Goal: Task Accomplishment & Management: Manage account settings

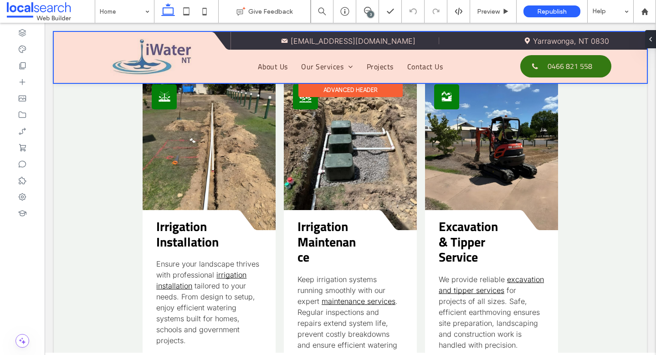
scroll to position [1149, 0]
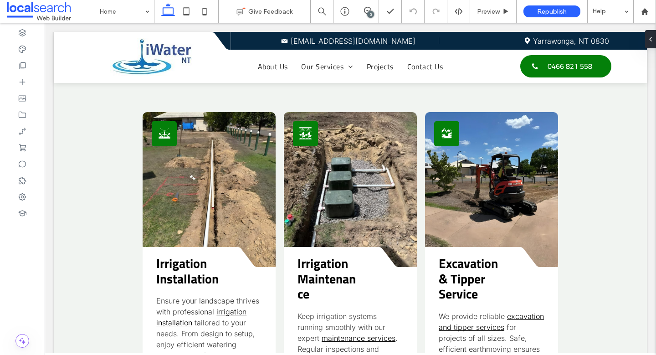
click at [369, 11] on div "3" at bounding box center [370, 14] width 7 height 7
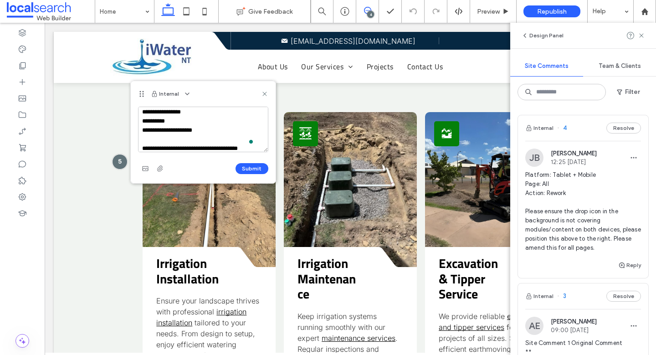
scroll to position [12, 0]
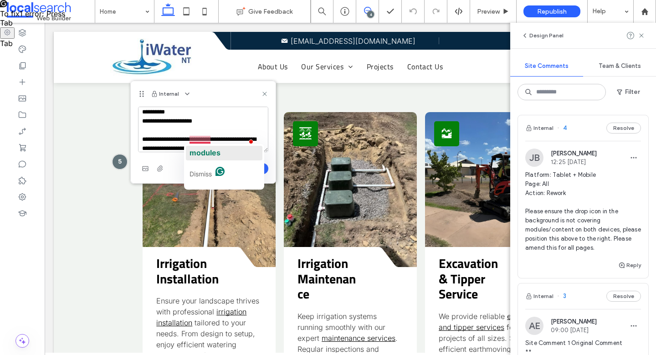
click at [214, 151] on span "modules" at bounding box center [205, 152] width 31 height 9
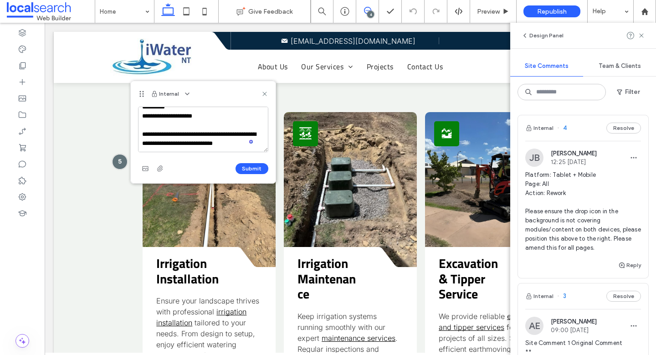
scroll to position [26, 0]
click at [155, 142] on textarea "**********" at bounding box center [203, 130] width 130 height 46
type textarea "**********"
click at [254, 169] on button "Submit" at bounding box center [252, 168] width 33 height 11
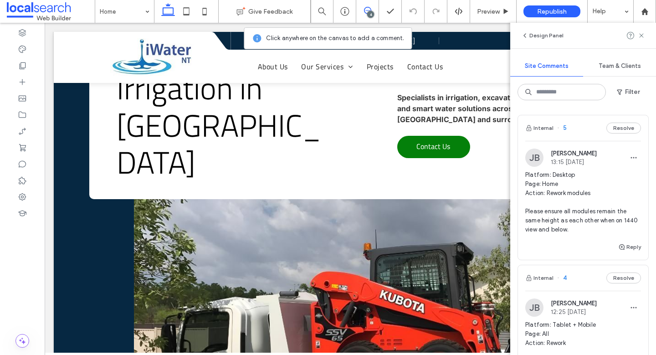
scroll to position [0, 0]
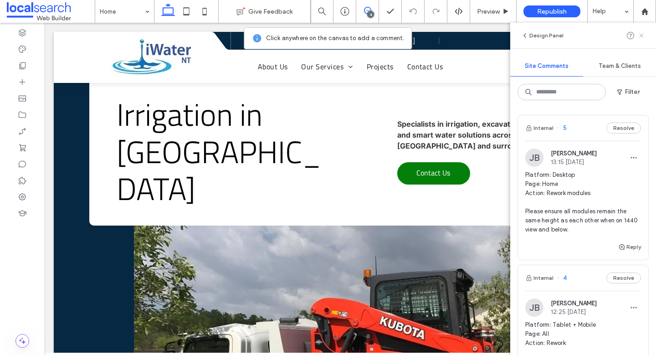
click at [640, 36] on use at bounding box center [641, 35] width 4 height 4
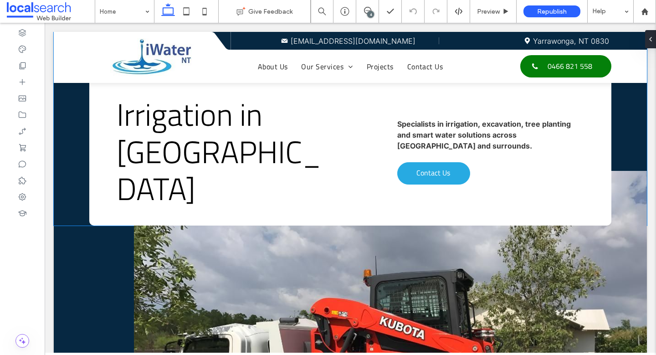
click at [423, 163] on span "Contact Us" at bounding box center [434, 173] width 34 height 20
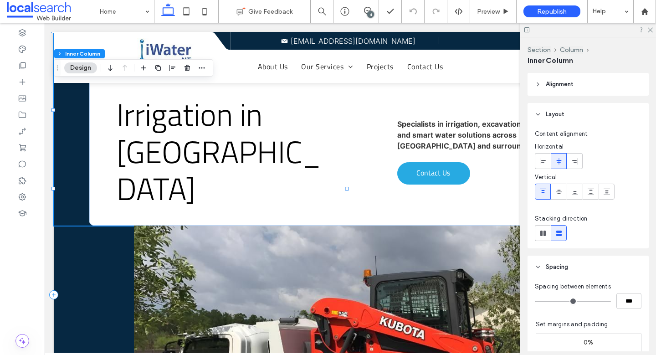
click at [419, 163] on span "Contact Us" at bounding box center [434, 173] width 34 height 20
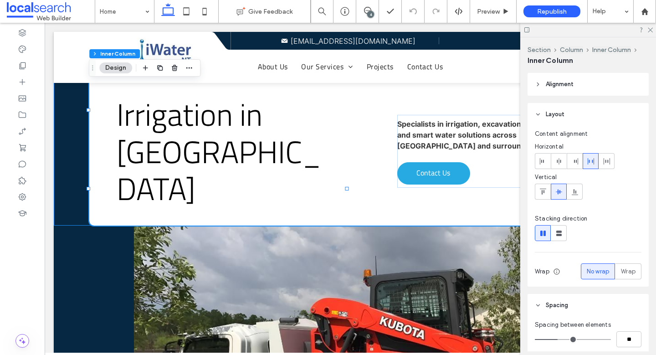
click at [419, 163] on span "Contact Us" at bounding box center [434, 173] width 34 height 20
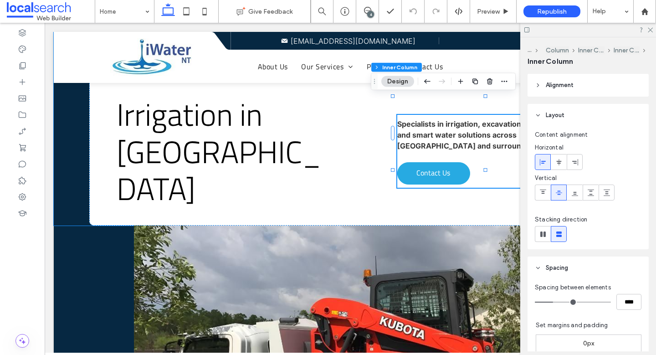
click at [419, 163] on span "Contact Us" at bounding box center [434, 173] width 34 height 20
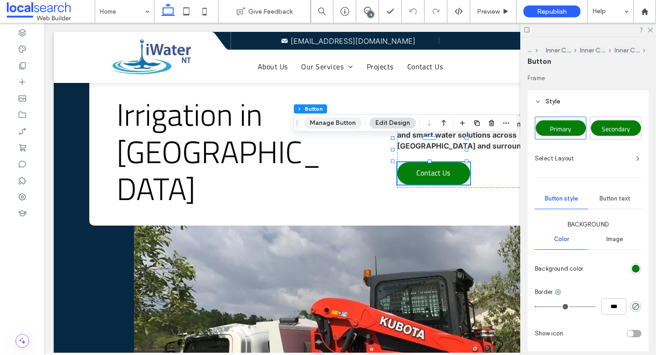
click at [347, 122] on button "Manage Button" at bounding box center [333, 123] width 58 height 11
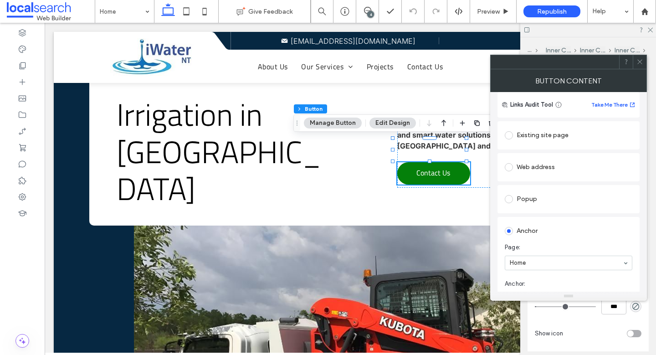
scroll to position [67, 0]
click at [530, 135] on div "Existing site page" at bounding box center [569, 136] width 128 height 15
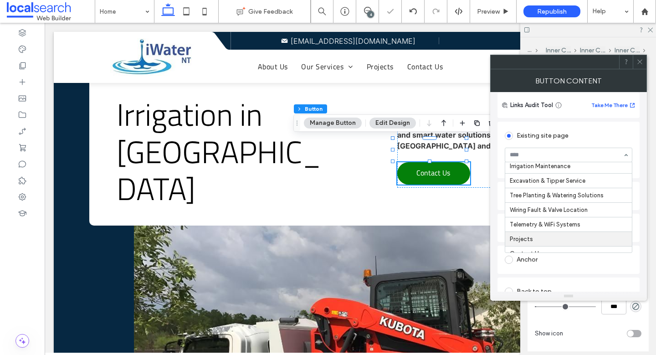
scroll to position [55, 0]
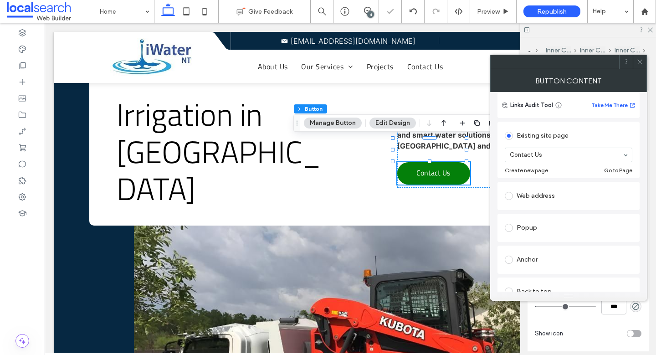
click at [638, 65] on icon at bounding box center [640, 61] width 7 height 7
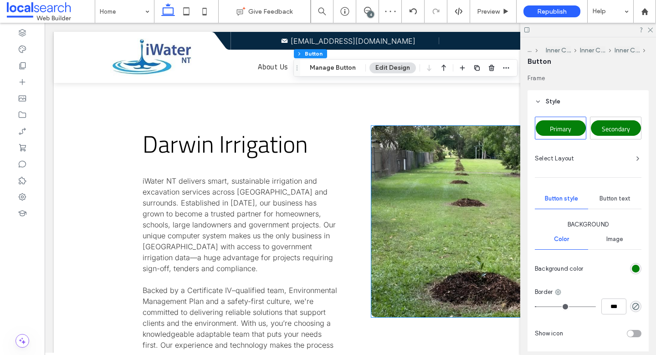
scroll to position [742, 0]
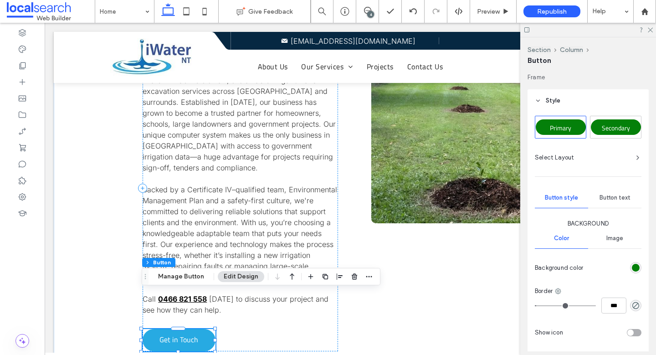
click at [183, 329] on span "Get in Touch" at bounding box center [178, 339] width 39 height 20
click at [187, 274] on button "Manage Button" at bounding box center [181, 276] width 58 height 11
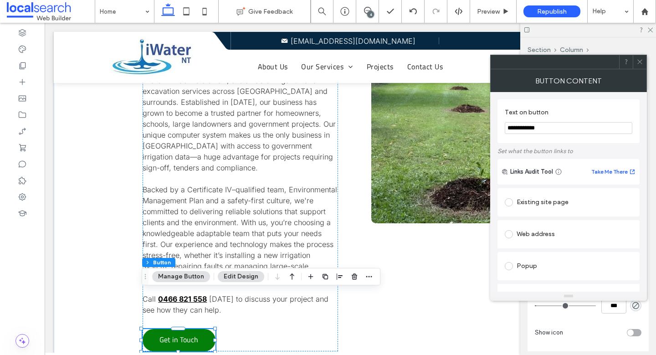
scroll to position [2, 0]
click at [568, 197] on div "Existing site page" at bounding box center [569, 200] width 128 height 15
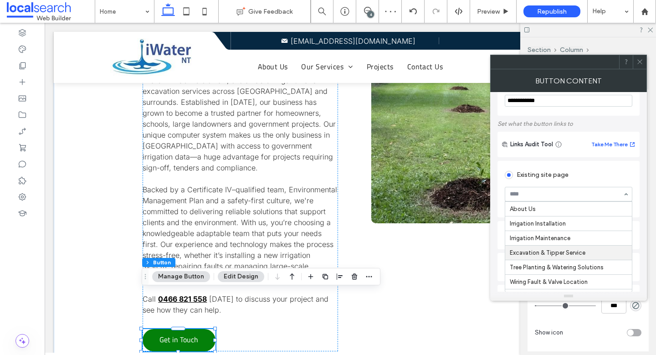
scroll to position [55, 0]
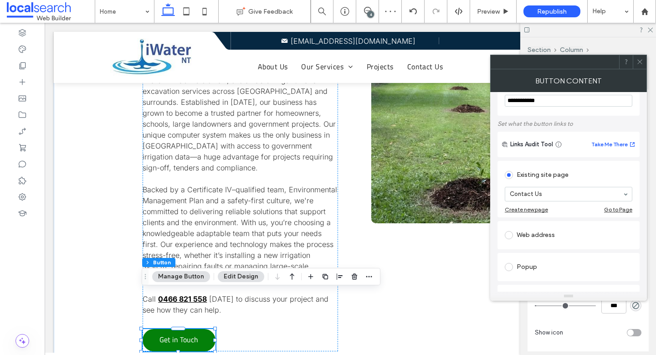
click at [643, 60] on icon at bounding box center [640, 61] width 7 height 7
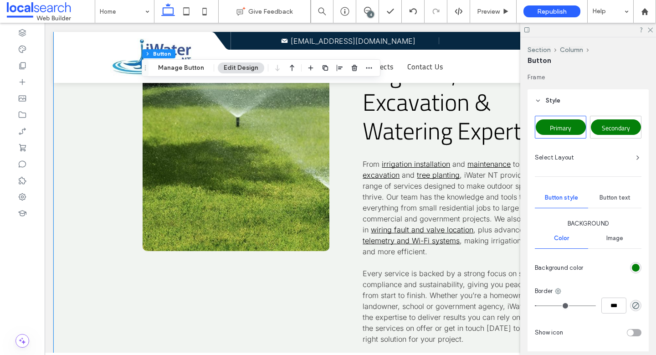
scroll to position [2393, 0]
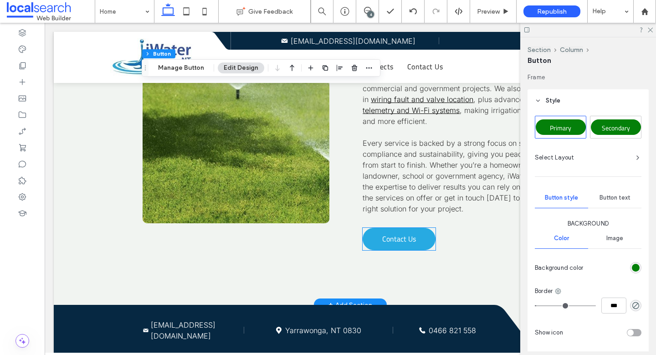
click at [396, 229] on span "Contact Us" at bounding box center [399, 239] width 34 height 20
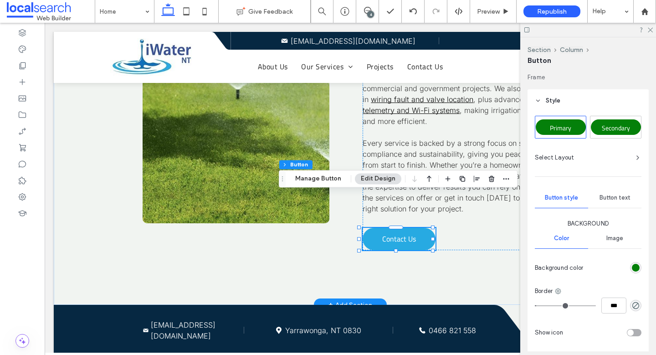
click at [390, 229] on span "Contact Us" at bounding box center [399, 239] width 34 height 20
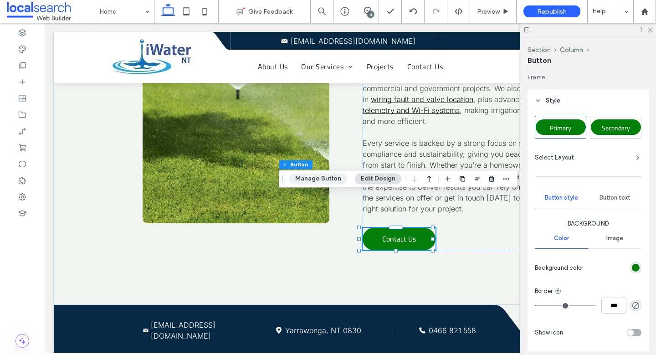
click at [322, 182] on button "Manage Button" at bounding box center [318, 178] width 58 height 11
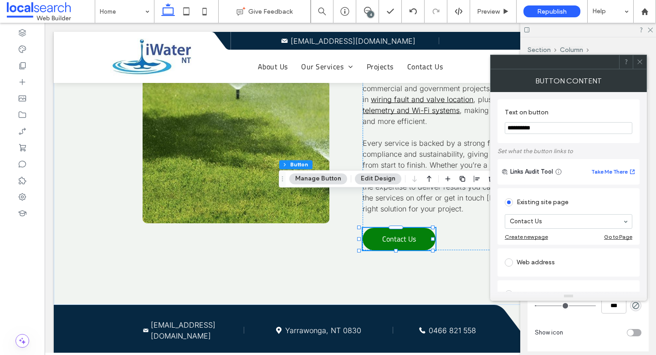
drag, startPoint x: 643, startPoint y: 63, endPoint x: 562, endPoint y: 101, distance: 89.7
click at [643, 63] on div at bounding box center [640, 62] width 14 height 14
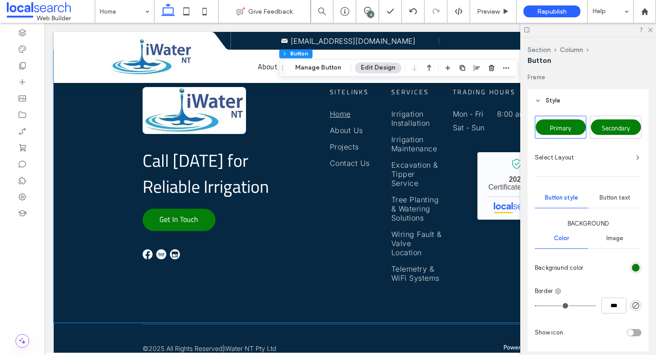
scroll to position [2705, 0]
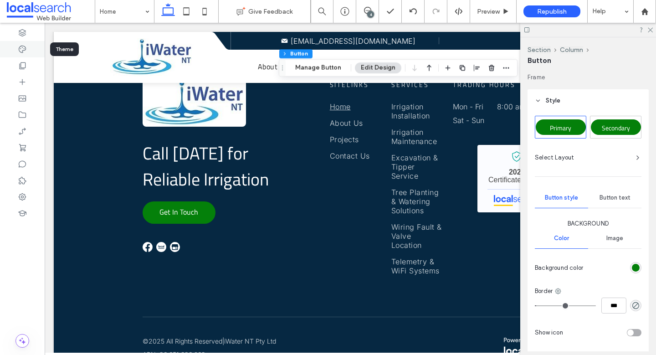
click at [22, 51] on use at bounding box center [22, 49] width 7 height 7
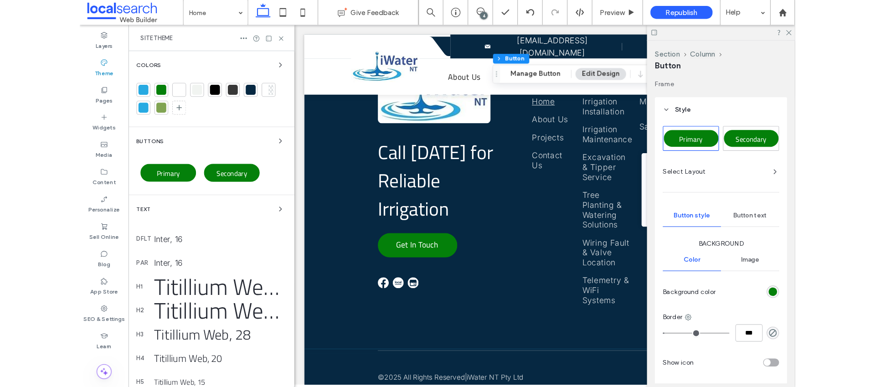
scroll to position [2524, 0]
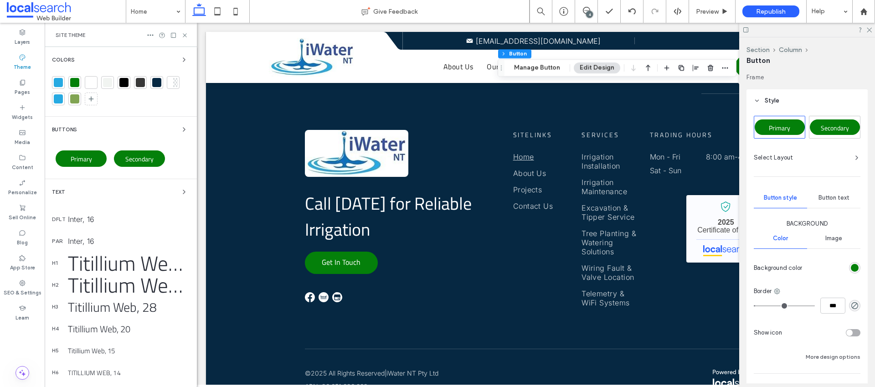
click at [161, 65] on div "Colors" at bounding box center [121, 59] width 138 height 11
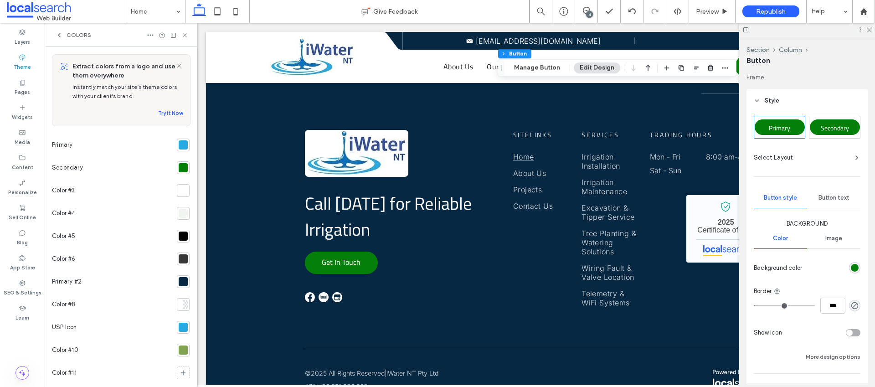
click at [183, 283] on div at bounding box center [183, 281] width 13 height 13
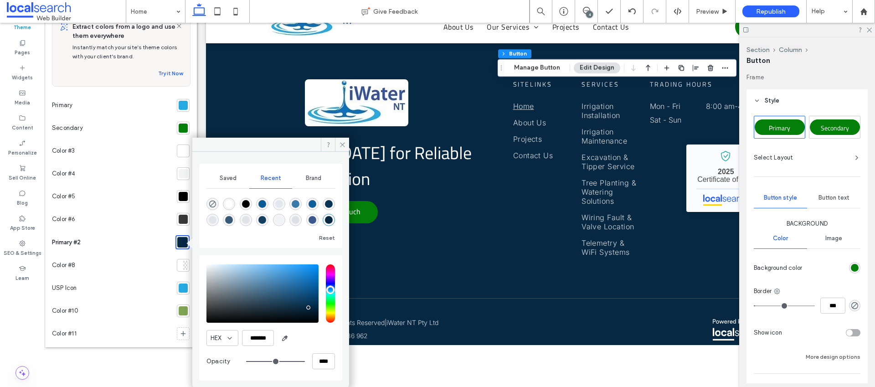
scroll to position [40, 0]
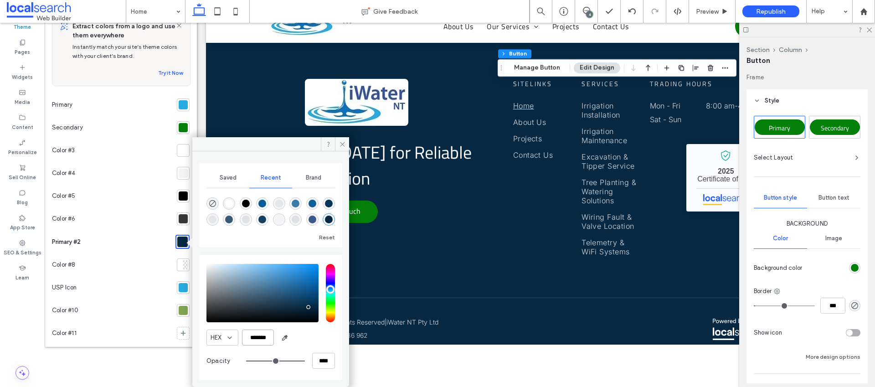
click at [261, 331] on input "*******" at bounding box center [258, 337] width 32 height 16
click at [263, 338] on input "*******" at bounding box center [258, 337] width 32 height 16
click at [179, 288] on div at bounding box center [183, 287] width 9 height 9
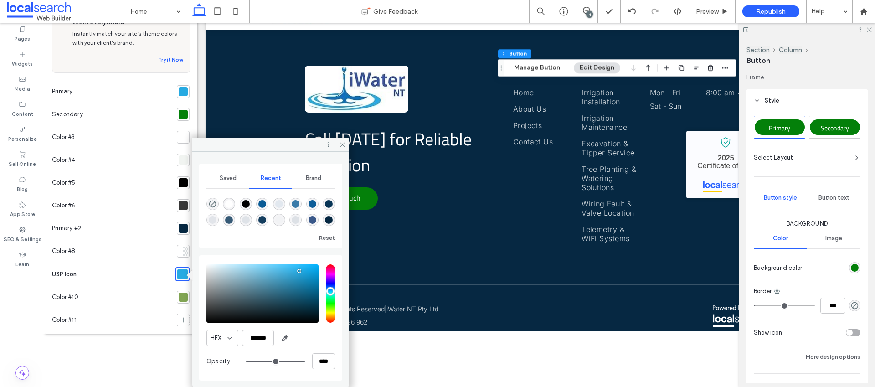
scroll to position [54, 0]
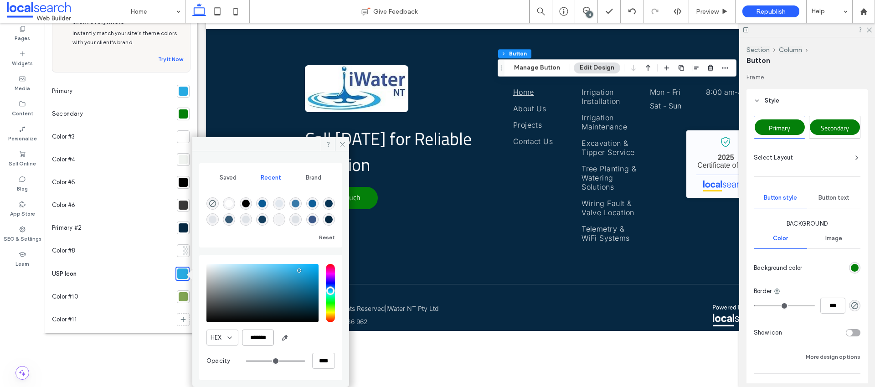
click at [269, 330] on input "*******" at bounding box center [258, 337] width 32 height 16
paste input "color picker textbox"
type input "*******"
click at [341, 145] on icon at bounding box center [342, 144] width 7 height 7
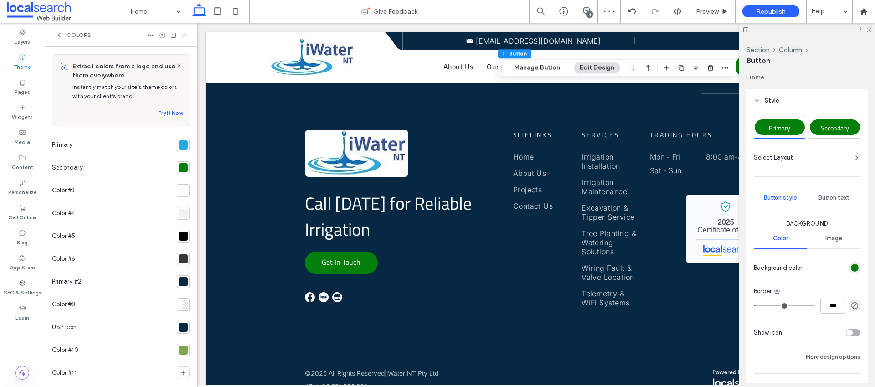
click at [183, 34] on icon at bounding box center [184, 35] width 7 height 7
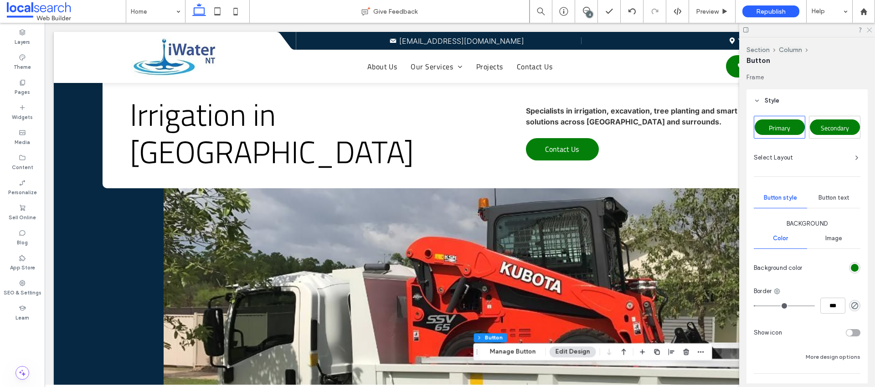
click at [868, 31] on use at bounding box center [869, 30] width 5 height 5
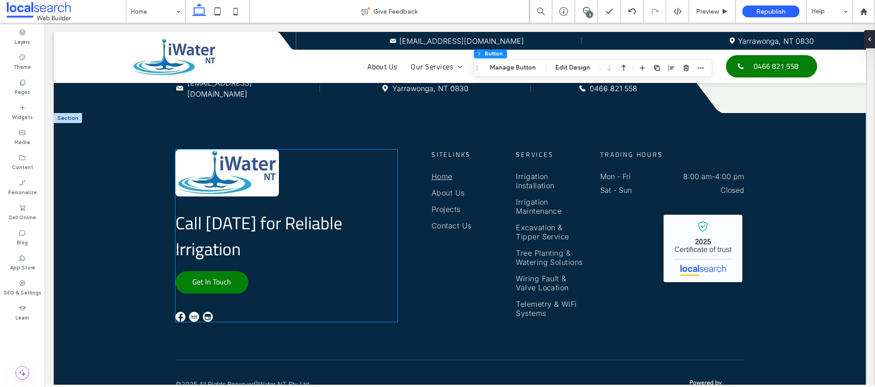
scroll to position [2360, 0]
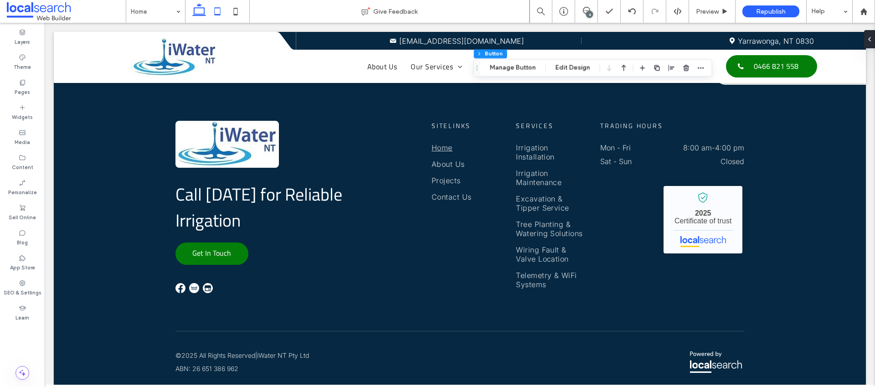
click at [219, 14] on use at bounding box center [218, 11] width 6 height 8
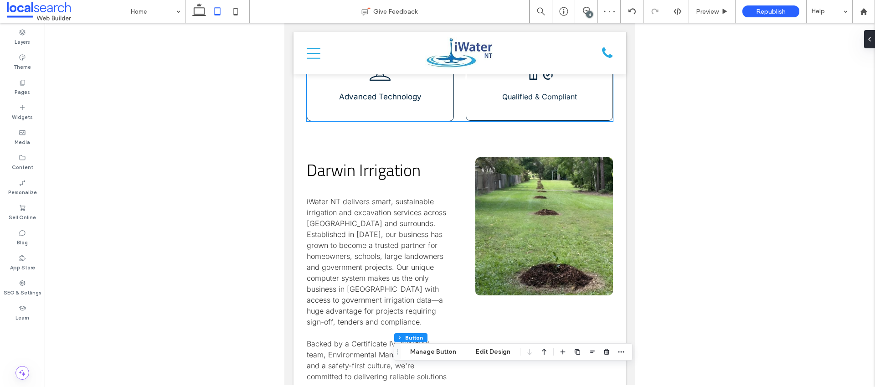
scroll to position [0, 0]
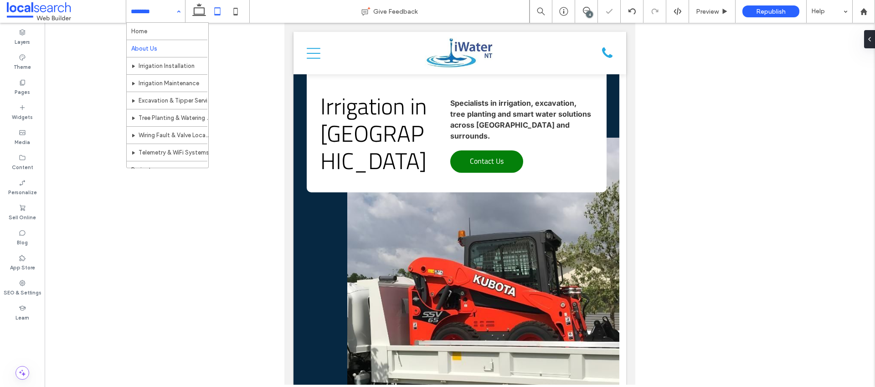
click at [169, 15] on input at bounding box center [153, 11] width 45 height 23
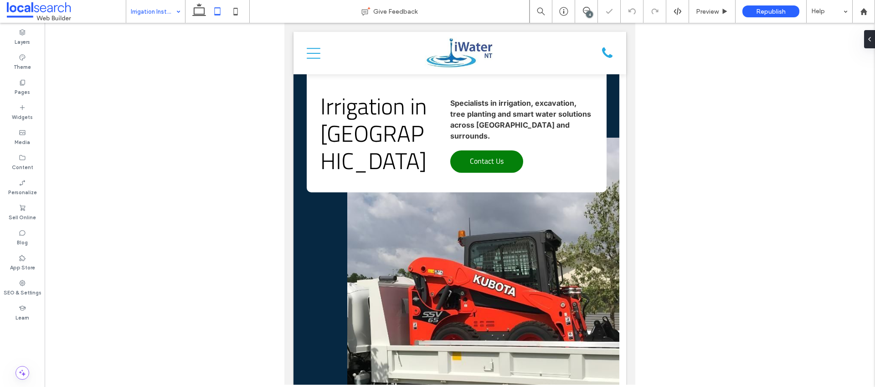
click at [161, 17] on input at bounding box center [153, 11] width 45 height 23
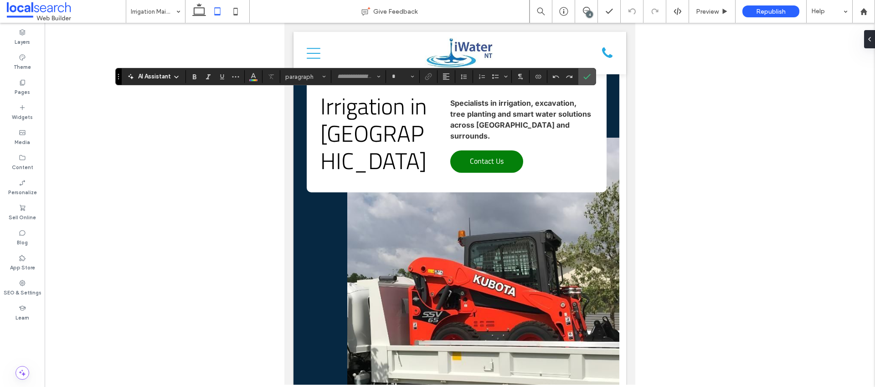
type input "**********"
type input "**"
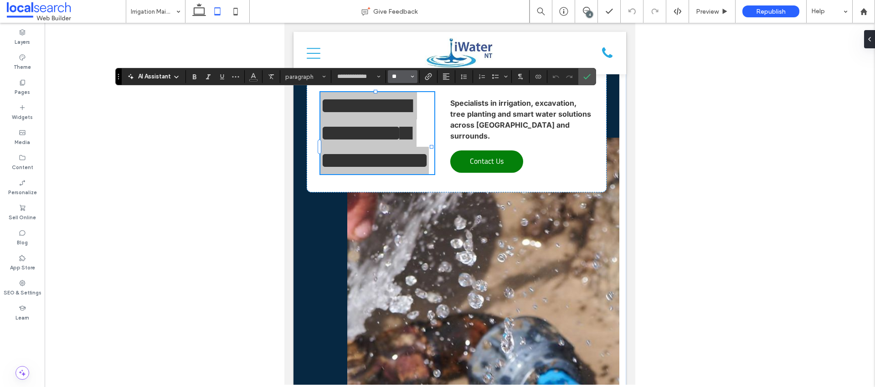
click at [399, 74] on input "**" at bounding box center [400, 76] width 18 height 7
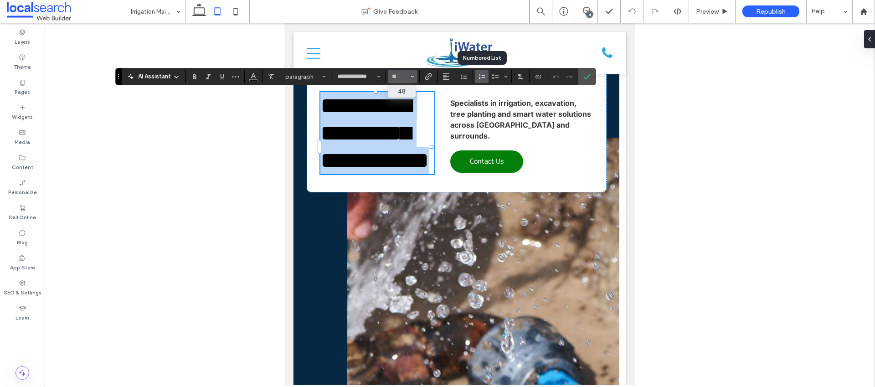
type input "**"
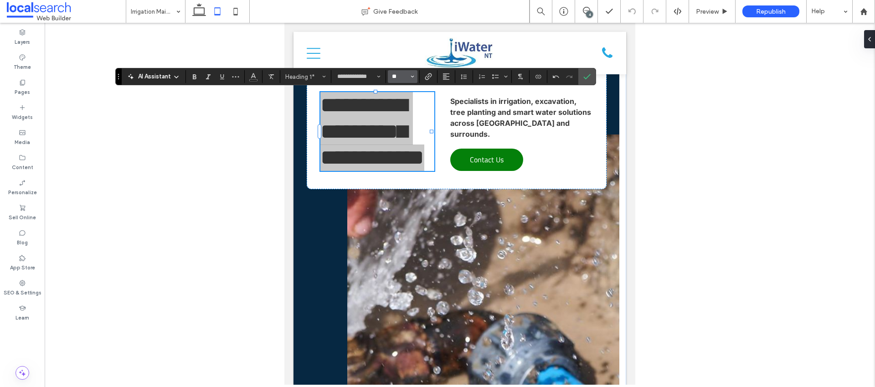
click at [405, 74] on input "**" at bounding box center [400, 76] width 18 height 7
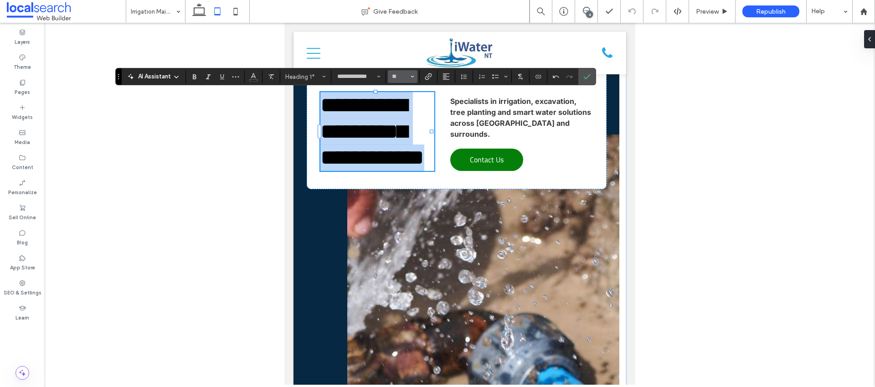
type input "**"
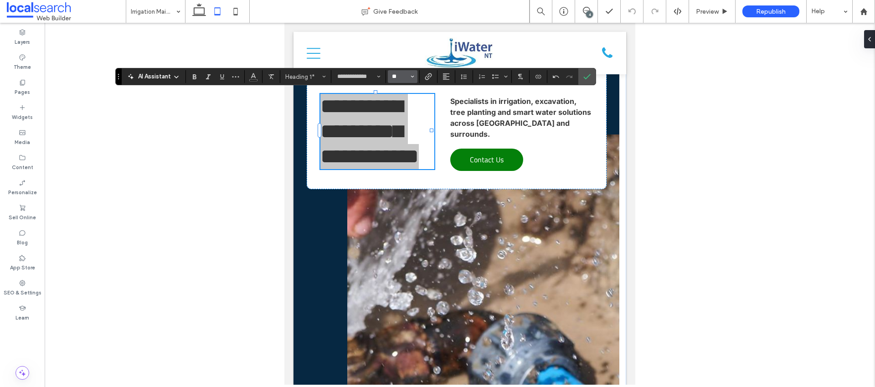
click at [397, 77] on input "**" at bounding box center [400, 76] width 18 height 7
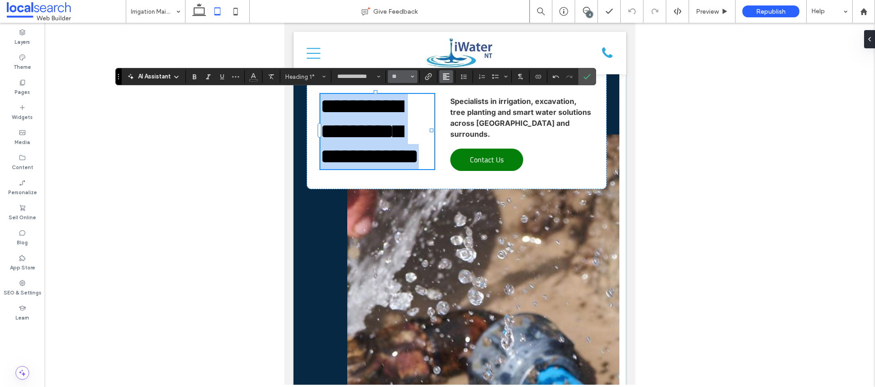
type input "**"
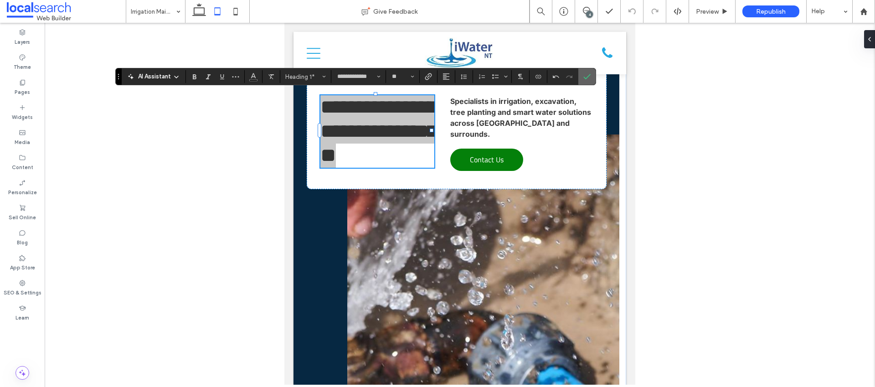
click at [586, 80] on icon "Confirm" at bounding box center [586, 76] width 7 height 7
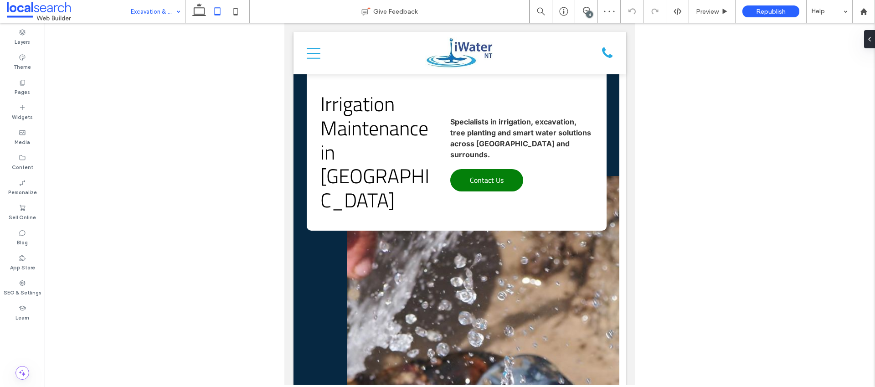
click at [157, 14] on input at bounding box center [153, 11] width 45 height 23
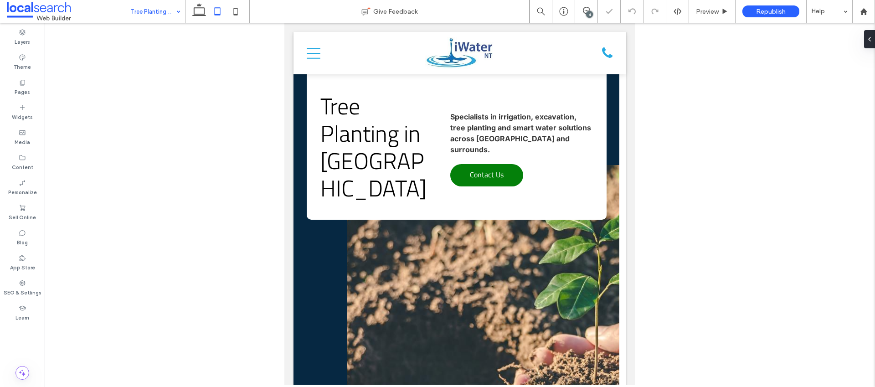
click at [175, 11] on div "Tree Planting & Watering Solutions" at bounding box center [155, 11] width 59 height 23
click at [139, 13] on input at bounding box center [153, 11] width 45 height 23
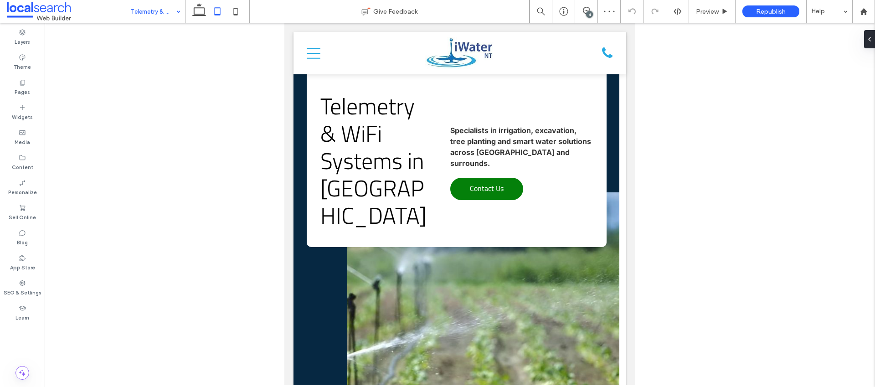
click at [172, 15] on div "Telemetry & WiFi Systems" at bounding box center [155, 11] width 59 height 23
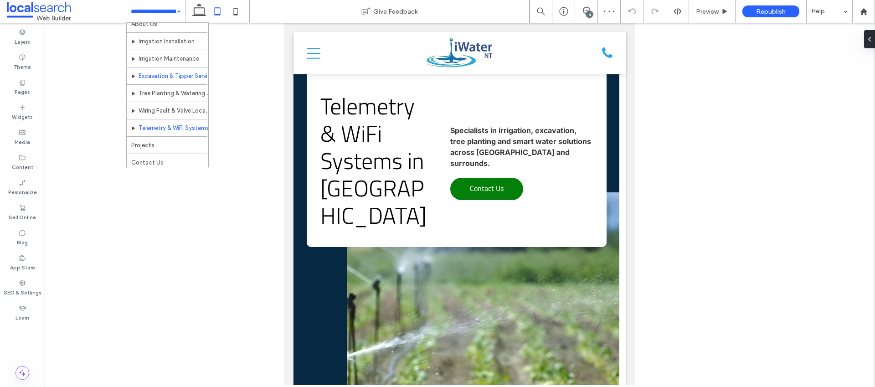
scroll to position [27, 0]
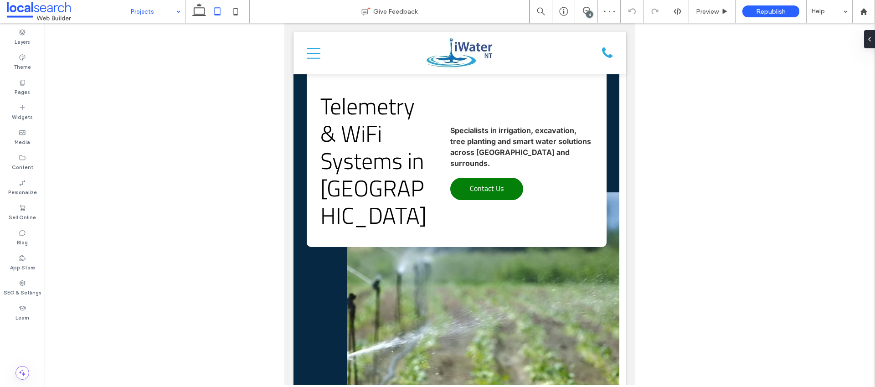
click at [171, 19] on input at bounding box center [153, 11] width 45 height 23
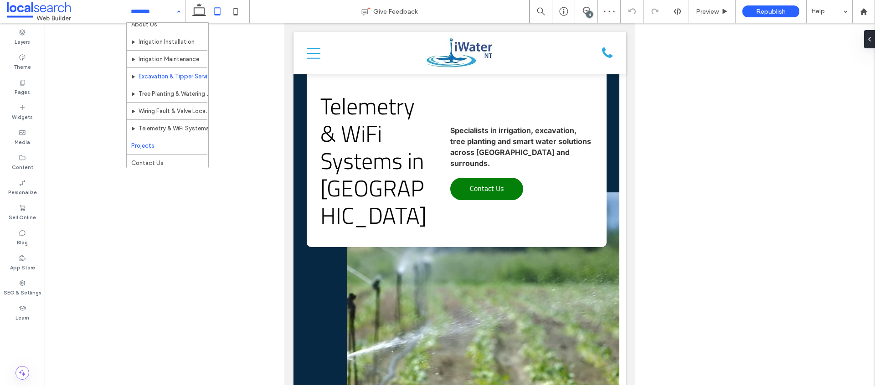
scroll to position [27, 0]
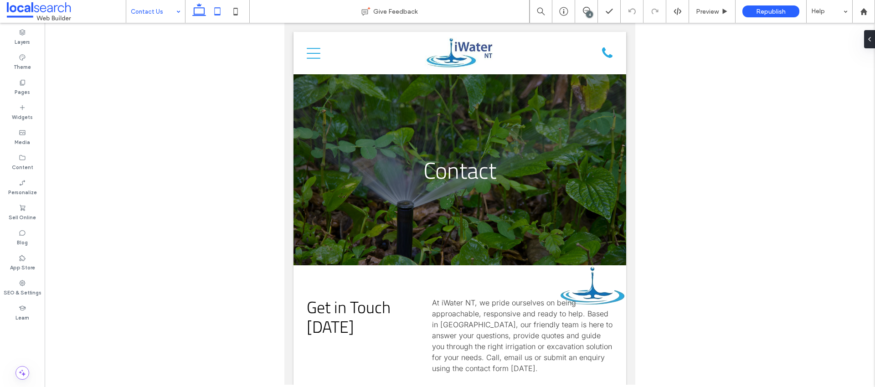
click at [205, 16] on icon at bounding box center [199, 11] width 18 height 18
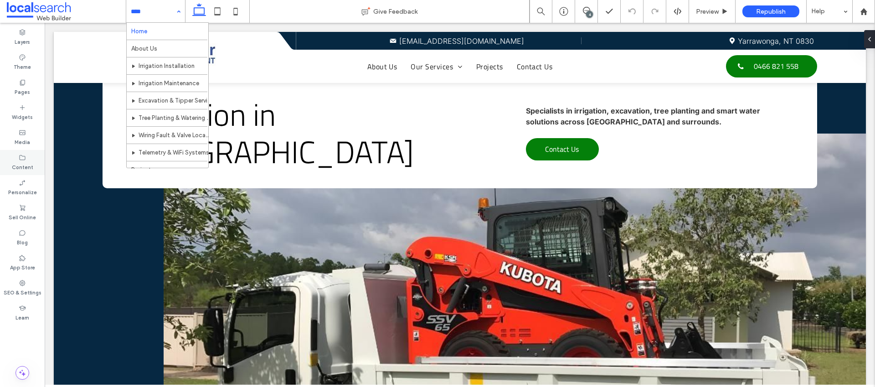
click at [20, 163] on label "Content" at bounding box center [22, 166] width 21 height 10
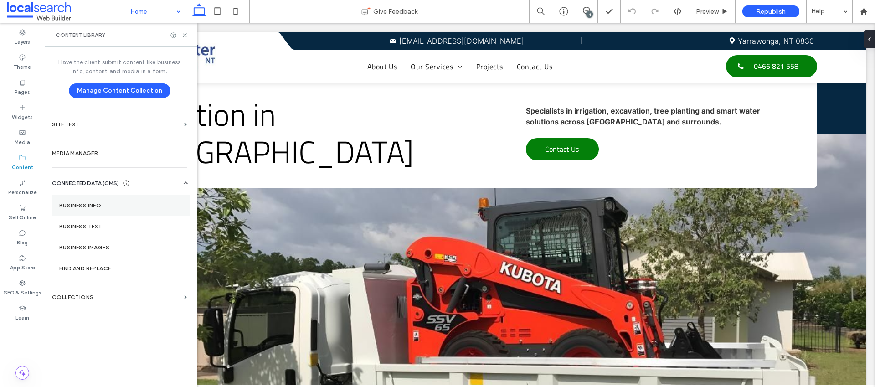
click at [98, 202] on label "Business Info" at bounding box center [121, 205] width 124 height 6
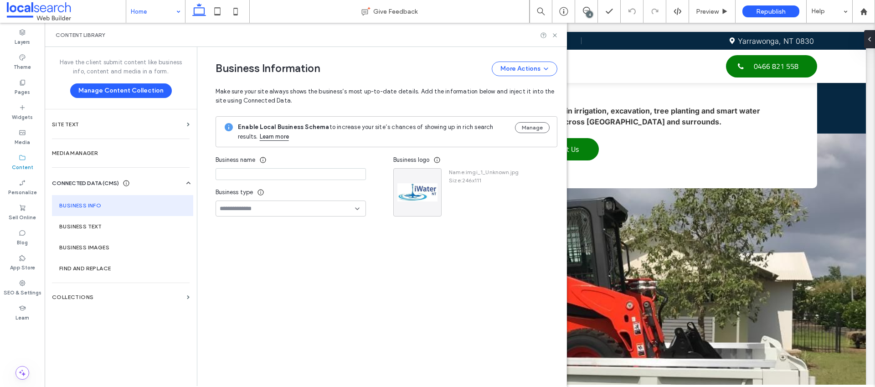
type input "**********"
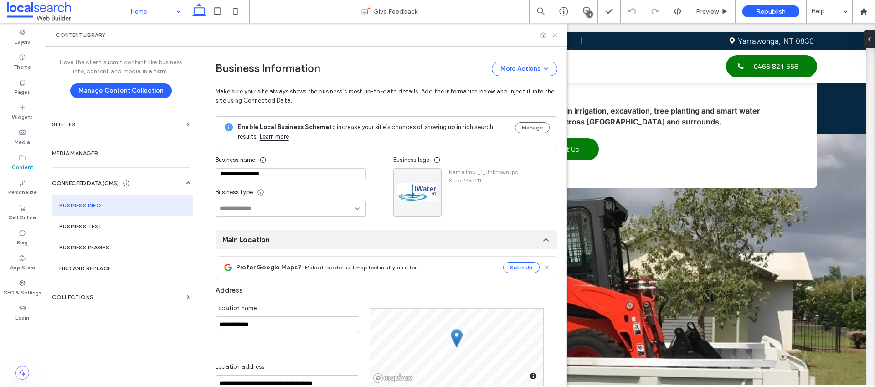
click at [258, 213] on div at bounding box center [291, 209] width 150 height 16
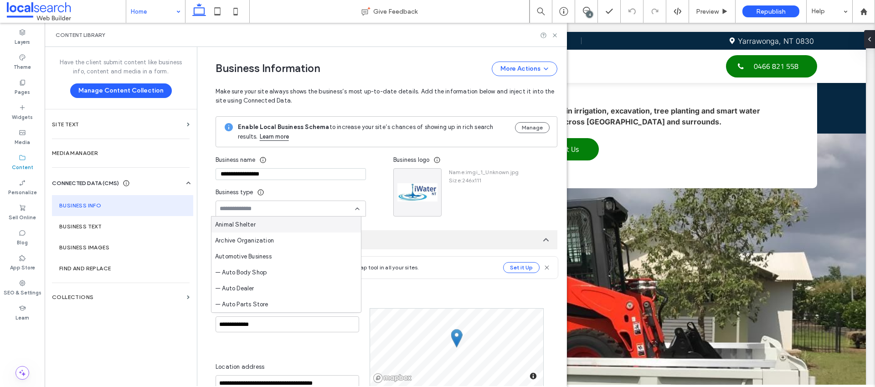
click at [269, 207] on input at bounding box center [287, 208] width 135 height 7
type input "*"
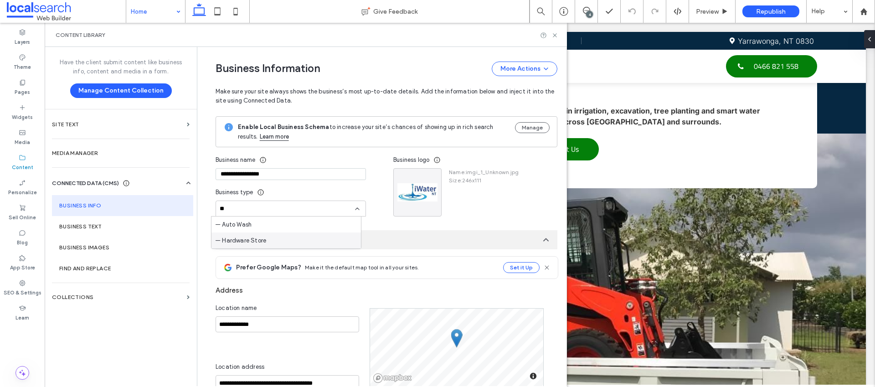
type input "*"
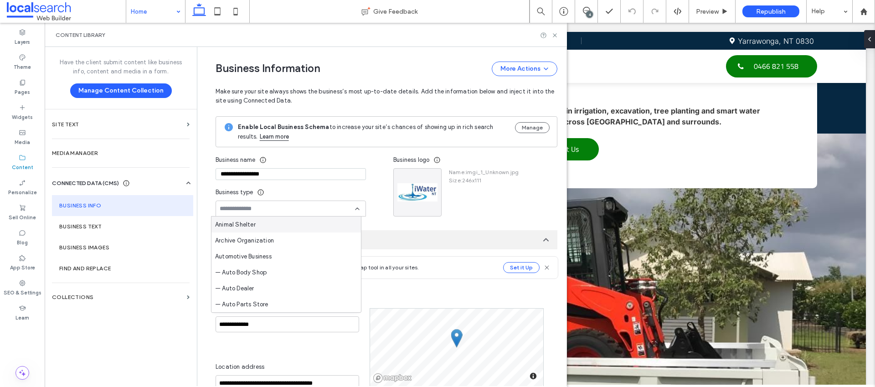
click at [376, 208] on div "**********" at bounding box center [305, 184] width 178 height 65
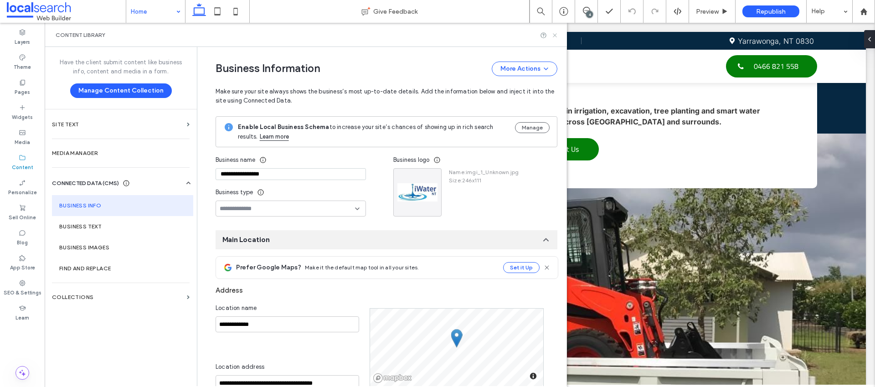
drag, startPoint x: 556, startPoint y: 35, endPoint x: 511, endPoint y: 12, distance: 50.1
click at [556, 35] on icon at bounding box center [554, 35] width 7 height 7
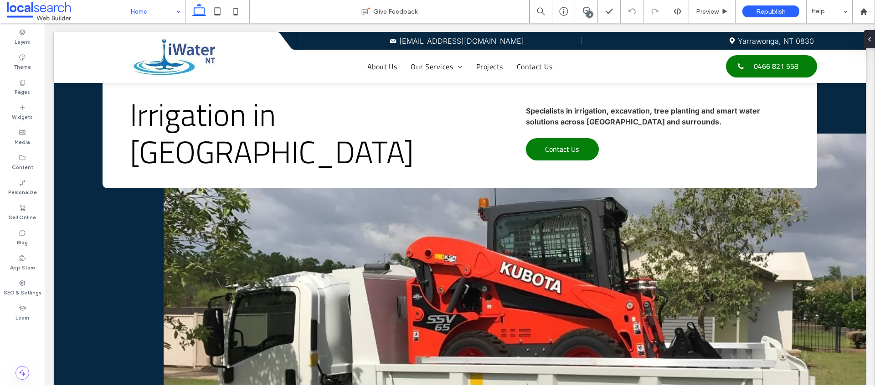
click at [590, 14] on div "4" at bounding box center [589, 14] width 7 height 7
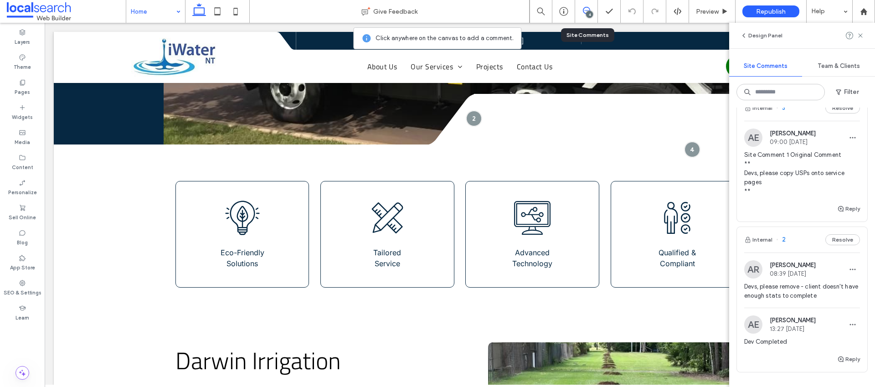
scroll to position [329, 0]
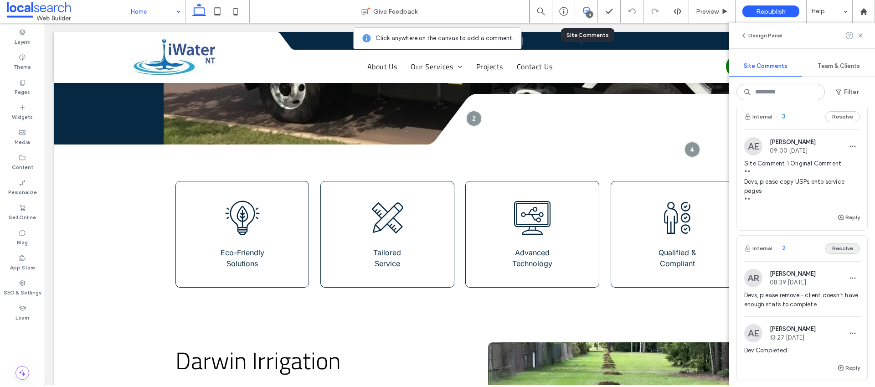
click at [840, 249] on button "Resolve" at bounding box center [842, 248] width 35 height 11
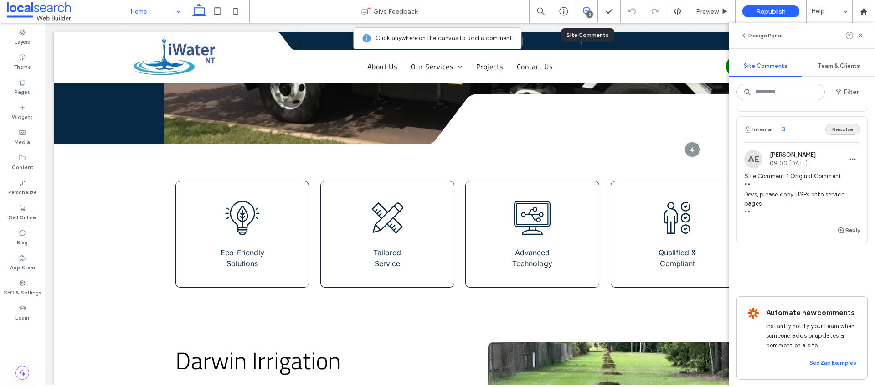
click at [836, 124] on button "Resolve" at bounding box center [842, 129] width 35 height 11
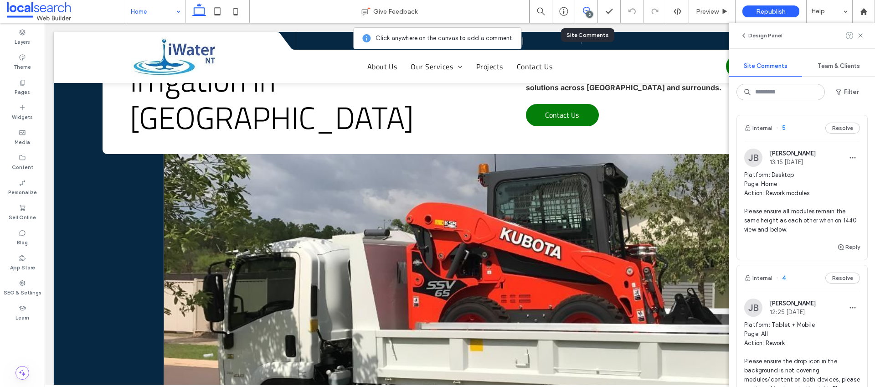
scroll to position [0, 0]
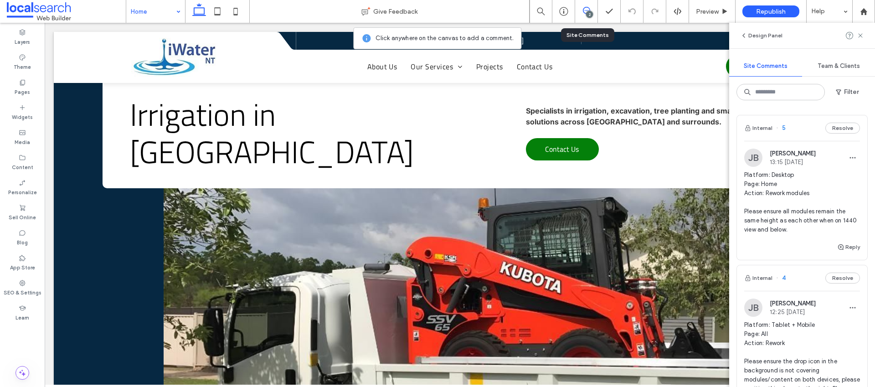
drag, startPoint x: 160, startPoint y: 23, endPoint x: 205, endPoint y: 44, distance: 49.1
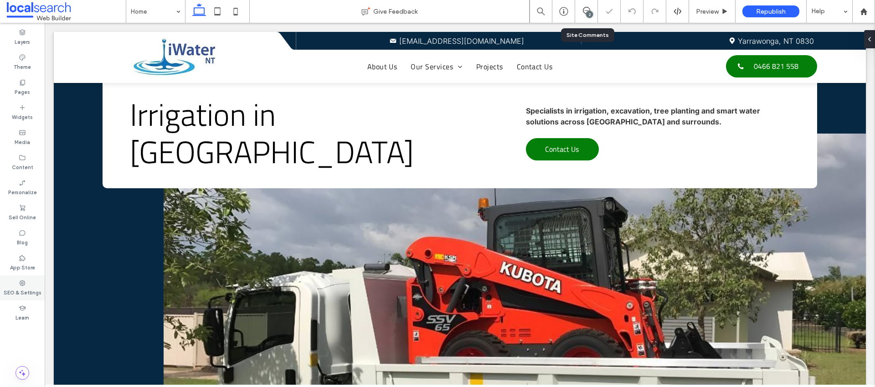
click at [20, 282] on use at bounding box center [23, 283] width 6 height 6
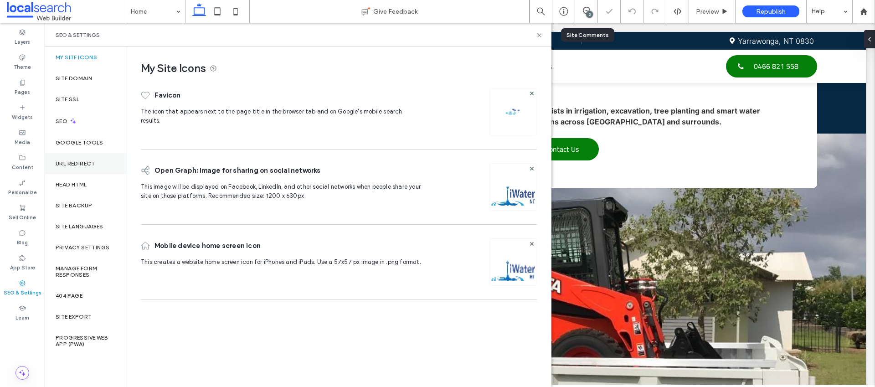
click at [81, 157] on div "URL Redirect" at bounding box center [86, 163] width 82 height 21
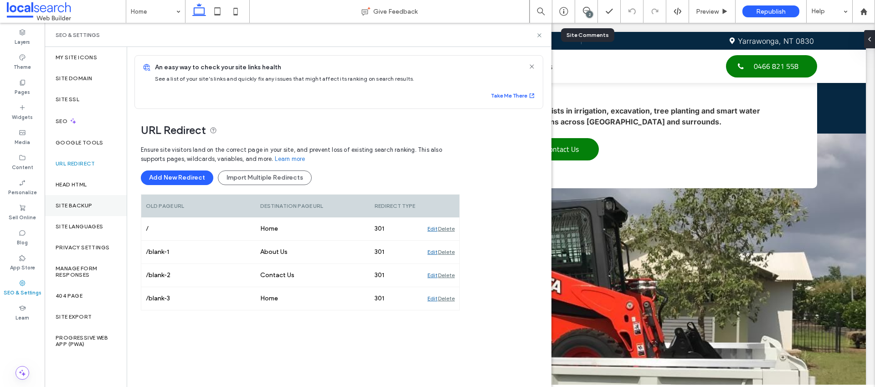
click at [83, 209] on div "Site Backup" at bounding box center [86, 205] width 82 height 21
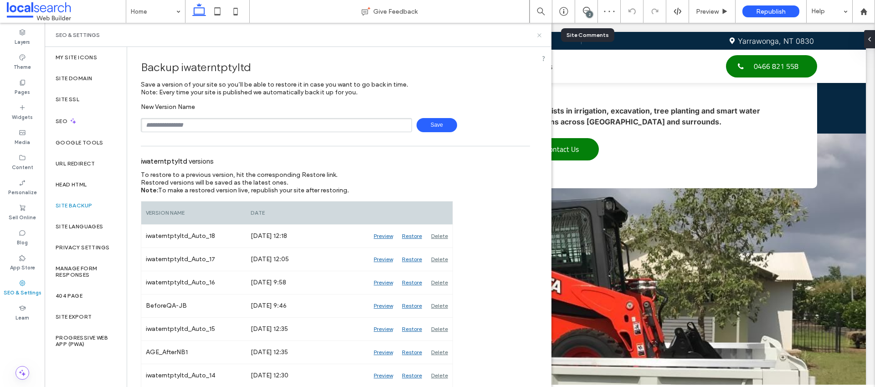
click at [539, 35] on use at bounding box center [539, 35] width 4 height 4
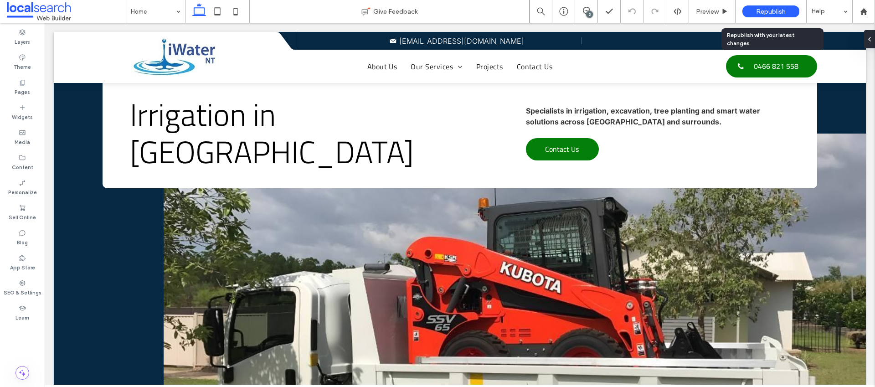
click at [777, 10] on span "Republish" at bounding box center [771, 12] width 30 height 8
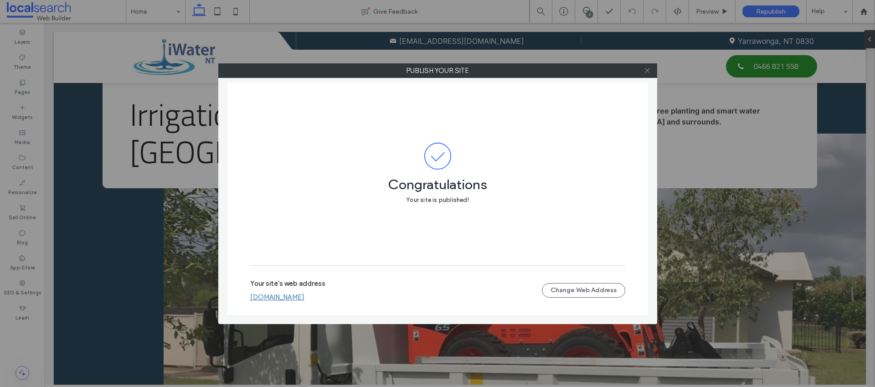
click at [649, 68] on icon at bounding box center [647, 70] width 7 height 7
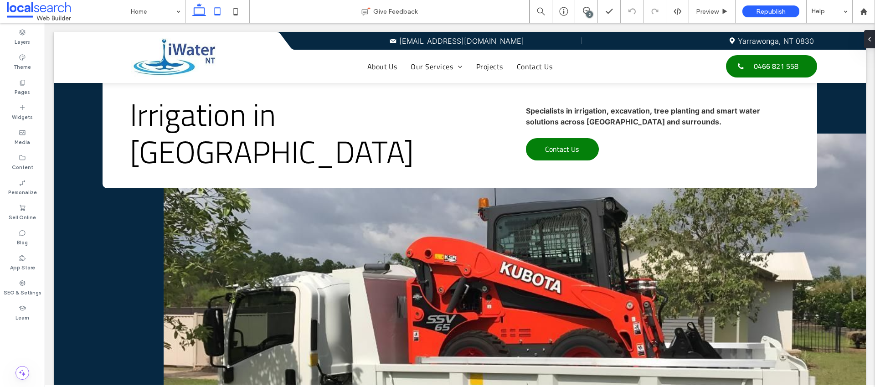
drag, startPoint x: 215, startPoint y: 11, endPoint x: 213, endPoint y: 19, distance: 8.3
click at [214, 10] on icon at bounding box center [217, 11] width 18 height 18
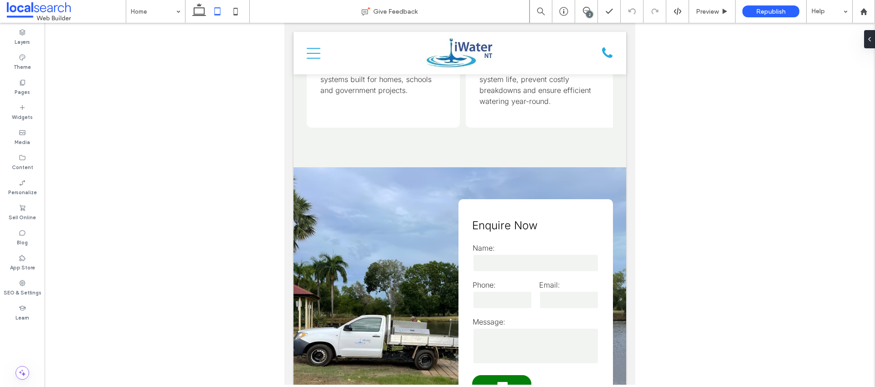
scroll to position [1383, 0]
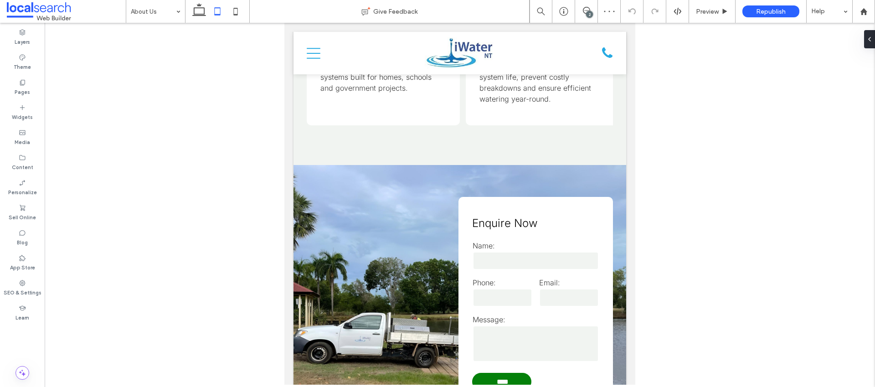
click at [165, 19] on input at bounding box center [153, 11] width 45 height 23
click at [142, 11] on input at bounding box center [153, 11] width 45 height 23
click at [154, 23] on div at bounding box center [460, 204] width 830 height 362
click at [158, 15] on input at bounding box center [153, 11] width 45 height 23
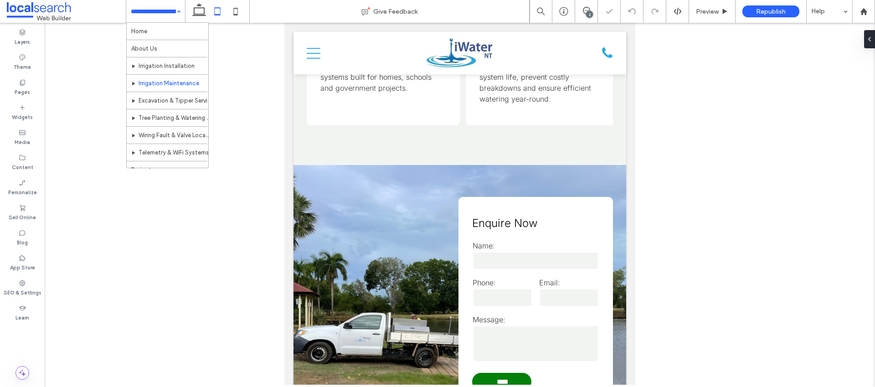
click at [160, 13] on input at bounding box center [153, 11] width 45 height 23
drag, startPoint x: 166, startPoint y: 16, endPoint x: 165, endPoint y: 21, distance: 4.8
click at [166, 16] on input at bounding box center [153, 11] width 45 height 23
click at [516, 65] on button "Edit Design" at bounding box center [527, 67] width 46 height 11
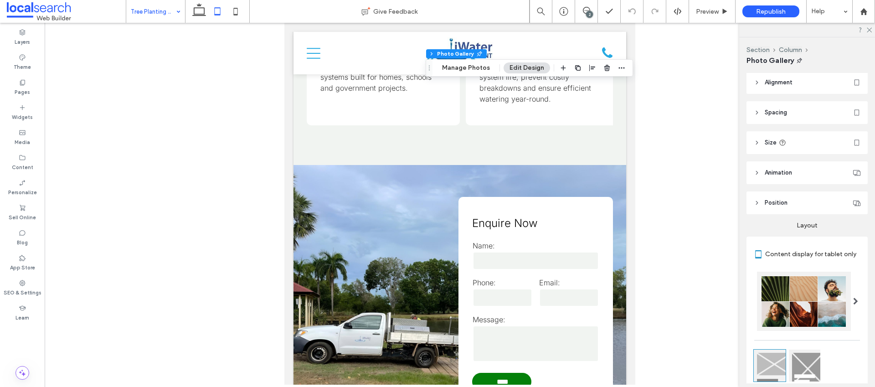
click at [773, 201] on span "Position" at bounding box center [776, 202] width 23 height 9
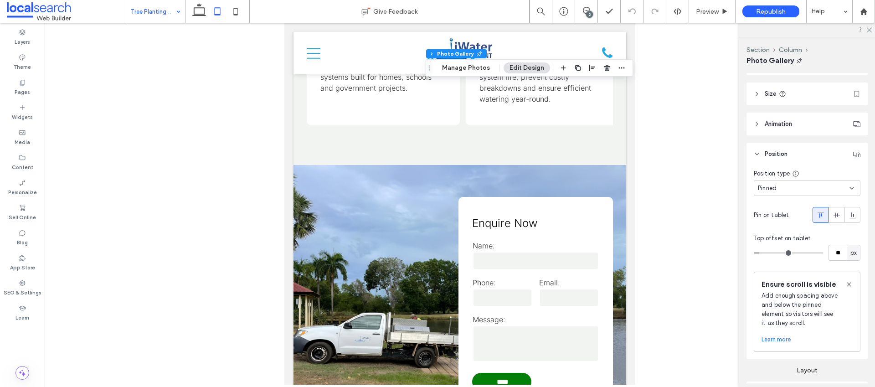
scroll to position [64, 0]
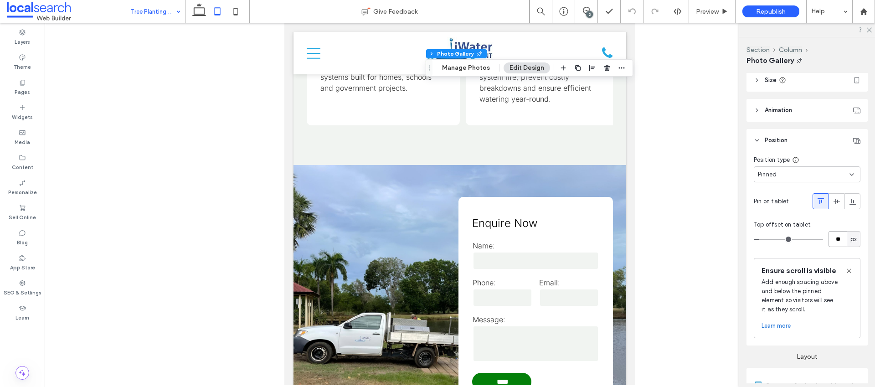
click at [835, 239] on input "**" at bounding box center [837, 239] width 18 height 16
type input "*"
drag, startPoint x: 838, startPoint y: 241, endPoint x: 813, endPoint y: 236, distance: 25.5
click at [813, 236] on div "* px" at bounding box center [807, 239] width 107 height 16
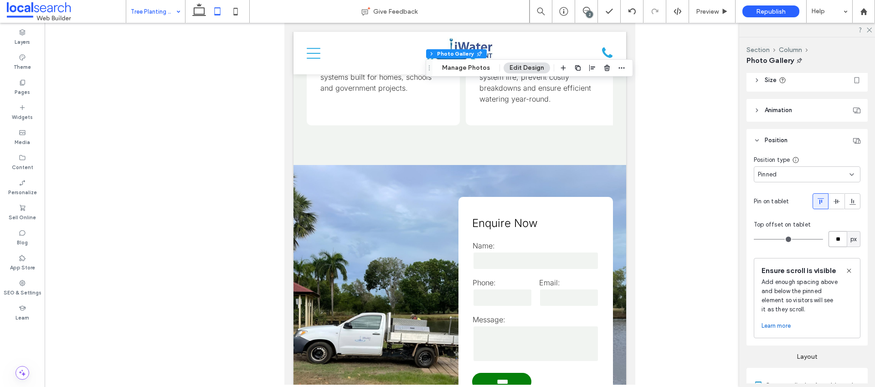
type input "**"
drag, startPoint x: 832, startPoint y: 239, endPoint x: 813, endPoint y: 241, distance: 19.2
click at [812, 239] on div "** px" at bounding box center [807, 239] width 107 height 16
type input "**"
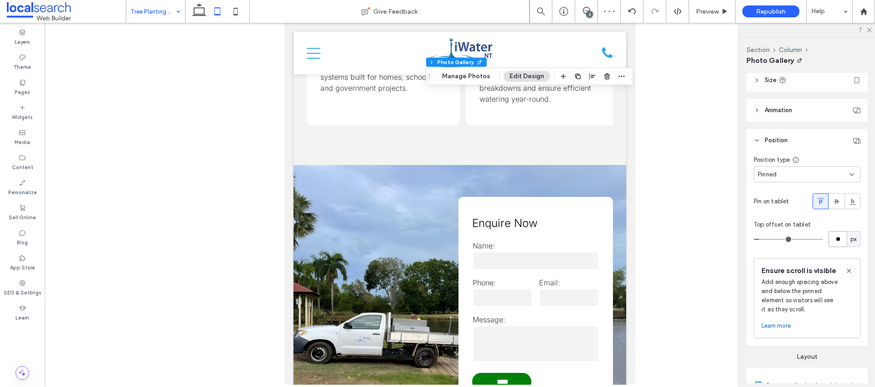
type input "**"
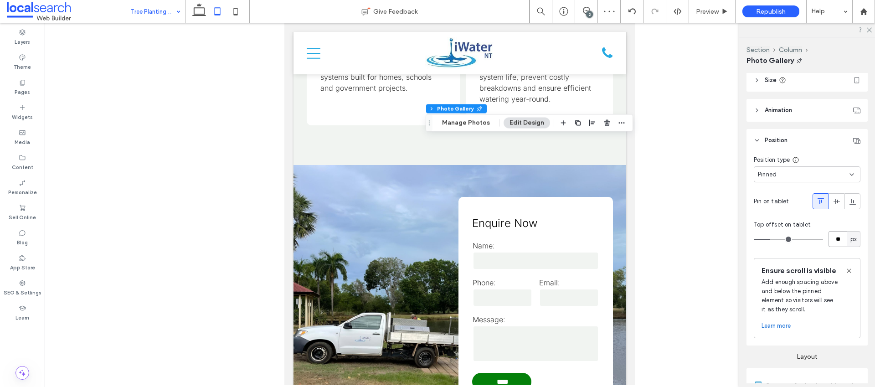
drag, startPoint x: 839, startPoint y: 238, endPoint x: 805, endPoint y: 236, distance: 34.3
click at [805, 236] on div "** px" at bounding box center [807, 239] width 107 height 16
type input "**"
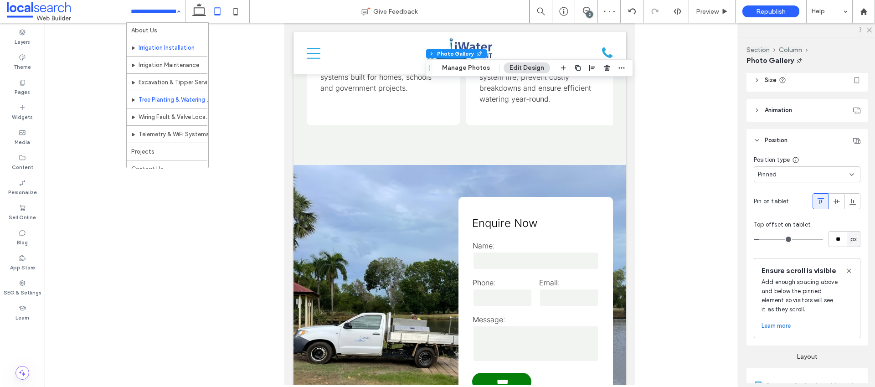
scroll to position [22, 0]
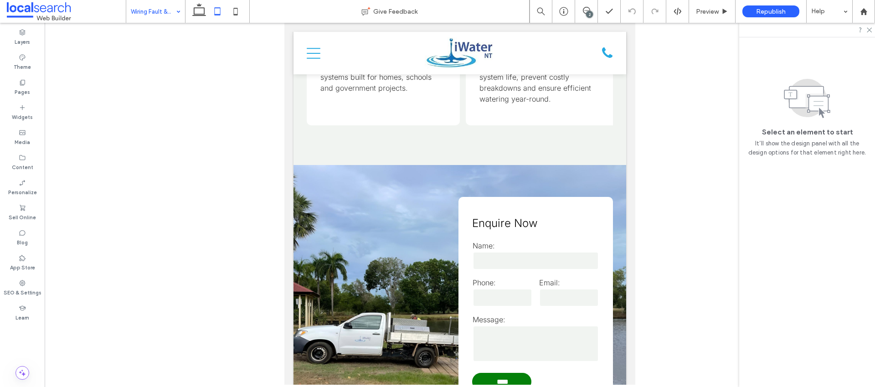
click at [157, 5] on input at bounding box center [153, 11] width 45 height 23
click at [163, 10] on input at bounding box center [153, 11] width 45 height 23
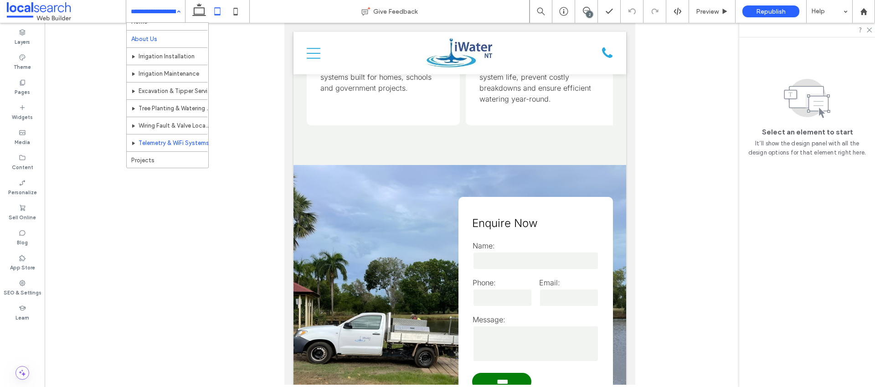
scroll to position [27, 0]
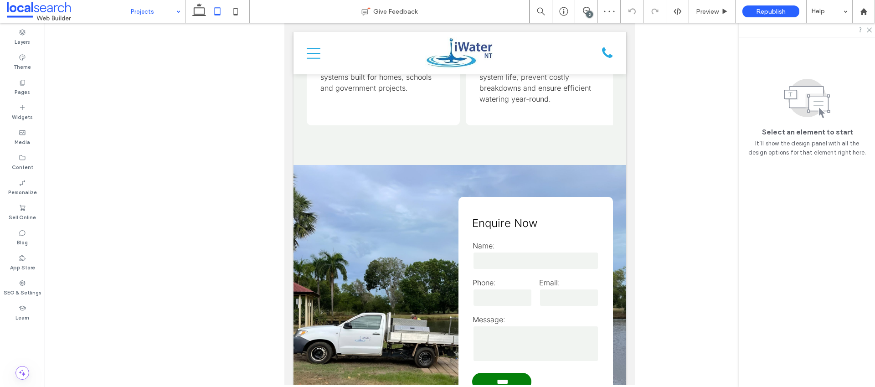
click at [159, 15] on input at bounding box center [153, 11] width 45 height 23
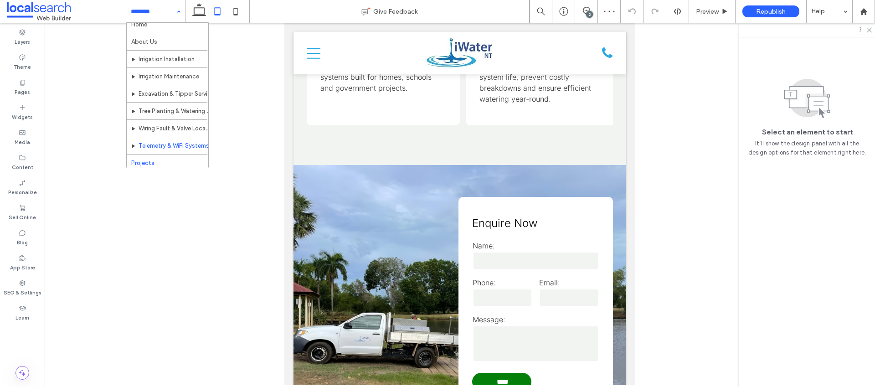
scroll to position [27, 0]
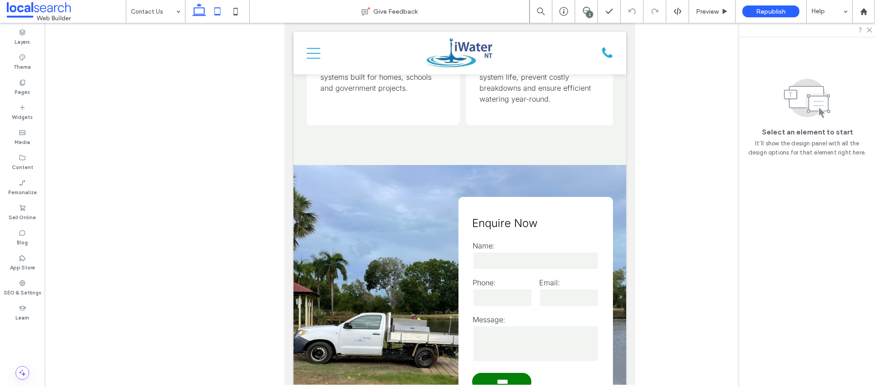
click at [191, 13] on icon at bounding box center [199, 11] width 18 height 18
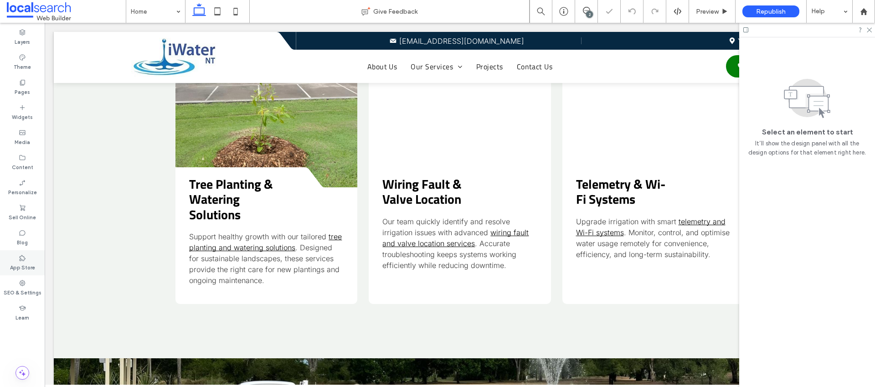
drag, startPoint x: 21, startPoint y: 288, endPoint x: 34, endPoint y: 274, distance: 19.0
click at [21, 288] on label "SEO & Settings" at bounding box center [23, 292] width 38 height 10
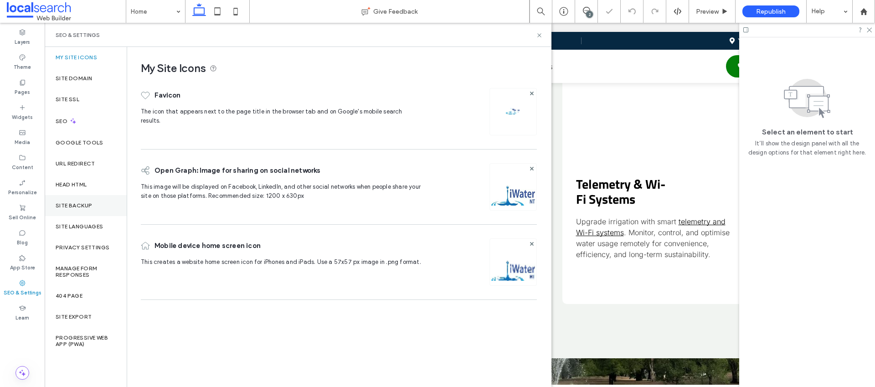
click at [77, 198] on div "Site Backup" at bounding box center [86, 205] width 82 height 21
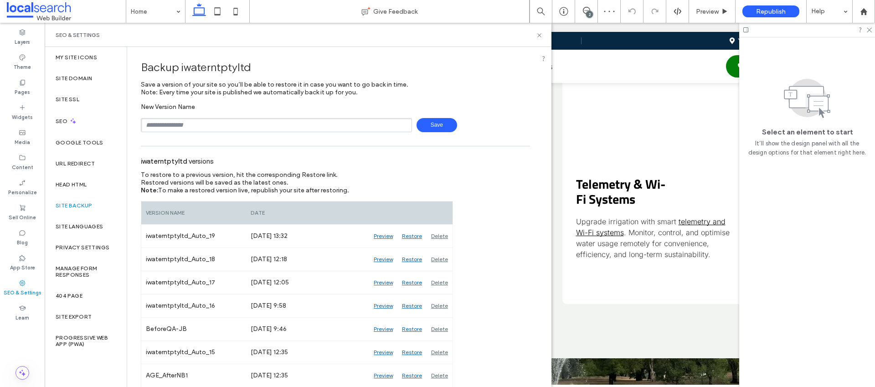
click at [206, 128] on input "text" at bounding box center [276, 125] width 271 height 14
type input "**********"
click at [423, 126] on span "Save" at bounding box center [437, 125] width 41 height 14
click at [540, 34] on use at bounding box center [539, 35] width 4 height 4
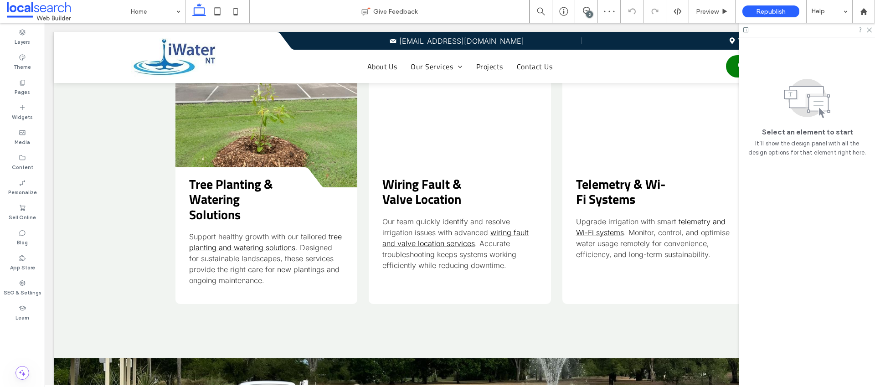
click at [591, 13] on div "2" at bounding box center [589, 14] width 7 height 7
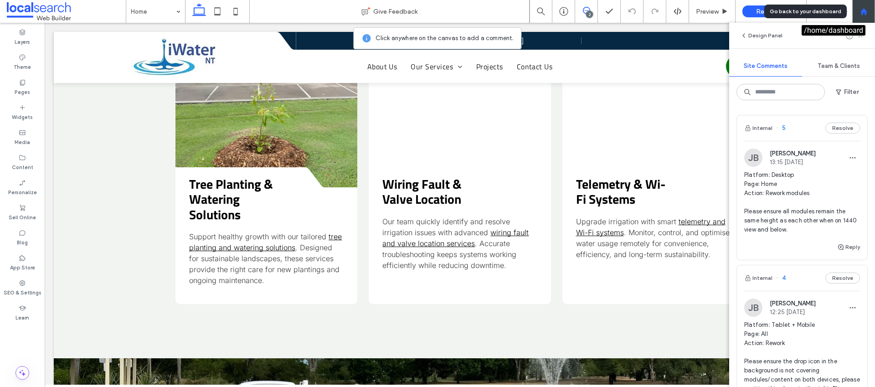
click at [860, 14] on icon at bounding box center [864, 12] width 8 height 8
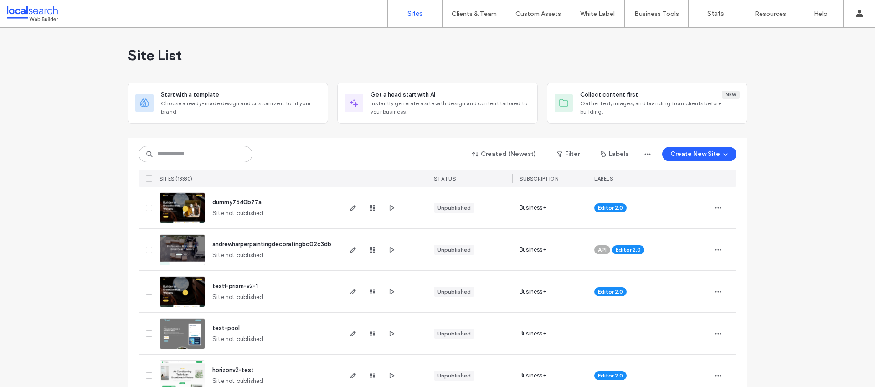
click at [208, 152] on input at bounding box center [196, 154] width 114 height 16
paste input "********"
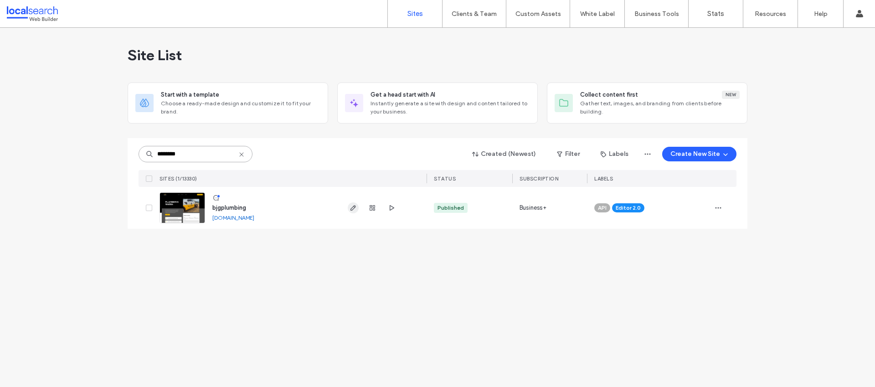
type input "********"
click at [348, 209] on span "button" at bounding box center [353, 207] width 11 height 11
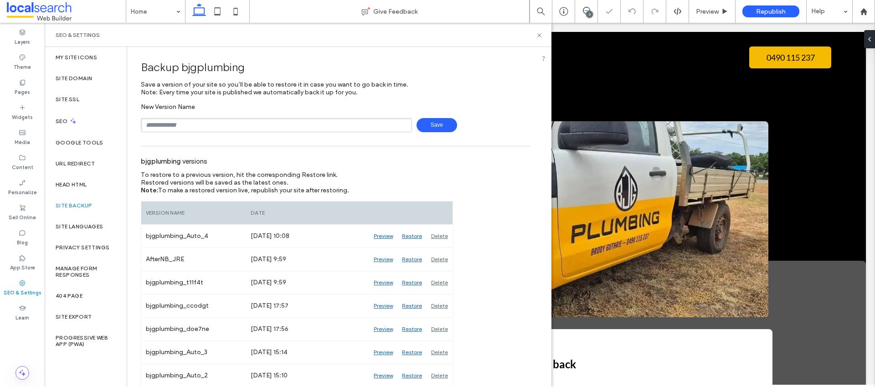
click at [224, 127] on input "text" at bounding box center [276, 125] width 271 height 14
type input "**********"
click at [438, 117] on div "**********" at bounding box center [335, 117] width 389 height 29
click at [437, 123] on span "Save" at bounding box center [437, 125] width 41 height 14
click at [540, 35] on use at bounding box center [539, 35] width 4 height 4
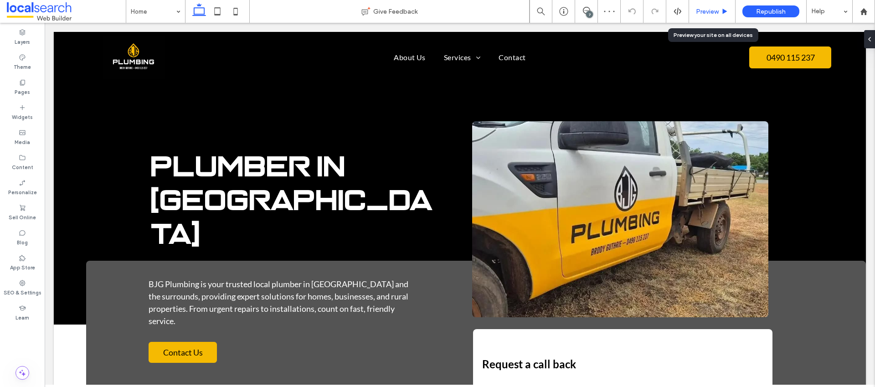
click at [705, 9] on span "Preview" at bounding box center [707, 12] width 23 height 8
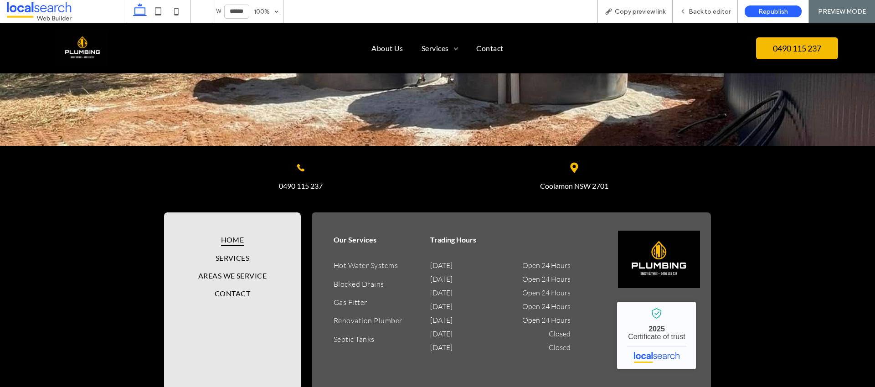
scroll to position [1842, 0]
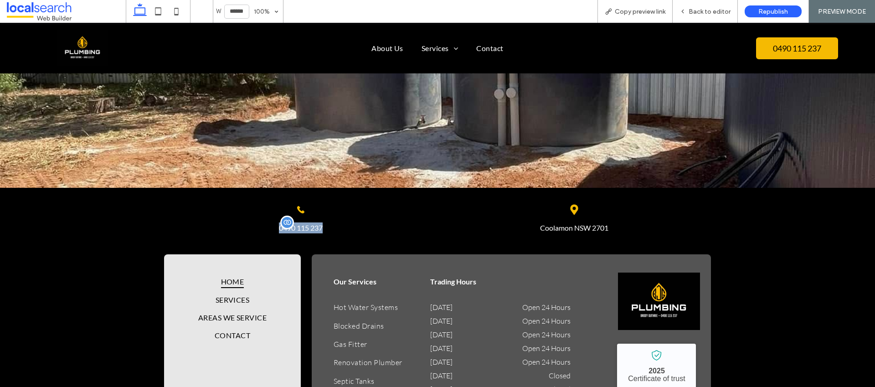
drag, startPoint x: 326, startPoint y: 206, endPoint x: 274, endPoint y: 207, distance: 52.4
click at [274, 222] on p "0490 115 237" at bounding box center [300, 227] width 259 height 11
copy span "0490 115 237"
drag, startPoint x: 612, startPoint y: 204, endPoint x: 536, endPoint y: 207, distance: 75.3
click at [536, 222] on p "Coolamon NSW 2701" at bounding box center [574, 227] width 235 height 11
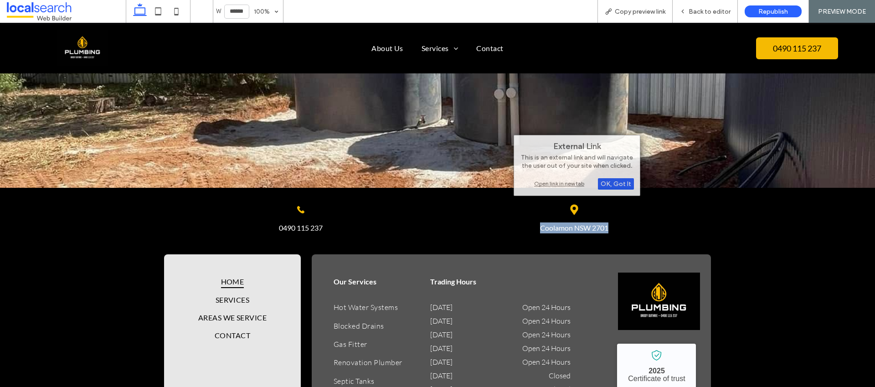
copy link "Coolamon NSW 2701"
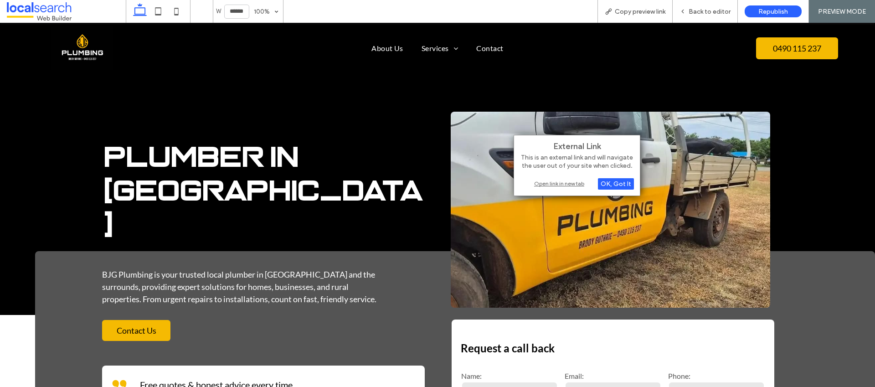
scroll to position [0, 0]
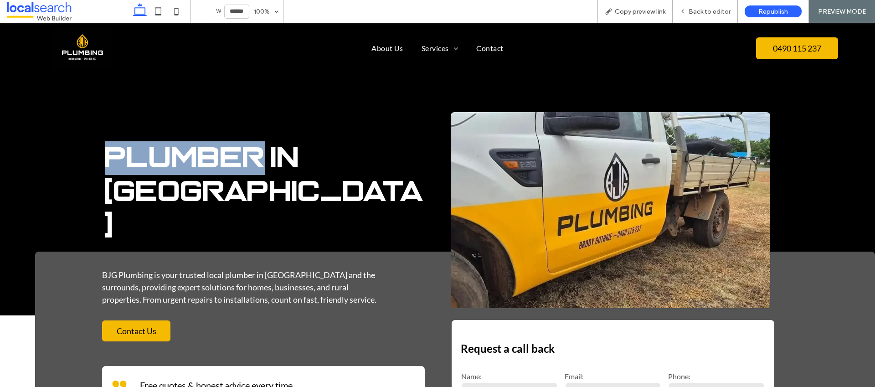
drag, startPoint x: 106, startPoint y: 160, endPoint x: 257, endPoint y: 160, distance: 150.4
click at [257, 160] on span "Plumber in [GEOGRAPHIC_DATA]" at bounding box center [264, 192] width 319 height 98
copy span "Plumber"
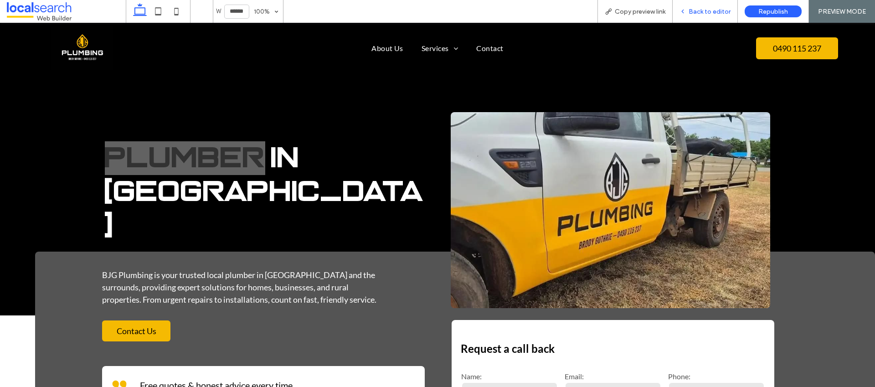
click at [717, 12] on span "Back to editor" at bounding box center [710, 12] width 42 height 8
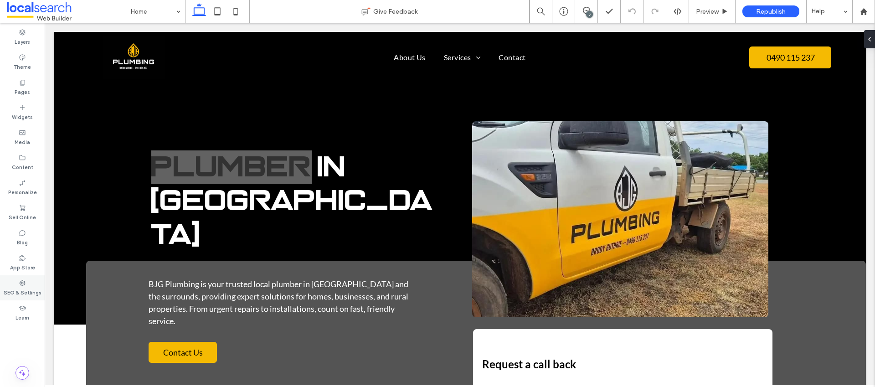
click at [33, 282] on div "SEO & Settings" at bounding box center [22, 287] width 45 height 25
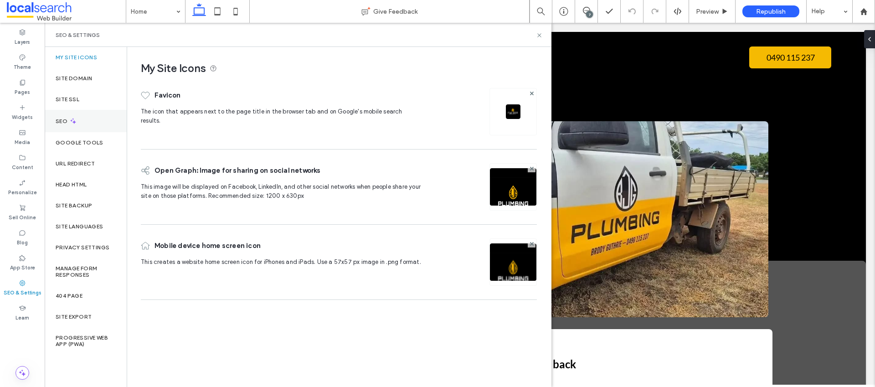
click at [77, 128] on div "SEO" at bounding box center [86, 121] width 82 height 22
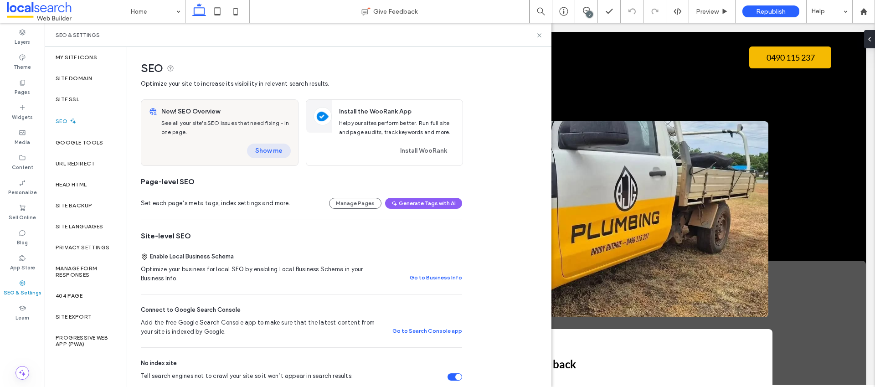
click at [268, 152] on button "Show me" at bounding box center [269, 151] width 44 height 15
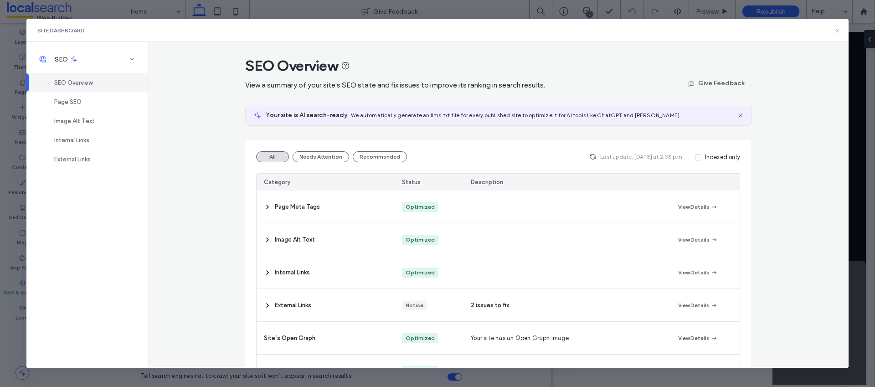
click at [836, 31] on use at bounding box center [838, 30] width 4 height 4
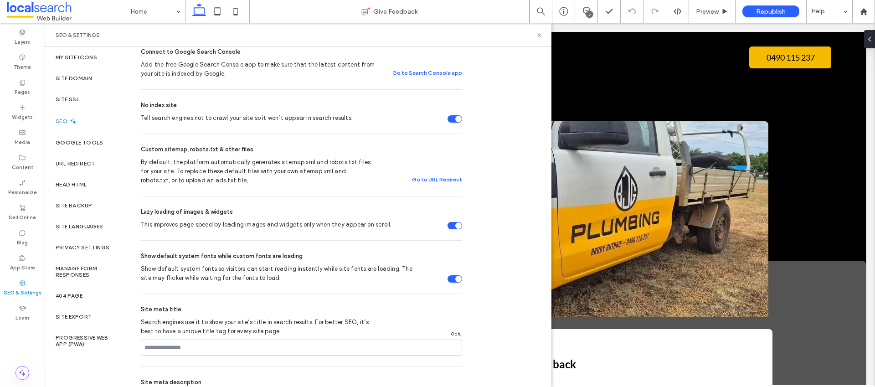
scroll to position [261, 0]
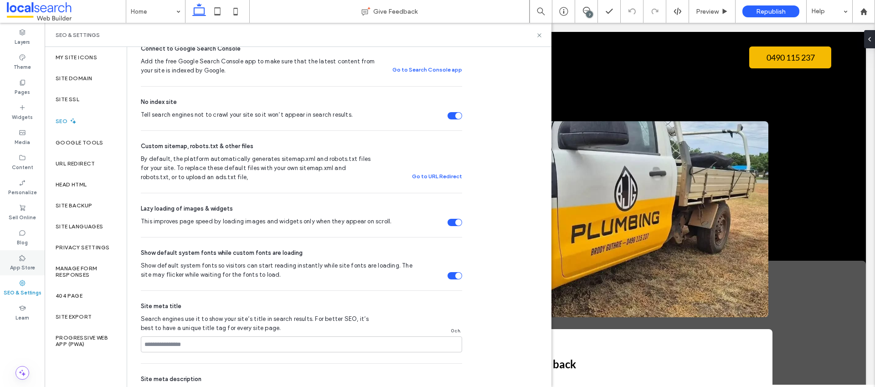
click at [13, 257] on div "App Store" at bounding box center [22, 262] width 45 height 25
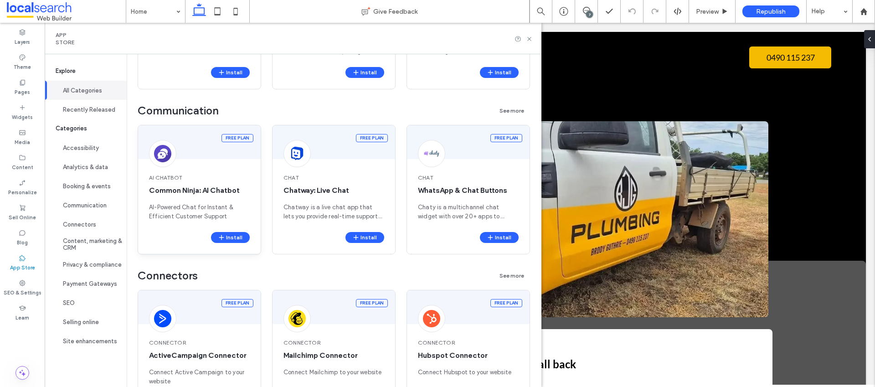
scroll to position [0, 0]
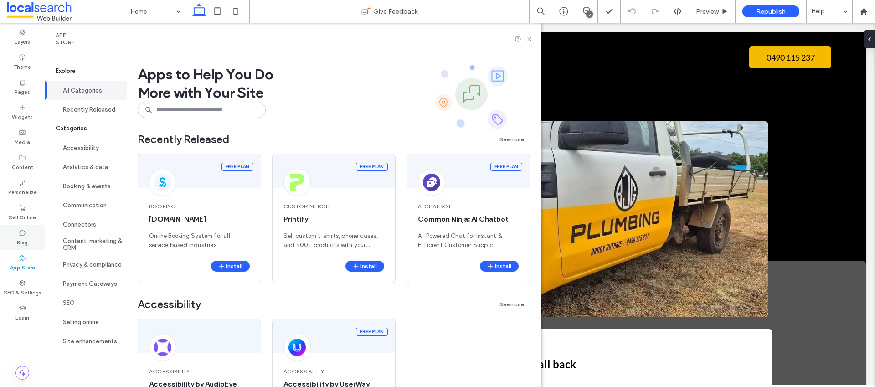
click at [26, 242] on label "Blog" at bounding box center [22, 242] width 11 height 10
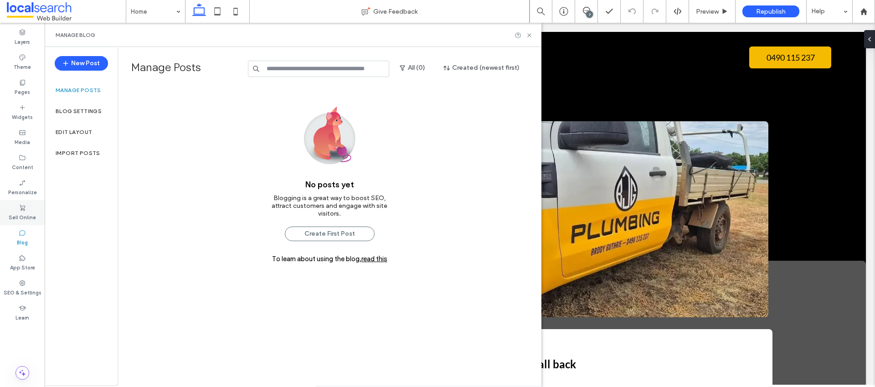
click at [27, 217] on label "Sell Online" at bounding box center [22, 216] width 27 height 10
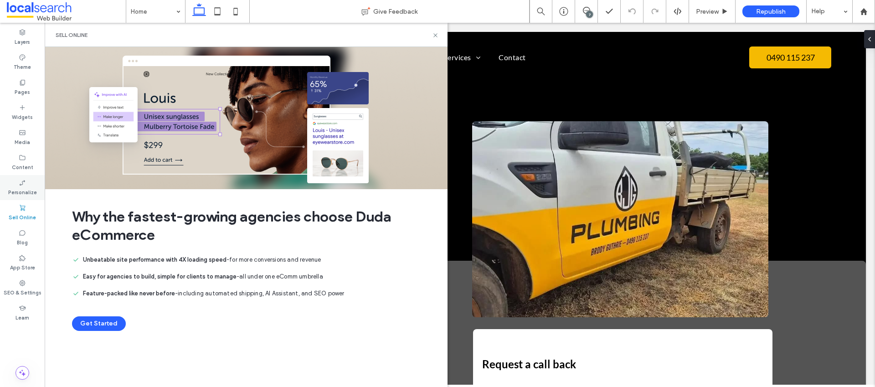
click at [24, 195] on label "Personalize" at bounding box center [22, 191] width 29 height 10
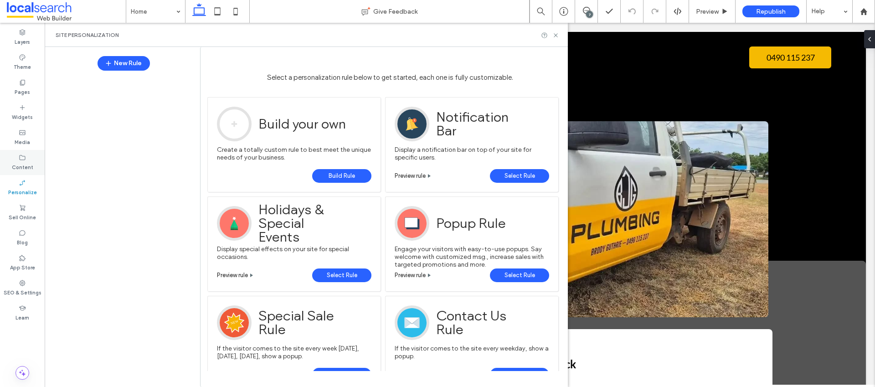
click at [25, 163] on label "Content" at bounding box center [22, 166] width 21 height 10
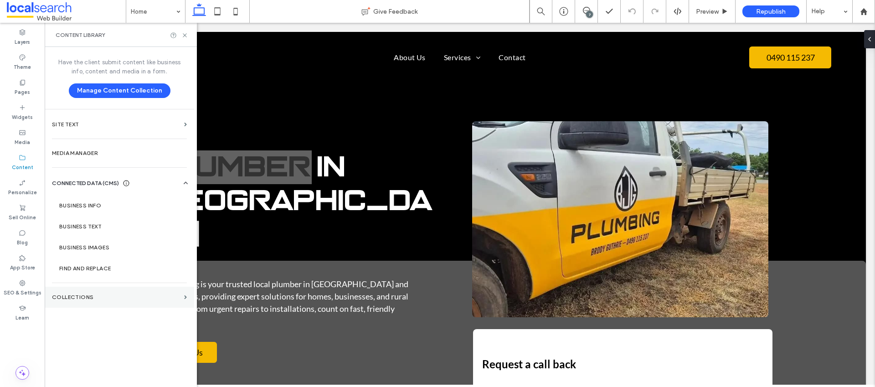
click at [86, 295] on label "Collections" at bounding box center [116, 297] width 129 height 6
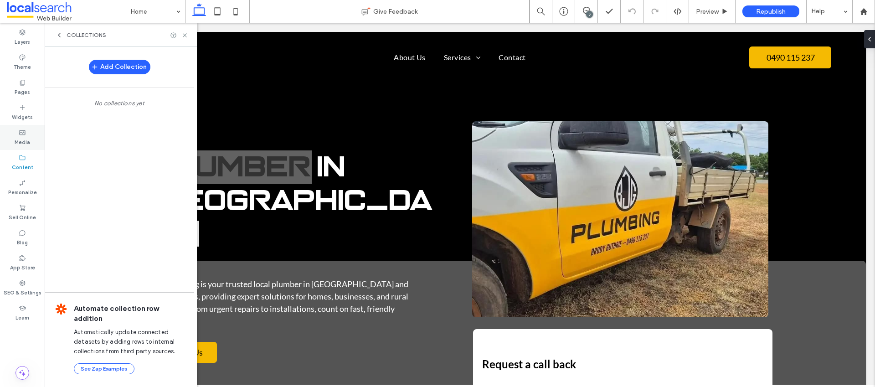
click at [29, 135] on div "Media" at bounding box center [22, 137] width 45 height 25
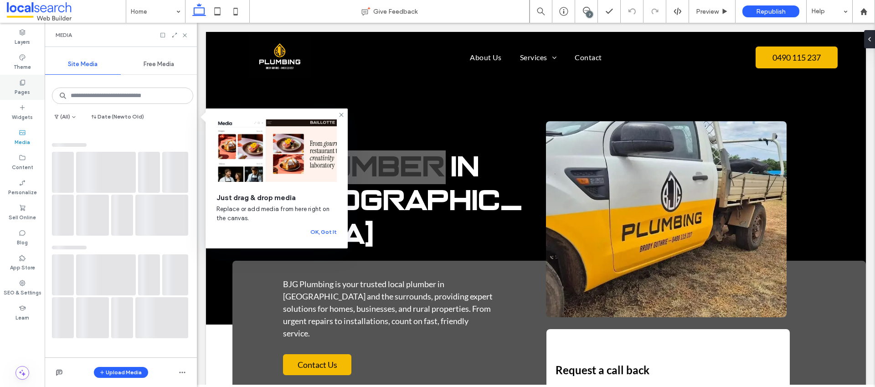
click at [26, 118] on label "Widgets" at bounding box center [22, 116] width 21 height 10
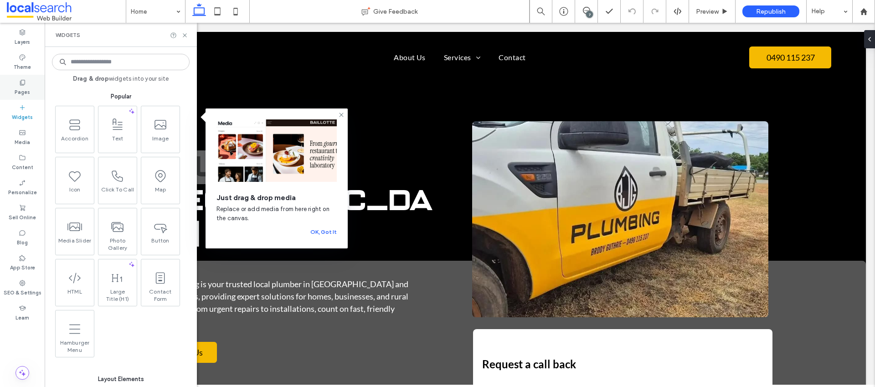
click at [25, 88] on label "Pages" at bounding box center [22, 91] width 15 height 10
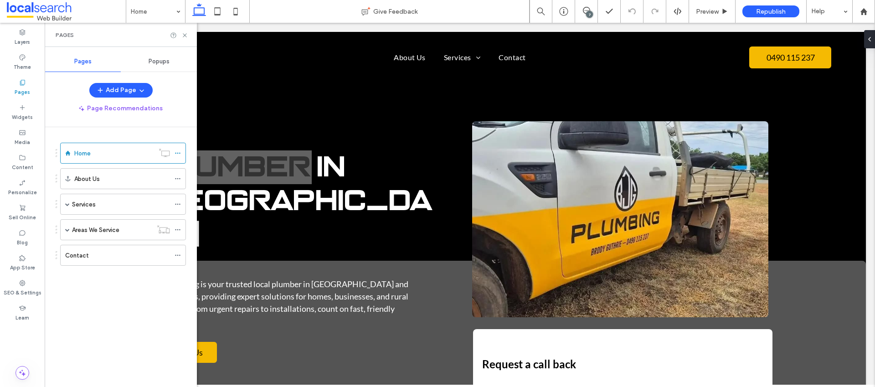
click at [24, 90] on label "Pages" at bounding box center [22, 91] width 15 height 10
click at [66, 229] on span at bounding box center [67, 229] width 5 height 5
click at [82, 248] on span at bounding box center [83, 250] width 5 height 5
click at [83, 252] on span at bounding box center [83, 250] width 5 height 5
click at [80, 271] on div "Coolamon" at bounding box center [131, 271] width 110 height 21
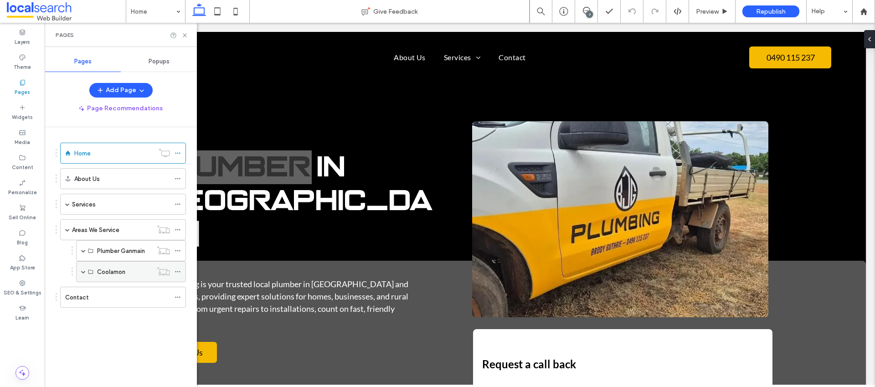
click at [82, 271] on span at bounding box center [83, 271] width 5 height 5
click at [83, 272] on span at bounding box center [83, 271] width 5 height 5
click at [66, 205] on span at bounding box center [67, 204] width 5 height 5
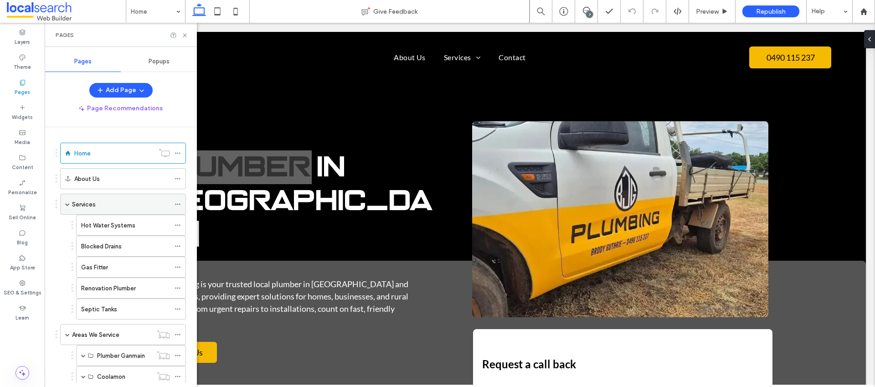
click at [66, 205] on span at bounding box center [67, 204] width 5 height 5
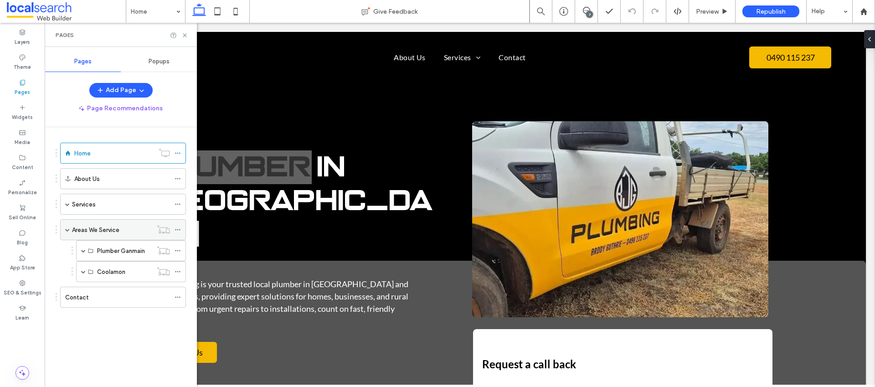
click at [66, 231] on span at bounding box center [67, 229] width 5 height 5
click at [183, 35] on icon at bounding box center [184, 35] width 7 height 7
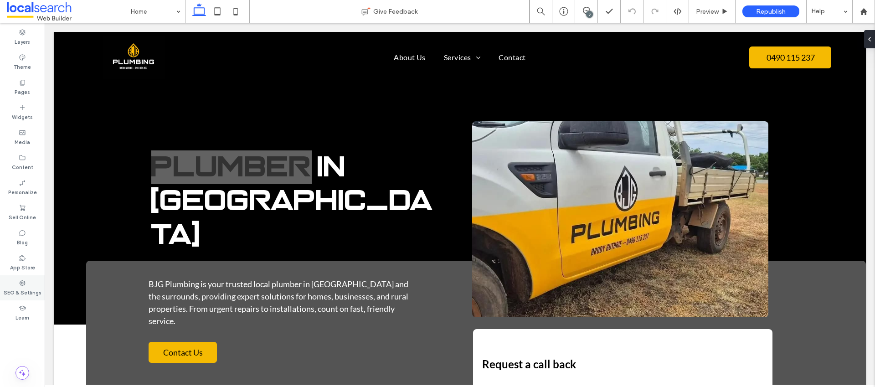
click at [26, 290] on label "SEO & Settings" at bounding box center [23, 292] width 38 height 10
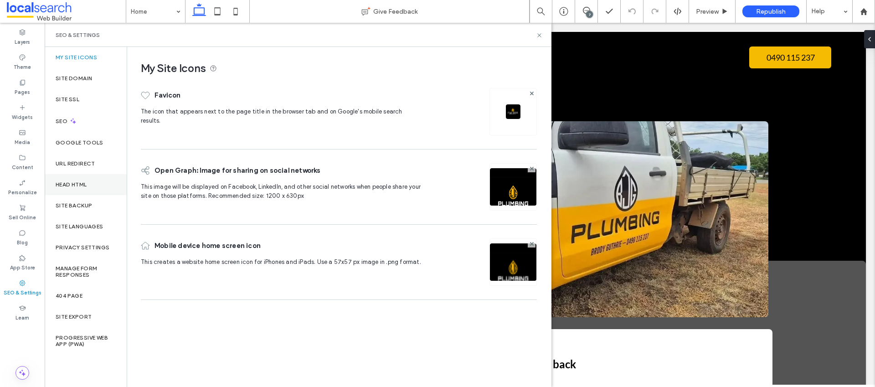
click at [81, 177] on div "Head HTML" at bounding box center [86, 184] width 82 height 21
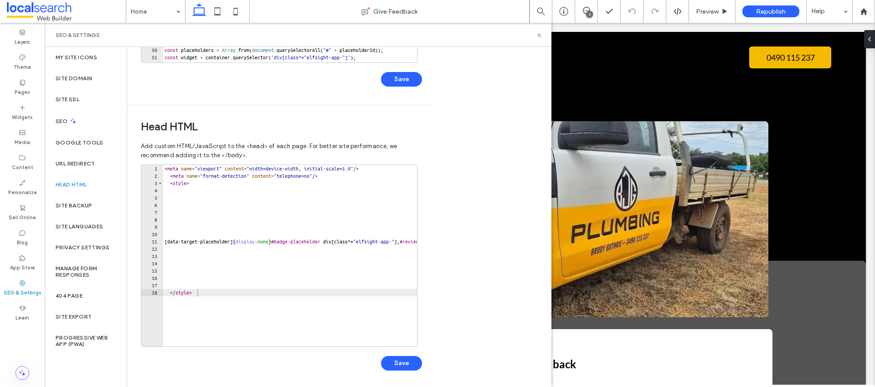
scroll to position [237, 0]
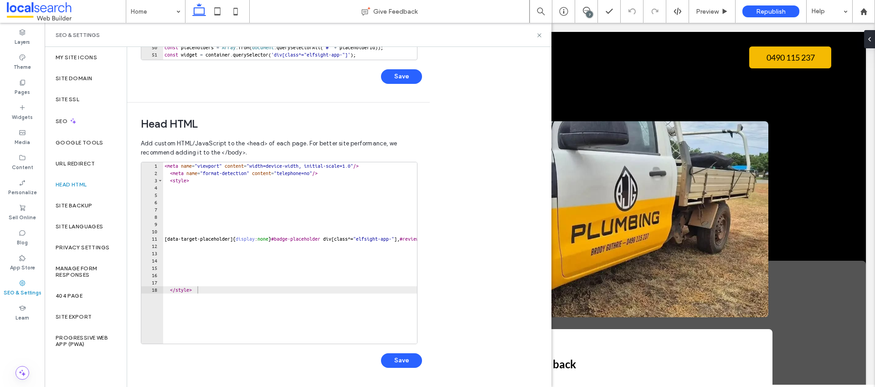
type textarea "********"
click at [218, 291] on div "< meta name = "viewport" content = "width=device-width, initial-scale=1.0" /> <…" at bounding box center [416, 256] width 506 height 189
paste textarea "**********"
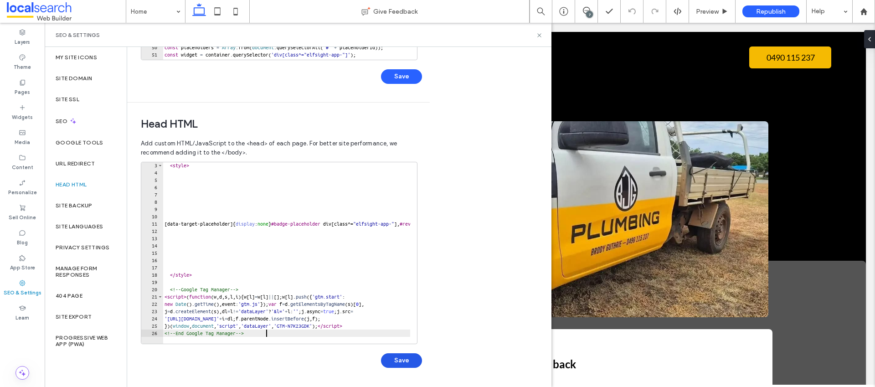
type textarea "**********"
click at [413, 361] on button "Save" at bounding box center [401, 360] width 41 height 15
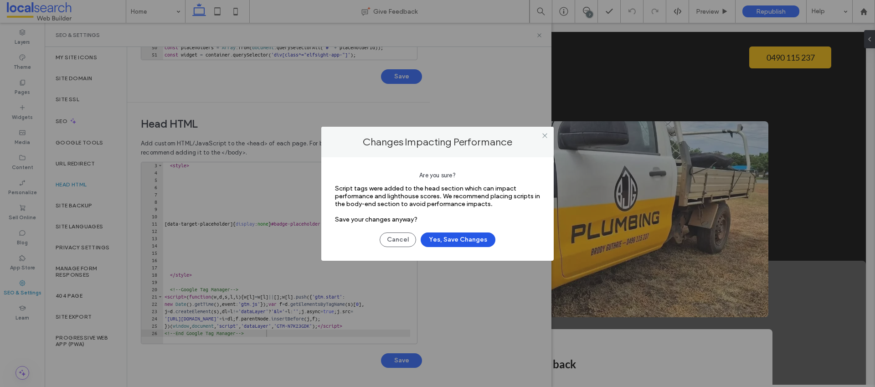
click at [478, 244] on button "Yes, Save Changes" at bounding box center [458, 239] width 75 height 15
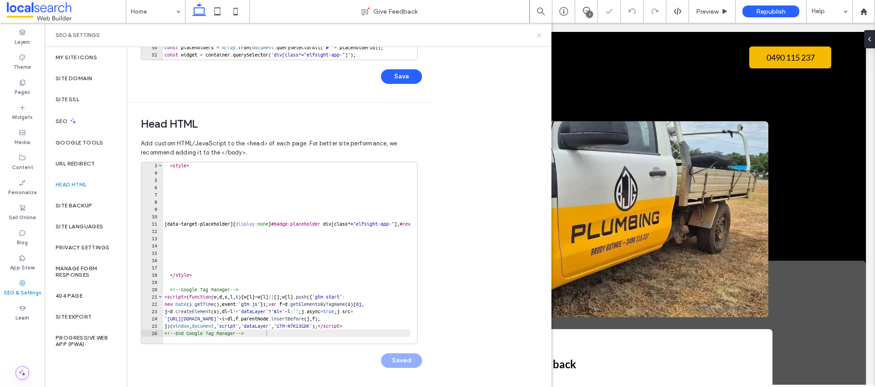
click at [538, 33] on icon at bounding box center [539, 35] width 7 height 7
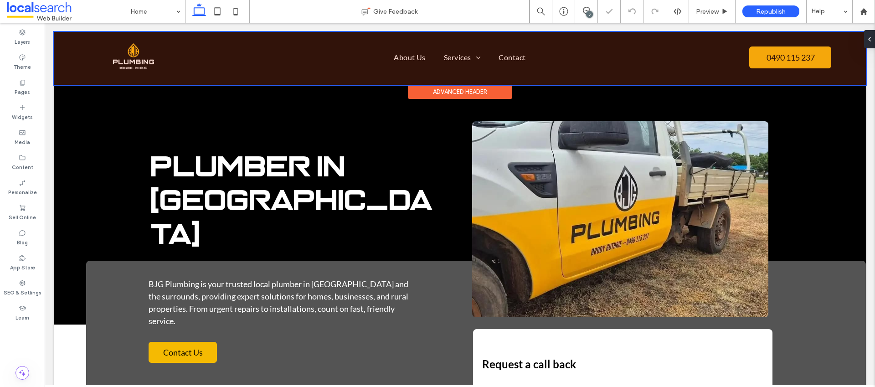
scroll to position [0, 0]
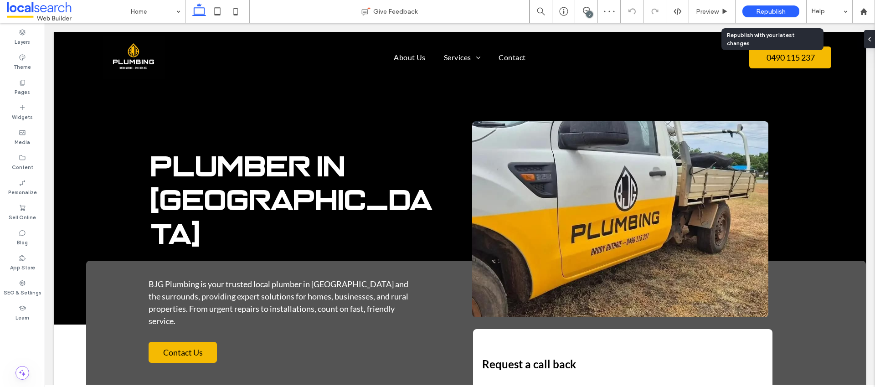
click at [780, 10] on span "Republish" at bounding box center [771, 12] width 30 height 8
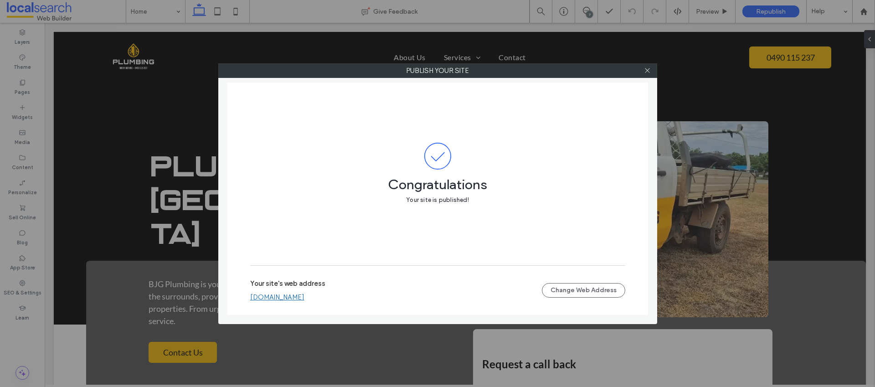
click at [304, 298] on link "bjgplumbing.webbuilder.localsearch.com.au" at bounding box center [277, 297] width 54 height 8
click at [646, 67] on icon at bounding box center [647, 70] width 7 height 7
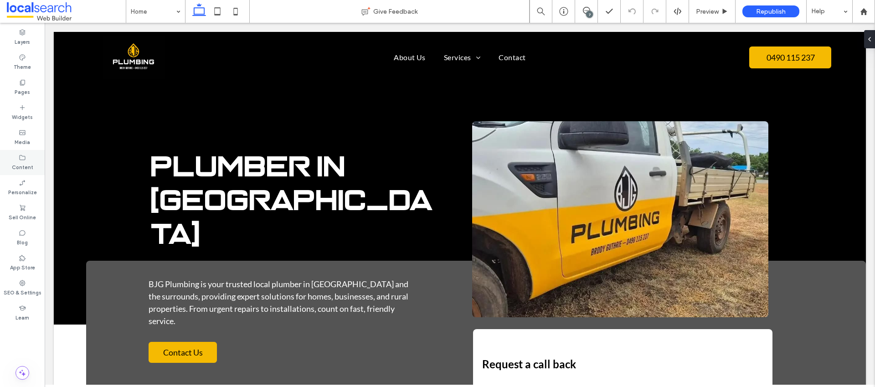
click at [31, 163] on label "Content" at bounding box center [22, 166] width 21 height 10
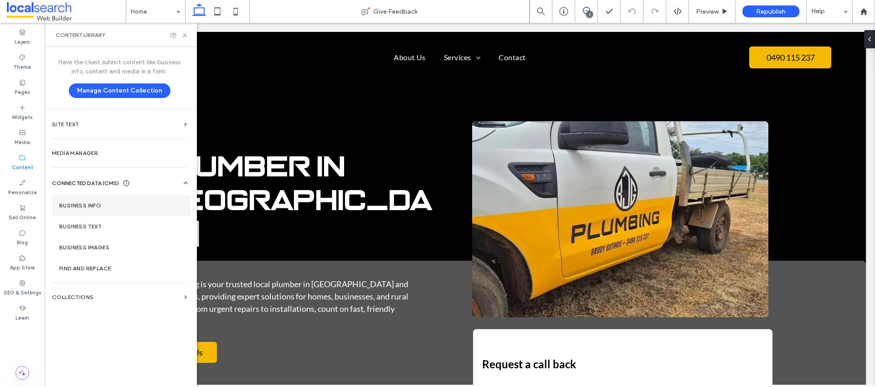
click at [86, 199] on section "Business Info" at bounding box center [121, 205] width 139 height 21
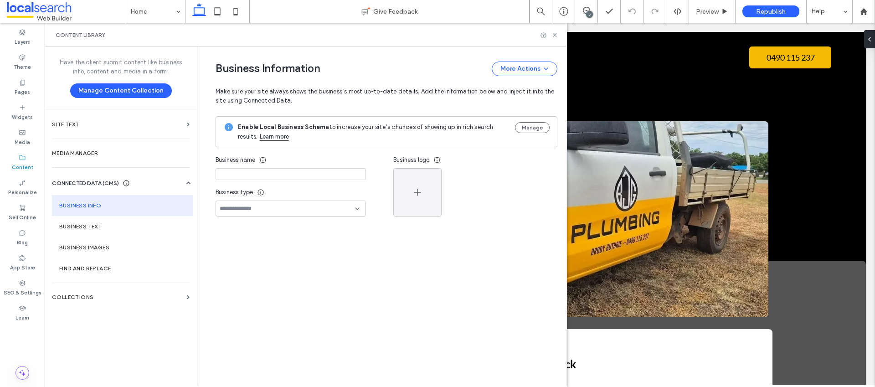
type input "**********"
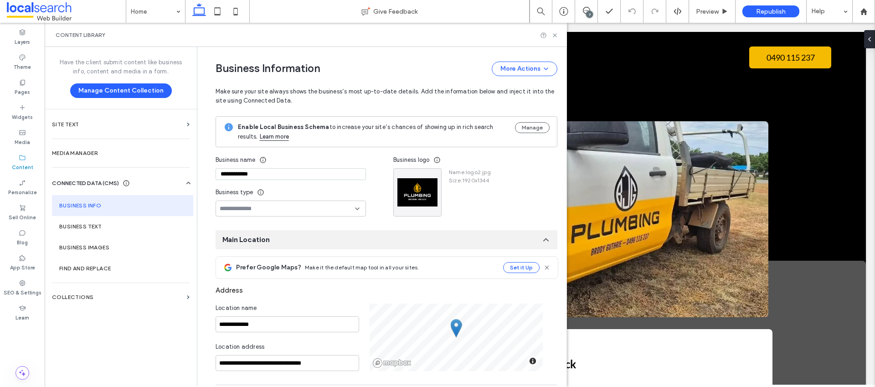
click at [273, 203] on div at bounding box center [291, 209] width 150 height 16
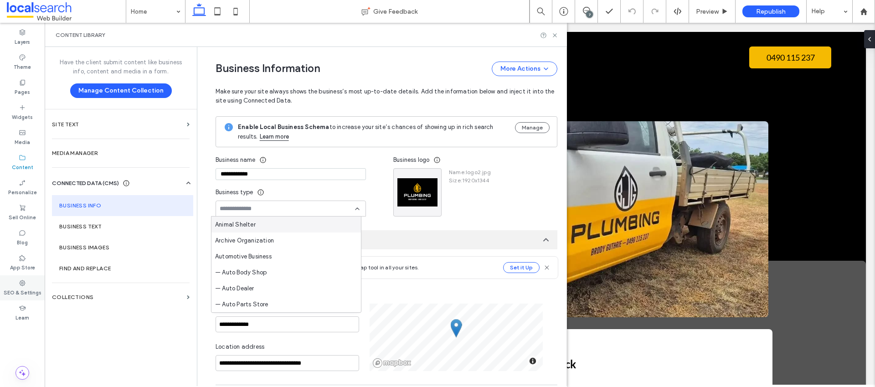
click at [32, 284] on div "SEO & Settings" at bounding box center [22, 287] width 45 height 25
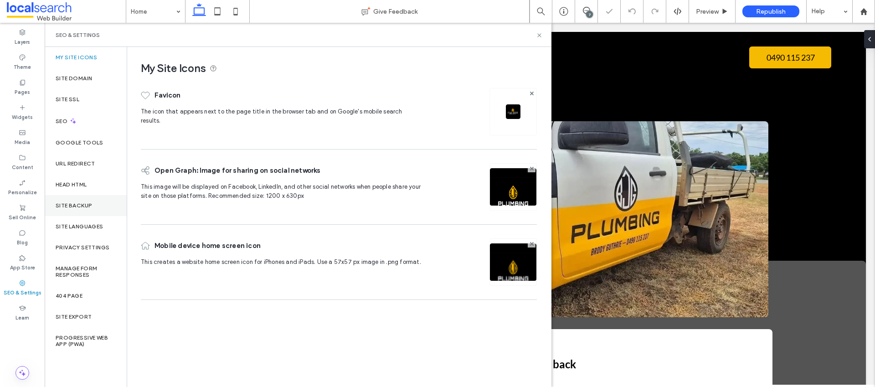
click at [87, 201] on div "Site Backup" at bounding box center [86, 205] width 82 height 21
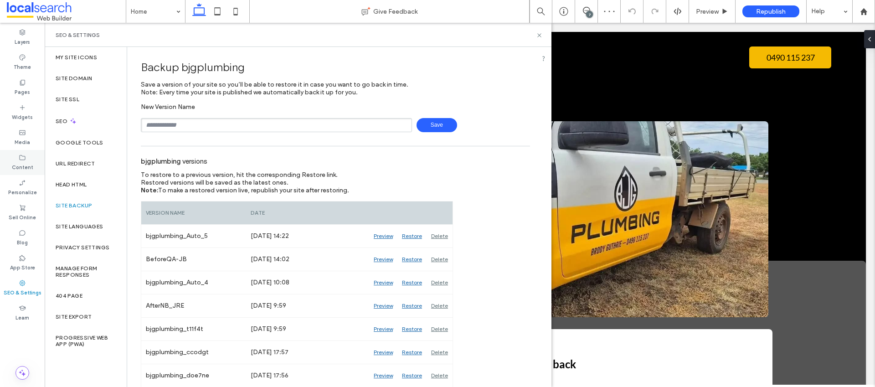
click at [34, 166] on div "Content" at bounding box center [22, 162] width 45 height 25
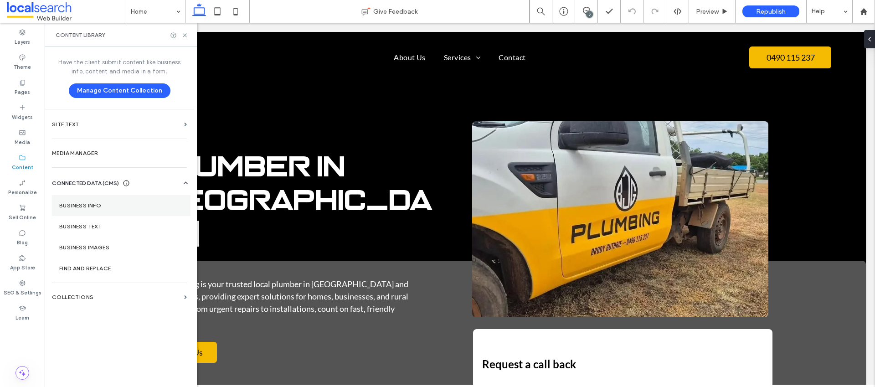
click at [100, 200] on section "Business Info" at bounding box center [121, 205] width 139 height 21
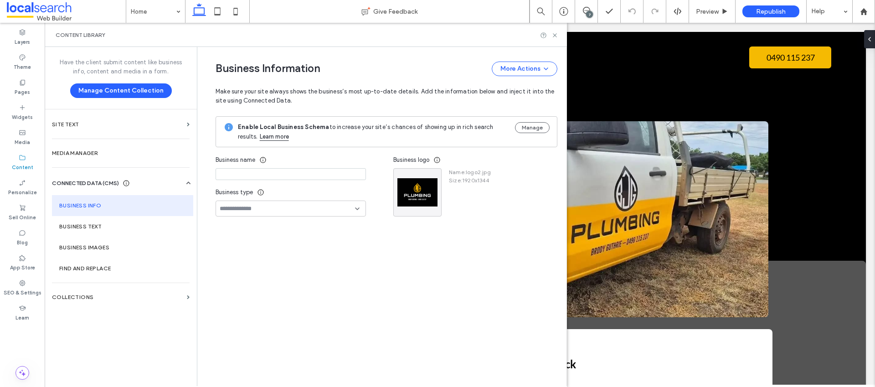
type input "**********"
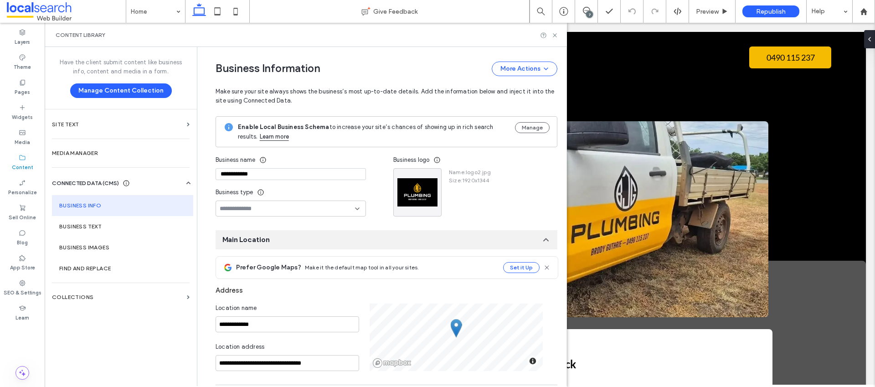
click at [269, 208] on input at bounding box center [287, 208] width 135 height 7
type input "******"
click at [261, 221] on div "— Plumber" at bounding box center [285, 224] width 149 height 16
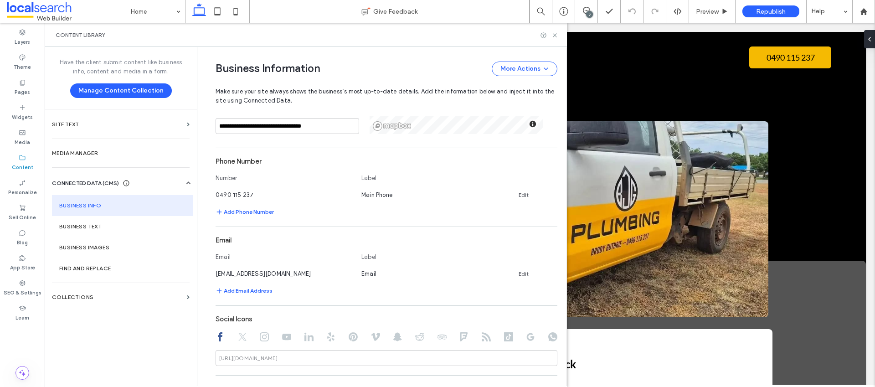
scroll to position [243, 0]
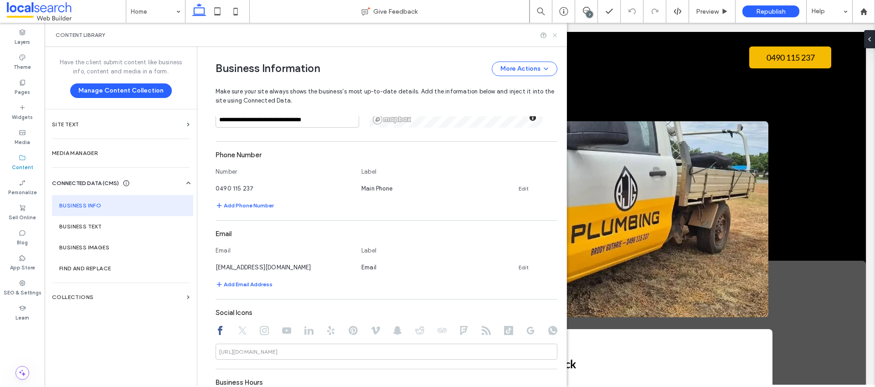
click at [554, 35] on use at bounding box center [555, 35] width 4 height 4
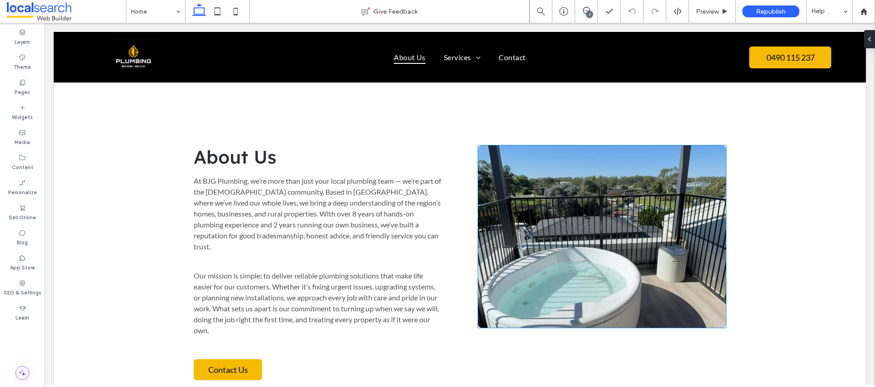
scroll to position [1943, 0]
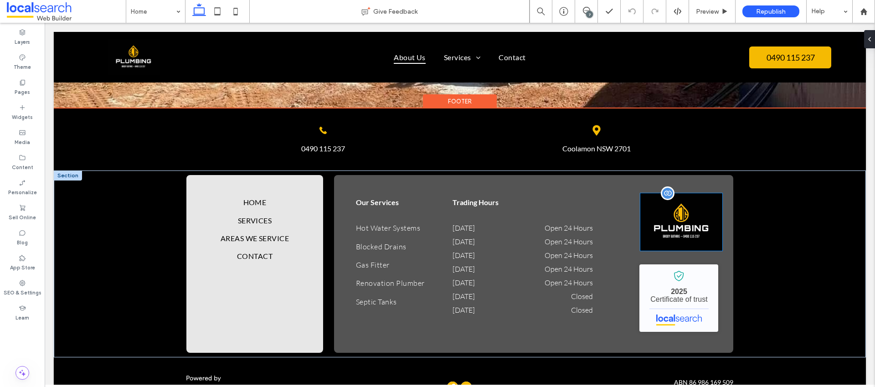
click at [680, 196] on img at bounding box center [681, 221] width 82 height 57
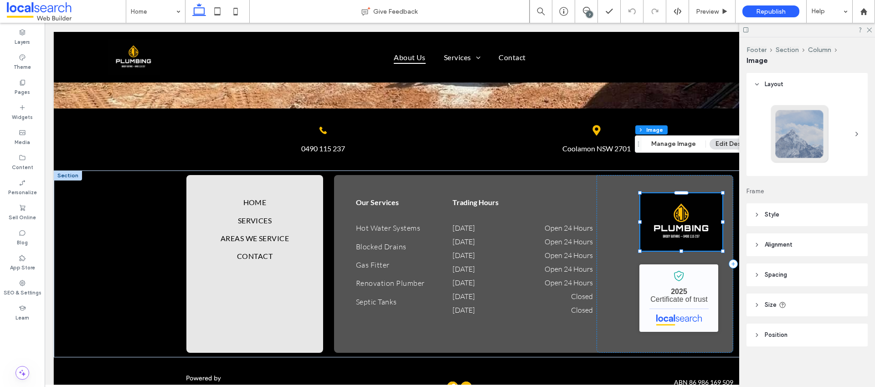
click at [720, 144] on button "Edit Design" at bounding box center [733, 144] width 46 height 11
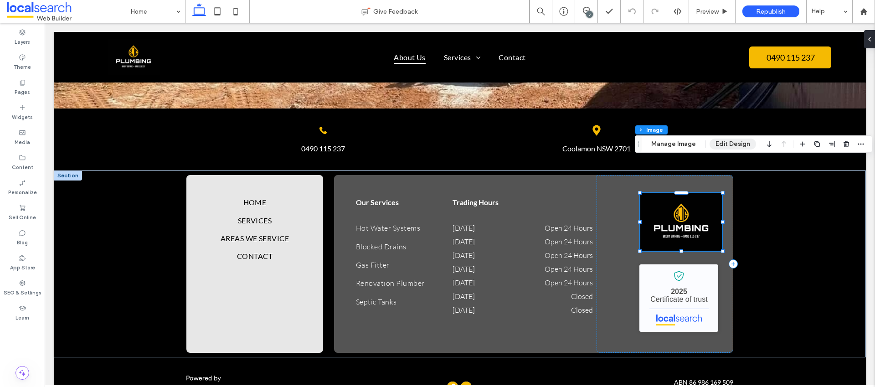
click at [722, 144] on button "Edit Design" at bounding box center [733, 144] width 46 height 11
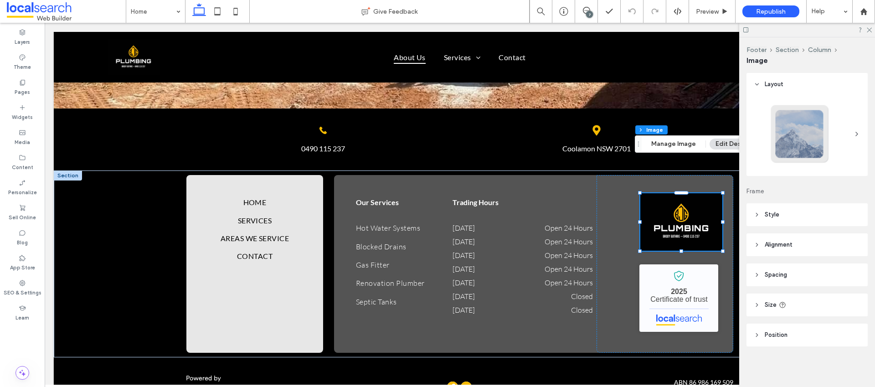
click at [787, 210] on header "Style" at bounding box center [806, 214] width 121 height 23
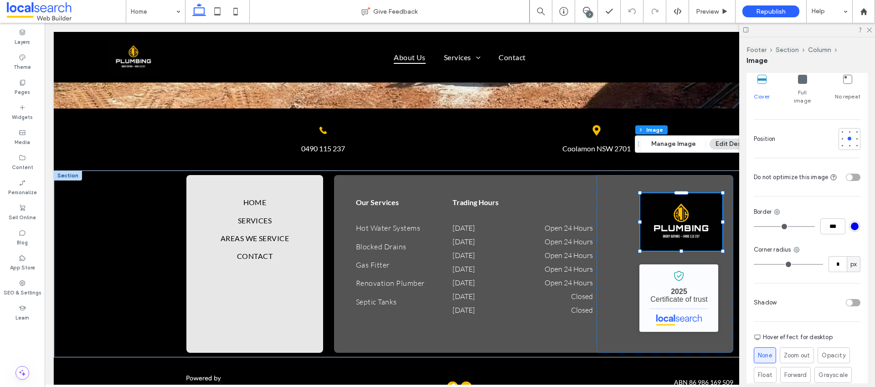
scroll to position [288, 0]
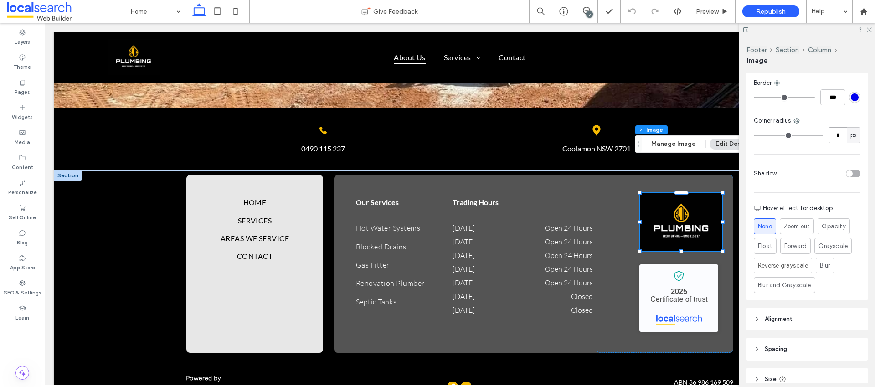
click at [830, 127] on input "*" at bounding box center [837, 135] width 18 height 16
type input "*"
click at [868, 30] on icon at bounding box center [869, 29] width 6 height 6
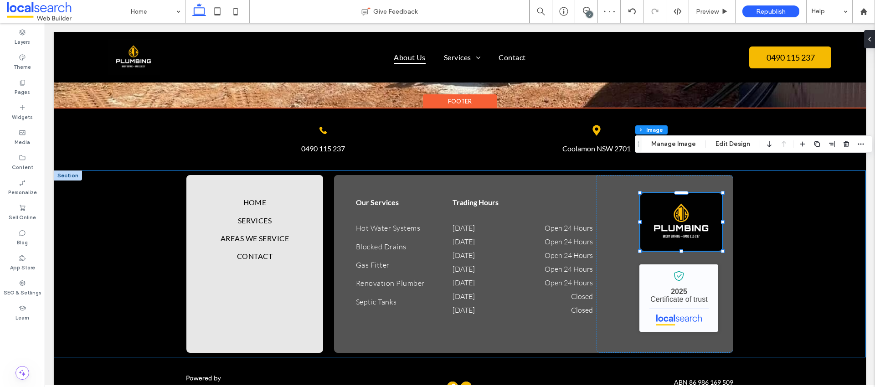
click at [779, 209] on div "Home Services Areas We Service Contact Our Services Hot Water Systems Blocked D…" at bounding box center [460, 263] width 812 height 187
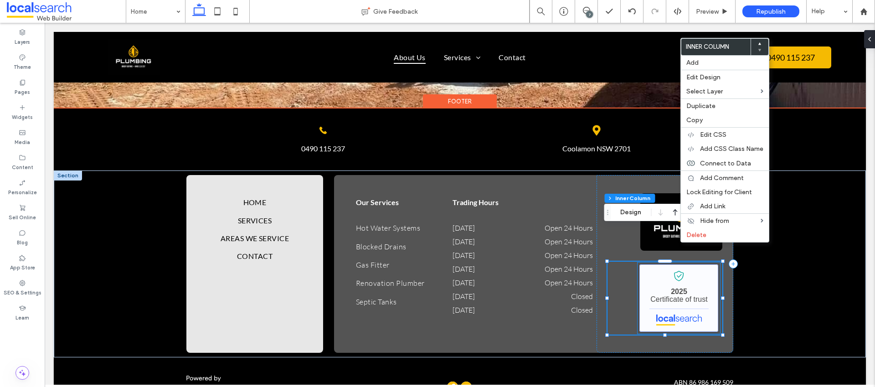
click at [653, 264] on link "BJG Plumbing - Localsearch verified business" at bounding box center [678, 297] width 79 height 67
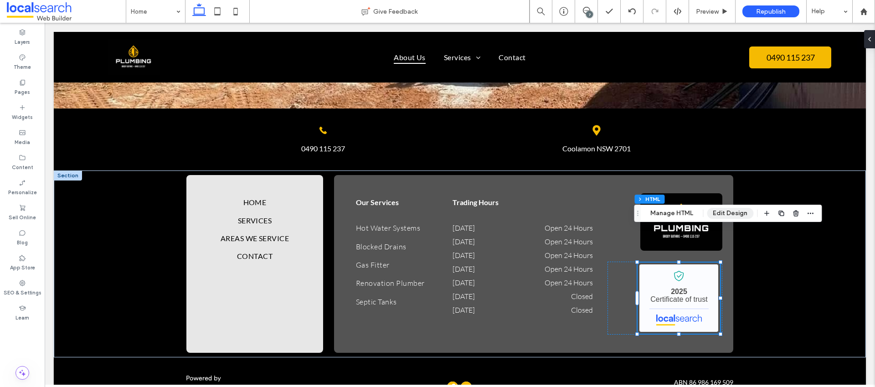
click at [721, 213] on button "Edit Design" at bounding box center [730, 213] width 46 height 11
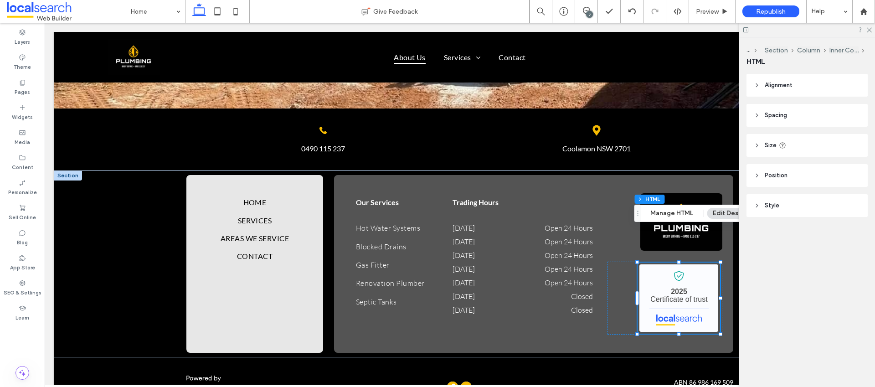
click at [765, 144] on span "Size" at bounding box center [771, 145] width 12 height 9
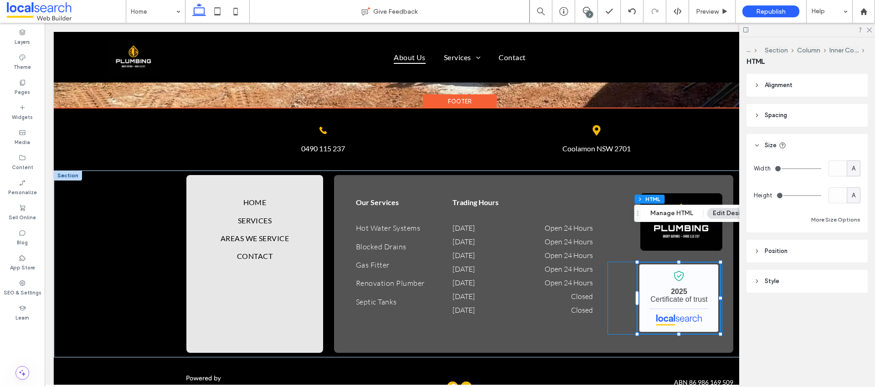
click at [613, 262] on div "BJG Plumbing - Localsearch verified business 2025 Certificate of trust" at bounding box center [664, 298] width 115 height 73
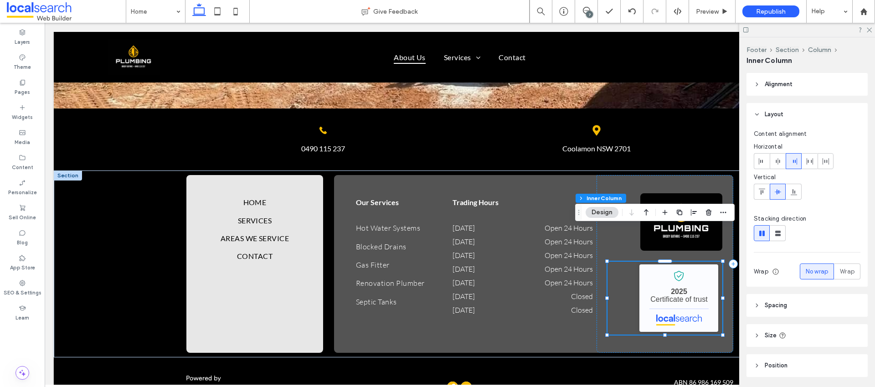
click at [774, 332] on span "Size" at bounding box center [771, 335] width 12 height 9
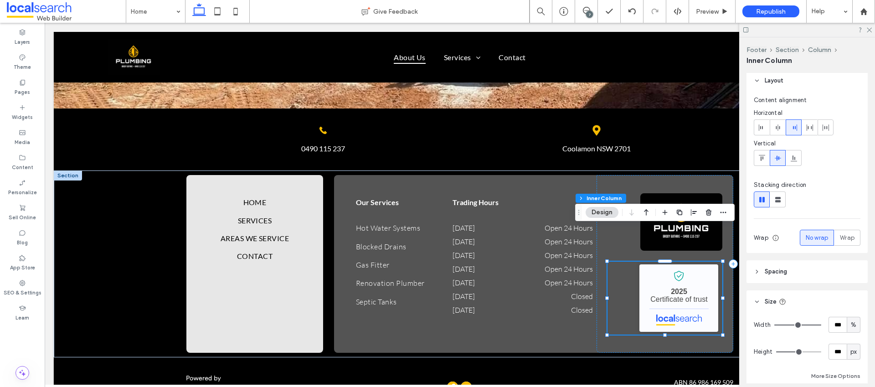
scroll to position [89, 0]
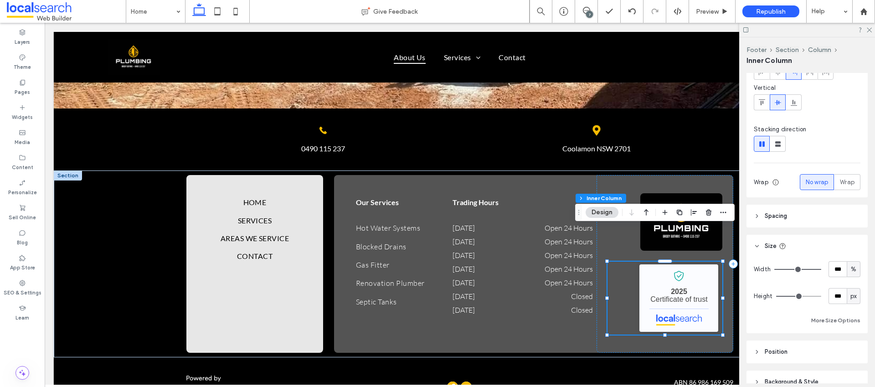
click at [851, 270] on span "%" at bounding box center [853, 269] width 5 height 9
click at [850, 348] on span "A" at bounding box center [849, 349] width 4 height 9
type input "*"
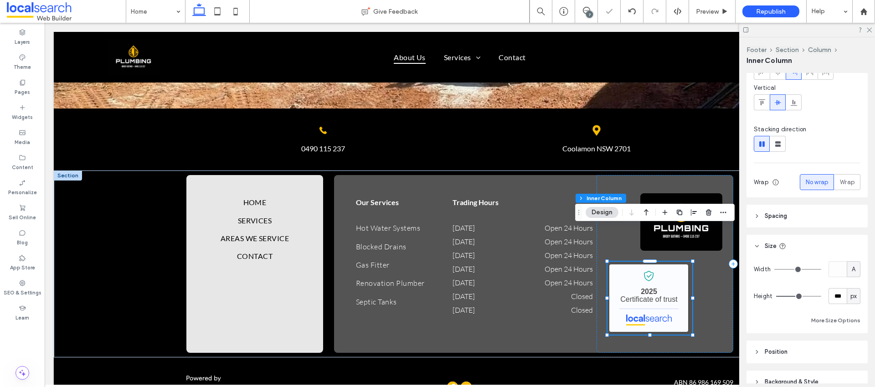
click at [851, 298] on span "px" at bounding box center [853, 296] width 6 height 9
click at [851, 374] on div "A" at bounding box center [848, 376] width 13 height 16
type input "*"
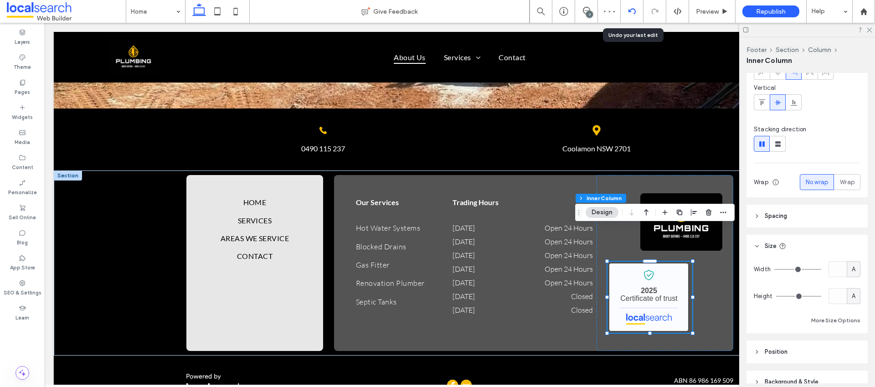
click at [635, 9] on icon at bounding box center [631, 11] width 7 height 7
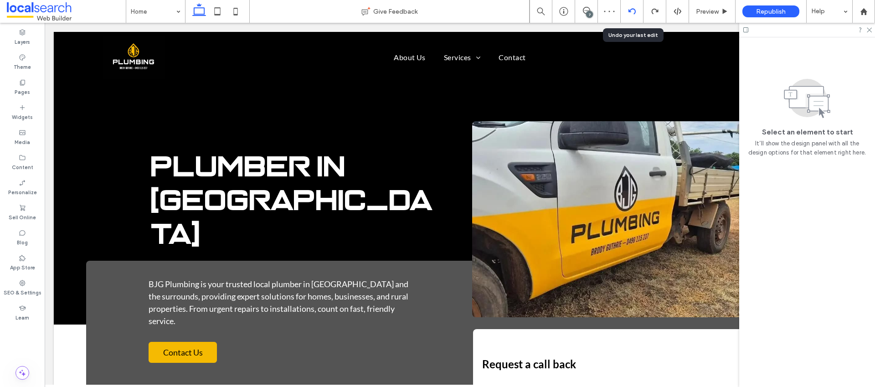
scroll to position [0, 0]
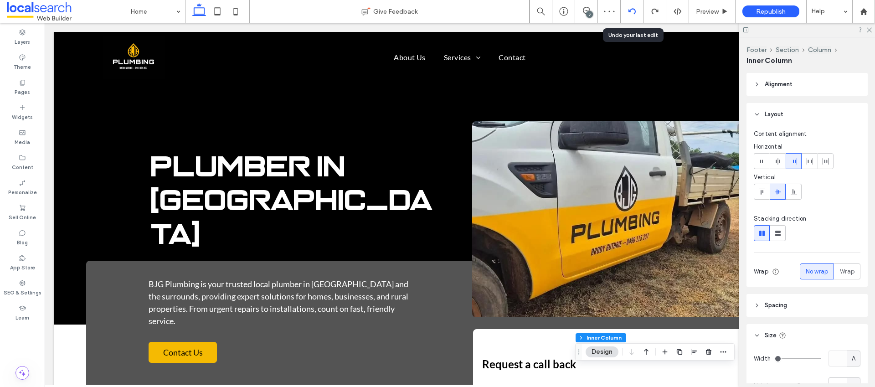
click at [635, 9] on icon at bounding box center [631, 11] width 7 height 7
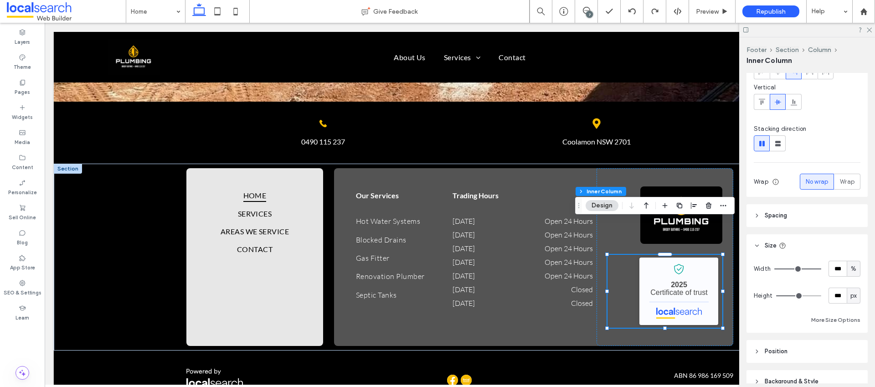
scroll to position [94, 0]
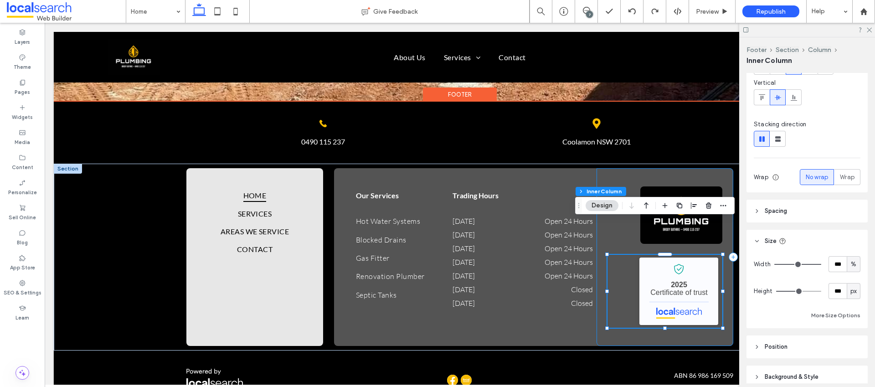
click at [622, 168] on div "BJG Plumbing - Localsearch verified business 2025 Certificate of trust" at bounding box center [665, 257] width 137 height 178
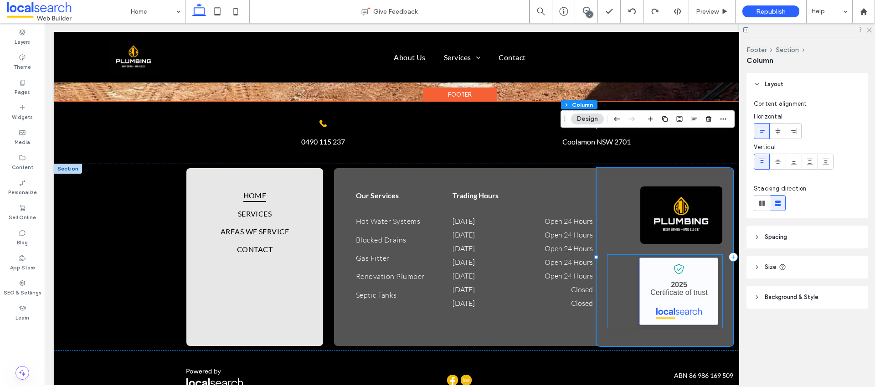
click at [694, 257] on link "BJG Plumbing - Localsearch verified business" at bounding box center [678, 290] width 79 height 67
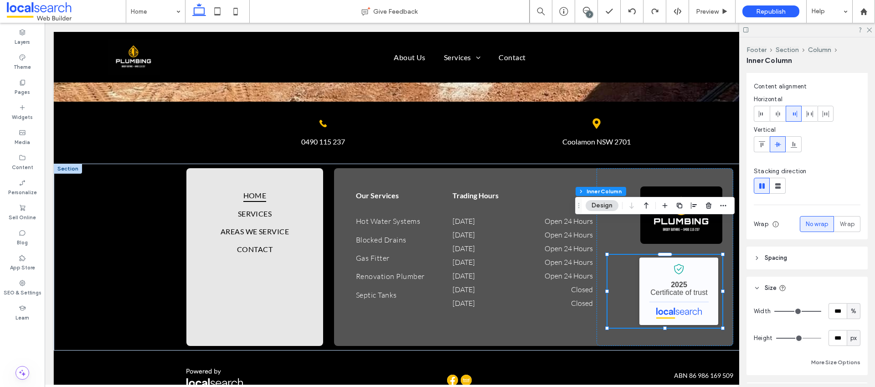
scroll to position [58, 0]
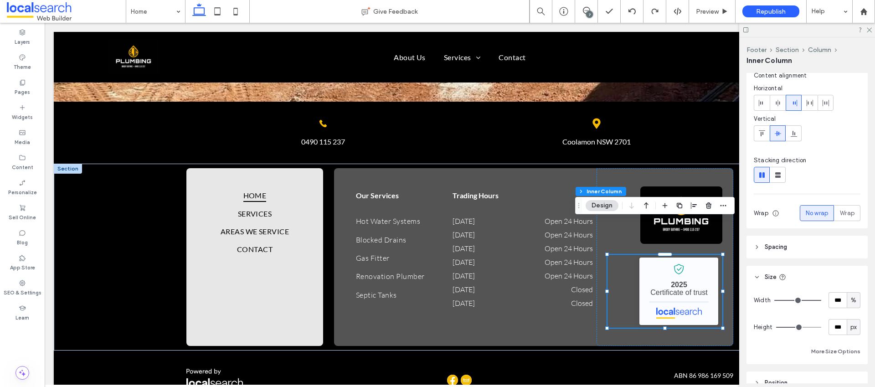
click at [800, 248] on header "Spacing" at bounding box center [806, 247] width 121 height 23
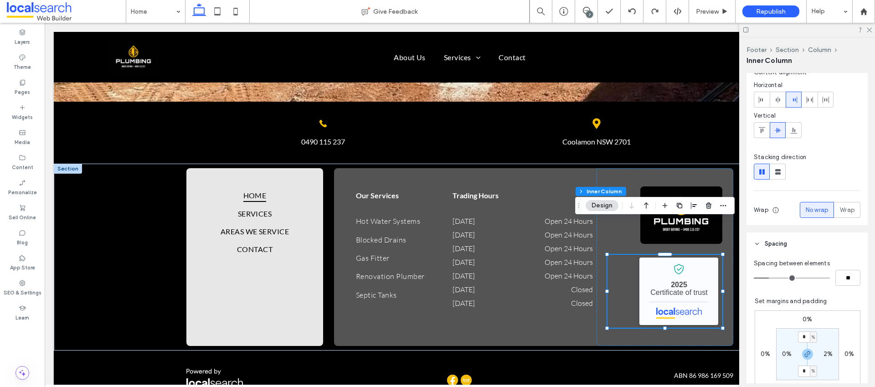
scroll to position [62, 0]
click at [823, 351] on label "2%" at bounding box center [827, 354] width 9 height 8
type input "*"
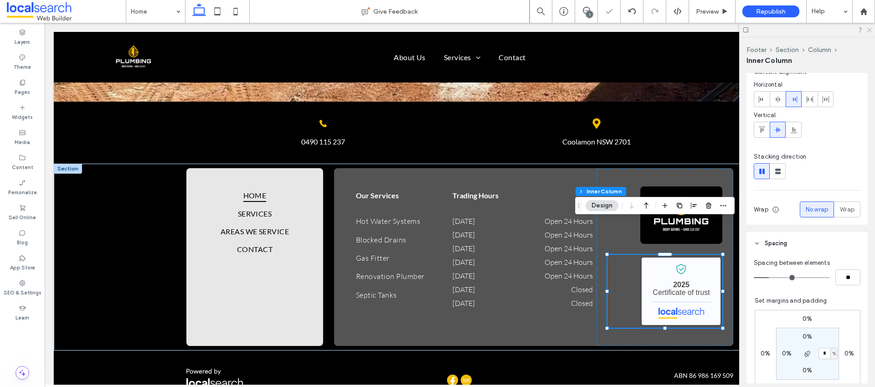
click at [868, 31] on icon at bounding box center [869, 29] width 6 height 6
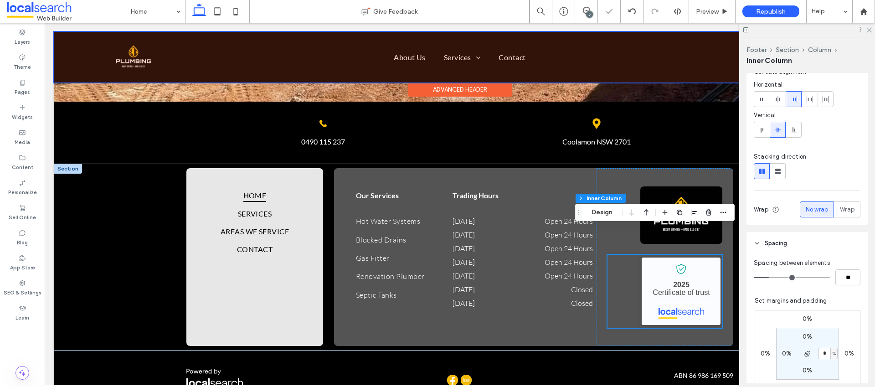
scroll to position [1943, 0]
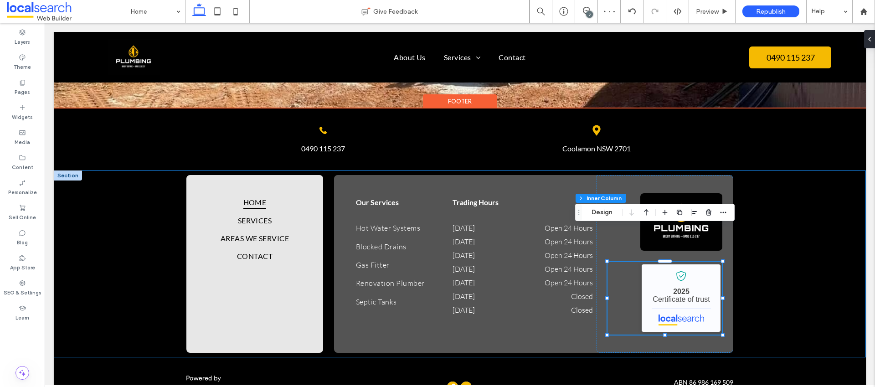
click at [820, 202] on div "Home Services Areas We Service Contact Our Services Hot Water Systems Blocked D…" at bounding box center [460, 263] width 812 height 187
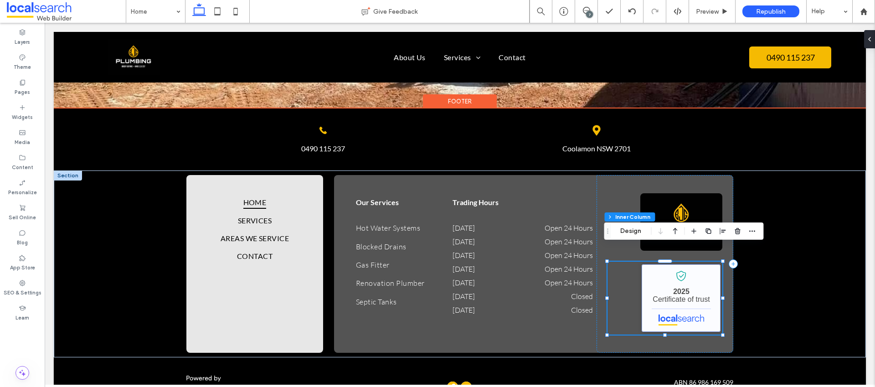
scroll to position [1924, 0]
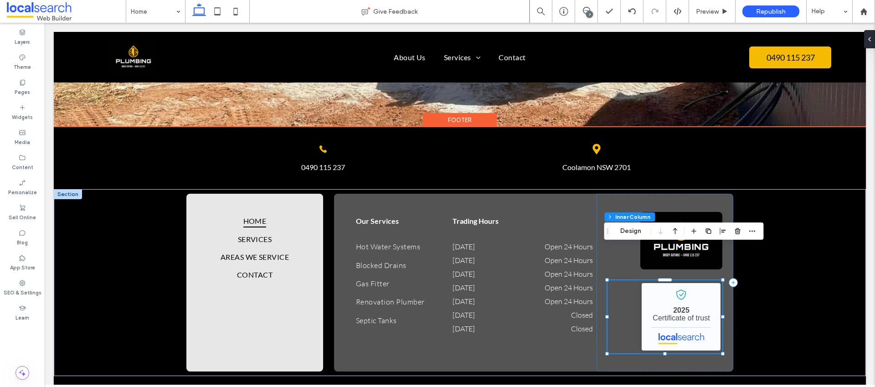
click at [620, 280] on div "BJG Plumbing - Localsearch verified business 2025 Certificate of trust" at bounding box center [664, 316] width 115 height 73
click at [639, 231] on button "Design" at bounding box center [630, 231] width 33 height 11
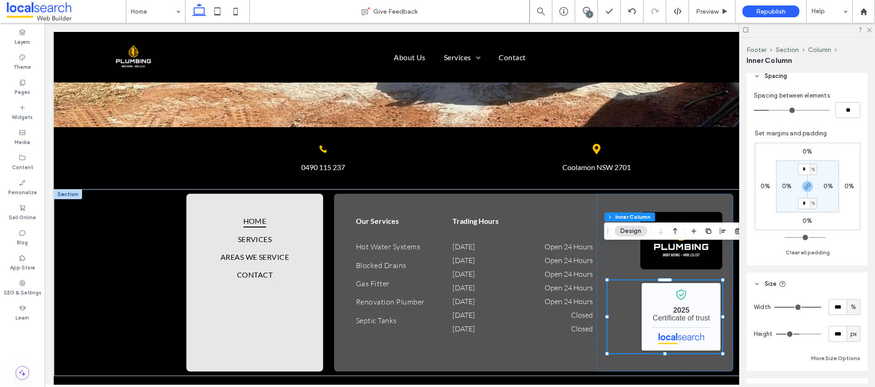
scroll to position [248, 0]
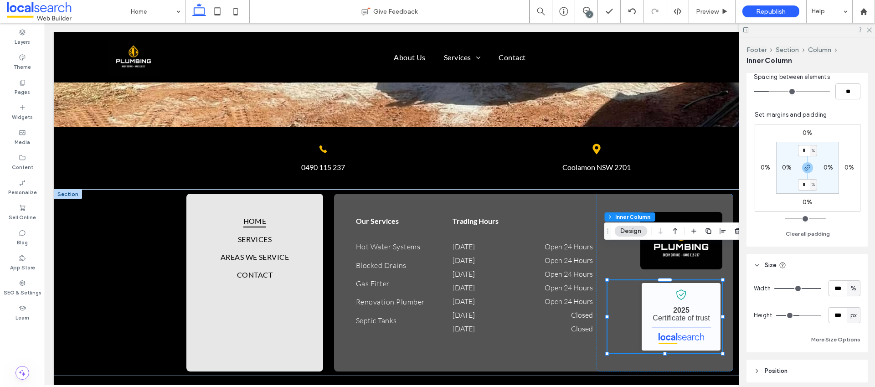
click at [852, 288] on div "%" at bounding box center [853, 288] width 9 height 9
click at [850, 365] on span "A" at bounding box center [849, 368] width 4 height 9
type input "*"
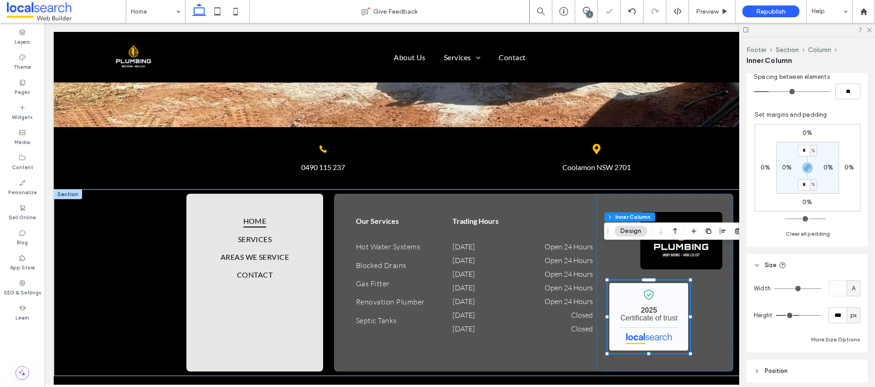
click at [850, 317] on span "px" at bounding box center [853, 315] width 6 height 9
click at [849, 297] on span "A" at bounding box center [849, 299] width 4 height 9
type input "*"
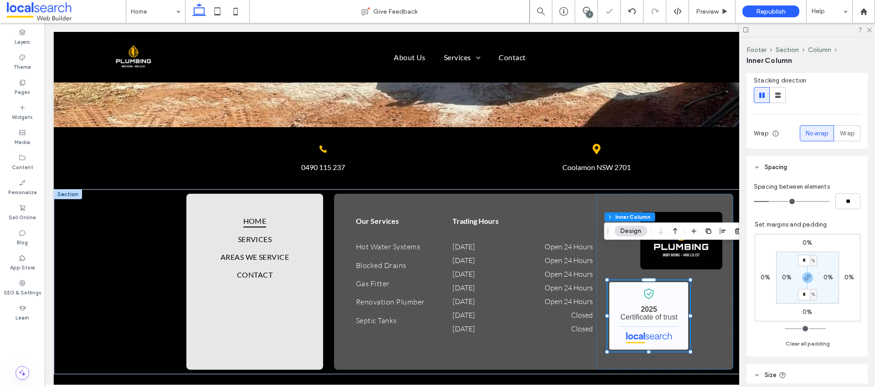
scroll to position [0, 0]
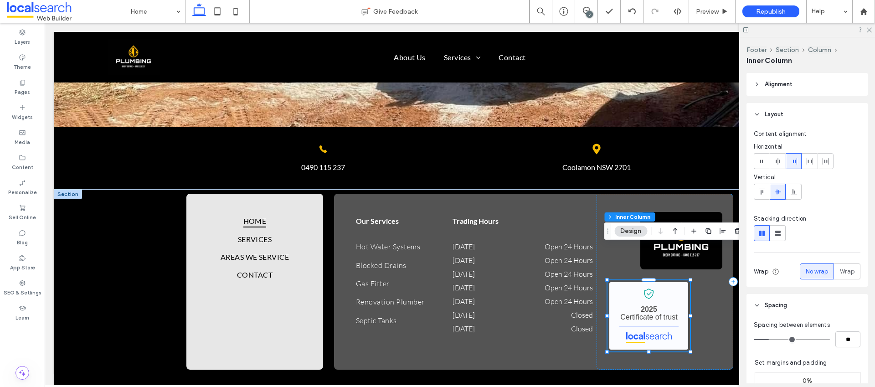
click at [785, 88] on span "Alignment" at bounding box center [779, 84] width 28 height 9
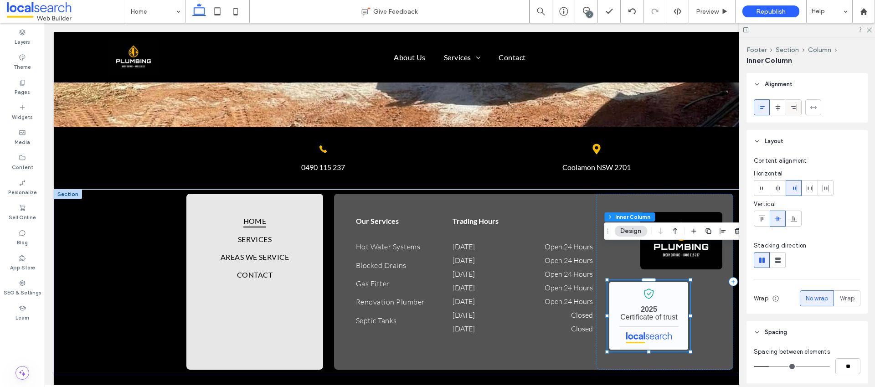
click at [795, 113] on span at bounding box center [793, 107] width 7 height 15
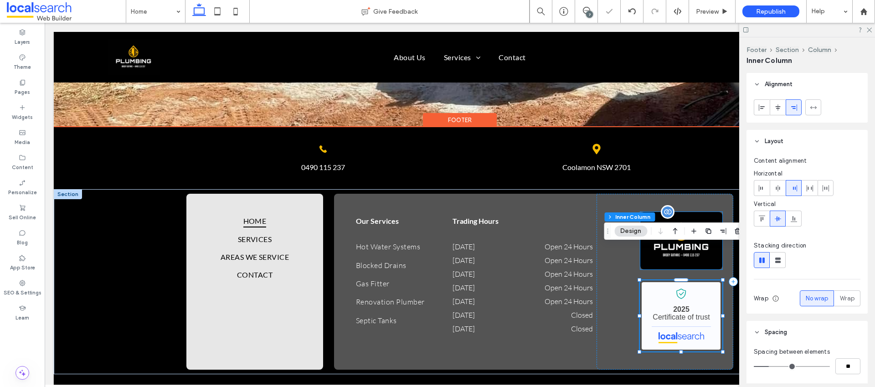
click at [700, 212] on img at bounding box center [681, 240] width 82 height 57
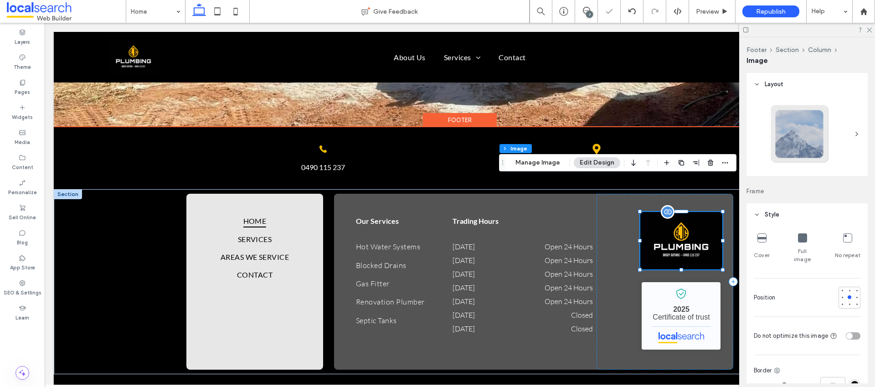
type input "*"
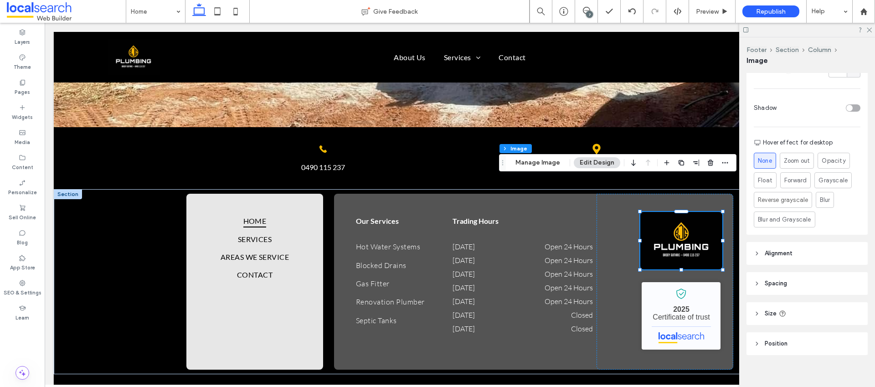
click at [792, 249] on span "Alignment" at bounding box center [779, 253] width 28 height 9
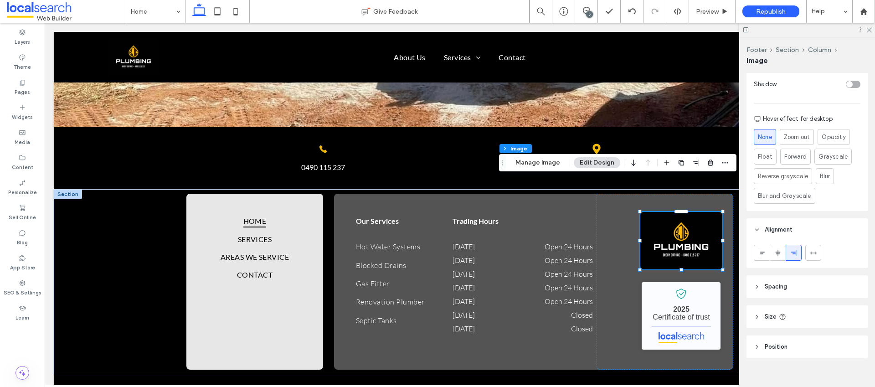
scroll to position [380, 0]
click at [789, 308] on header "Size" at bounding box center [806, 313] width 121 height 23
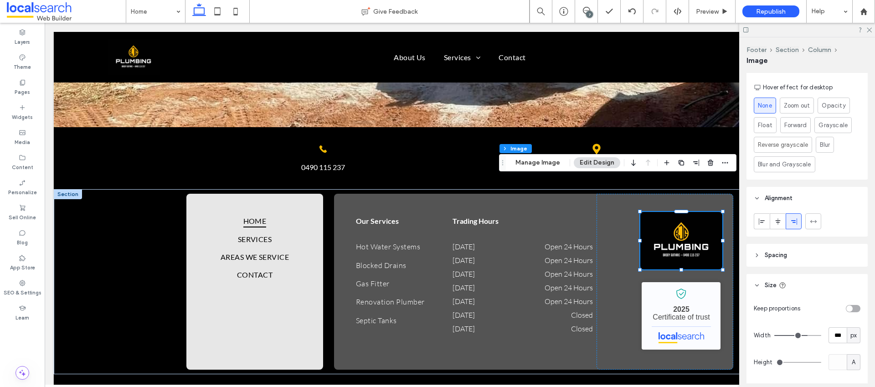
scroll to position [414, 0]
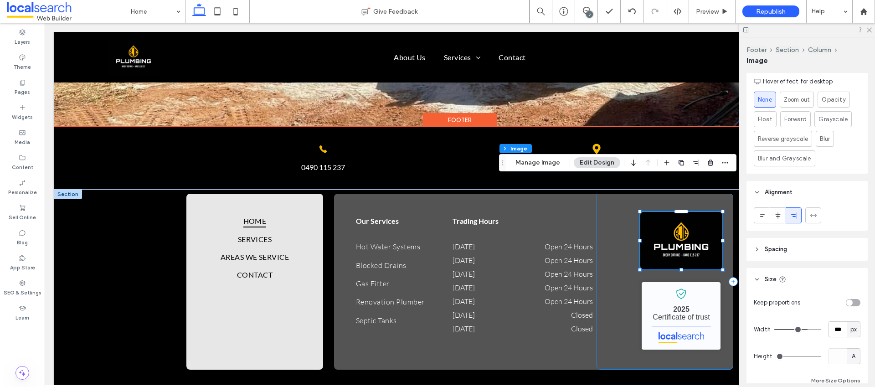
click at [604, 212] on div "BJG Plumbing - Localsearch verified business 2025 Certificate of trust" at bounding box center [665, 282] width 137 height 176
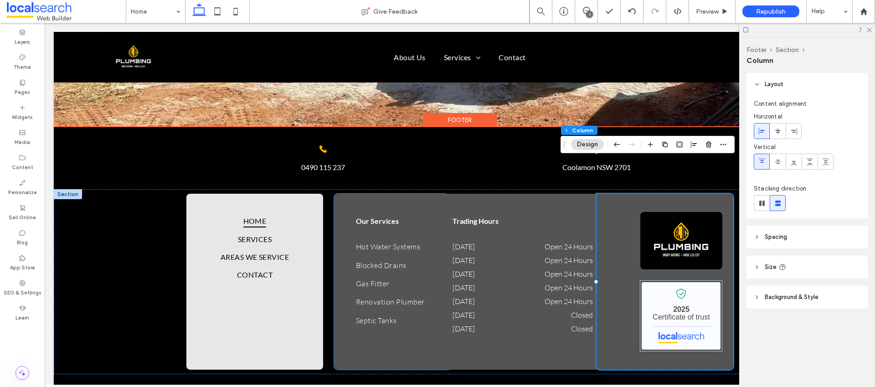
click at [345, 194] on div "Our Services Hot Water Systems Blocked Drains Gas Fitter Renovation Plumber Sep…" at bounding box center [391, 282] width 115 height 176
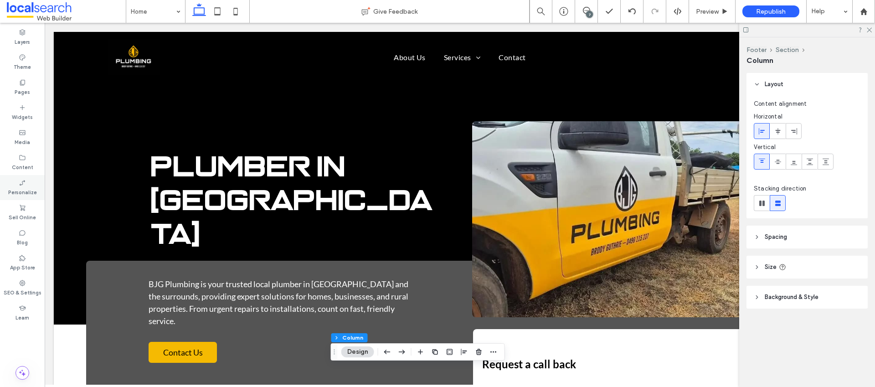
scroll to position [194, 0]
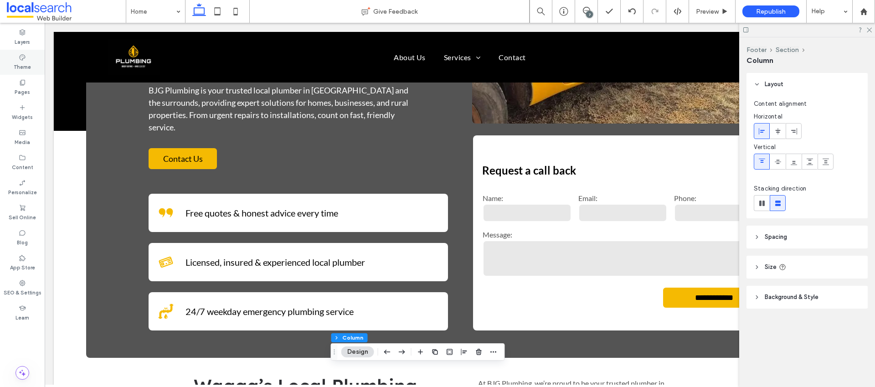
click at [25, 61] on label "Theme" at bounding box center [22, 66] width 17 height 10
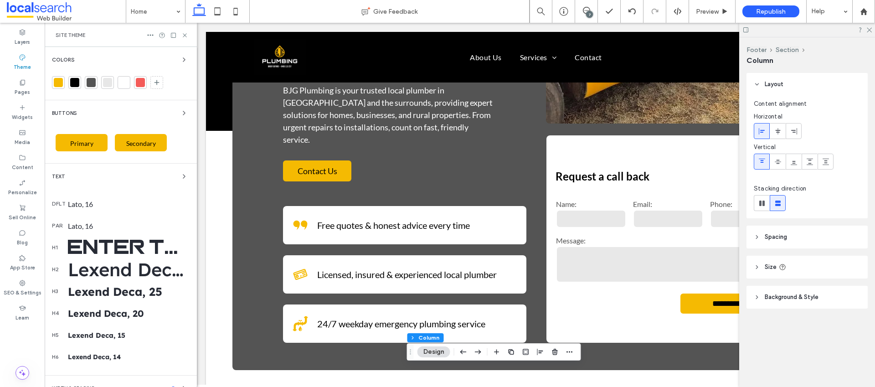
click at [62, 84] on div at bounding box center [58, 82] width 9 height 9
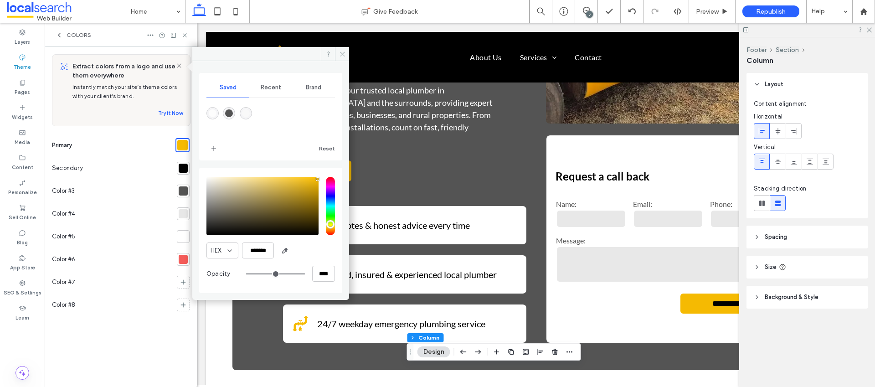
click at [182, 170] on div at bounding box center [183, 168] width 9 height 9
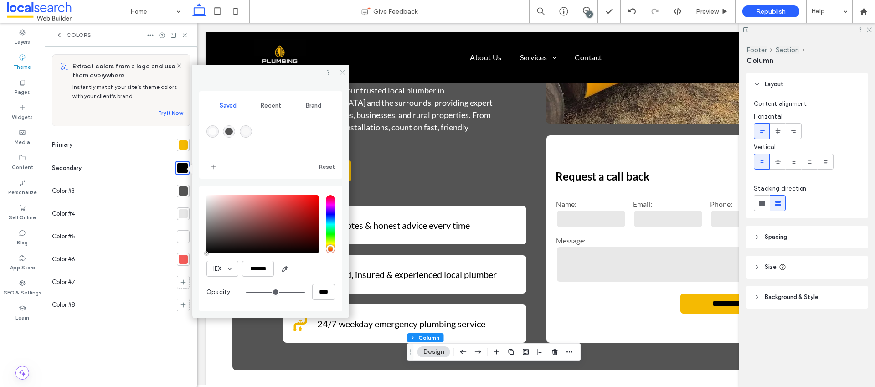
click at [344, 72] on icon at bounding box center [342, 72] width 7 height 7
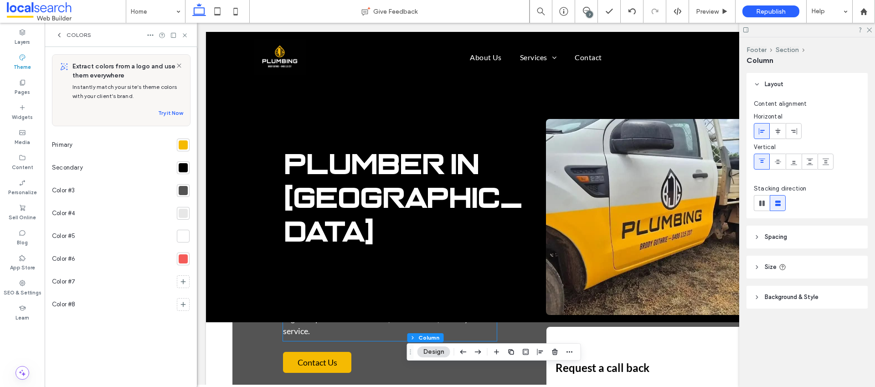
scroll to position [0, 0]
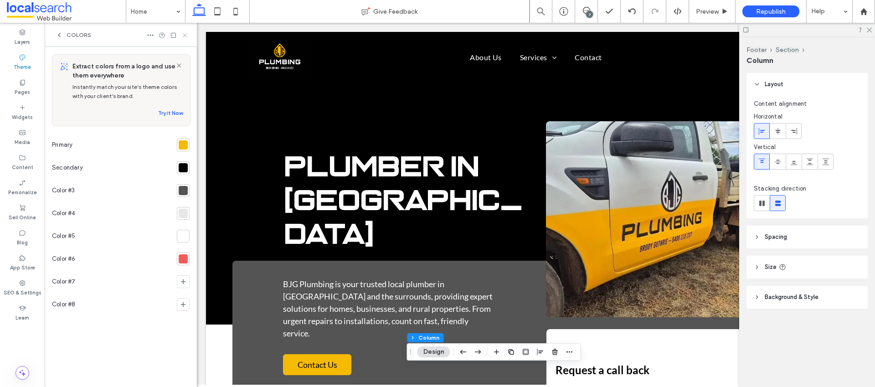
click at [183, 36] on icon at bounding box center [184, 35] width 7 height 7
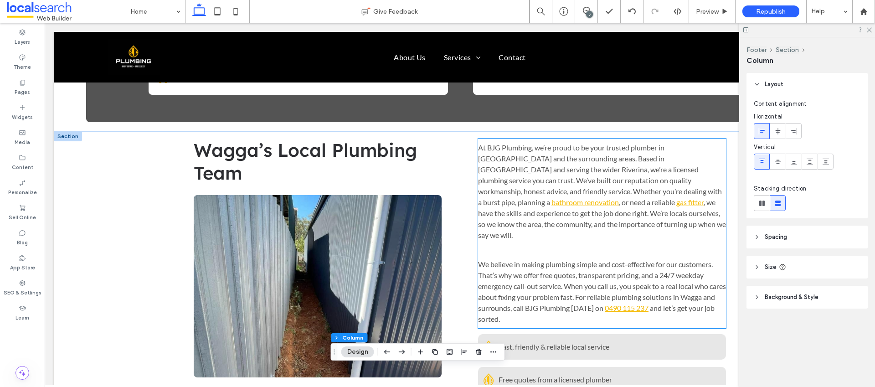
scroll to position [449, 0]
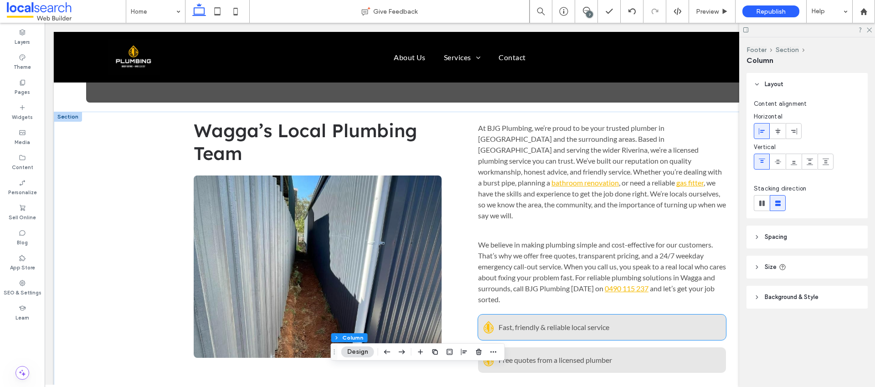
click at [626, 322] on p "Fast, friendly & reliable local service" at bounding box center [610, 327] width 222 height 11
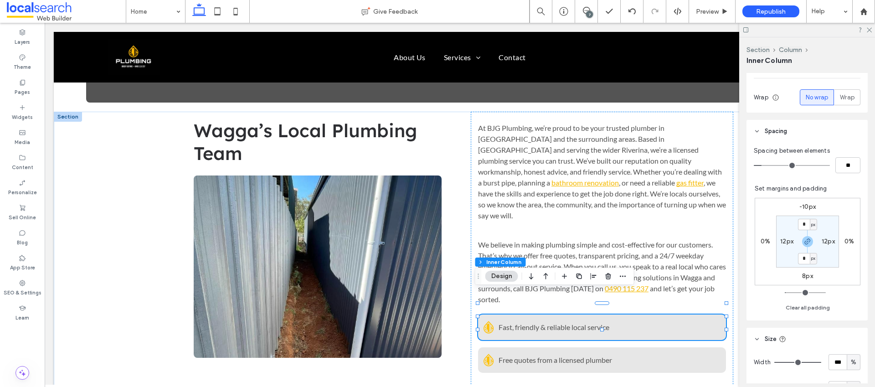
scroll to position [300, 0]
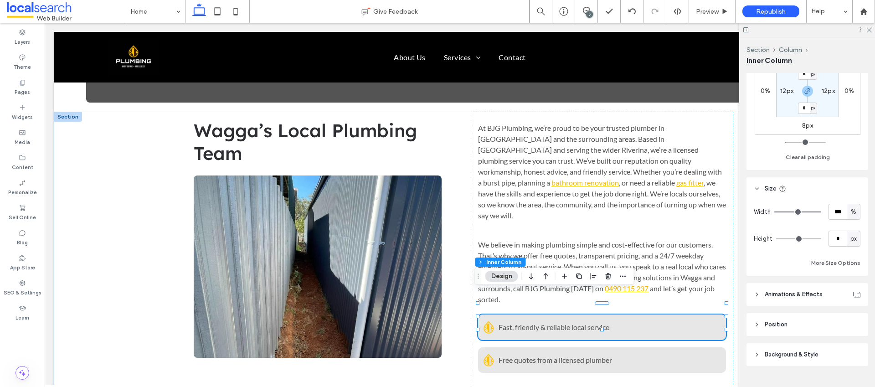
click at [809, 354] on span "Background & Style" at bounding box center [792, 354] width 54 height 9
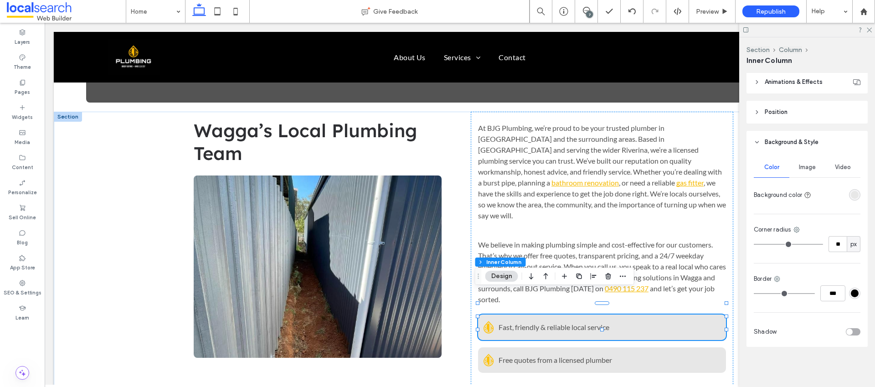
click at [851, 198] on div "rgba(231, 231, 231, 1)" at bounding box center [855, 195] width 8 height 8
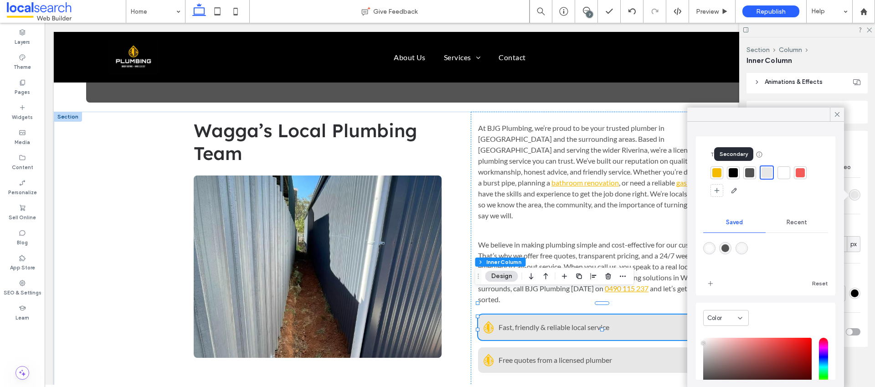
click at [733, 169] on div at bounding box center [733, 172] width 9 height 9
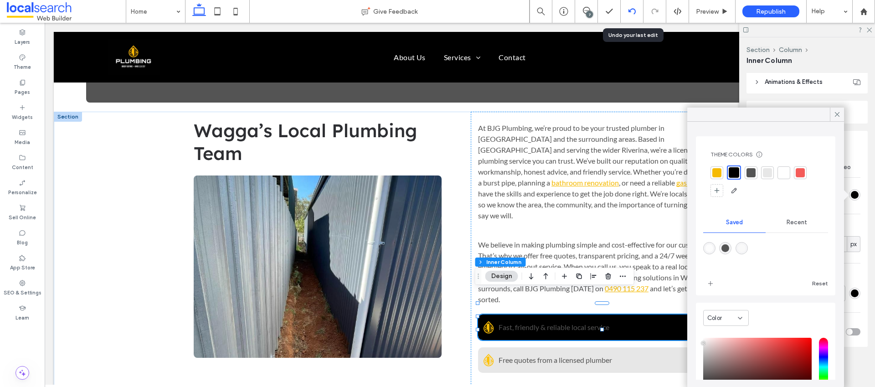
click at [628, 13] on icon at bounding box center [631, 11] width 7 height 7
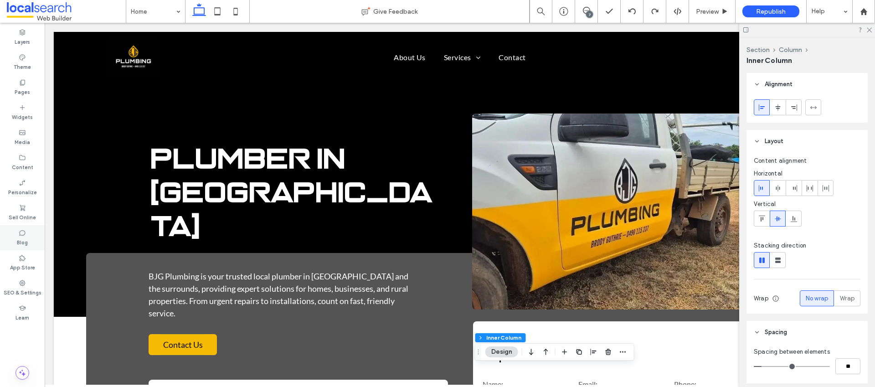
scroll to position [113, 0]
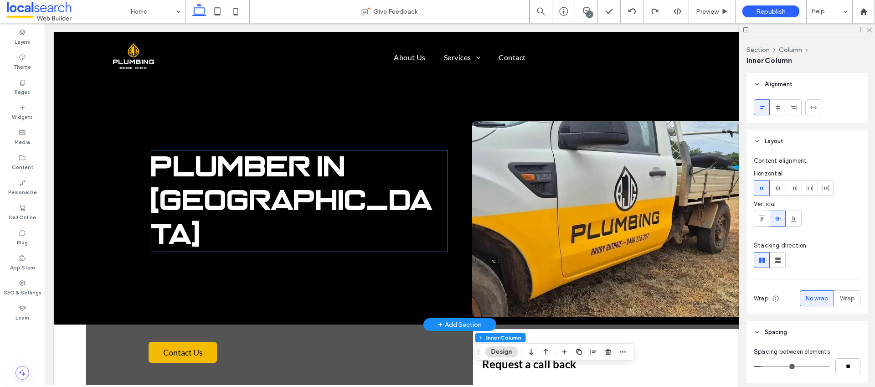
click at [221, 183] on h1 "Plumber in [GEOGRAPHIC_DATA]" at bounding box center [299, 200] width 296 height 101
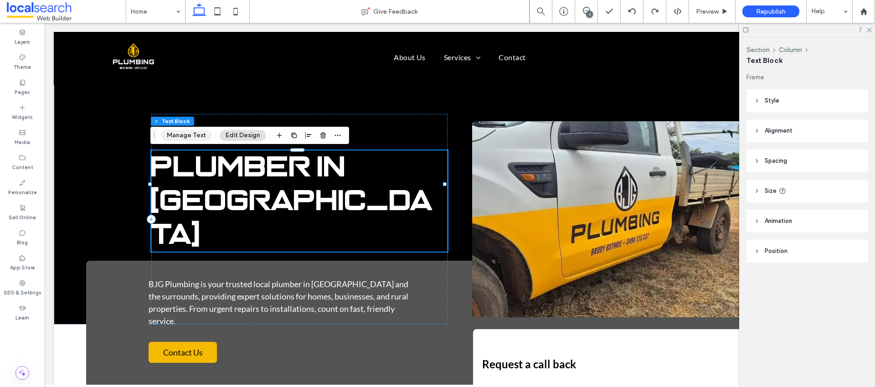
click at [188, 136] on button "Manage Text" at bounding box center [186, 135] width 51 height 11
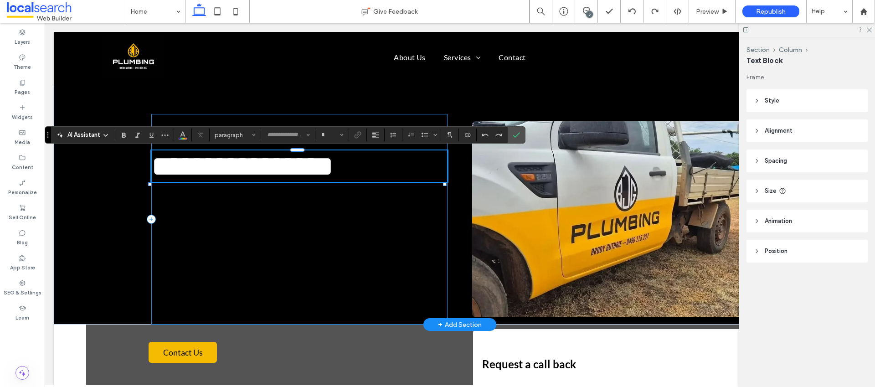
type input "**********"
type input "**"
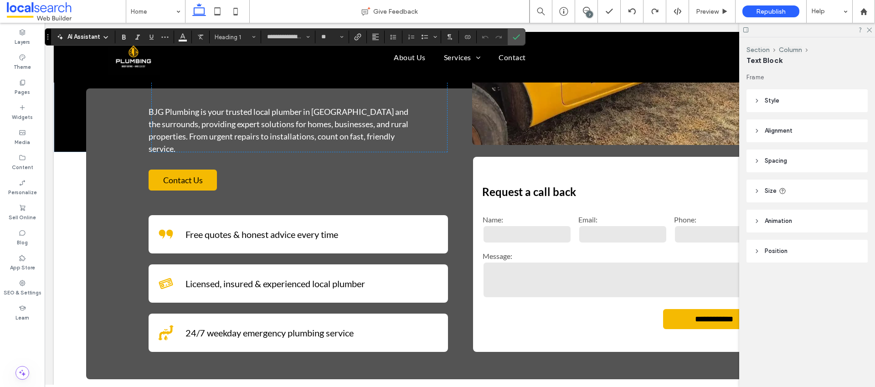
scroll to position [392, 0]
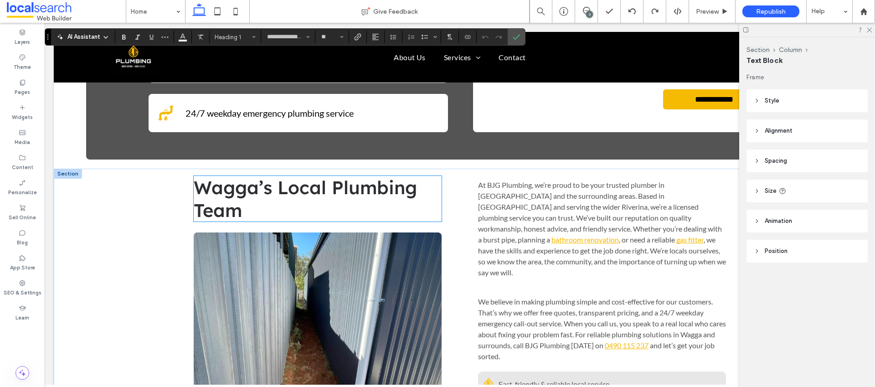
click at [255, 191] on h2 "Wagga’s Local Plumbing Team" at bounding box center [318, 199] width 248 height 46
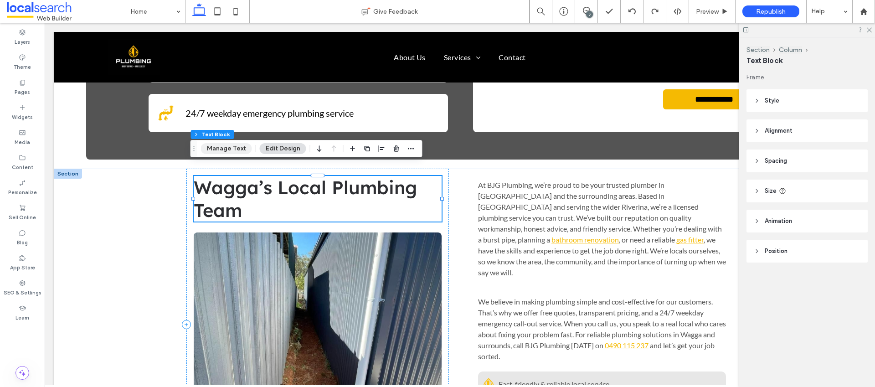
drag, startPoint x: 236, startPoint y: 149, endPoint x: 198, endPoint y: 126, distance: 44.3
click at [236, 149] on button "Manage Text" at bounding box center [226, 148] width 51 height 11
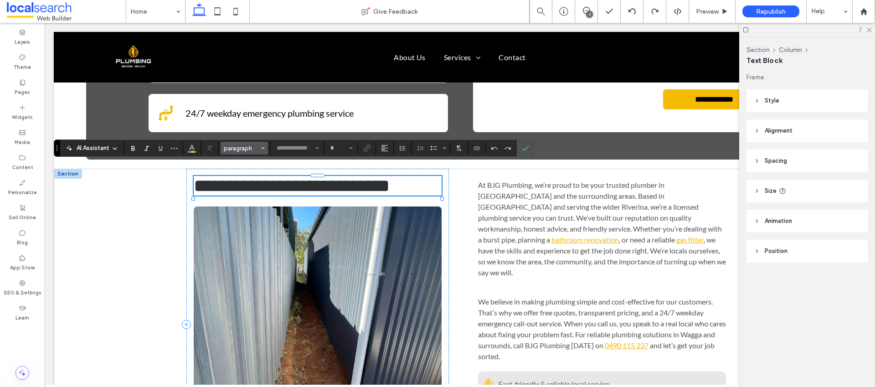
type input "**********"
type input "**"
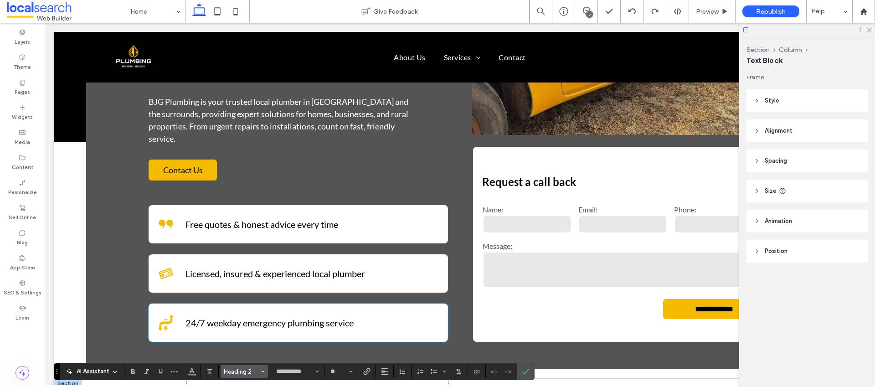
scroll to position [283, 0]
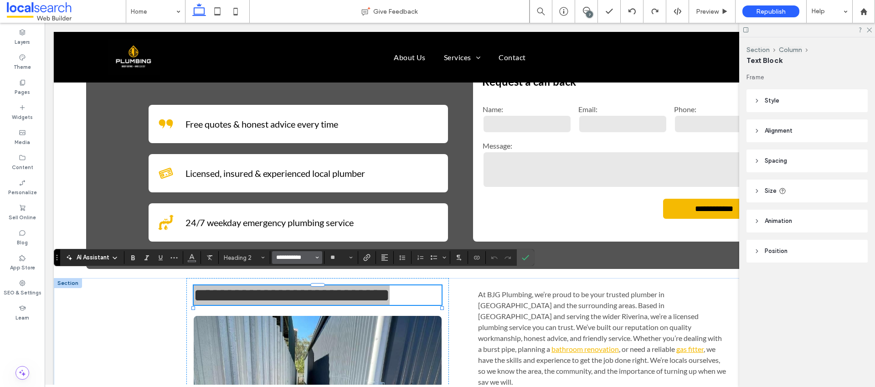
click at [294, 254] on input "**********" at bounding box center [294, 257] width 39 height 7
click at [299, 242] on label "Enter the Grid 2" at bounding box center [302, 240] width 60 height 20
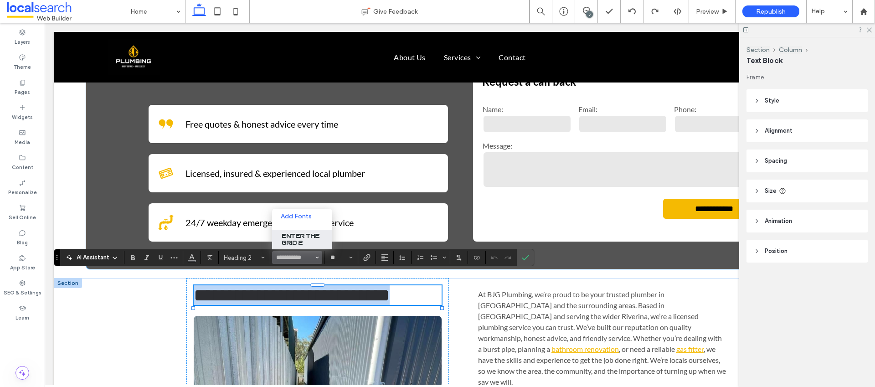
type input "**********"
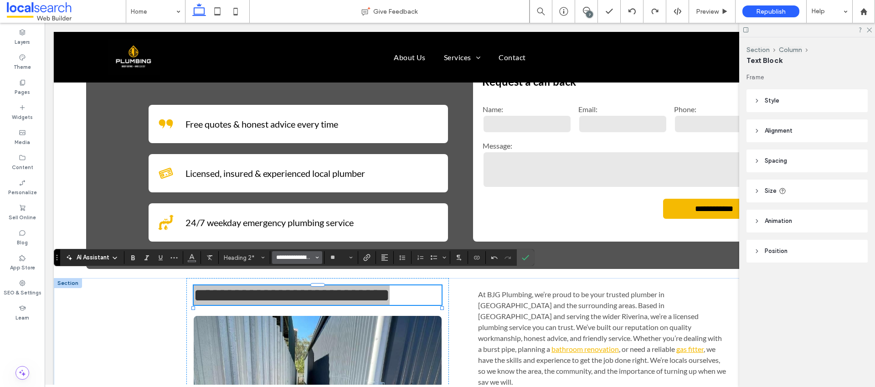
click at [303, 257] on input "**********" at bounding box center [294, 257] width 39 height 7
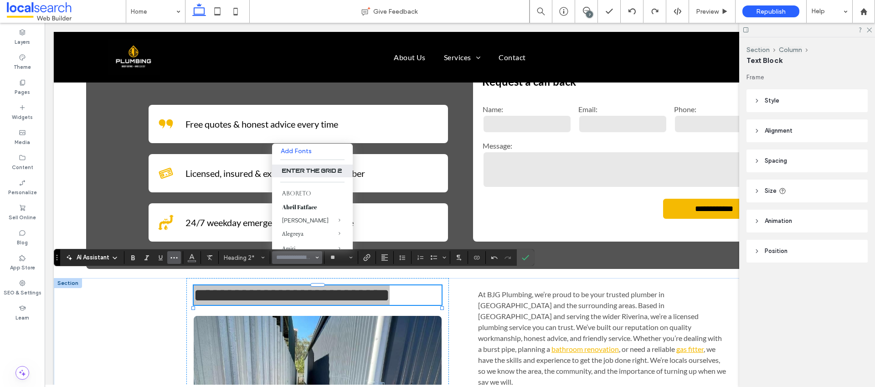
click at [177, 257] on icon "More" at bounding box center [173, 257] width 7 height 7
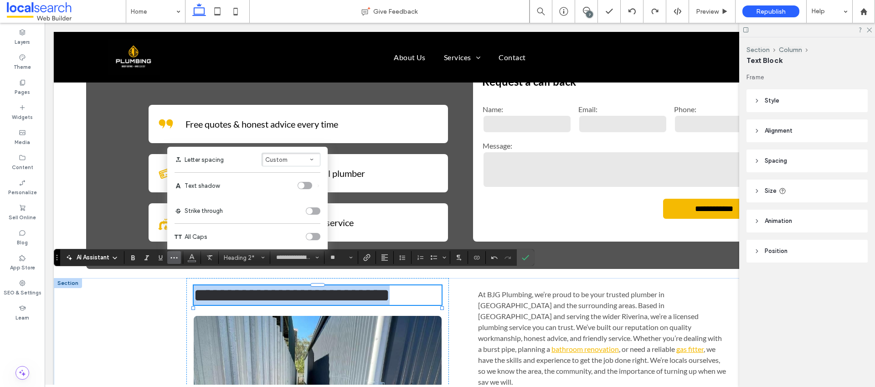
click at [379, 289] on h2 "**********" at bounding box center [318, 295] width 248 height 20
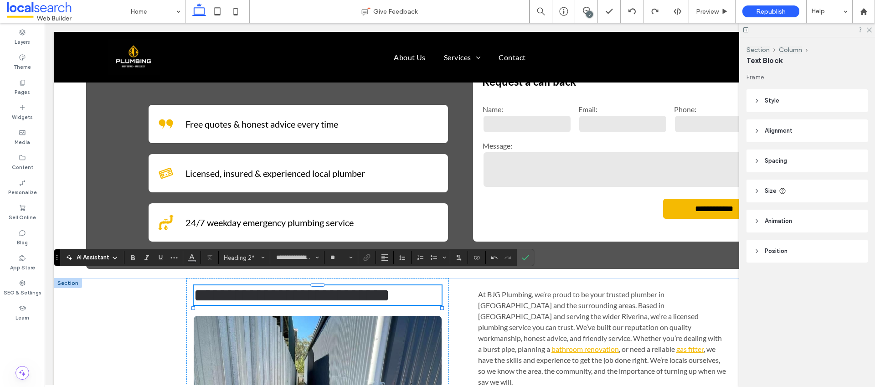
type input "**********"
click at [525, 257] on icon "Confirm" at bounding box center [525, 257] width 7 height 7
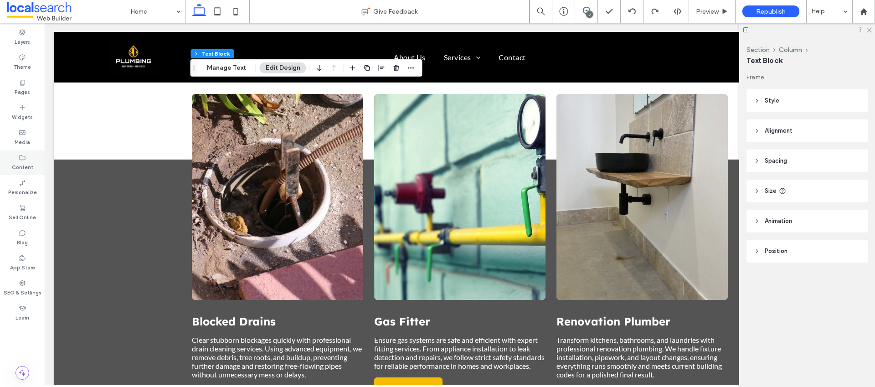
scroll to position [819, 0]
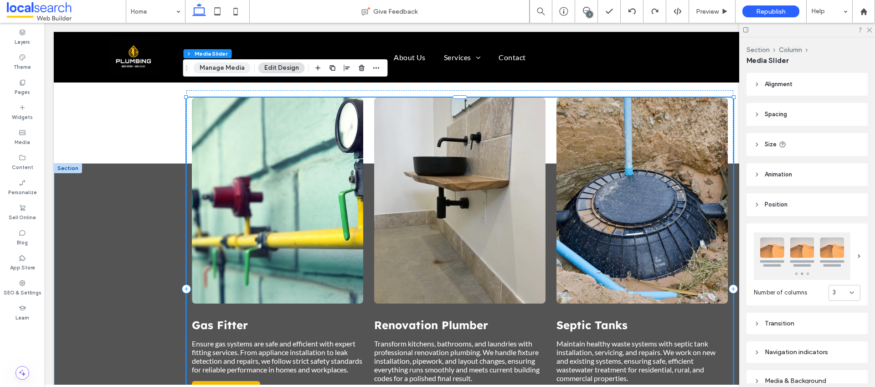
drag, startPoint x: 218, startPoint y: 67, endPoint x: 265, endPoint y: 146, distance: 92.1
click at [218, 67] on button "Manage Media" at bounding box center [222, 67] width 57 height 11
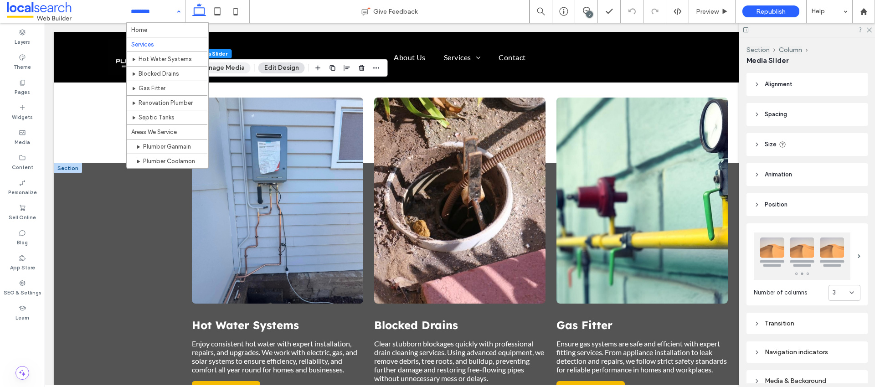
click at [232, 64] on button "Manage Media" at bounding box center [222, 67] width 57 height 11
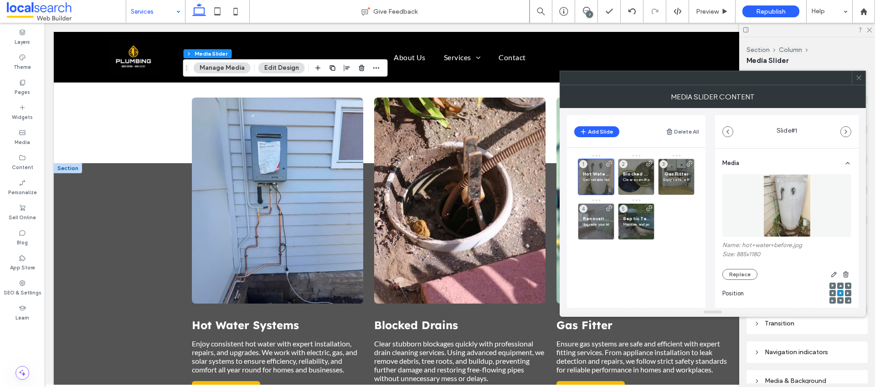
click at [860, 75] on icon at bounding box center [858, 77] width 7 height 7
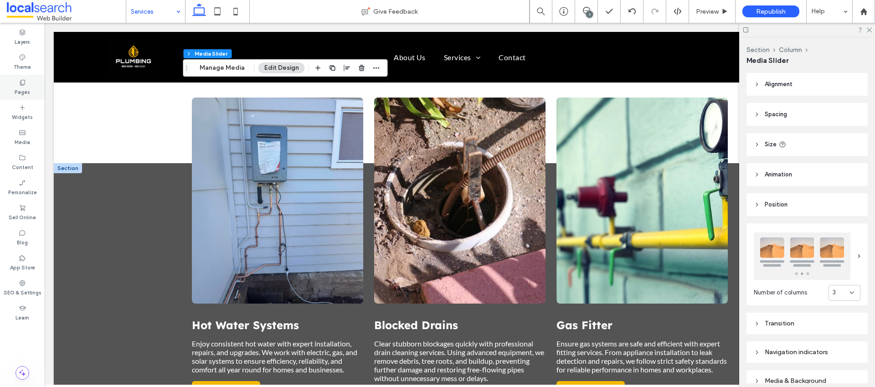
click at [29, 91] on div "Pages" at bounding box center [22, 87] width 45 height 25
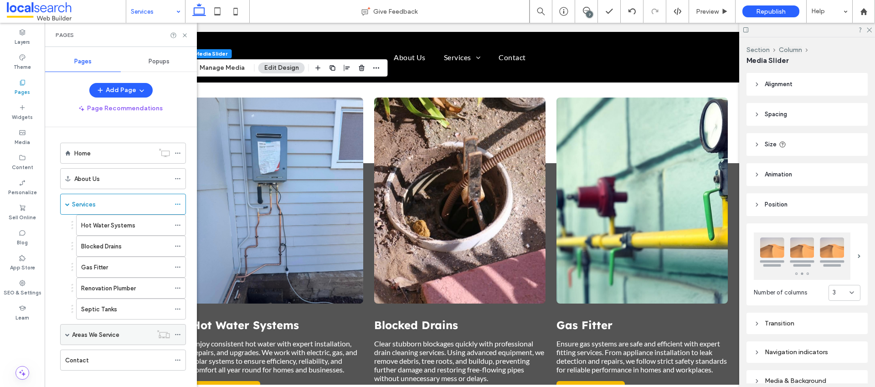
click at [68, 333] on span at bounding box center [67, 334] width 5 height 5
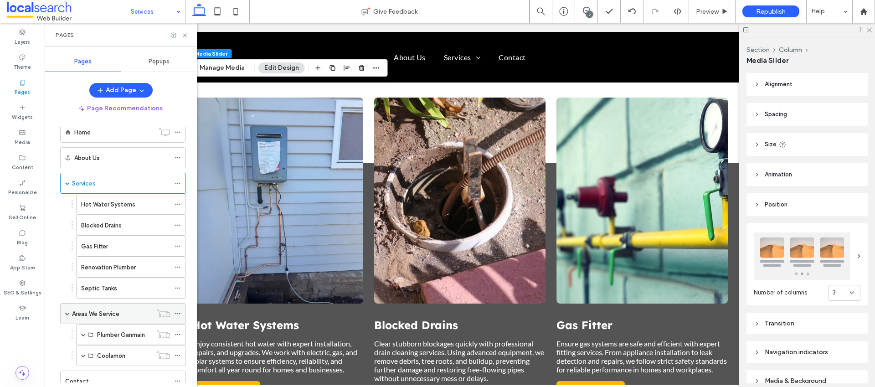
scroll to position [26, 0]
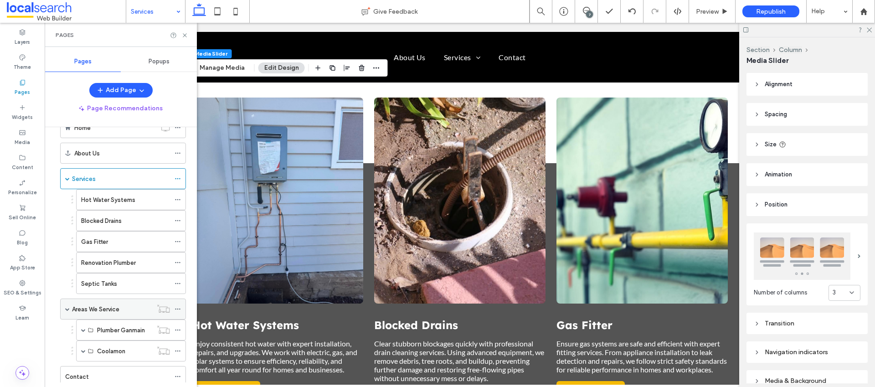
click at [106, 312] on label "Areas We Service" at bounding box center [95, 309] width 47 height 16
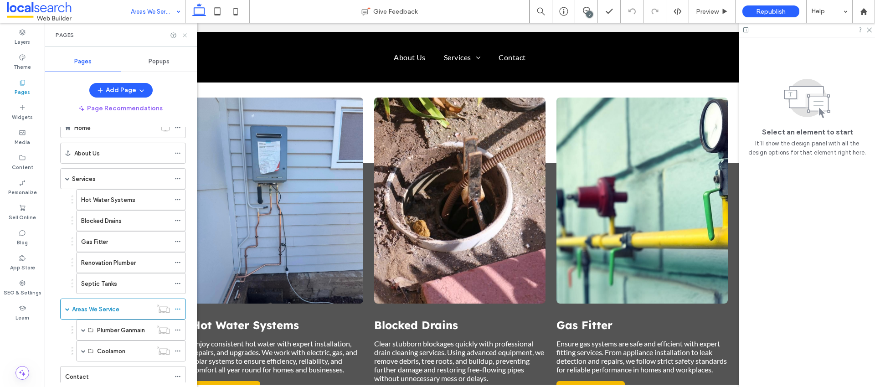
click at [185, 35] on use at bounding box center [185, 35] width 4 height 4
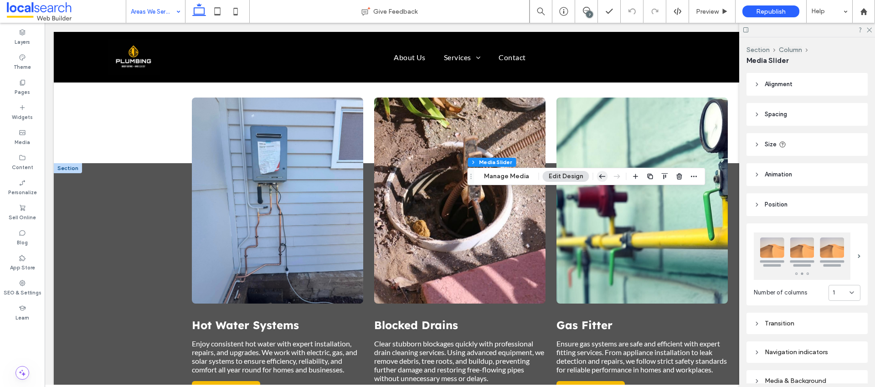
click at [600, 177] on icon "button" at bounding box center [602, 176] width 11 height 16
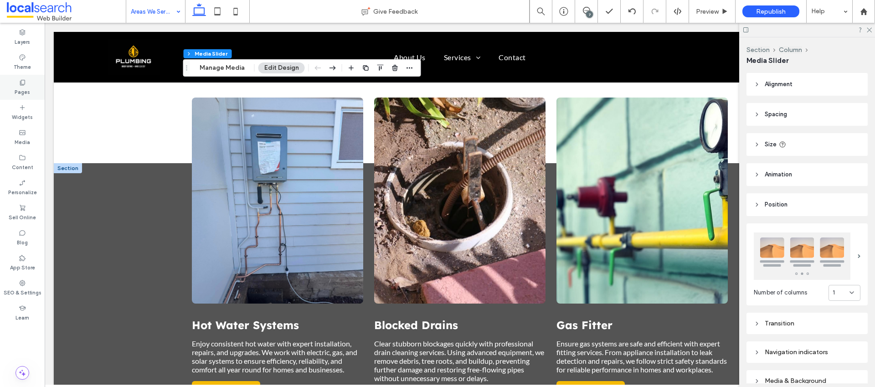
click at [26, 97] on div "Pages" at bounding box center [22, 87] width 45 height 25
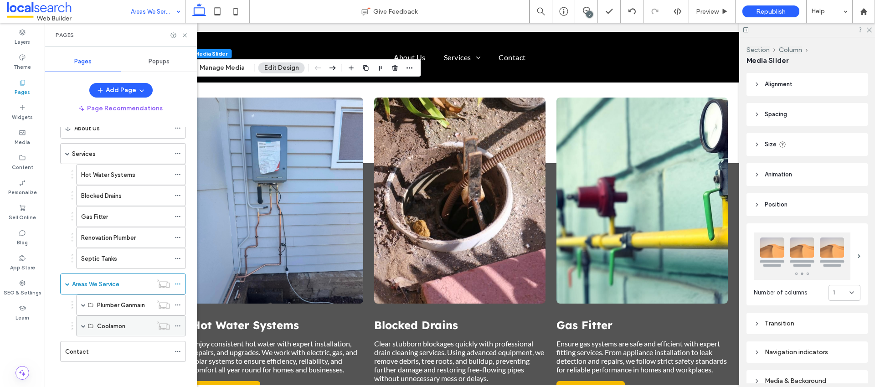
scroll to position [53, 0]
click at [84, 302] on span at bounding box center [83, 302] width 5 height 5
click at [83, 346] on span at bounding box center [83, 344] width 5 height 5
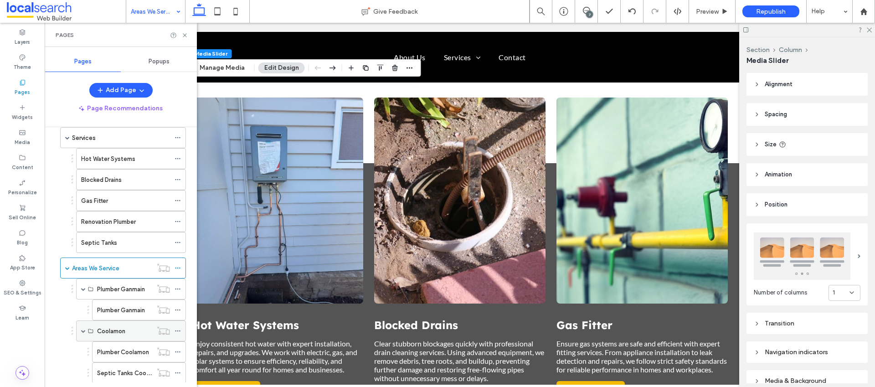
scroll to position [71, 0]
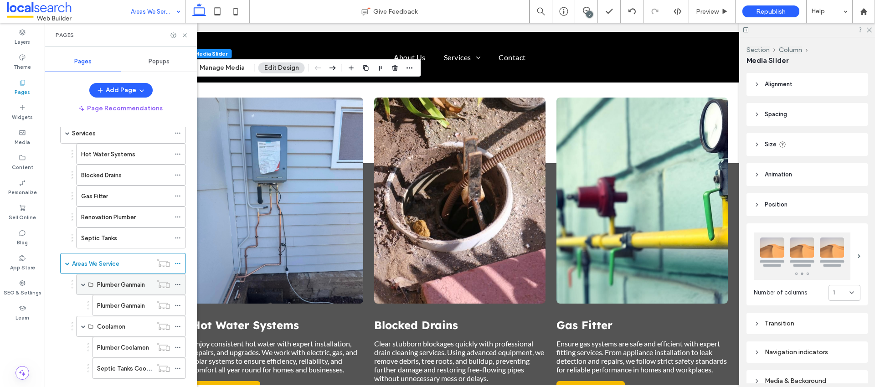
click at [82, 283] on span at bounding box center [83, 284] width 5 height 5
click at [83, 304] on span at bounding box center [83, 305] width 5 height 5
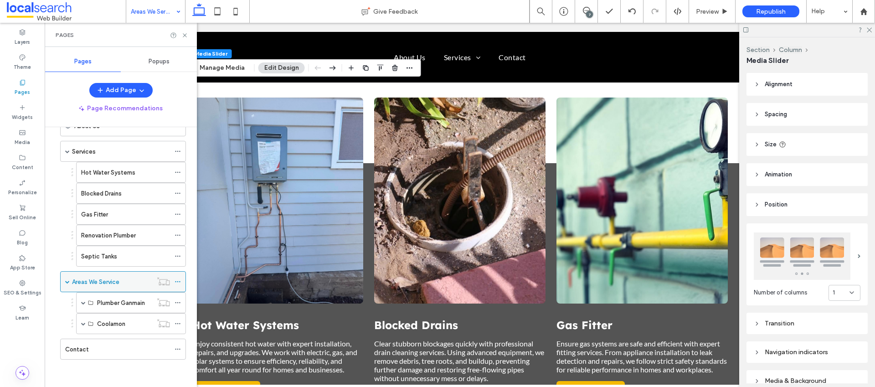
click at [66, 282] on span at bounding box center [67, 281] width 5 height 5
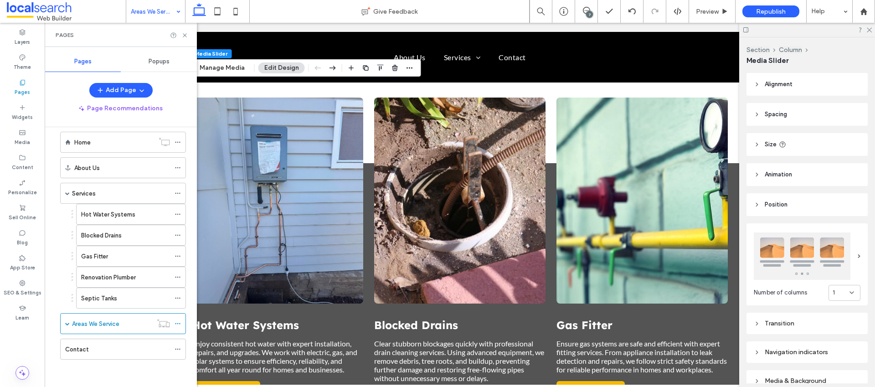
scroll to position [11, 0]
click at [67, 191] on span at bounding box center [67, 193] width 5 height 5
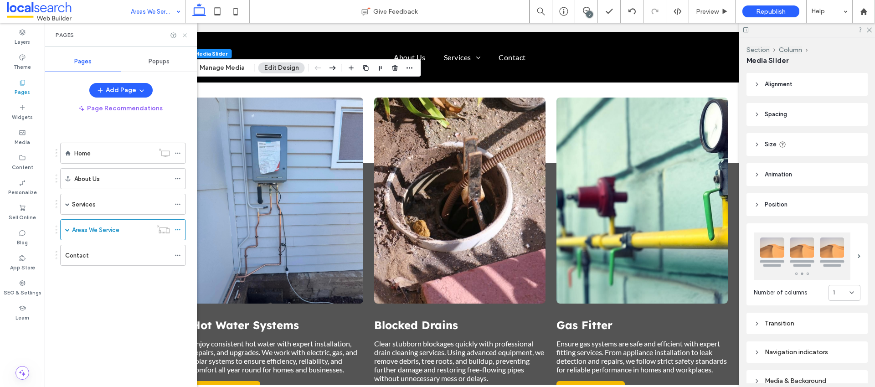
click at [185, 35] on icon at bounding box center [184, 35] width 7 height 7
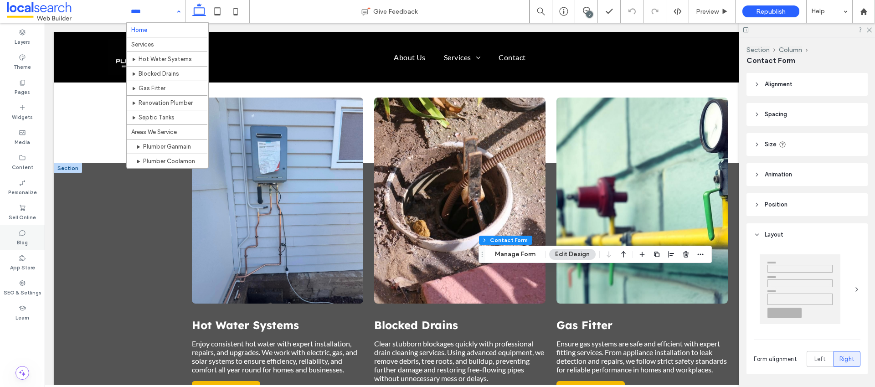
type input "*"
type input "***"
type input "*"
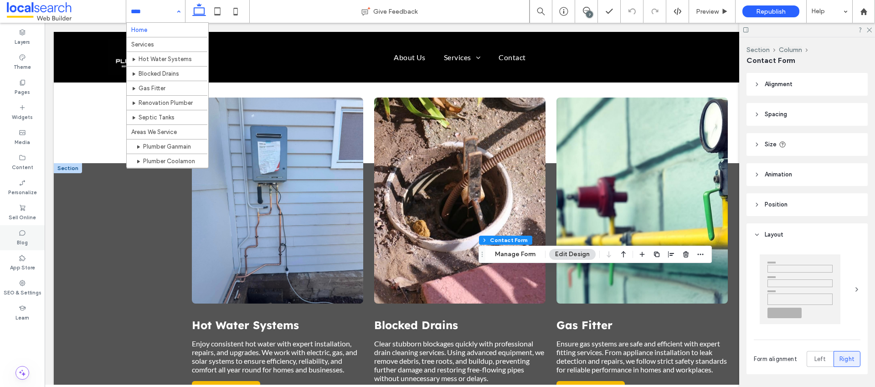
type input "***"
type input "*"
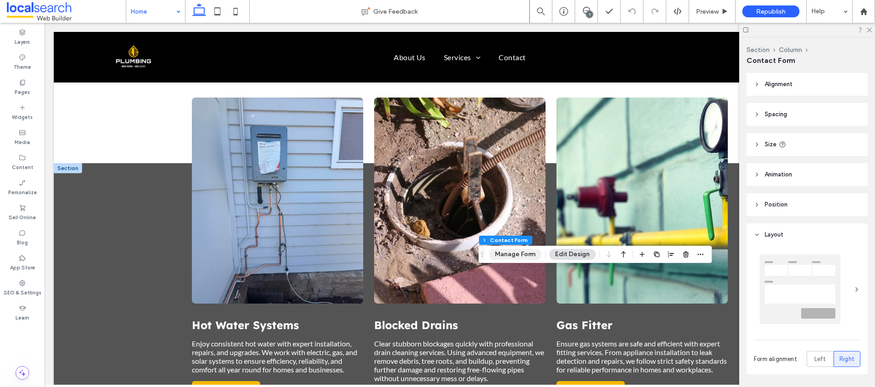
click at [513, 256] on button "Manage Form" at bounding box center [515, 254] width 52 height 11
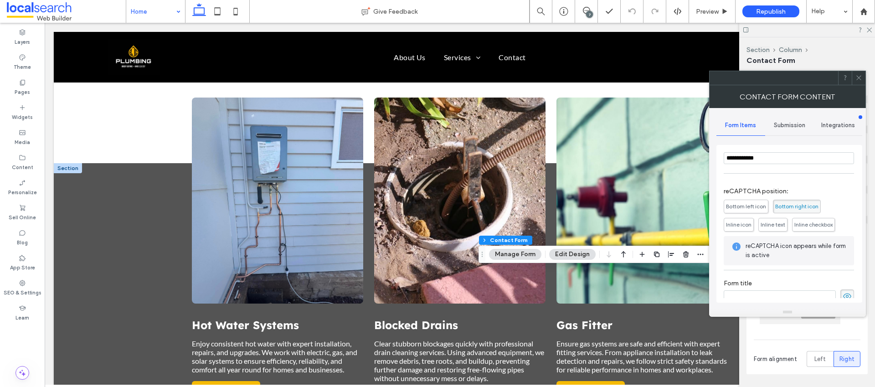
scroll to position [185, 0]
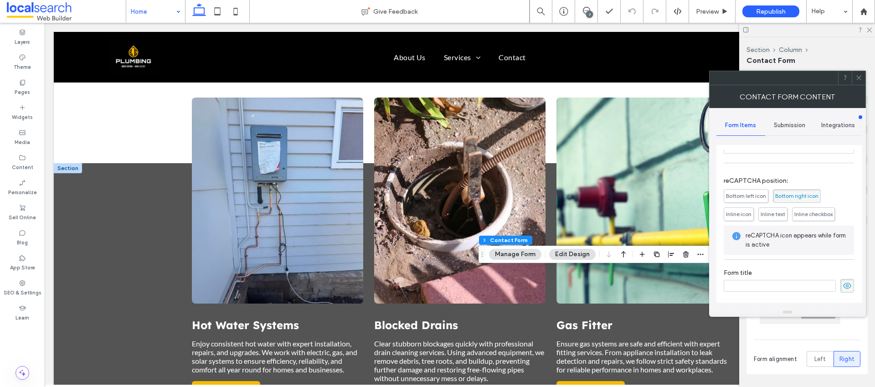
click at [795, 130] on div "Submission" at bounding box center [789, 125] width 49 height 20
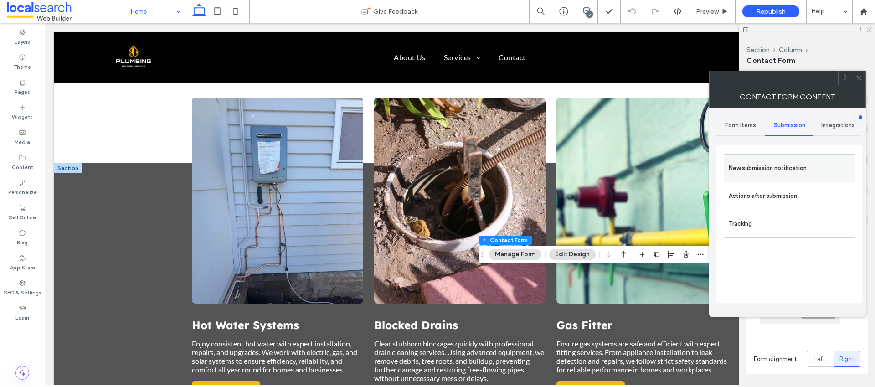
click at [771, 162] on label "New submission notification" at bounding box center [790, 168] width 122 height 18
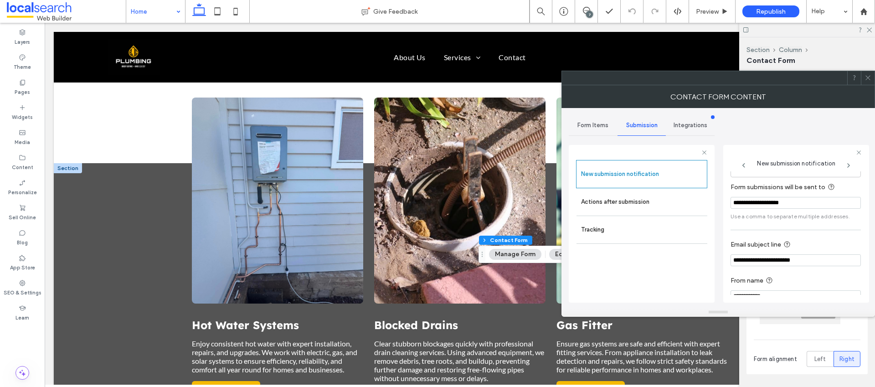
scroll to position [47, 0]
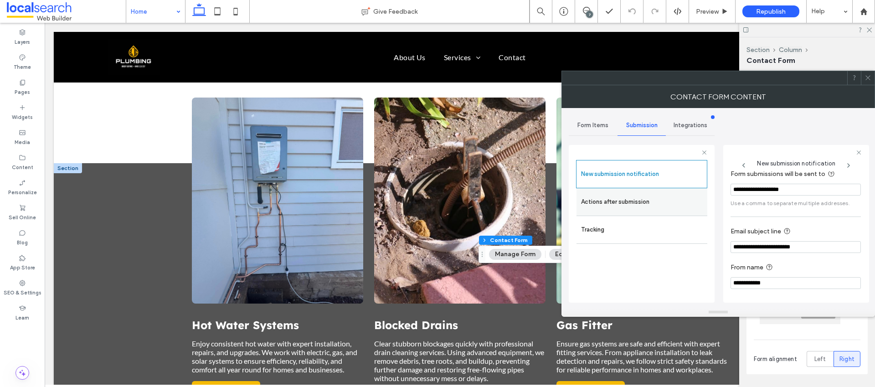
click at [647, 200] on label "Actions after submission" at bounding box center [642, 202] width 122 height 18
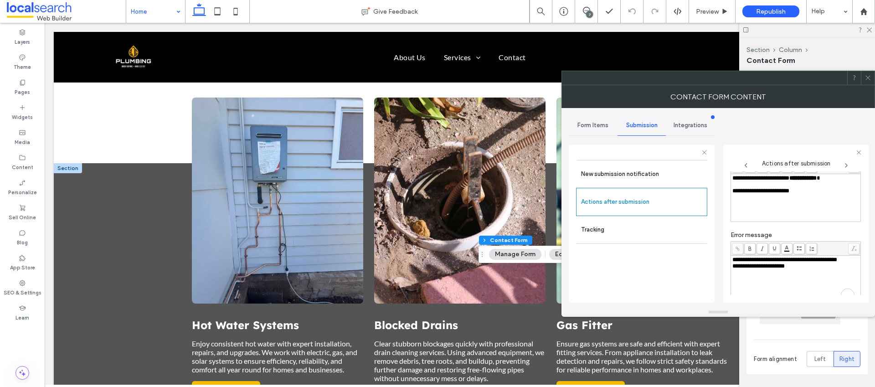
click at [769, 263] on div "**********" at bounding box center [795, 260] width 127 height 6
click at [684, 259] on div "New submission notification Actions after submission Tracking" at bounding box center [641, 229] width 131 height 138
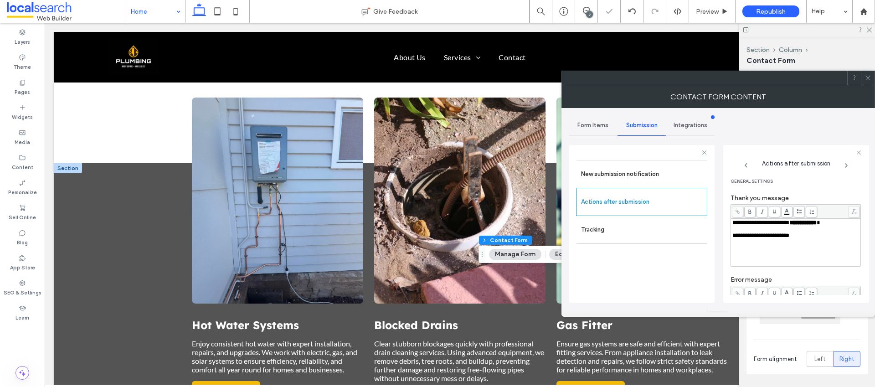
scroll to position [0, 0]
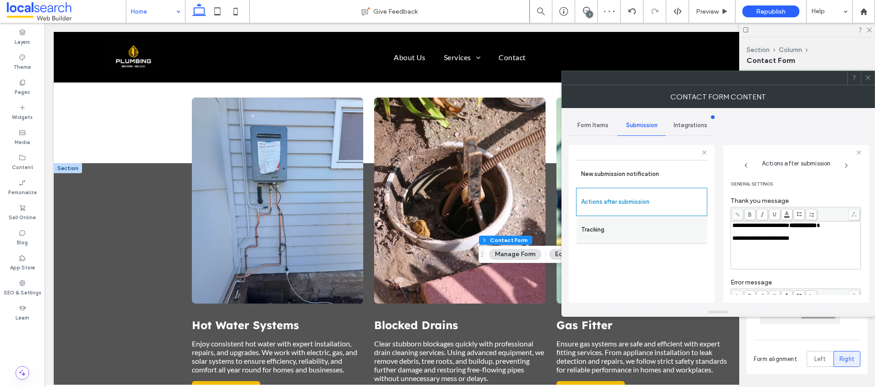
click at [617, 236] on label "Tracking" at bounding box center [642, 230] width 122 height 18
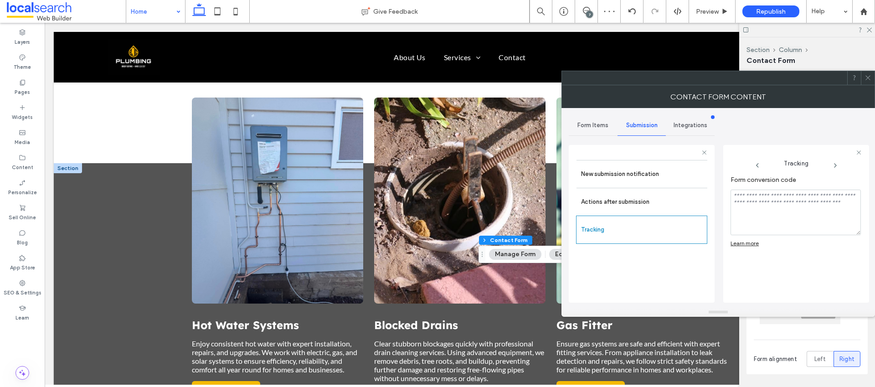
click at [863, 79] on div at bounding box center [868, 78] width 14 height 14
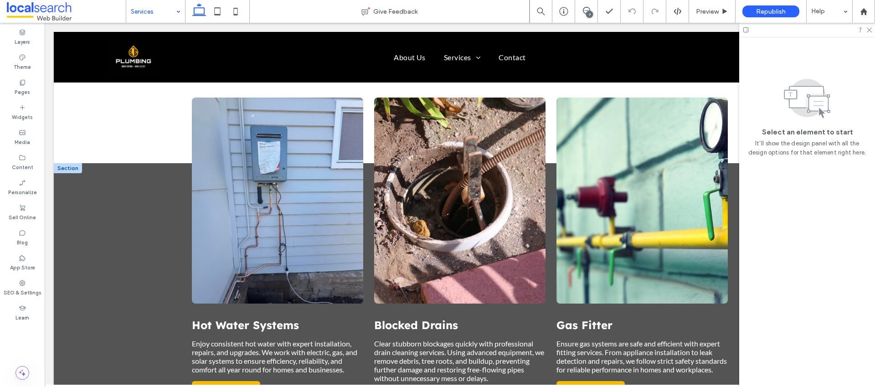
click at [159, 20] on input at bounding box center [153, 11] width 45 height 23
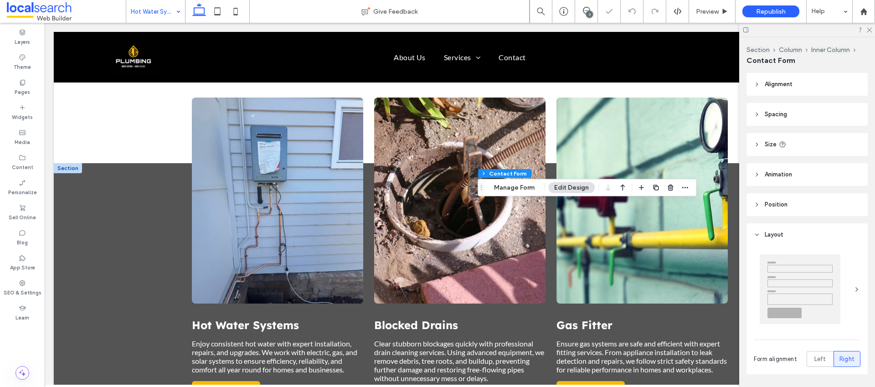
type input "*"
type input "***"
type input "*"
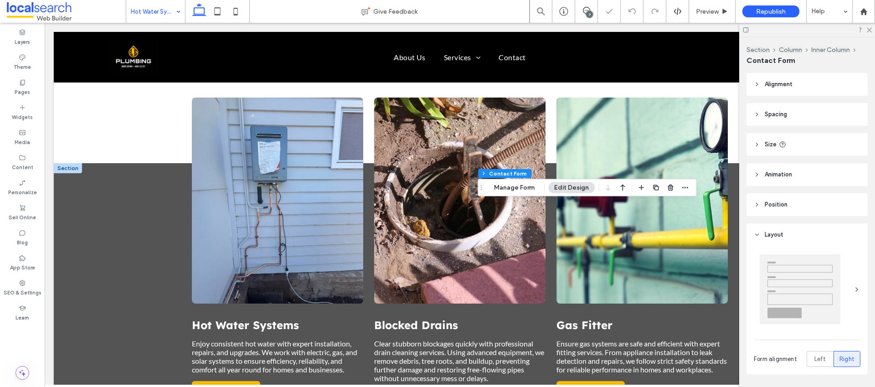
type input "***"
type input "*"
click at [504, 189] on button "Manage Form" at bounding box center [514, 187] width 52 height 11
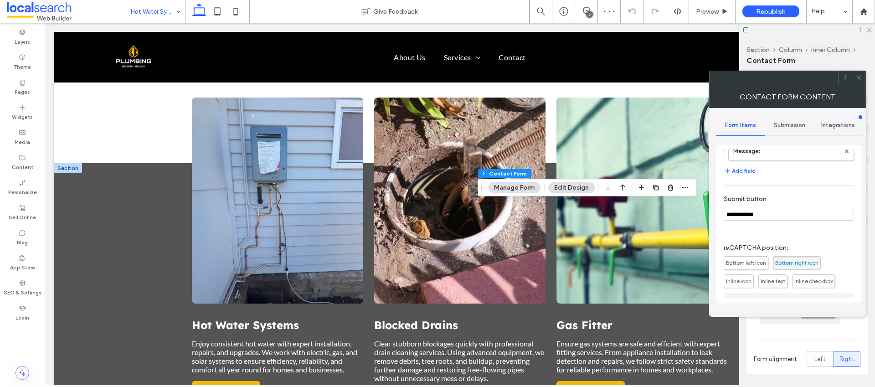
scroll to position [185, 0]
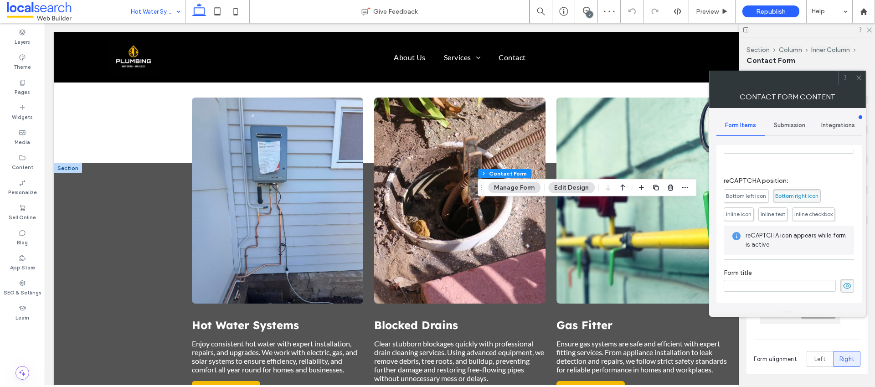
click at [785, 127] on span "Submission" at bounding box center [789, 125] width 31 height 7
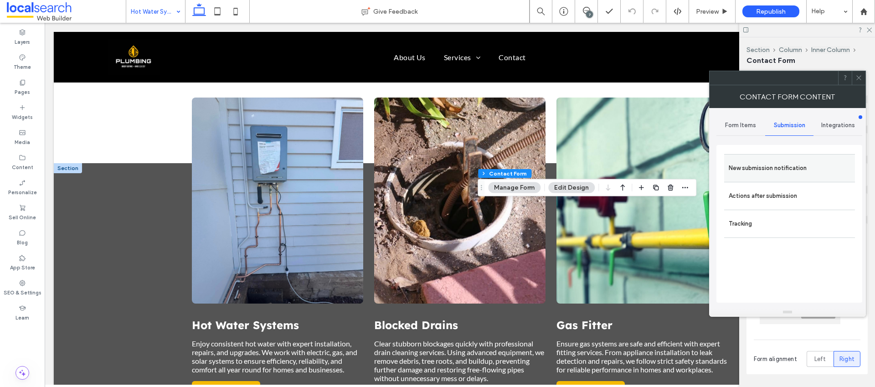
click at [770, 160] on label "New submission notification" at bounding box center [790, 168] width 122 height 18
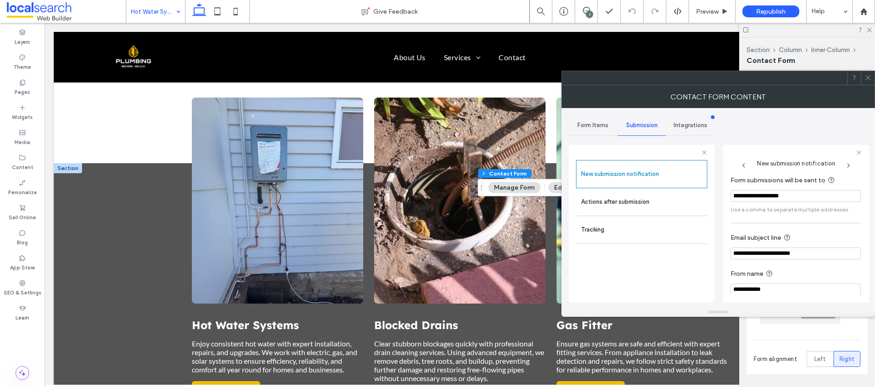
scroll to position [47, 0]
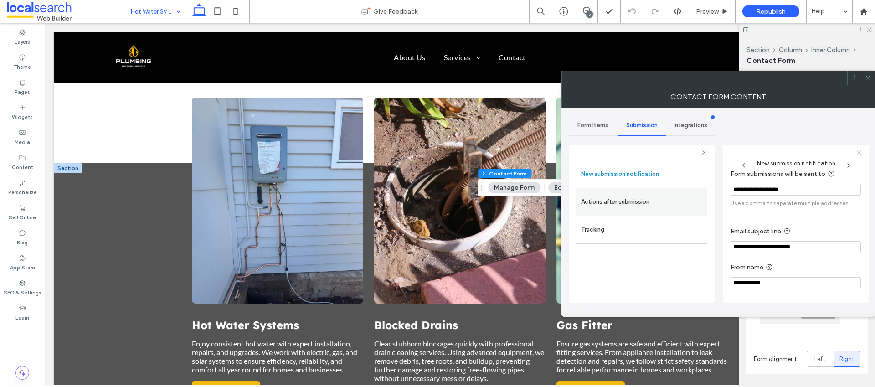
click at [648, 204] on label "Actions after submission" at bounding box center [642, 202] width 122 height 18
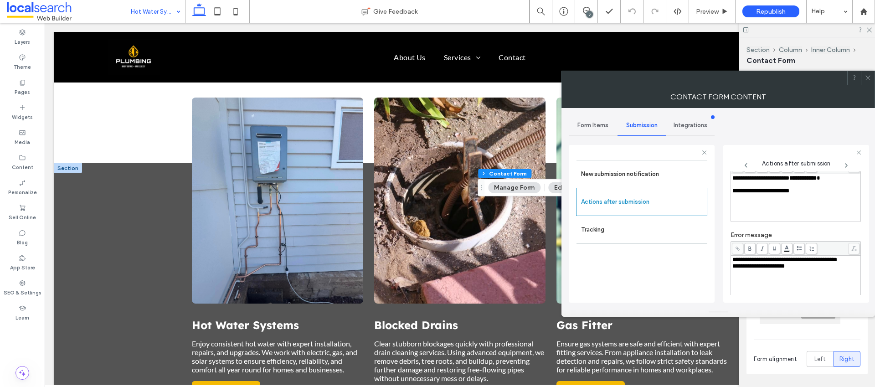
click at [773, 263] on div "**********" at bounding box center [795, 260] width 127 height 6
click at [676, 261] on div "New submission notification Actions after submission Tracking" at bounding box center [641, 229] width 131 height 138
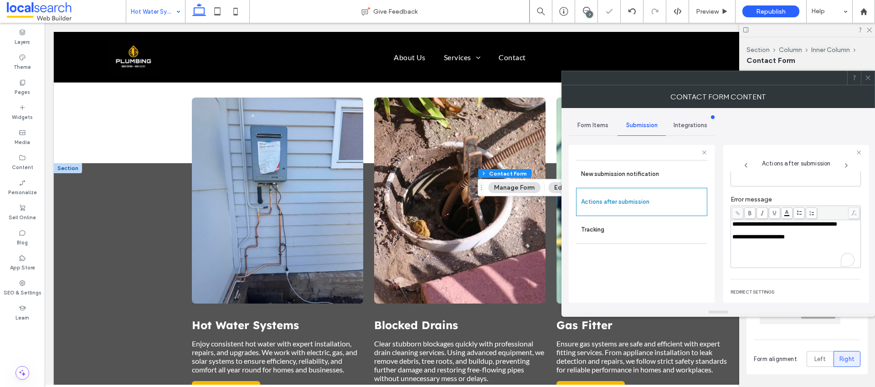
scroll to position [157, 0]
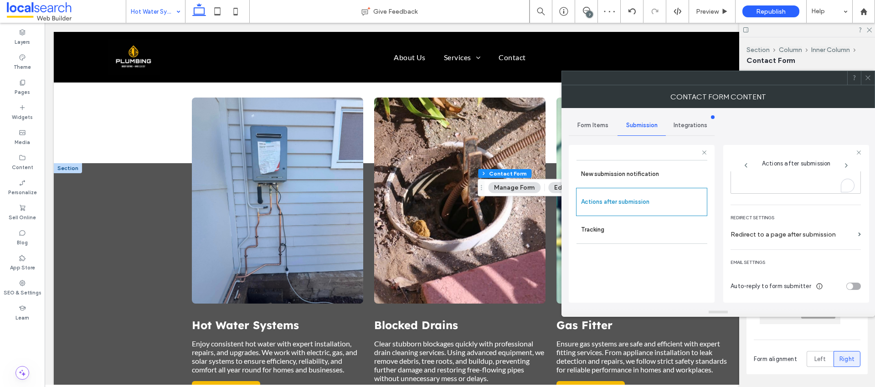
click at [640, 226] on label "Tracking" at bounding box center [642, 230] width 122 height 18
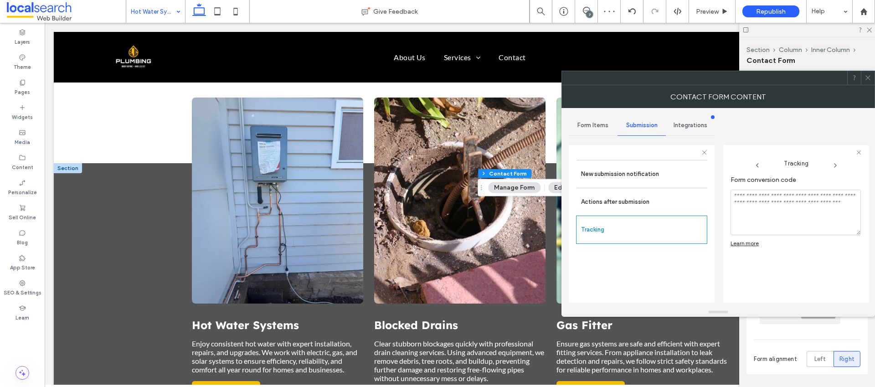
scroll to position [0, 0]
click at [873, 79] on div at bounding box center [868, 78] width 14 height 14
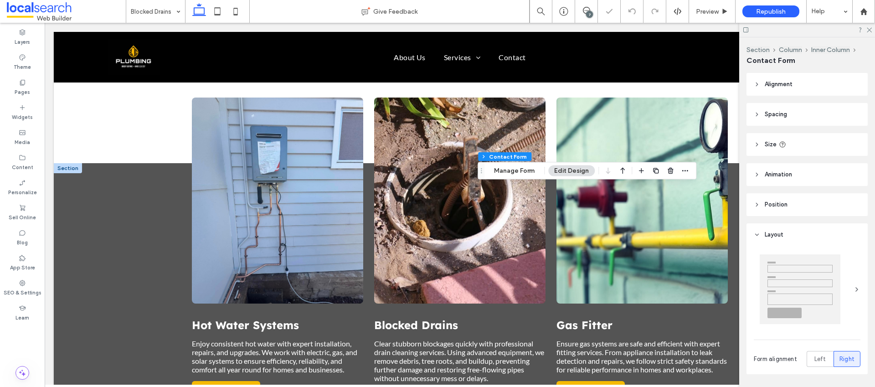
type input "*"
type input "***"
type input "*"
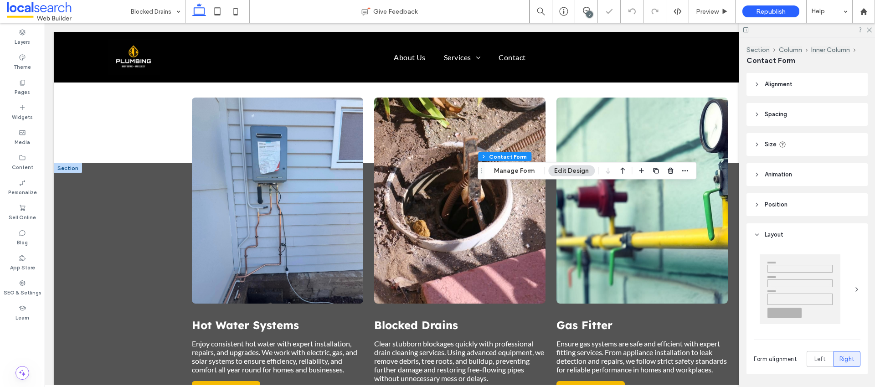
type input "***"
type input "*"
click at [517, 176] on div "Section Column Inner Column Contact Form Manage Form Edit Design" at bounding box center [587, 170] width 219 height 17
click at [520, 173] on button "Manage Form" at bounding box center [514, 170] width 52 height 11
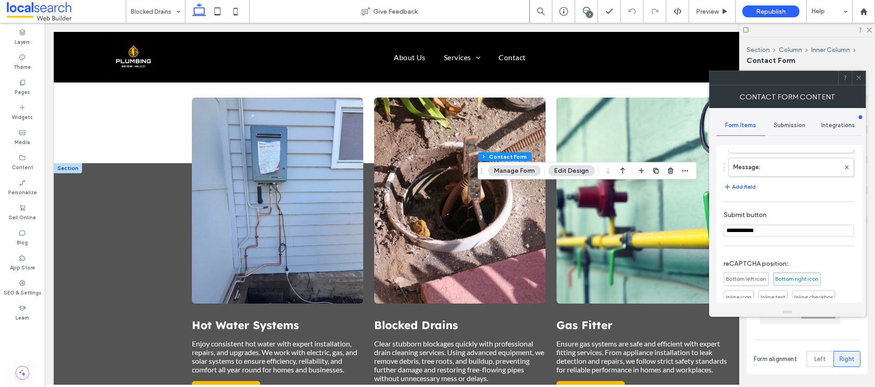
scroll to position [185, 0]
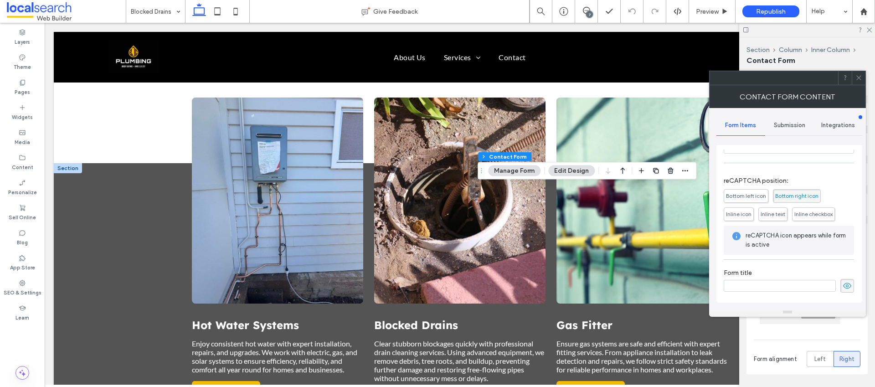
click at [791, 128] on span "Submission" at bounding box center [789, 125] width 31 height 7
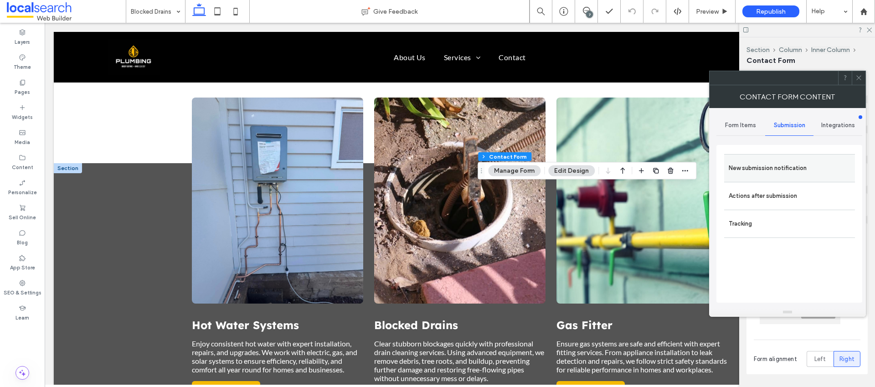
click at [783, 165] on label "New submission notification" at bounding box center [790, 168] width 122 height 18
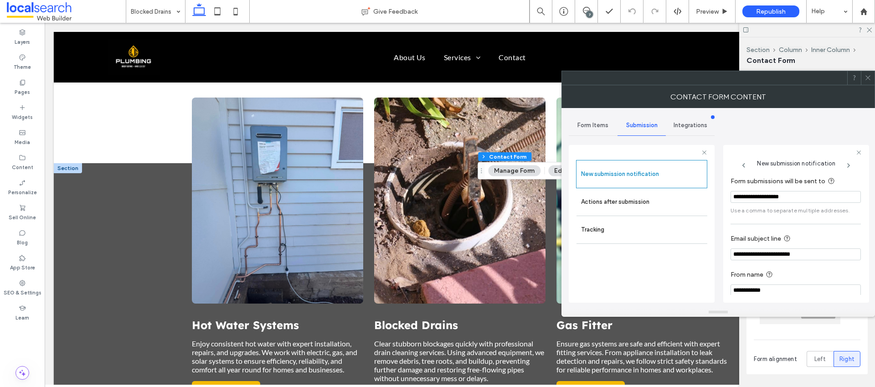
scroll to position [47, 0]
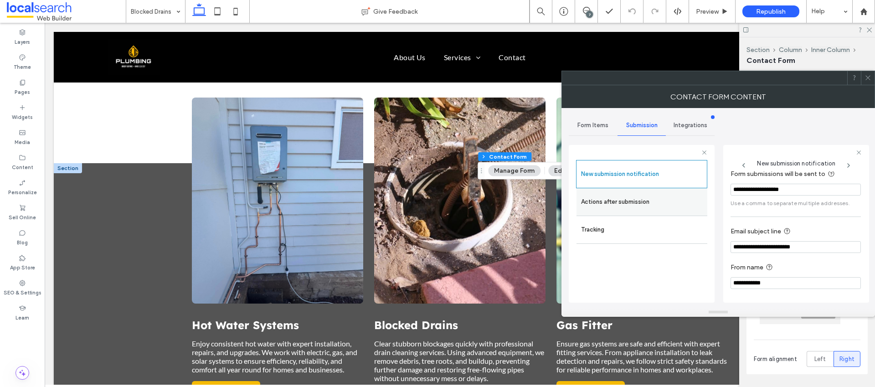
click at [667, 196] on label "Actions after submission" at bounding box center [642, 202] width 122 height 18
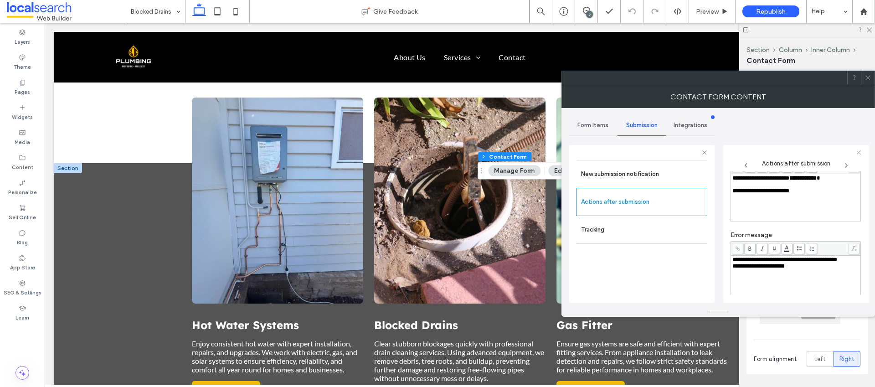
click at [775, 262] on span "**********" at bounding box center [784, 260] width 105 height 6
click at [772, 269] on span "**********" at bounding box center [758, 266] width 52 height 6
click at [769, 262] on span "**********" at bounding box center [784, 260] width 105 height 6
click at [768, 263] on div "**********" at bounding box center [795, 260] width 127 height 6
click at [690, 271] on div "New submission notification Actions after submission Tracking" at bounding box center [641, 229] width 131 height 138
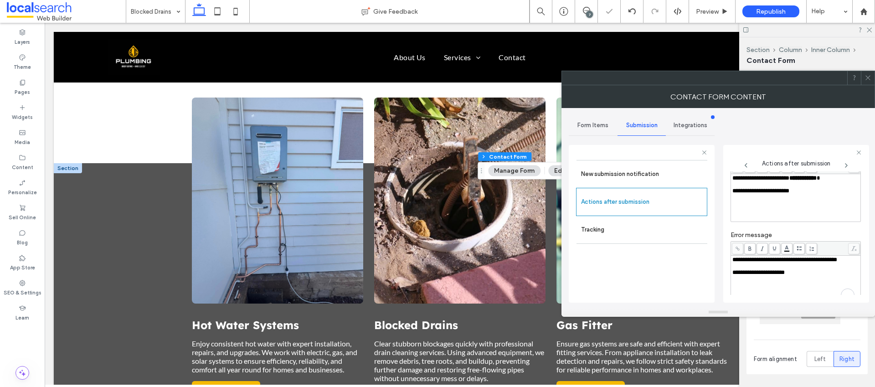
click at [867, 73] on span at bounding box center [867, 78] width 7 height 14
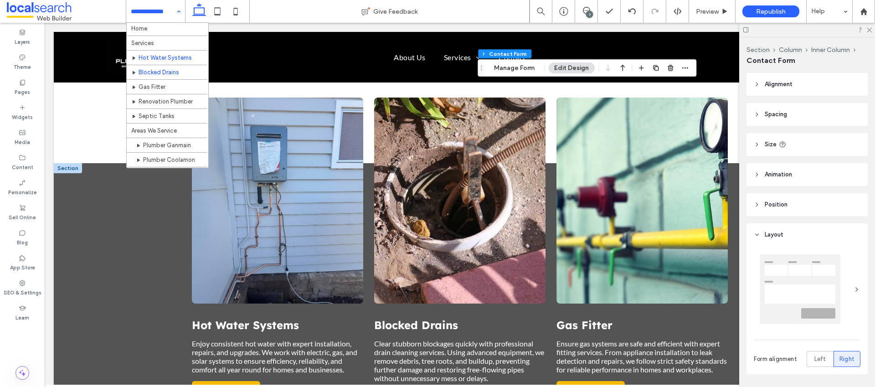
scroll to position [2, 0]
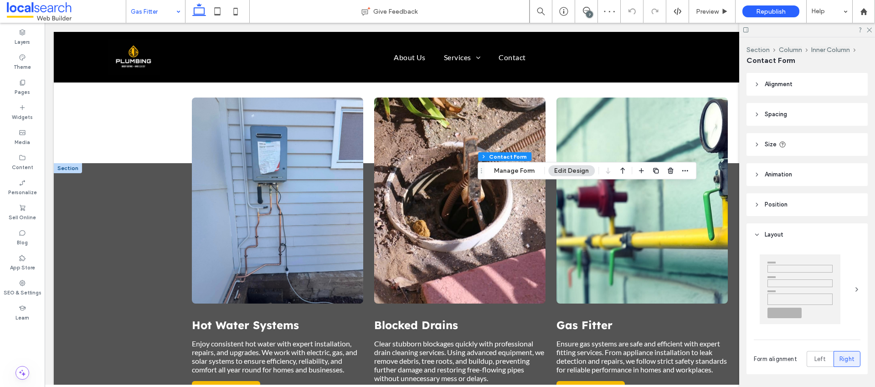
type input "*"
type input "***"
type input "*"
type input "***"
type input "*"
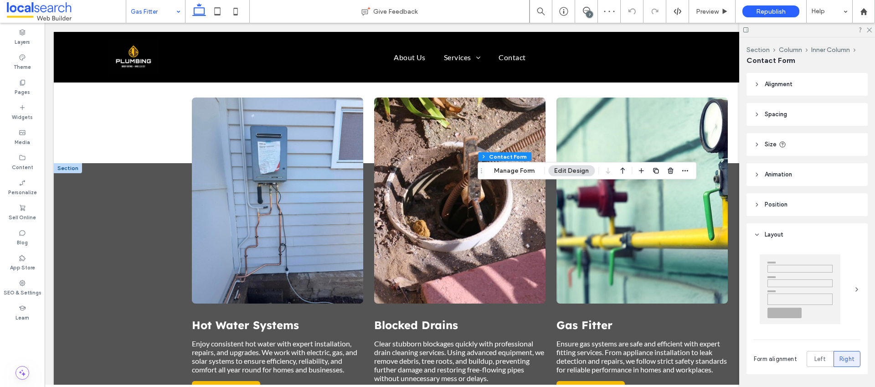
type input "*"
click at [508, 170] on button "Manage Form" at bounding box center [514, 170] width 52 height 11
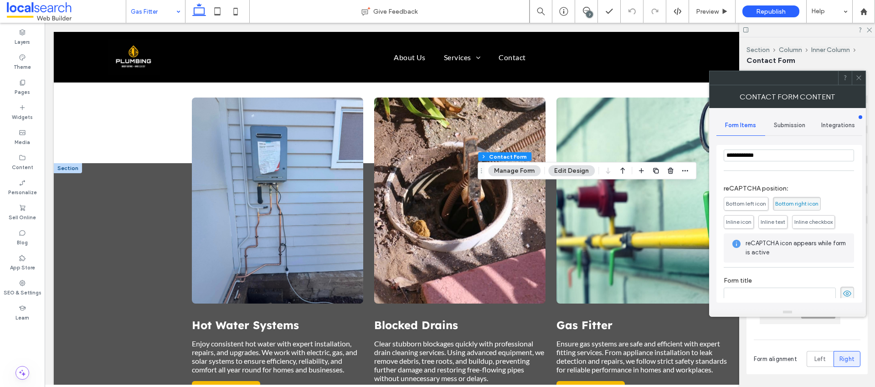
scroll to position [185, 0]
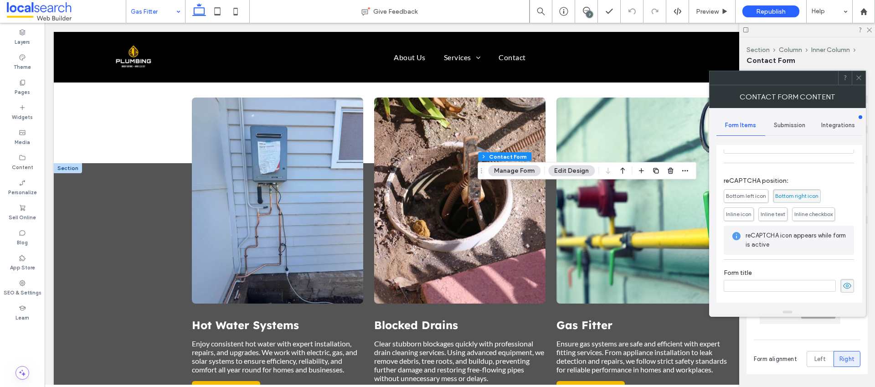
click at [789, 129] on div "Submission" at bounding box center [789, 125] width 49 height 20
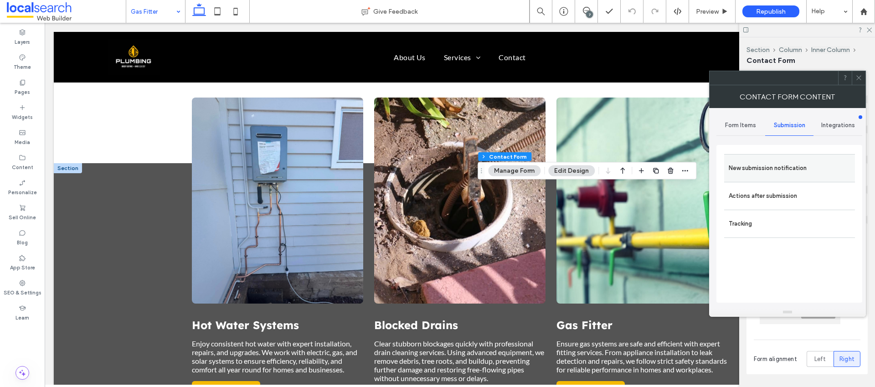
click at [764, 168] on label "New submission notification" at bounding box center [790, 168] width 122 height 18
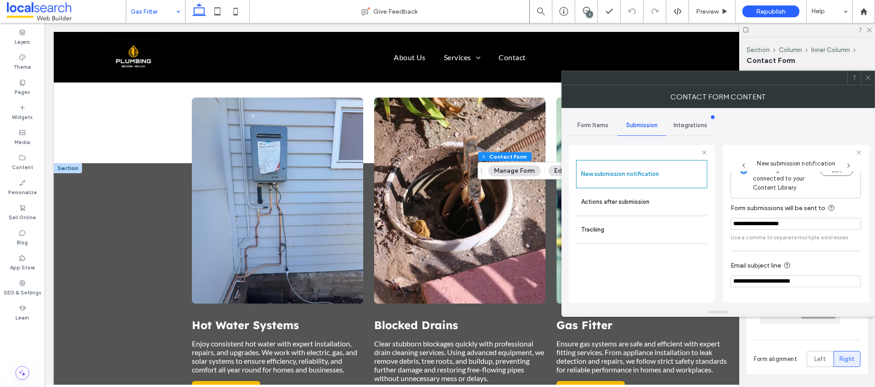
scroll to position [47, 0]
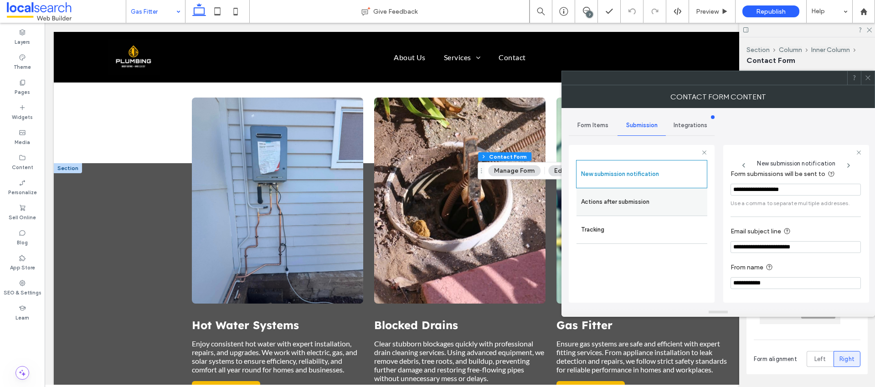
click at [661, 199] on label "Actions after submission" at bounding box center [642, 202] width 122 height 18
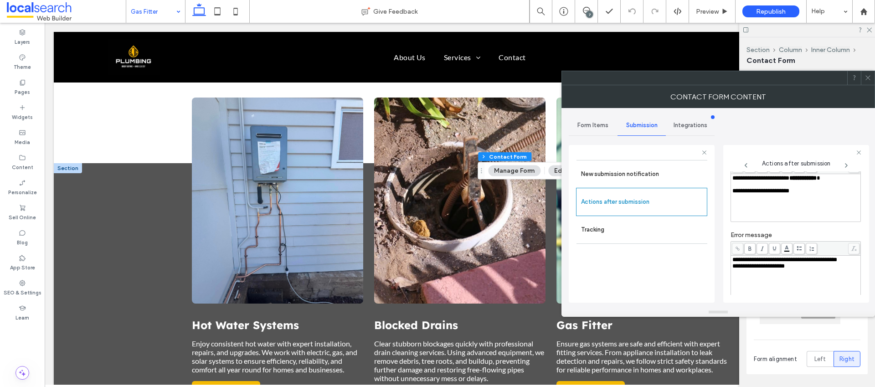
click at [773, 263] on div "**********" at bounding box center [795, 260] width 127 height 6
click at [685, 267] on div "New submission notification Actions after submission Tracking" at bounding box center [641, 229] width 131 height 138
drag, startPoint x: 635, startPoint y: 230, endPoint x: 700, endPoint y: 197, distance: 72.6
click at [635, 230] on label "Tracking" at bounding box center [642, 230] width 122 height 18
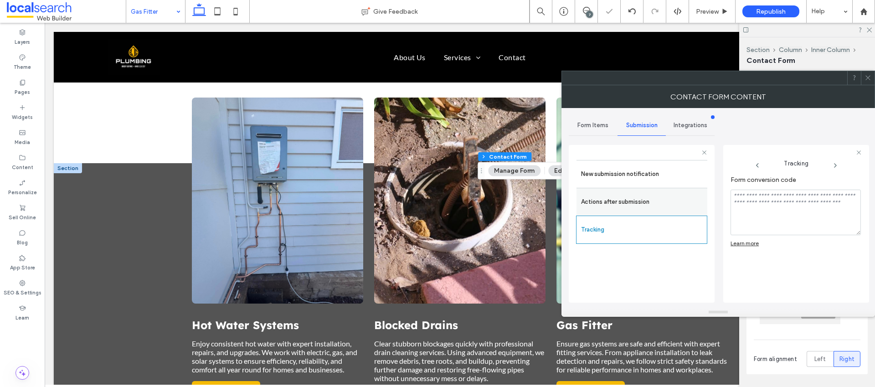
scroll to position [0, 0]
click at [654, 176] on label "New submission notification" at bounding box center [642, 174] width 122 height 18
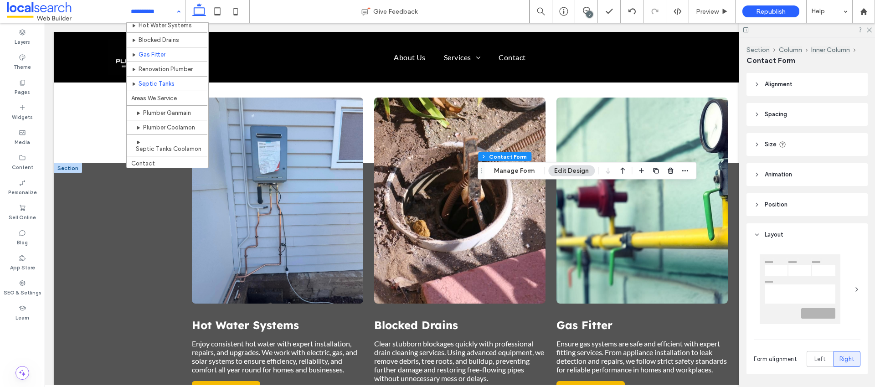
scroll to position [36, 0]
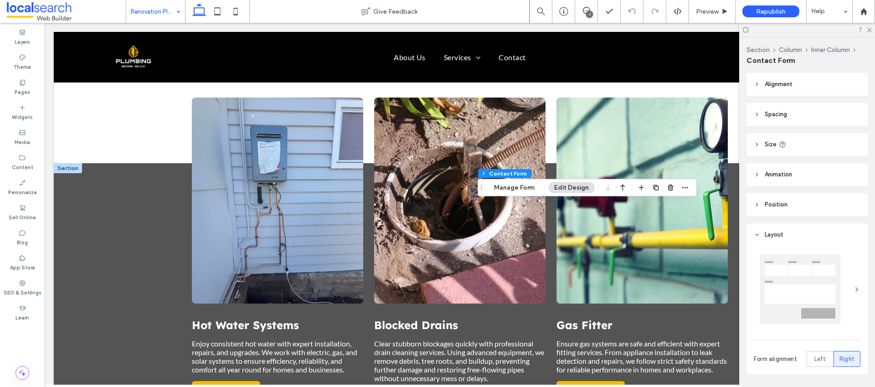
type input "*"
type input "***"
type input "*"
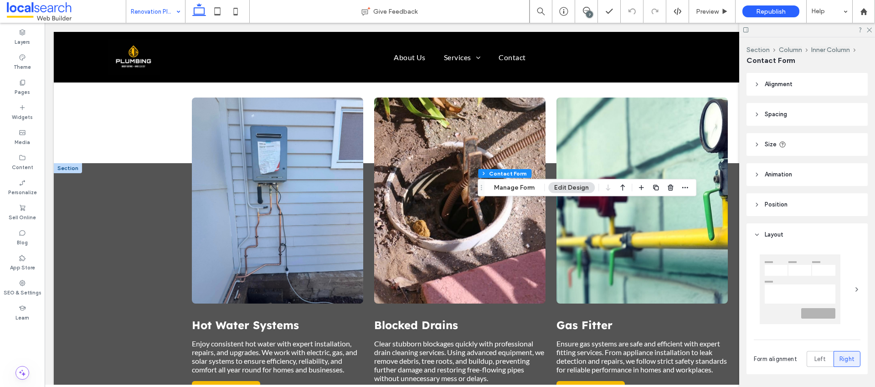
type input "***"
type input "*"
click at [506, 190] on button "Manage Form" at bounding box center [514, 187] width 52 height 11
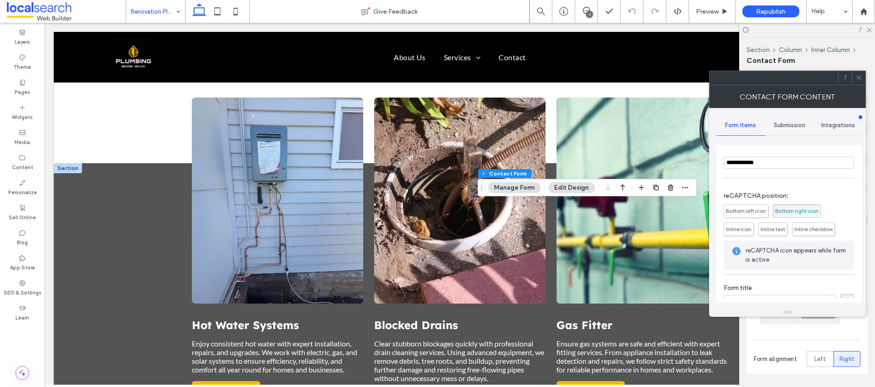
scroll to position [185, 0]
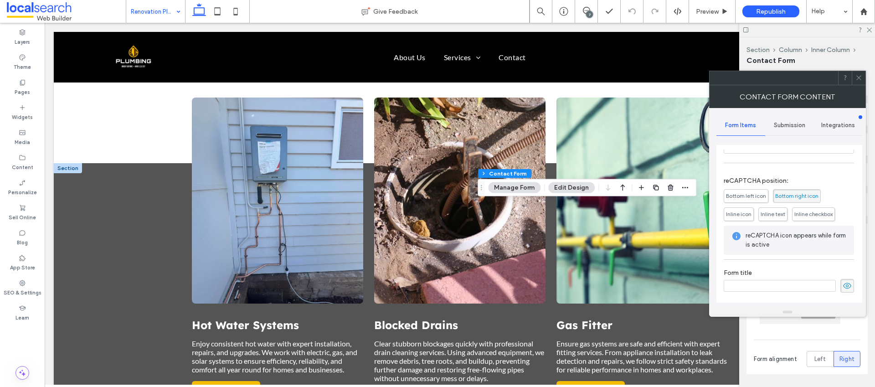
click at [796, 123] on span "Submission" at bounding box center [789, 125] width 31 height 7
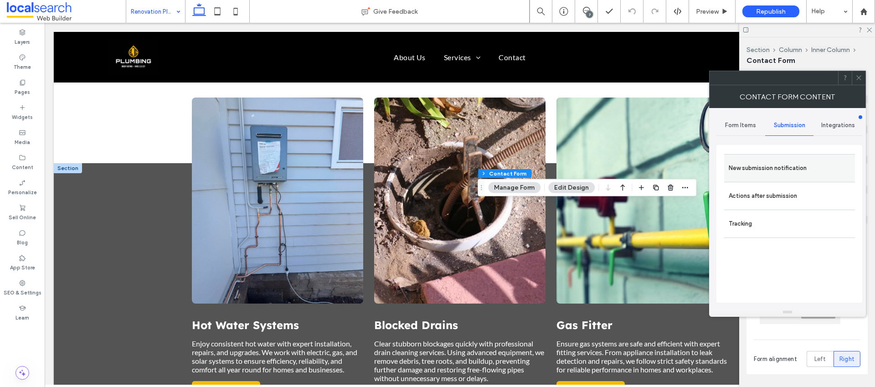
click at [775, 169] on label "New submission notification" at bounding box center [790, 168] width 122 height 18
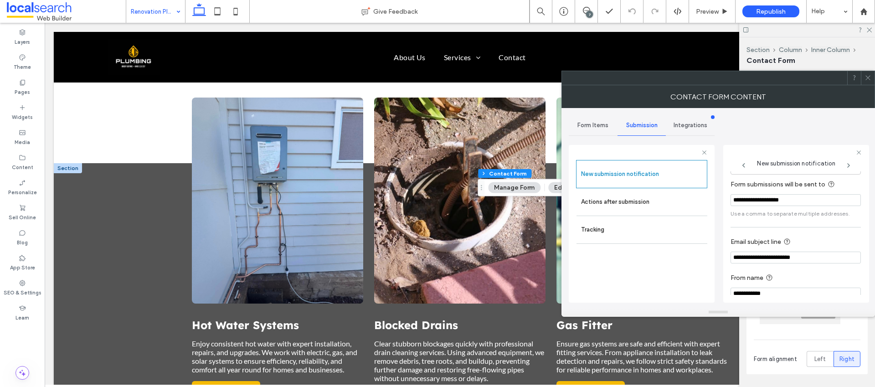
scroll to position [47, 0]
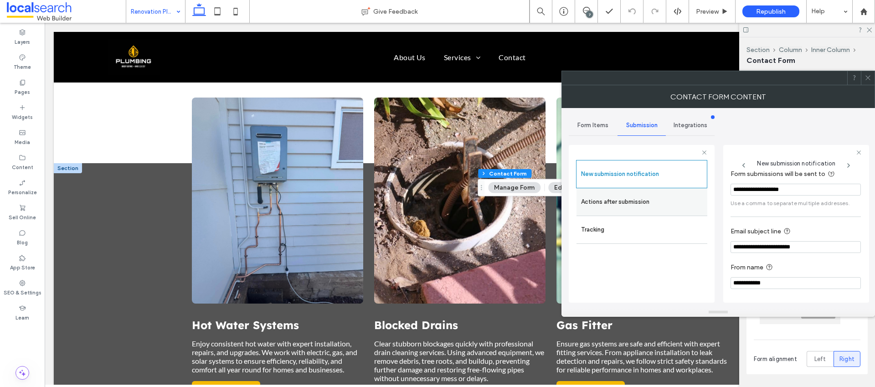
click at [665, 205] on label "Actions after submission" at bounding box center [642, 202] width 122 height 18
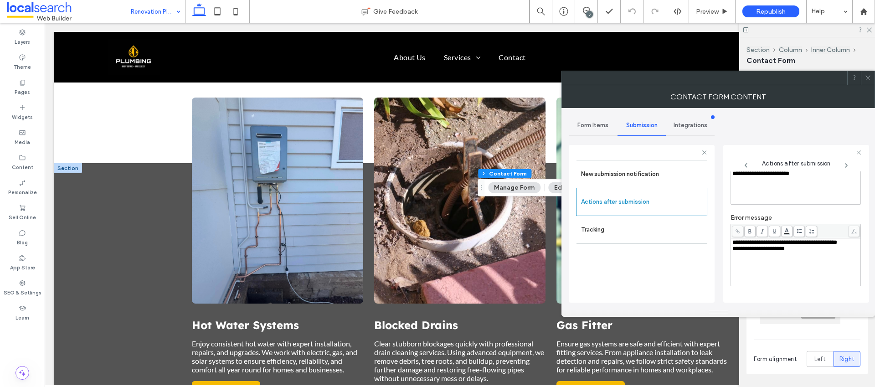
scroll to position [70, 0]
click at [769, 241] on div "**********" at bounding box center [795, 237] width 127 height 6
click at [673, 267] on div "New submission notification Actions after submission Tracking" at bounding box center [641, 229] width 131 height 138
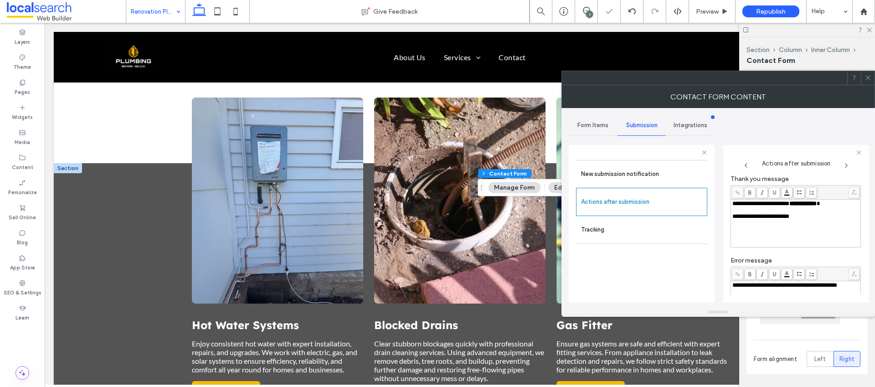
scroll to position [0, 0]
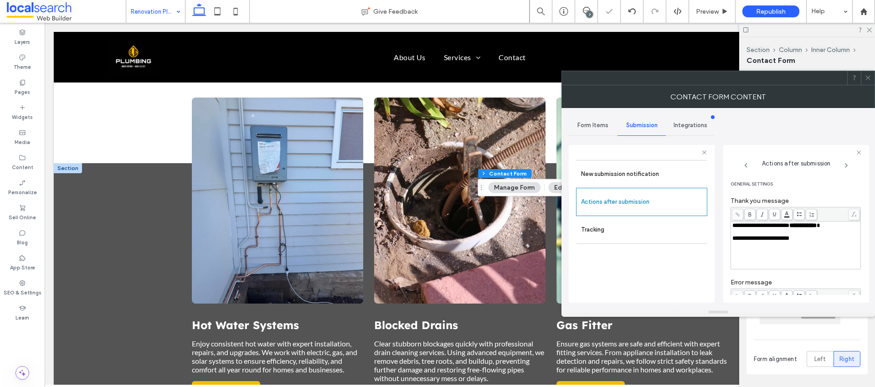
click at [866, 76] on icon at bounding box center [867, 77] width 7 height 7
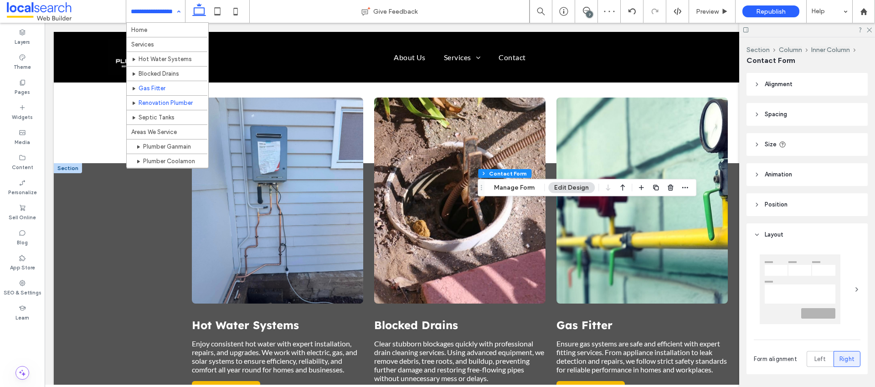
drag, startPoint x: 158, startPoint y: 87, endPoint x: 167, endPoint y: 93, distance: 11.4
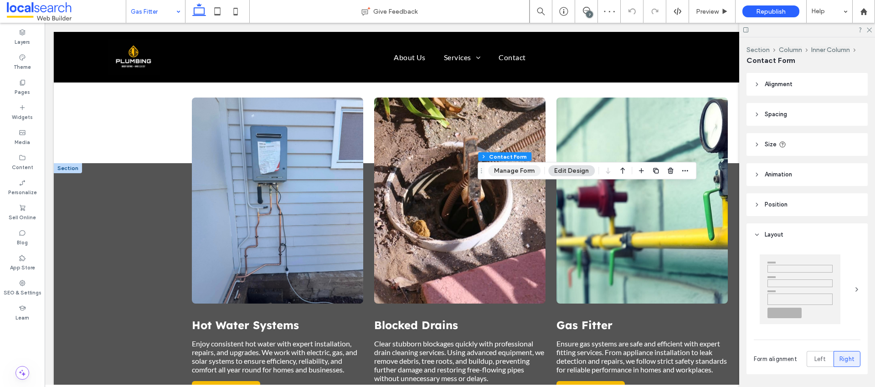
type input "*"
type input "***"
type input "*"
type input "***"
type input "*"
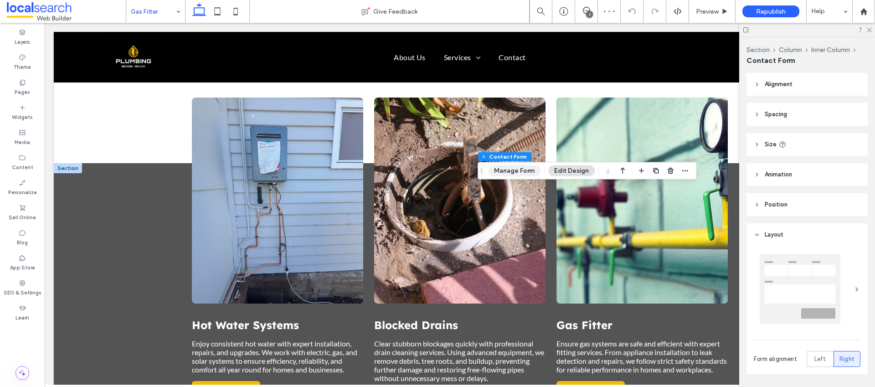
type input "*"
click at [504, 167] on button "Manage Form" at bounding box center [514, 170] width 52 height 11
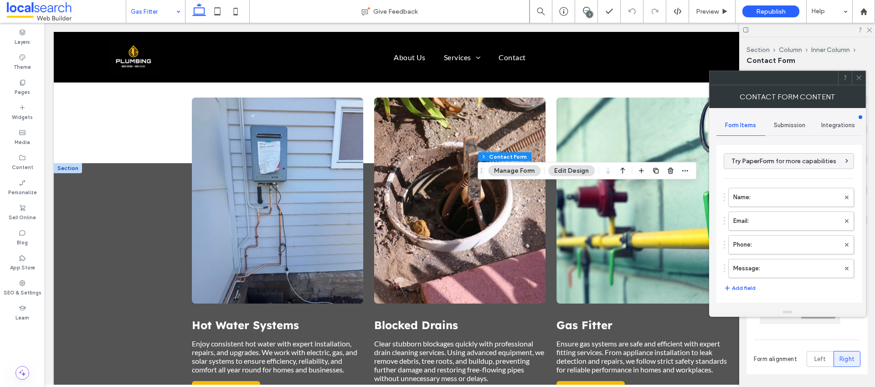
click at [782, 129] on div "Submission" at bounding box center [789, 125] width 49 height 20
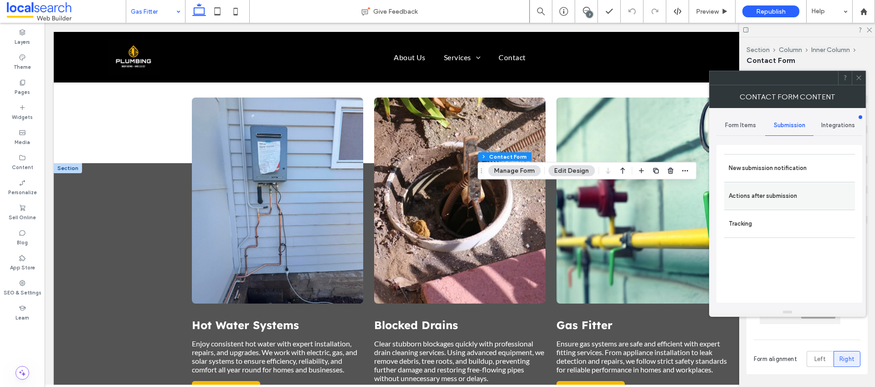
click at [762, 191] on label "Actions after submission" at bounding box center [790, 196] width 122 height 18
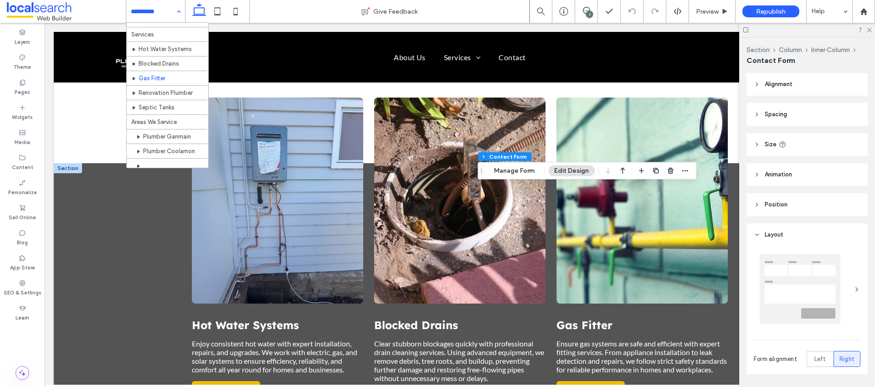
scroll to position [15, 0]
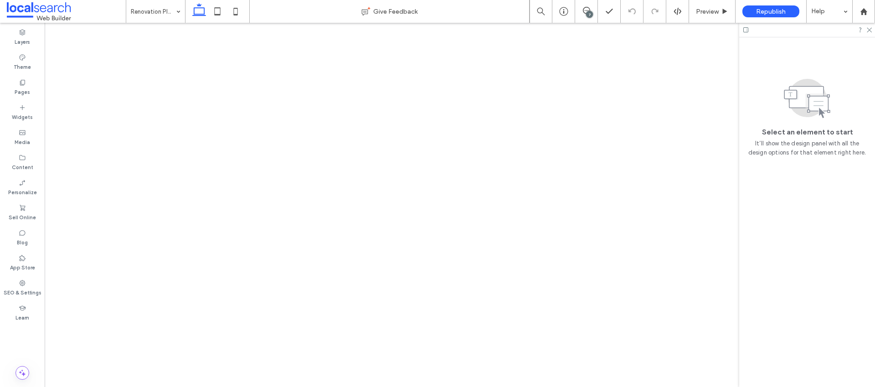
click at [161, 11] on div at bounding box center [437, 193] width 875 height 387
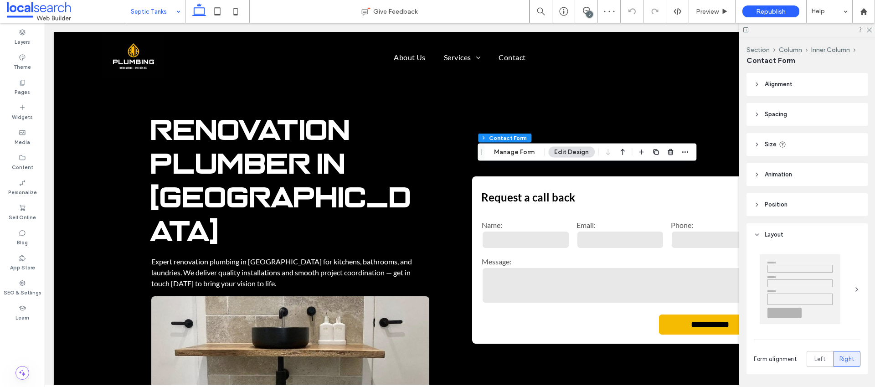
type input "*"
type input "***"
type input "*"
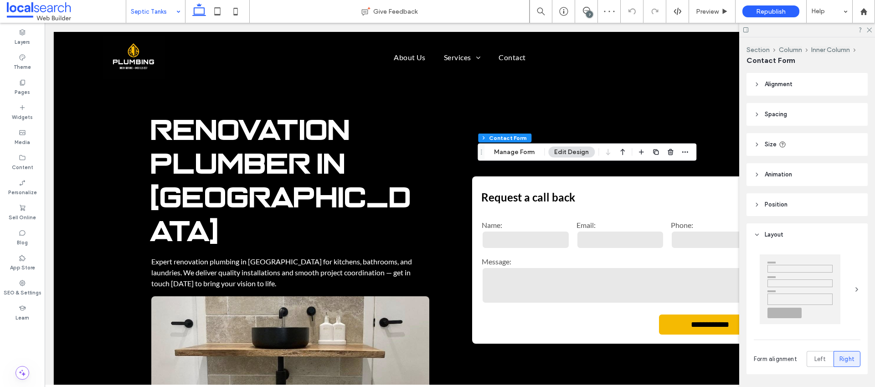
type input "***"
type input "*"
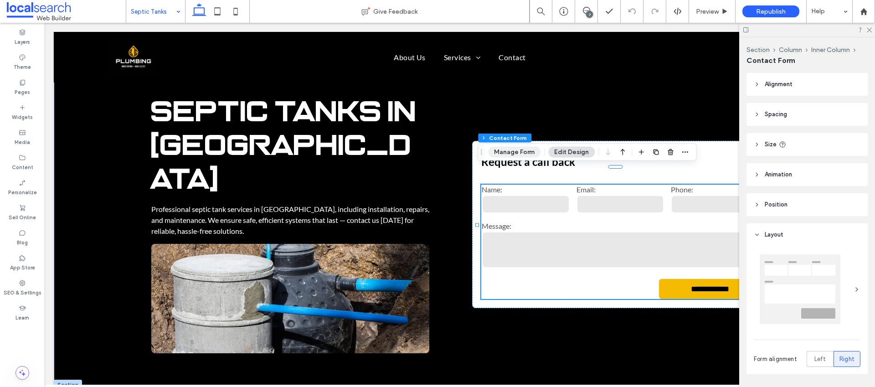
click at [505, 154] on button "Manage Form" at bounding box center [514, 152] width 52 height 11
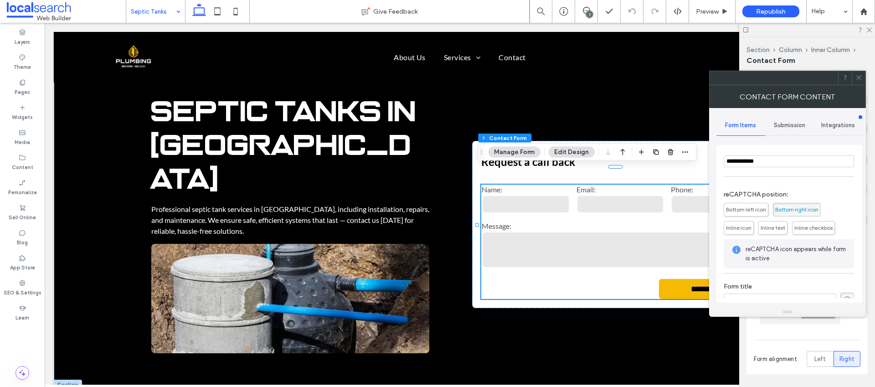
scroll to position [185, 0]
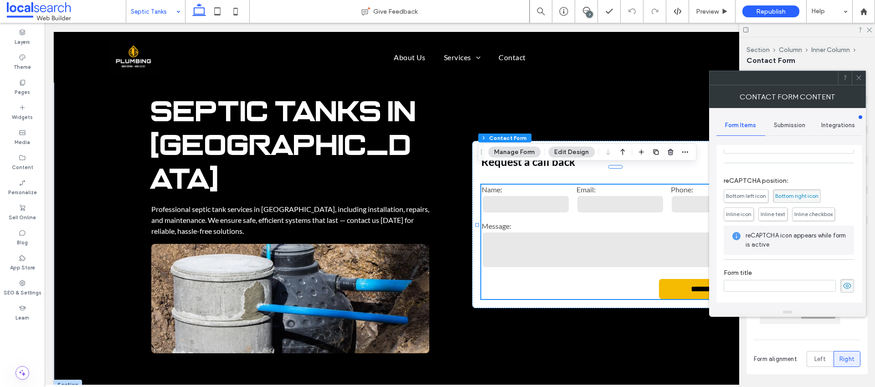
click at [792, 124] on span "Submission" at bounding box center [789, 125] width 31 height 7
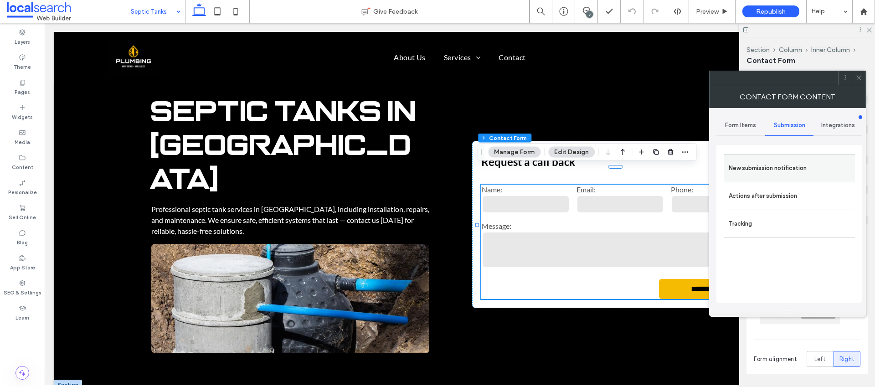
click at [768, 167] on label "New submission notification" at bounding box center [790, 168] width 122 height 18
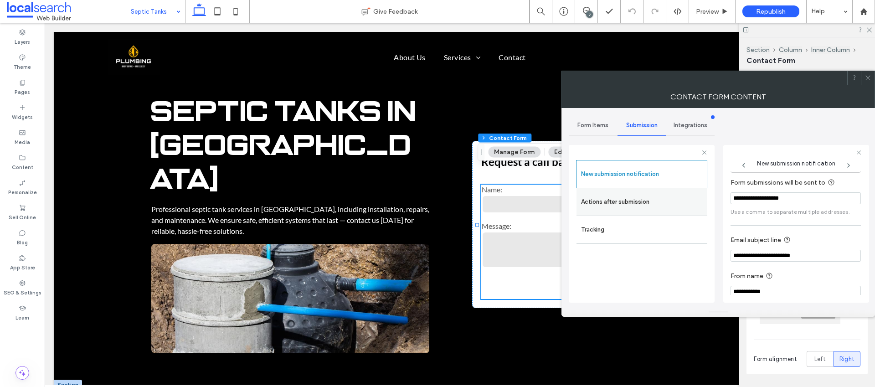
scroll to position [47, 0]
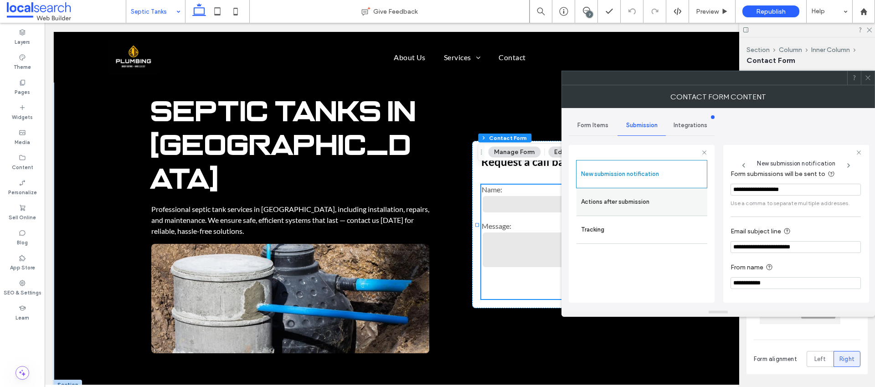
click at [644, 199] on label "Actions after submission" at bounding box center [642, 202] width 122 height 18
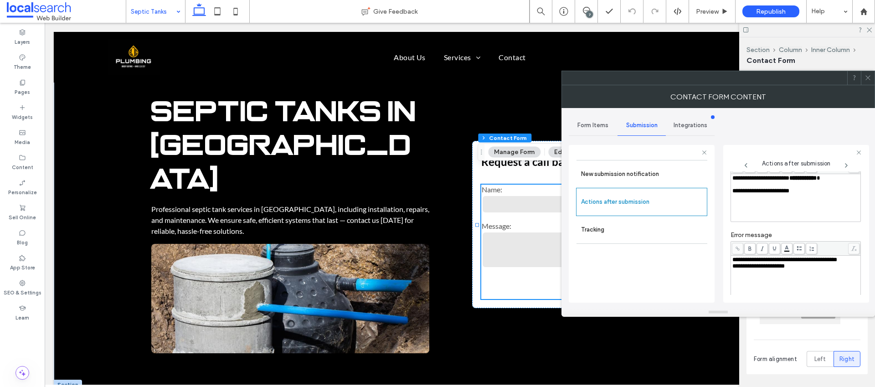
click at [776, 263] on div "**********" at bounding box center [795, 260] width 127 height 6
click at [696, 264] on div "New submission notification Actions after submission Tracking" at bounding box center [641, 229] width 131 height 138
click at [652, 232] on label "Tracking" at bounding box center [642, 230] width 122 height 18
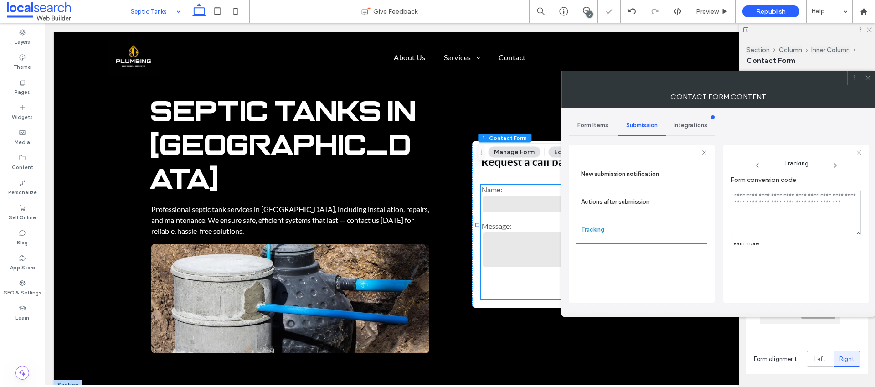
scroll to position [0, 0]
click at [870, 78] on icon at bounding box center [867, 77] width 7 height 7
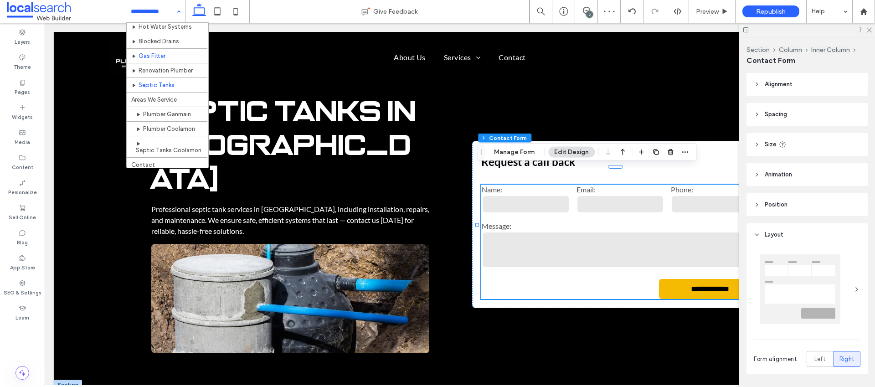
scroll to position [36, 0]
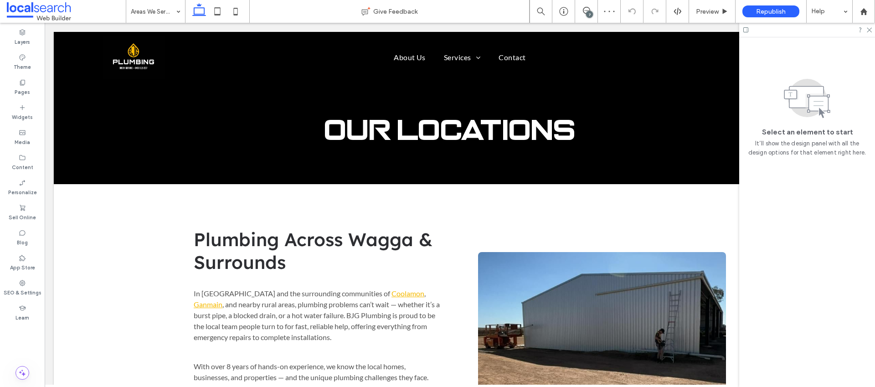
click at [160, 11] on input at bounding box center [153, 11] width 45 height 23
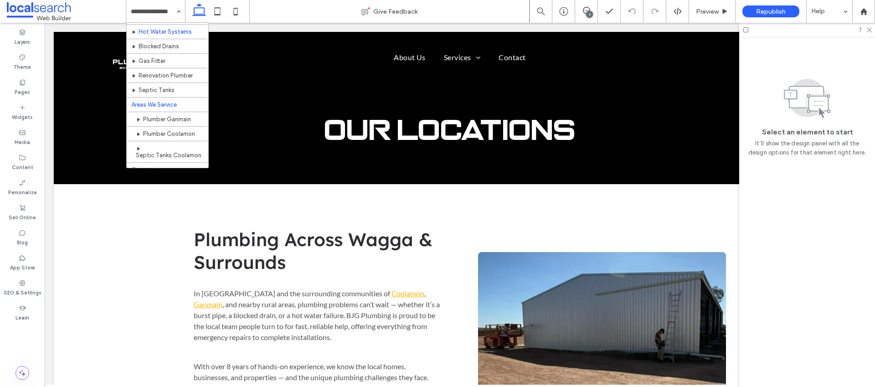
scroll to position [36, 0]
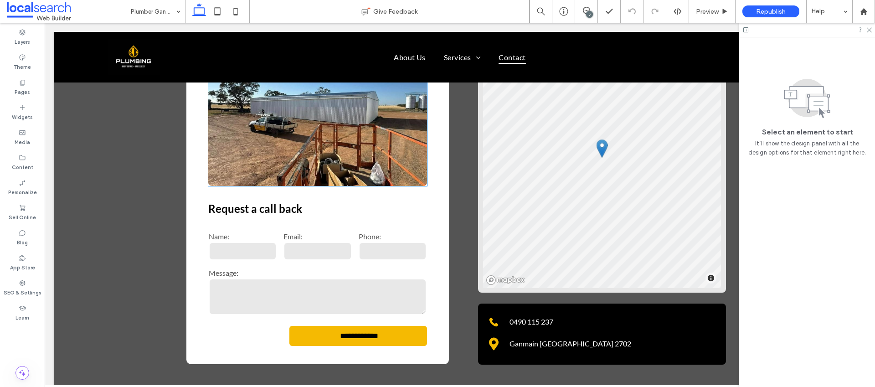
scroll to position [1467, 0]
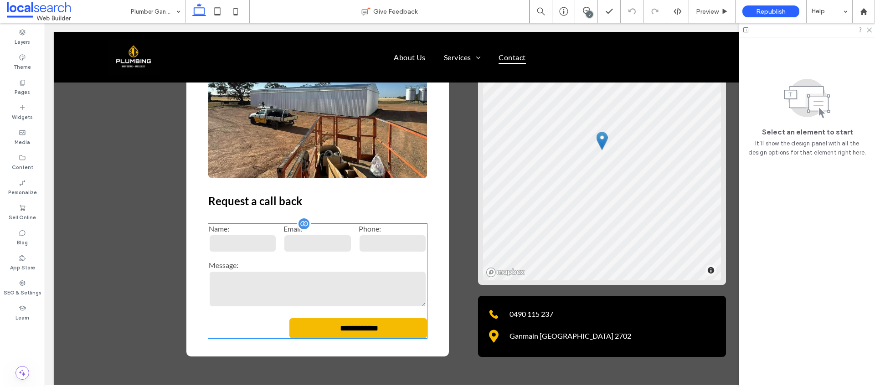
click at [366, 239] on input "tel" at bounding box center [393, 243] width 68 height 18
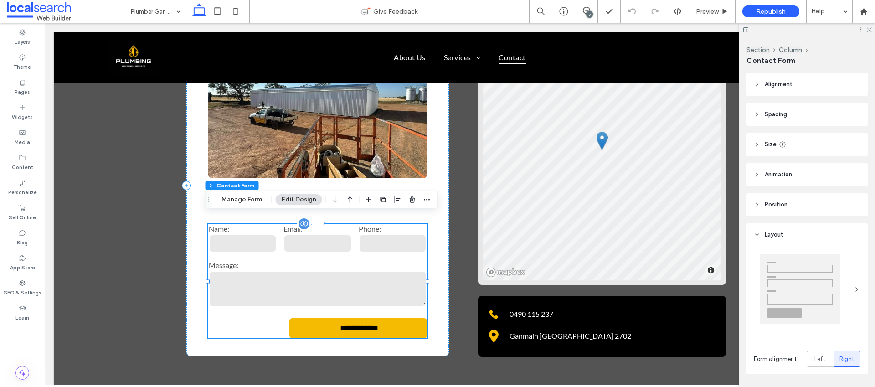
type input "*"
type input "***"
type input "*"
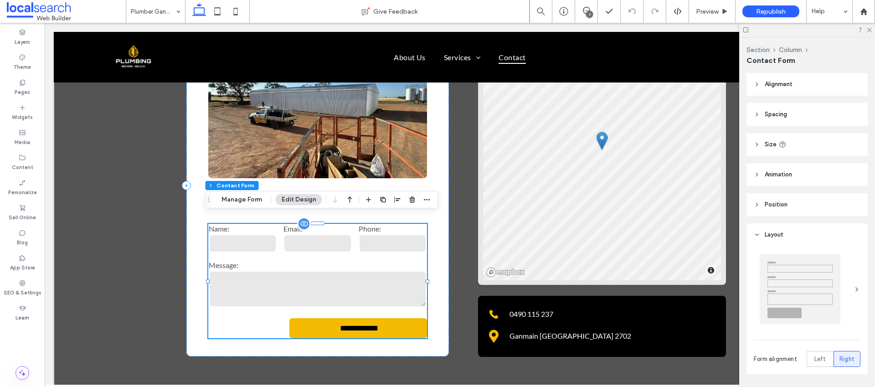
type input "***"
type input "*"
click at [244, 202] on button "Manage Form" at bounding box center [242, 199] width 52 height 11
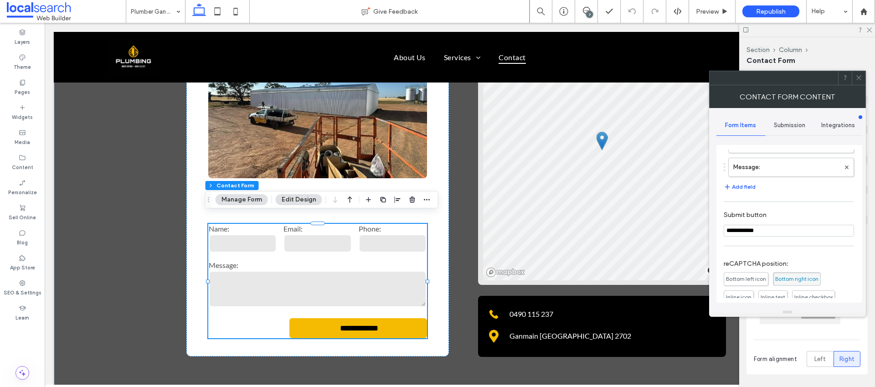
scroll to position [185, 0]
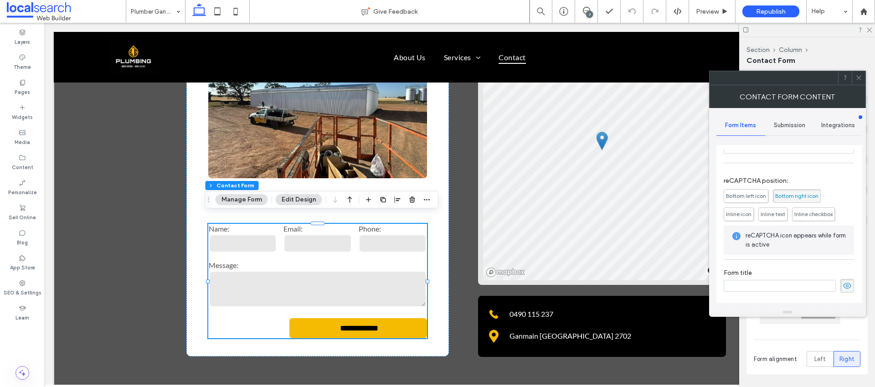
click at [786, 129] on div "Submission" at bounding box center [789, 125] width 49 height 20
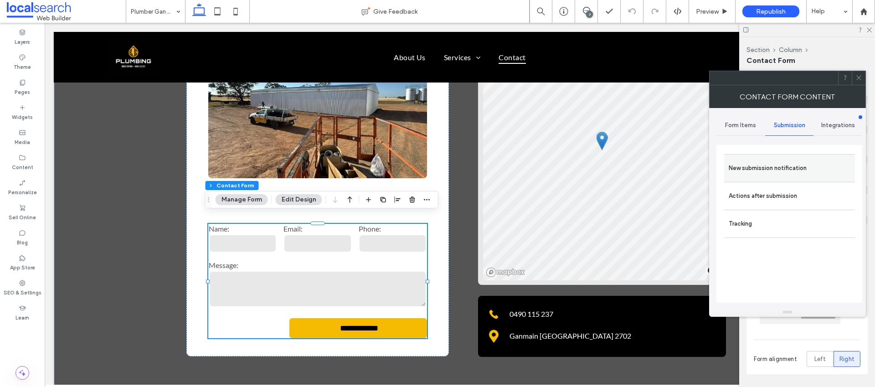
click at [744, 173] on label "New submission notification" at bounding box center [790, 168] width 122 height 18
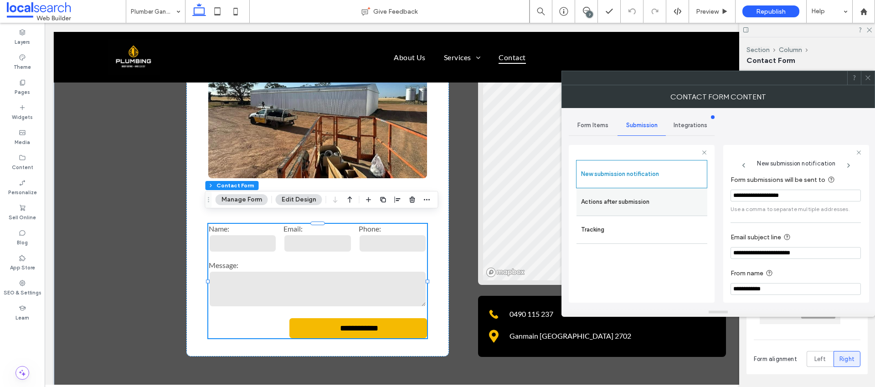
scroll to position [47, 0]
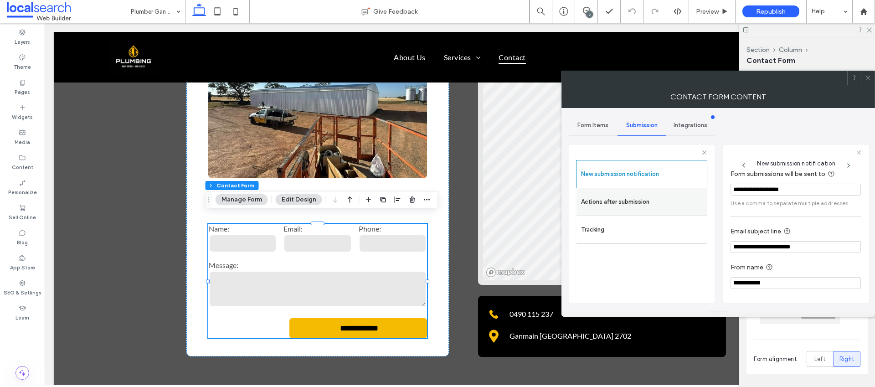
click at [661, 197] on label "Actions after submission" at bounding box center [642, 202] width 122 height 18
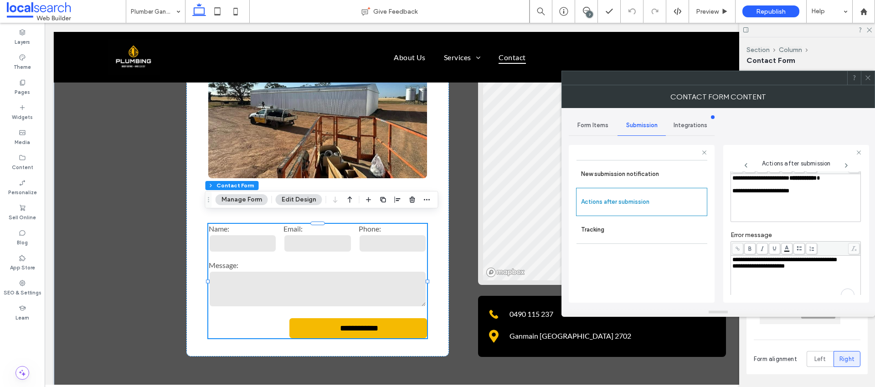
click at [783, 263] on div "**********" at bounding box center [795, 260] width 127 height 6
click at [673, 269] on div "New submission notification Actions after submission Tracking" at bounding box center [641, 229] width 131 height 138
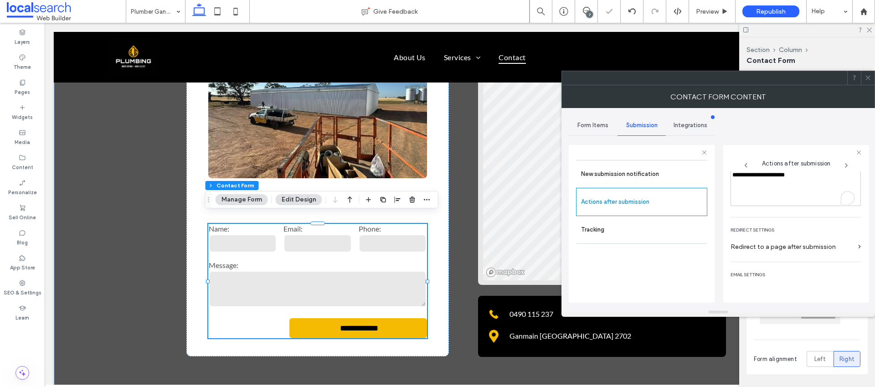
scroll to position [157, 0]
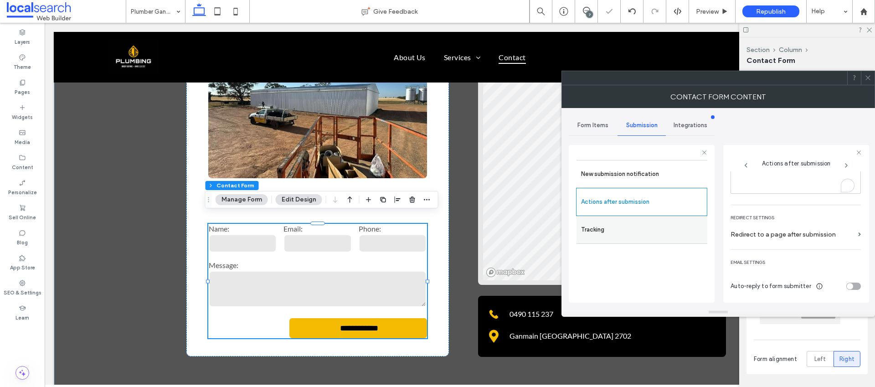
click at [655, 222] on label "Tracking" at bounding box center [642, 230] width 122 height 18
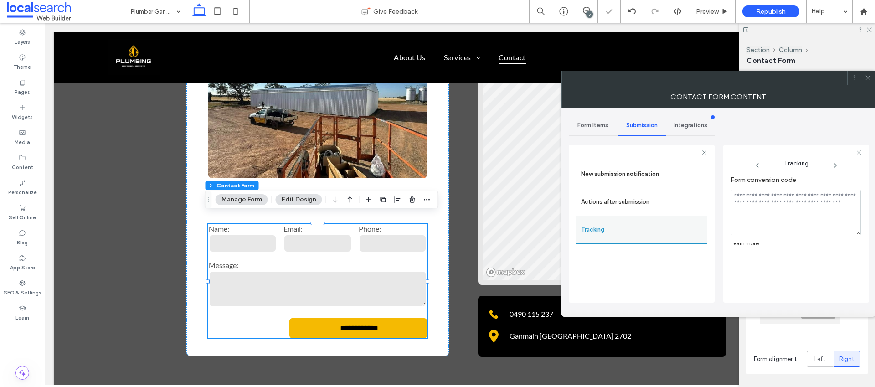
scroll to position [0, 0]
click at [869, 81] on span at bounding box center [867, 78] width 7 height 14
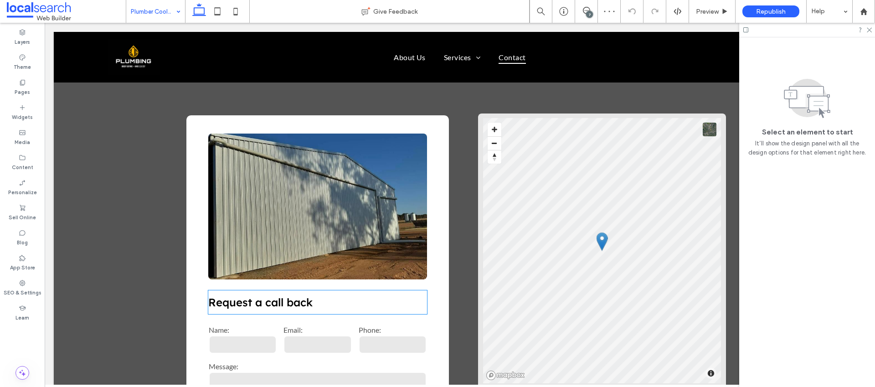
scroll to position [1518, 0]
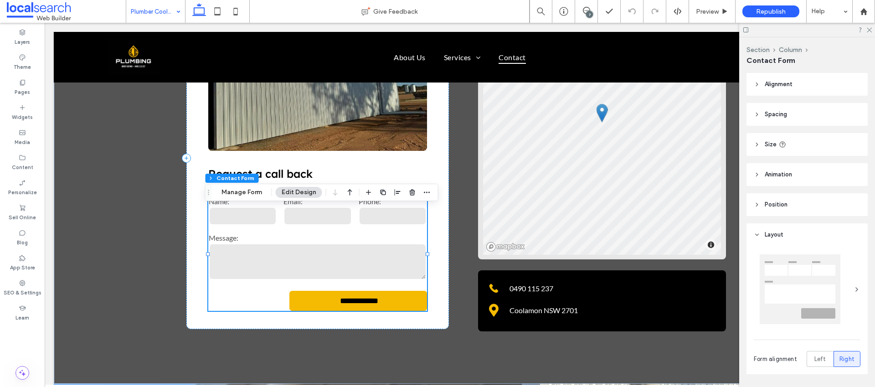
type input "*"
type input "***"
type input "*"
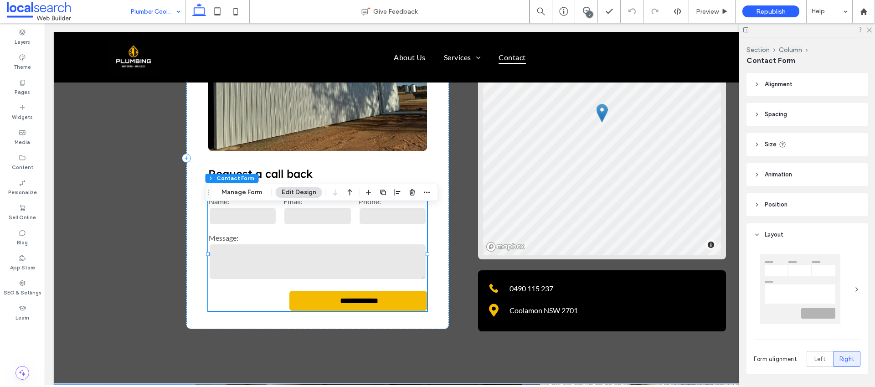
type input "***"
type input "*"
click at [293, 264] on div "**********" at bounding box center [317, 253] width 219 height 114
click at [238, 195] on button "Manage Form" at bounding box center [242, 192] width 52 height 11
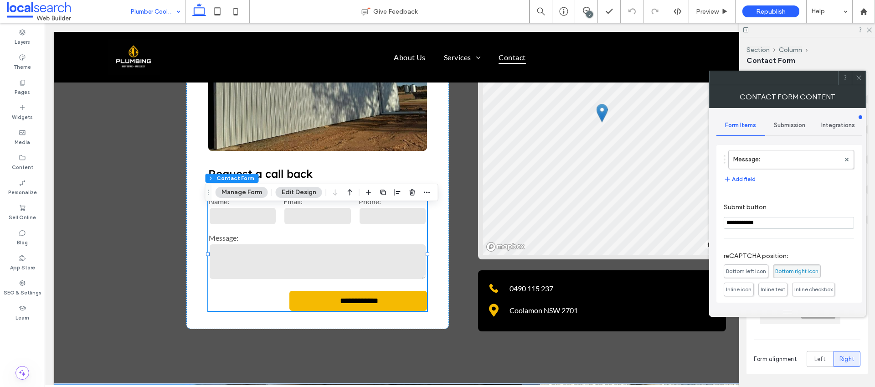
scroll to position [185, 0]
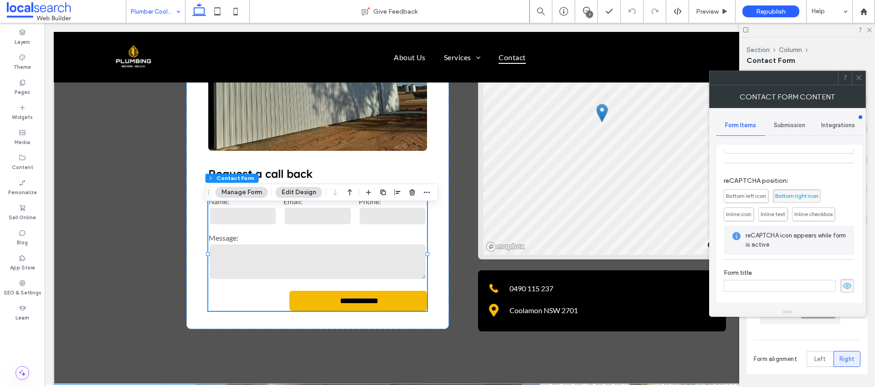
click at [792, 134] on div "Submission" at bounding box center [789, 125] width 49 height 20
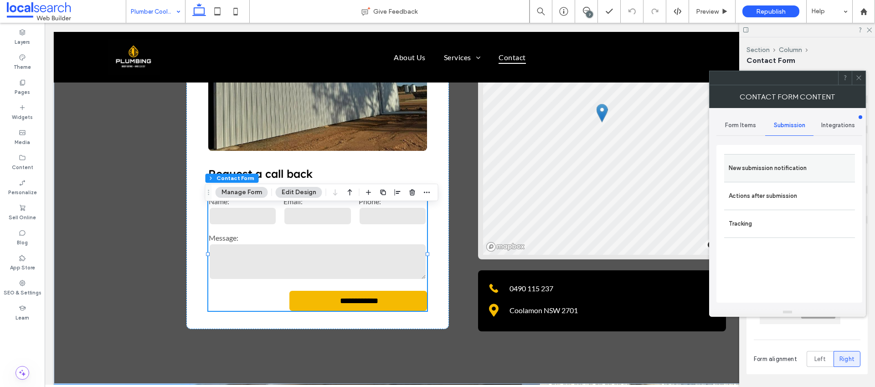
click at [768, 166] on label "New submission notification" at bounding box center [790, 168] width 122 height 18
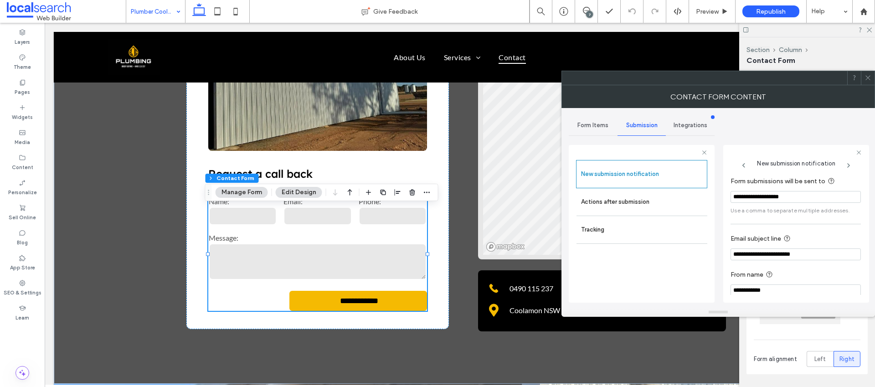
scroll to position [47, 0]
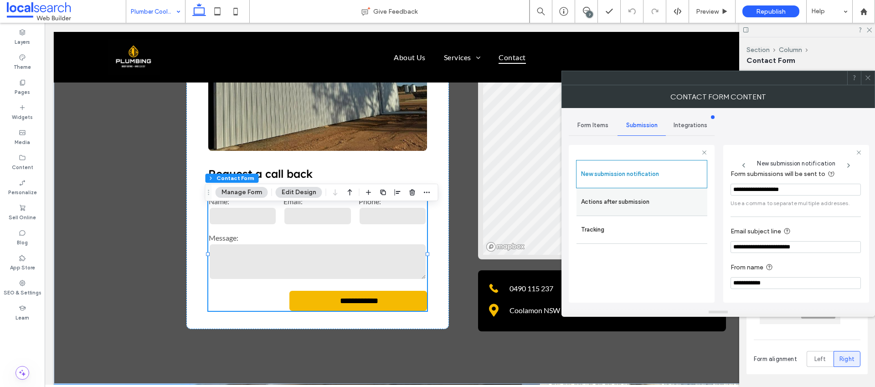
click at [655, 203] on label "Actions after submission" at bounding box center [642, 202] width 122 height 18
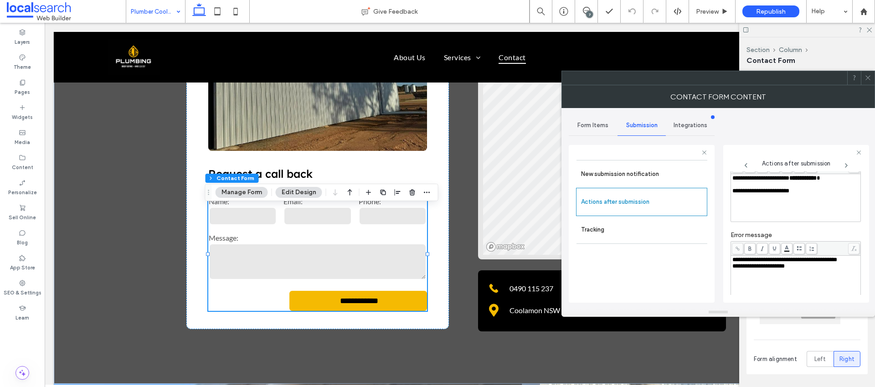
click at [798, 263] on div "**********" at bounding box center [795, 260] width 127 height 6
click at [675, 268] on div "New submission notification Actions after submission Tracking" at bounding box center [641, 229] width 131 height 138
drag, startPoint x: 870, startPoint y: 77, endPoint x: 741, endPoint y: 62, distance: 129.8
click at [869, 77] on icon at bounding box center [867, 77] width 7 height 7
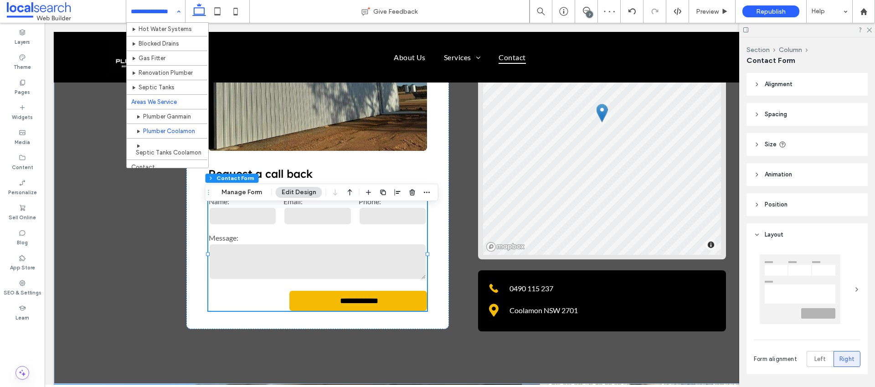
scroll to position [36, 0]
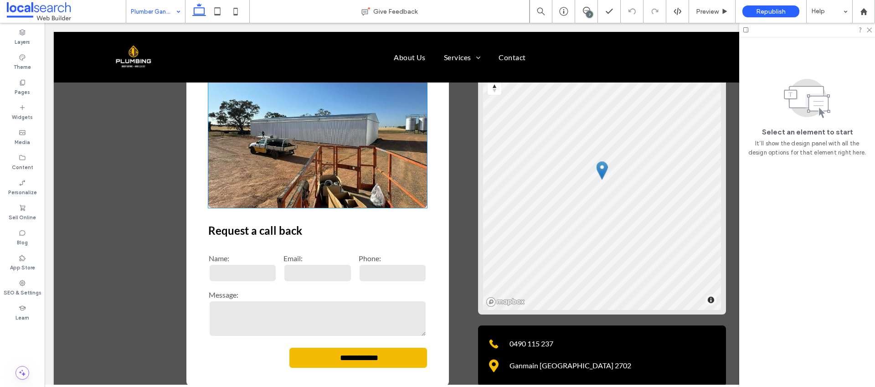
scroll to position [1441, 0]
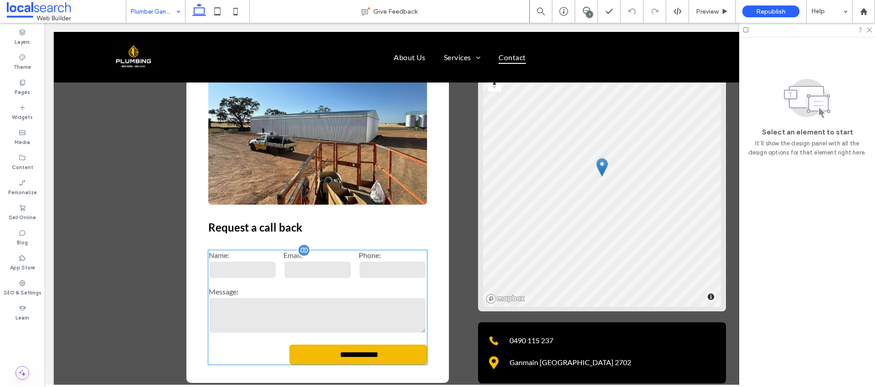
click at [272, 268] on input "text" at bounding box center [243, 270] width 68 height 18
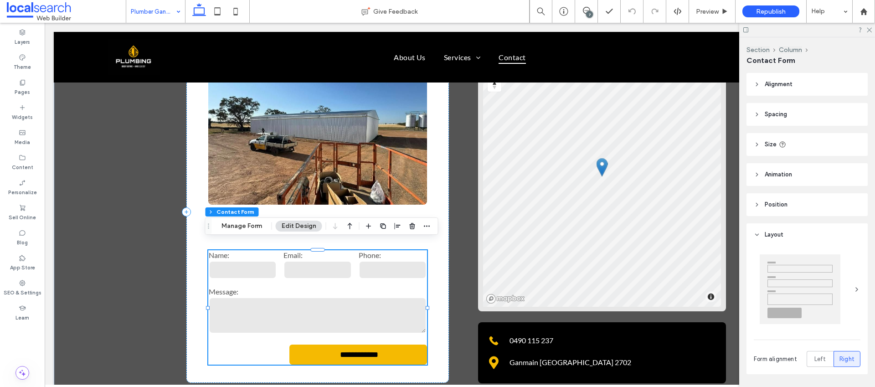
type input "*"
type input "***"
type input "*"
type input "***"
type input "*"
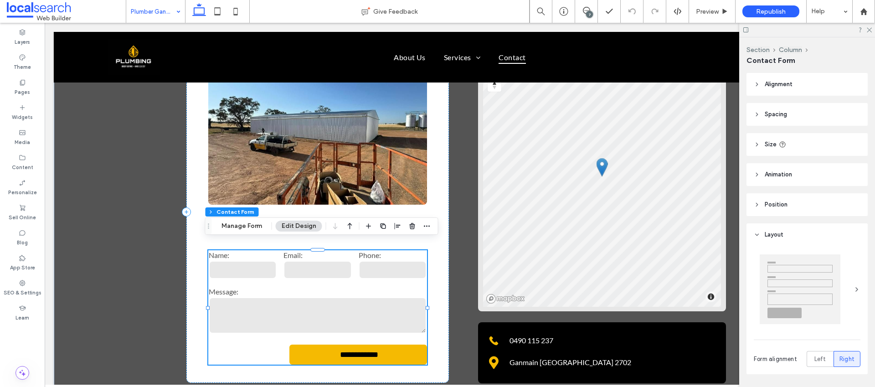
type input "*"
click at [244, 226] on button "Manage Form" at bounding box center [242, 226] width 52 height 11
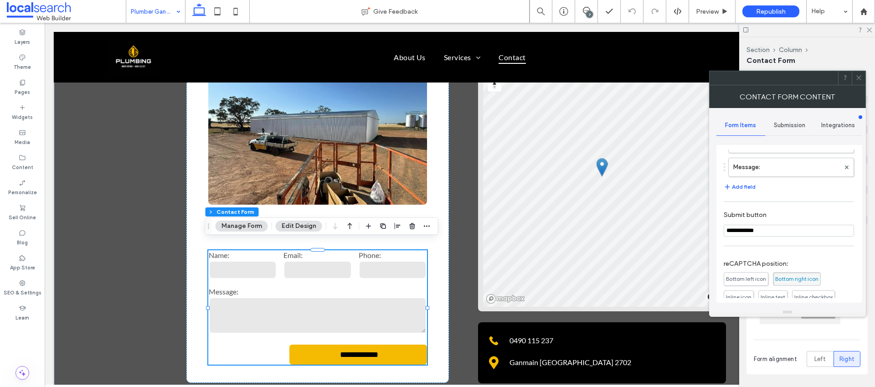
scroll to position [185, 0]
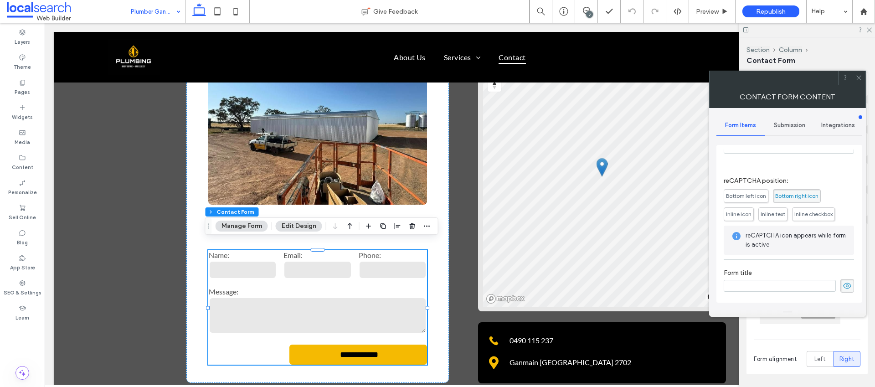
click at [792, 133] on div "Submission" at bounding box center [789, 125] width 49 height 20
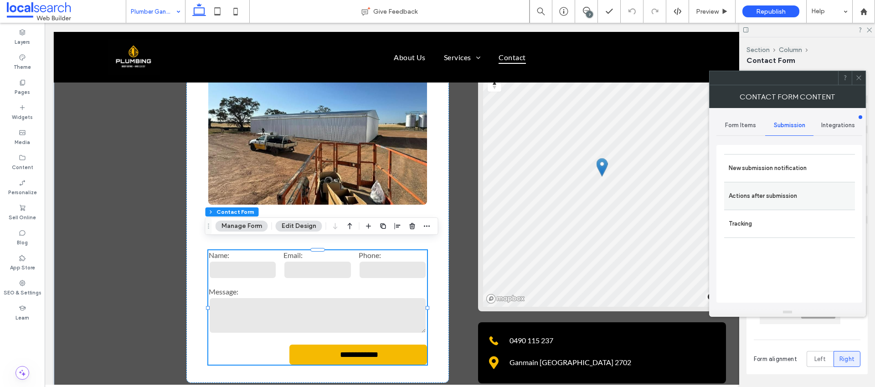
click at [757, 205] on label "Actions after submission" at bounding box center [790, 196] width 122 height 18
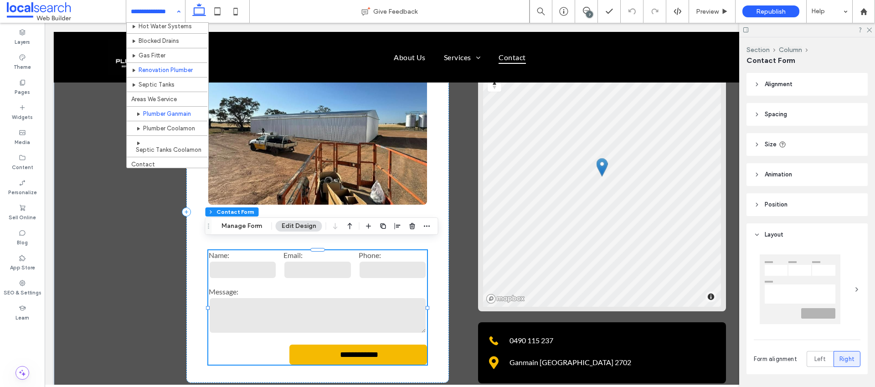
scroll to position [36, 0]
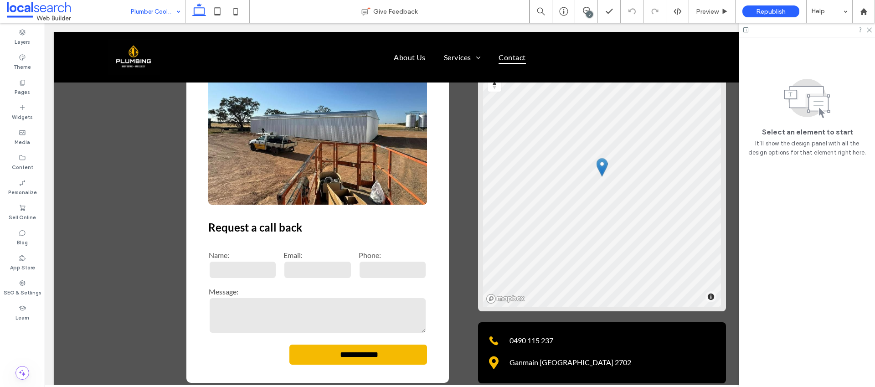
click at [163, 13] on input at bounding box center [153, 11] width 45 height 23
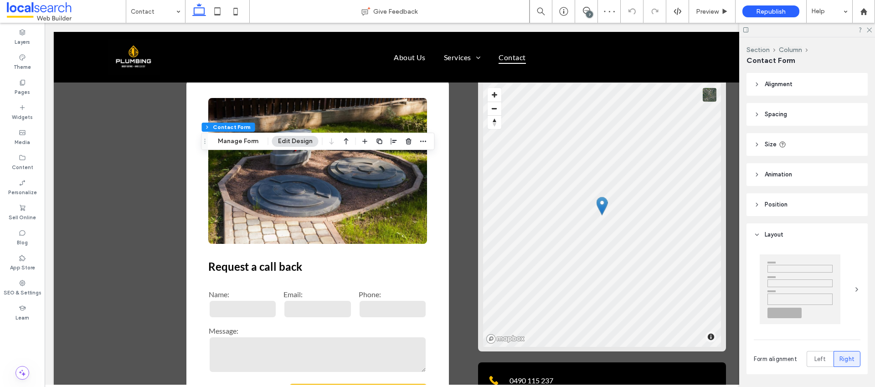
type input "*"
type input "***"
type input "*"
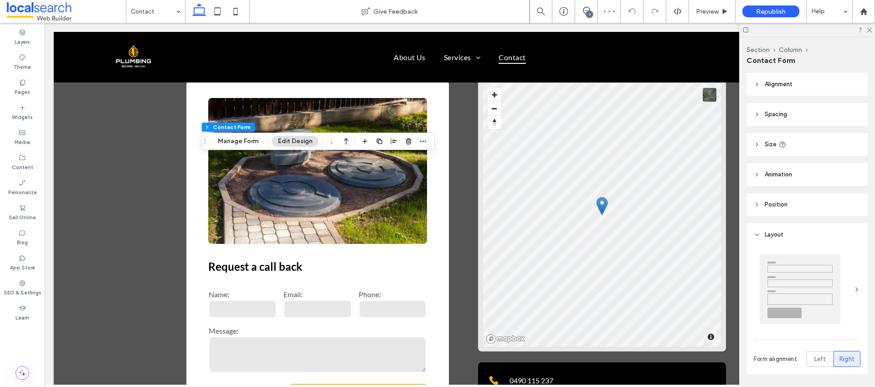
type input "***"
type input "*"
click at [238, 144] on button "Manage Form" at bounding box center [238, 141] width 52 height 11
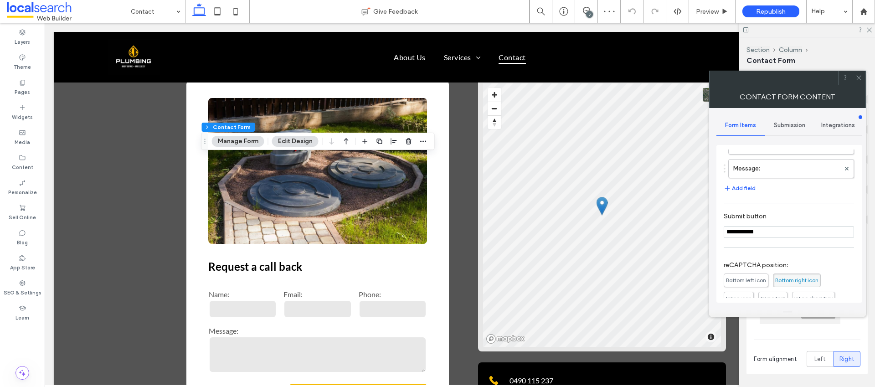
scroll to position [185, 0]
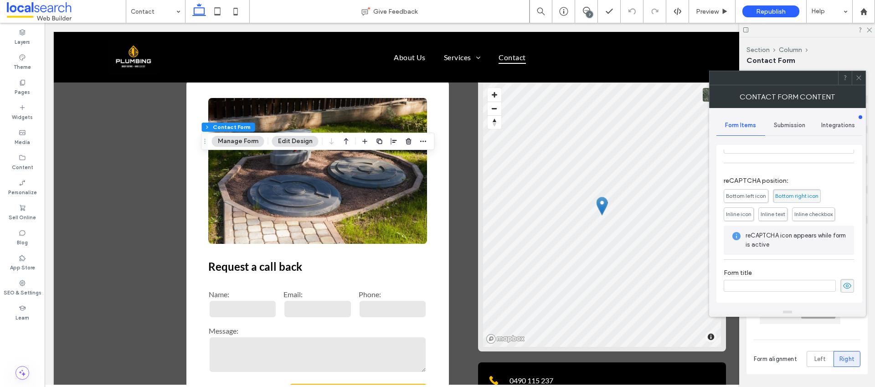
click at [783, 125] on span "Submission" at bounding box center [789, 125] width 31 height 7
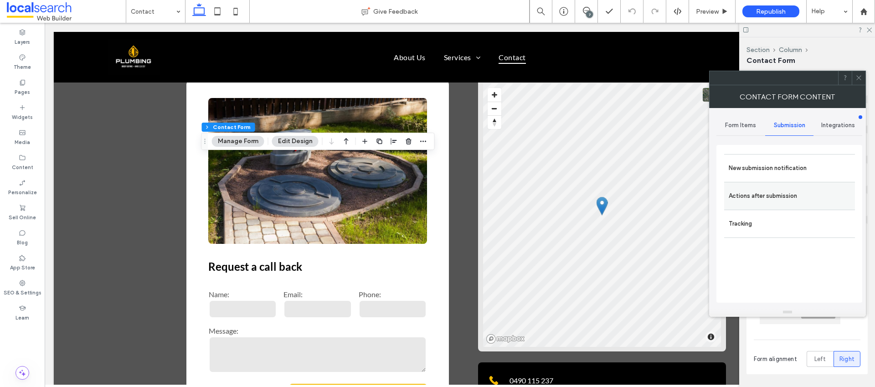
click at [769, 190] on label "Actions after submission" at bounding box center [790, 196] width 122 height 18
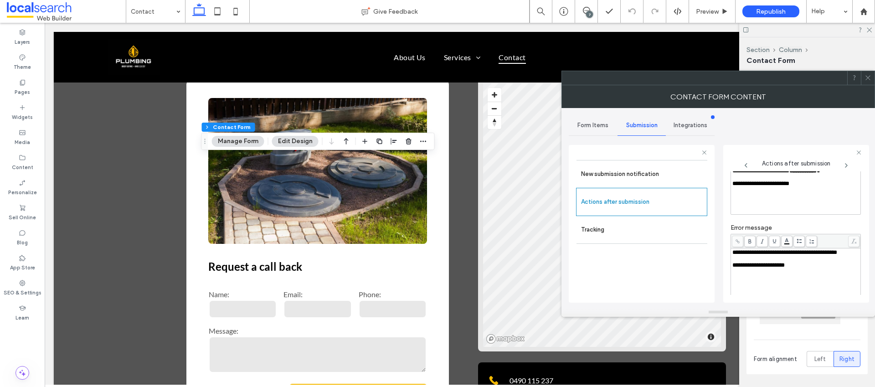
scroll to position [59, 0]
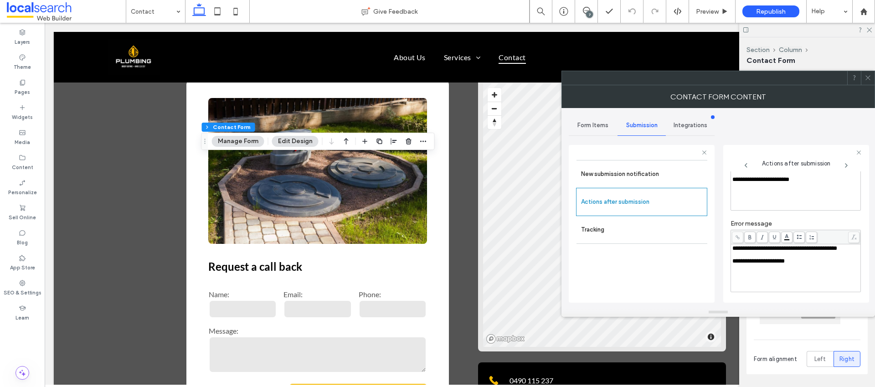
click at [870, 75] on icon at bounding box center [867, 77] width 7 height 7
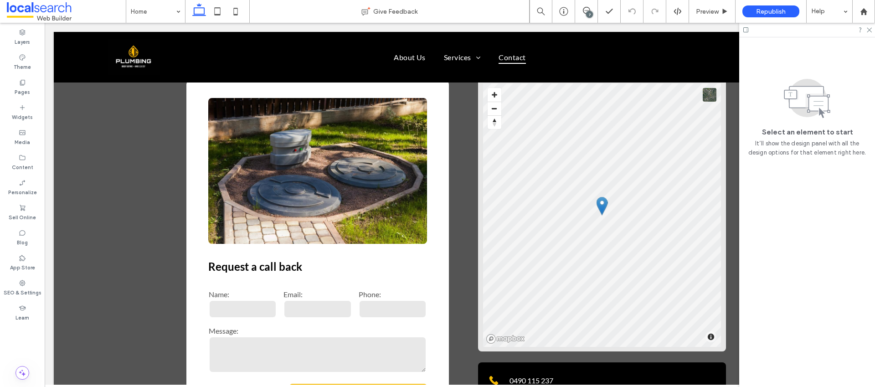
click at [161, 16] on div "Home Give Feedback 7 Preview Republish Help Design Panel Site Comments Team & C…" at bounding box center [437, 193] width 875 height 387
click at [163, 13] on input at bounding box center [153, 11] width 45 height 23
click at [172, 13] on div "Hot Water Systems" at bounding box center [155, 11] width 59 height 23
click at [165, 14] on div "Blocked Drains Give Feedback 7 Preview Republish Help Design Panel Site Comment…" at bounding box center [437, 193] width 875 height 387
drag, startPoint x: 164, startPoint y: 12, endPoint x: 165, endPoint y: 21, distance: 8.8
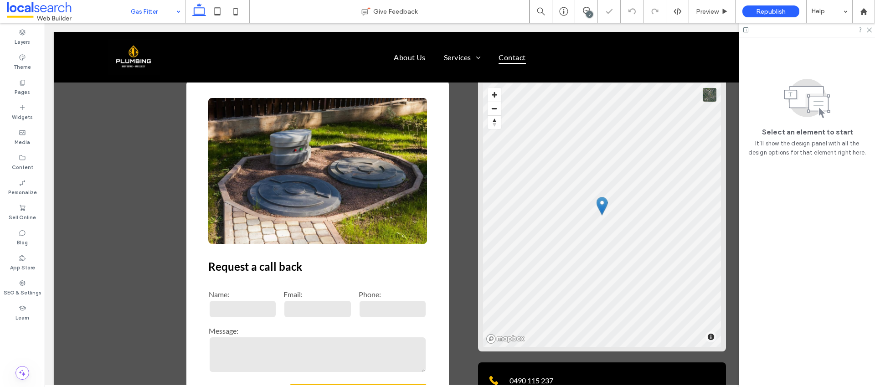
click at [164, 12] on input at bounding box center [153, 11] width 45 height 23
click at [169, 8] on input at bounding box center [153, 11] width 45 height 23
click at [175, 12] on div "Septic Tanks" at bounding box center [155, 11] width 59 height 23
click at [164, 16] on input at bounding box center [153, 11] width 45 height 23
click at [157, 16] on div "Plumber Ganmain Give Feedback 7 Preview Republish Help Design Panel Site Commen…" at bounding box center [437, 193] width 875 height 387
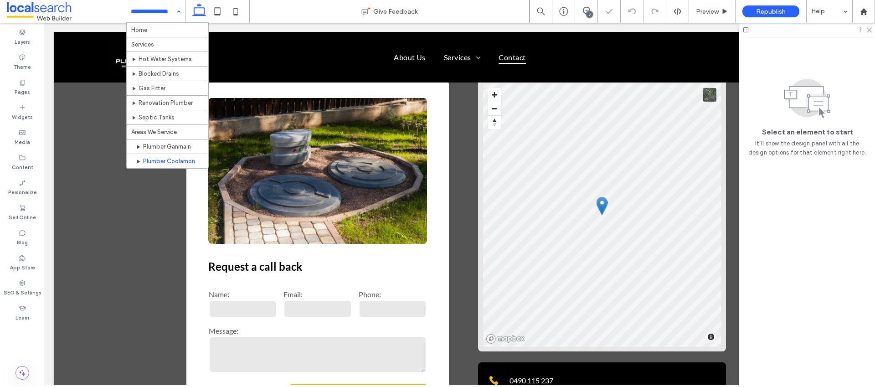
click at [166, 9] on input at bounding box center [153, 11] width 45 height 23
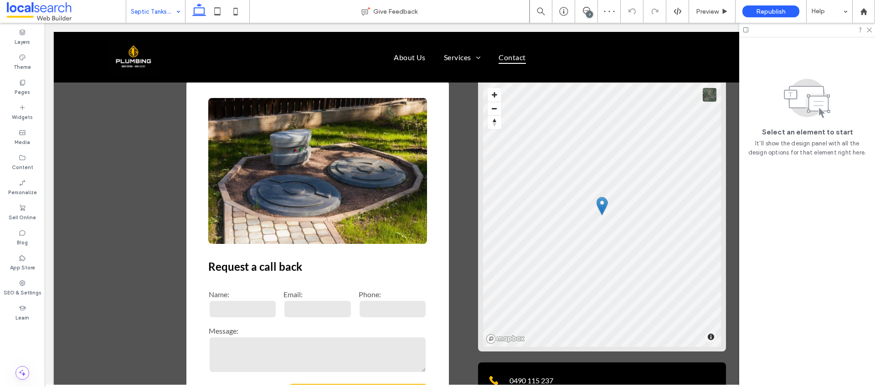
click at [169, 14] on input at bounding box center [153, 11] width 45 height 23
click at [170, 10] on input at bounding box center [153, 11] width 45 height 23
click at [873, 27] on div at bounding box center [807, 30] width 136 height 14
click at [869, 30] on use at bounding box center [869, 30] width 5 height 5
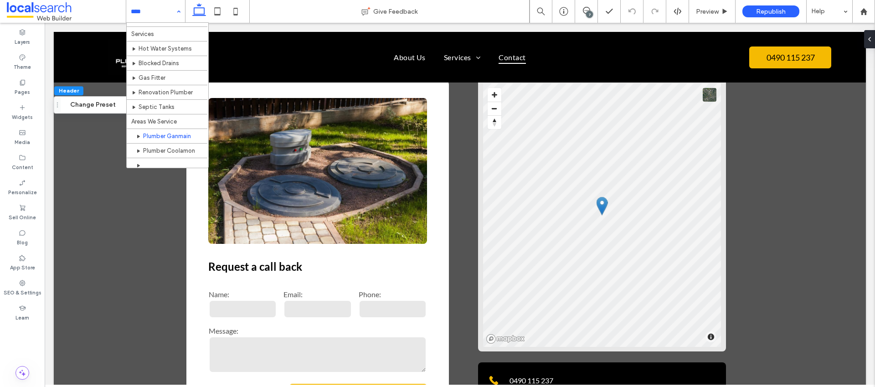
scroll to position [36, 0]
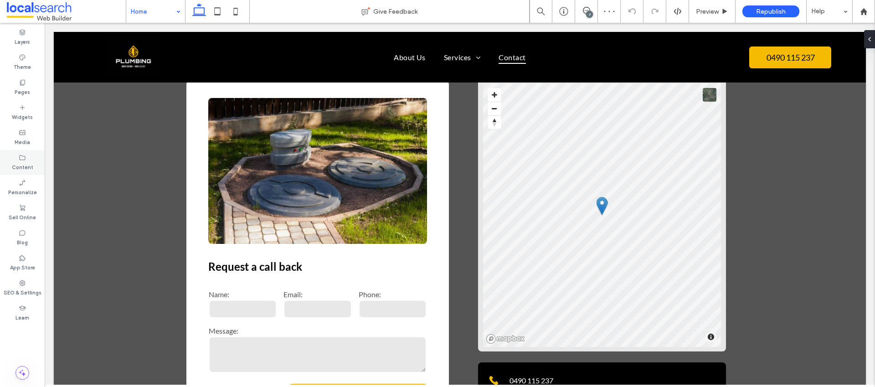
click at [30, 159] on div "Content" at bounding box center [22, 162] width 45 height 25
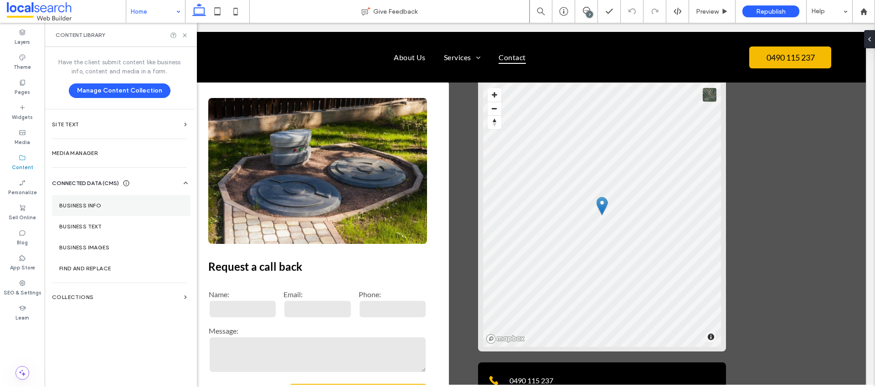
click at [62, 202] on label "Business Info" at bounding box center [121, 205] width 124 height 6
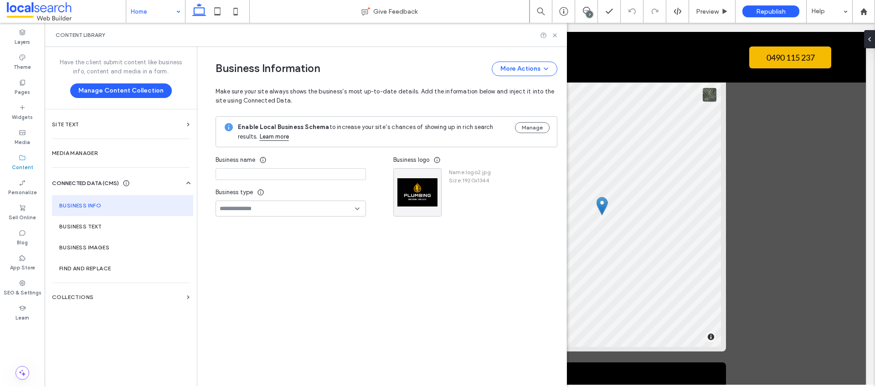
type input "**********"
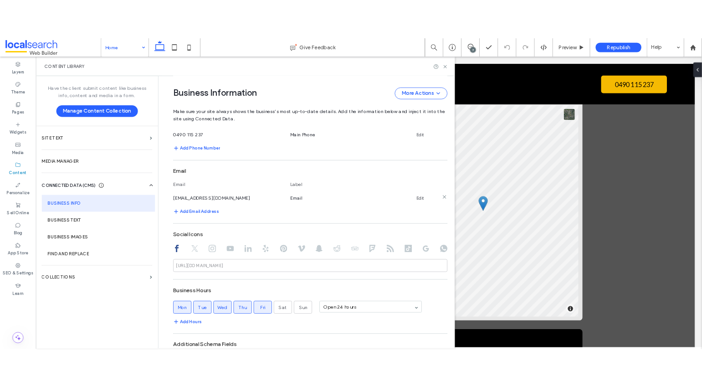
scroll to position [332, 0]
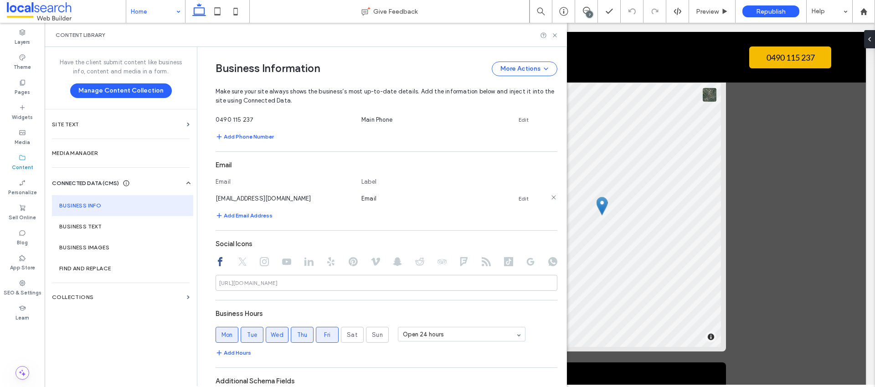
click at [519, 201] on link "Edit" at bounding box center [524, 198] width 10 height 7
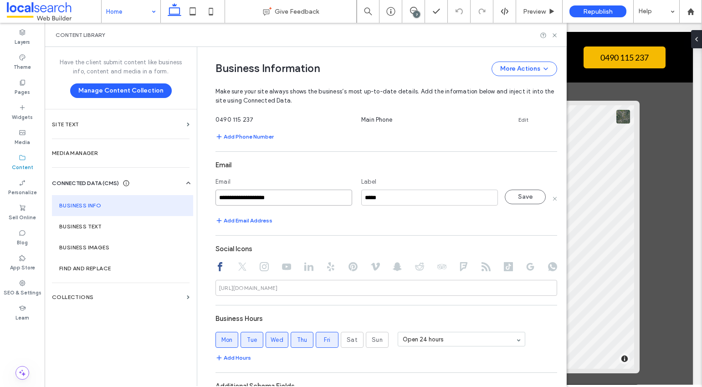
click at [335, 195] on input "**********" at bounding box center [284, 198] width 137 height 16
paste input "**********"
type input "**********"
click at [523, 195] on button "Save" at bounding box center [525, 197] width 41 height 15
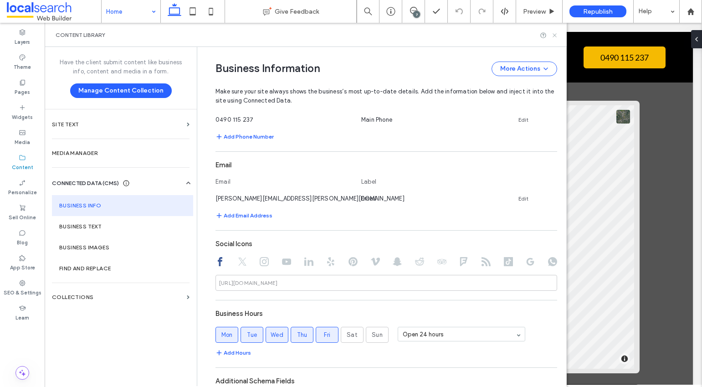
click at [555, 34] on icon at bounding box center [554, 35] width 7 height 7
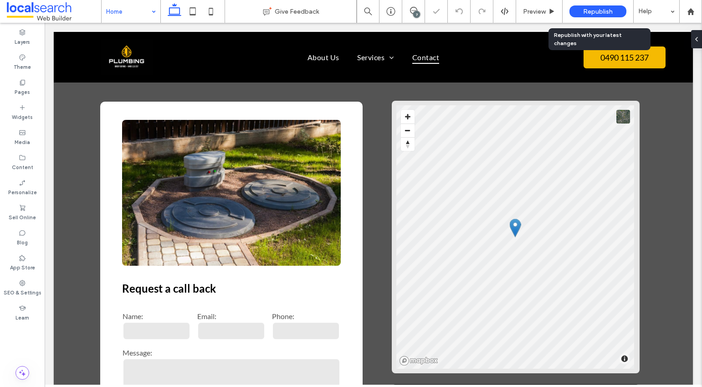
click at [591, 13] on span "Republish" at bounding box center [598, 12] width 30 height 8
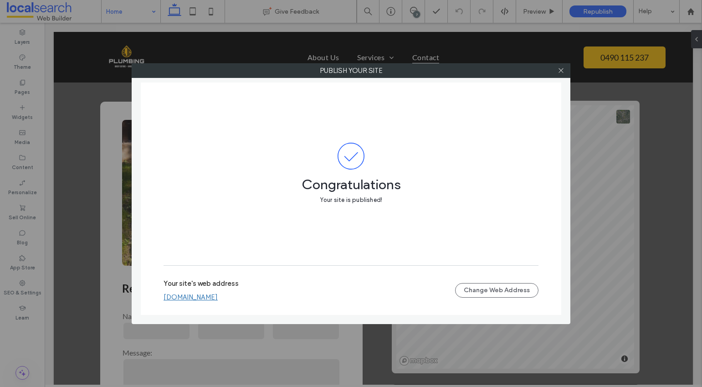
click at [218, 298] on link "bjgplumbing.webbuilder.localsearch.com.au" at bounding box center [191, 297] width 54 height 8
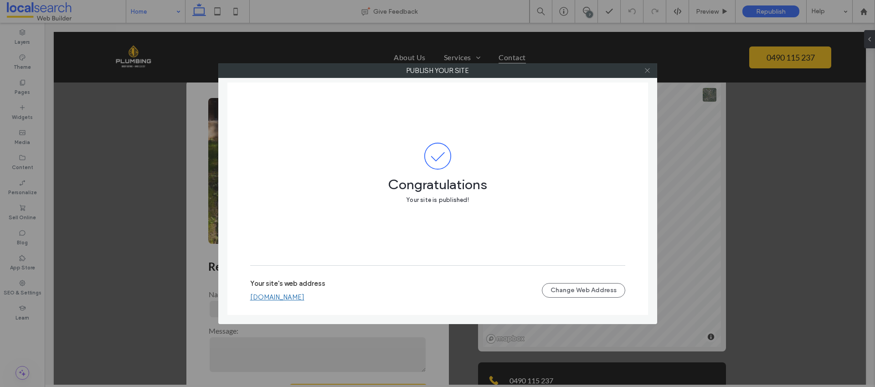
click at [650, 70] on icon at bounding box center [647, 70] width 7 height 7
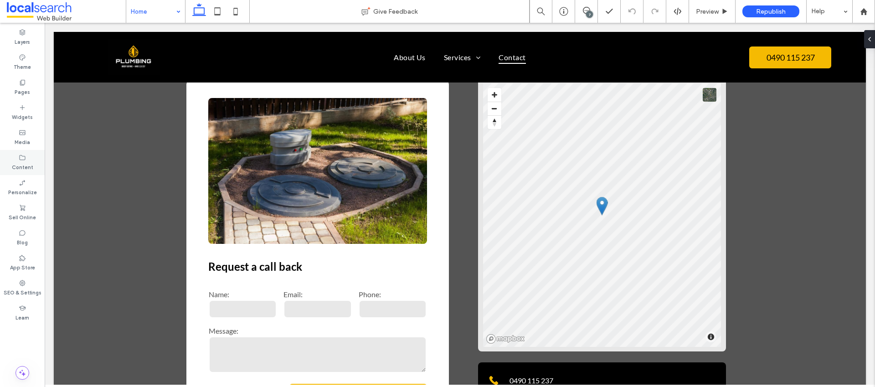
click at [16, 169] on label "Content" at bounding box center [22, 166] width 21 height 10
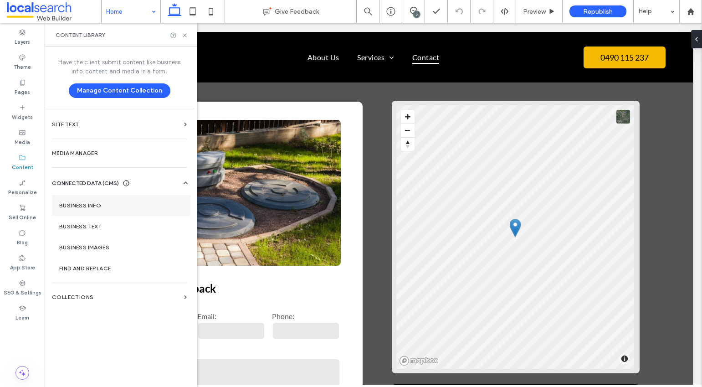
click at [124, 204] on label "Business Info" at bounding box center [121, 205] width 124 height 6
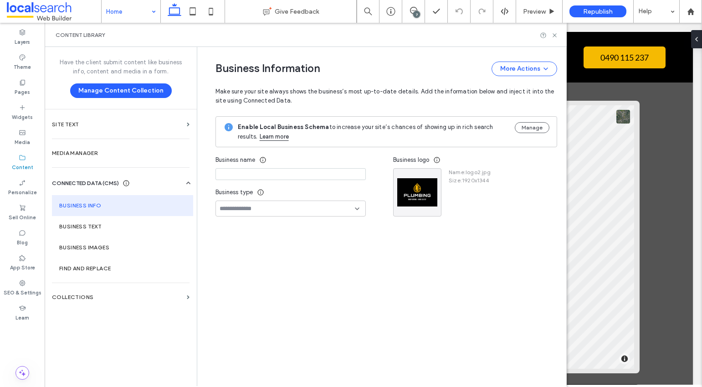
type input "**********"
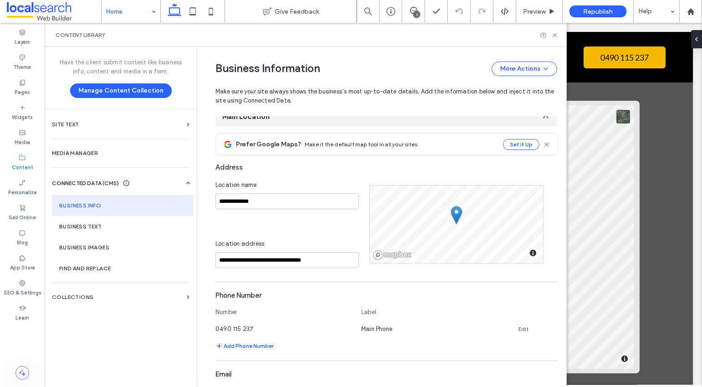
scroll to position [238, 0]
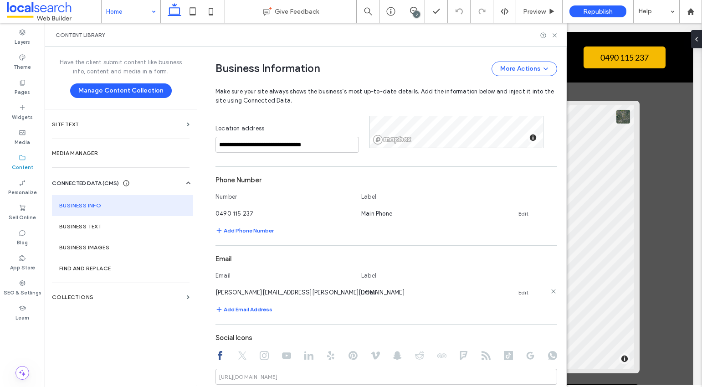
click at [510, 293] on div "jesse.brown@localsearch.com.au Email Edit" at bounding box center [378, 293] width 325 height 10
click at [519, 293] on link "Edit" at bounding box center [524, 292] width 10 height 7
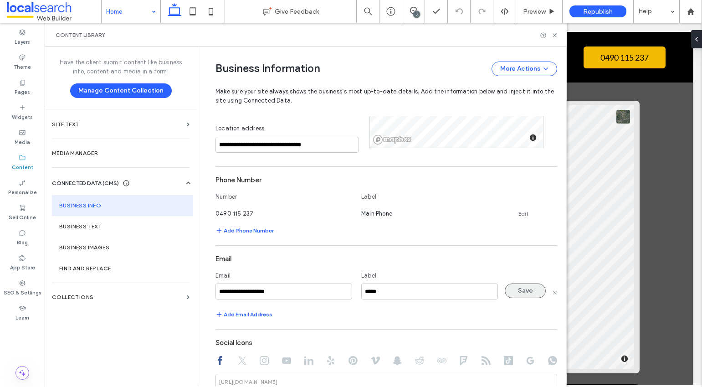
type input "**********"
click at [515, 291] on button "Save" at bounding box center [525, 290] width 41 height 15
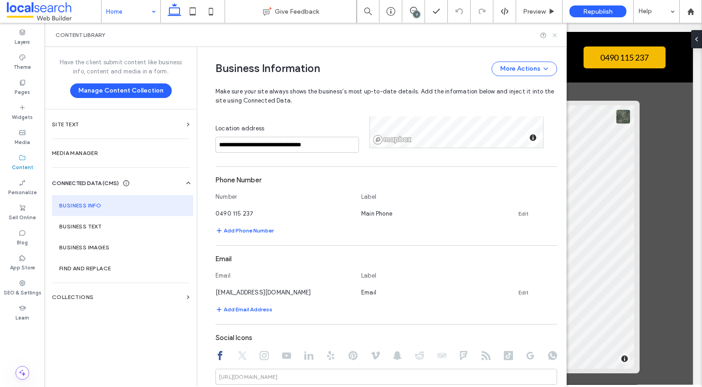
click at [554, 35] on icon at bounding box center [554, 35] width 7 height 7
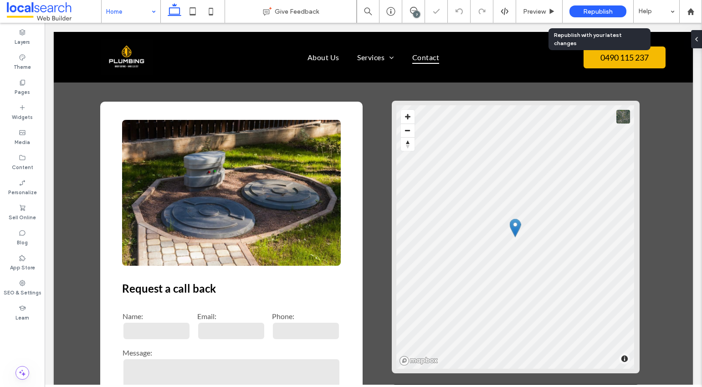
click at [593, 11] on span "Republish" at bounding box center [598, 12] width 30 height 8
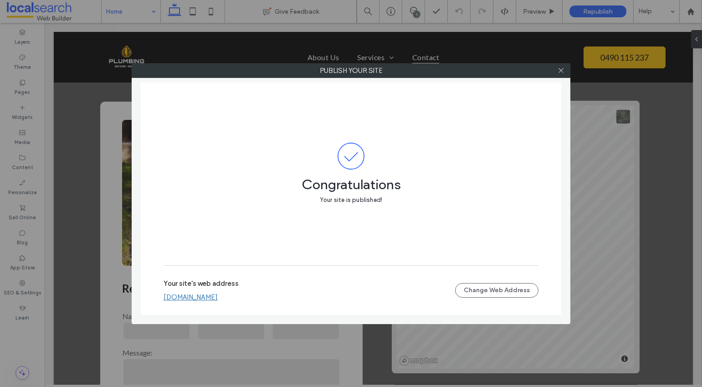
scroll to position [0, 0]
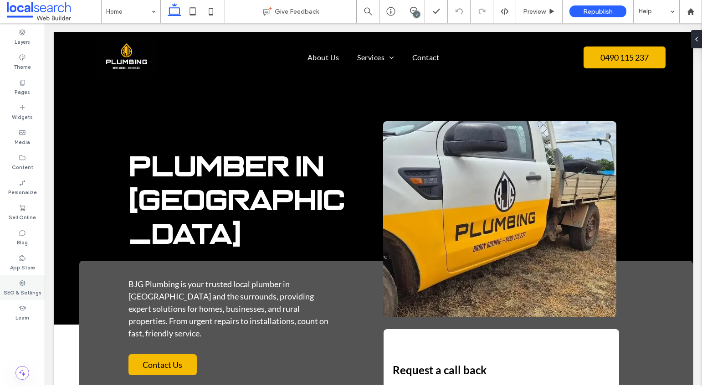
click at [29, 287] on label "SEO & Settings" at bounding box center [23, 292] width 38 height 10
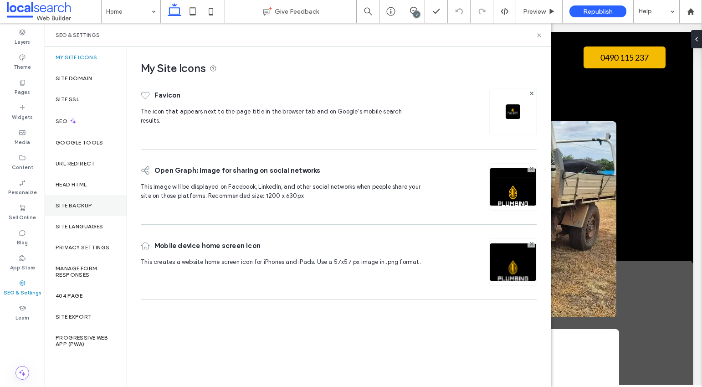
click at [88, 202] on label "Site Backup" at bounding box center [74, 205] width 36 height 6
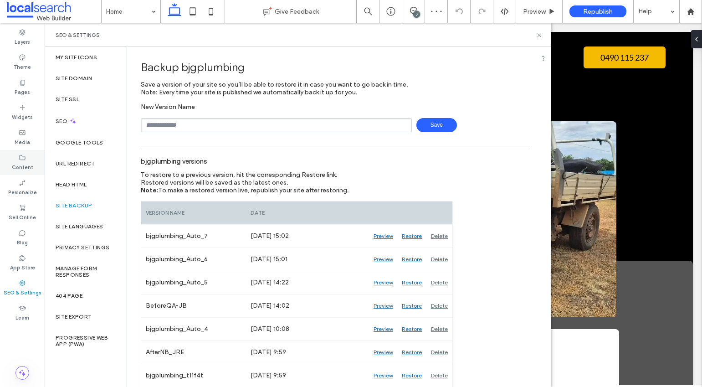
click at [27, 162] on label "Content" at bounding box center [22, 166] width 21 height 10
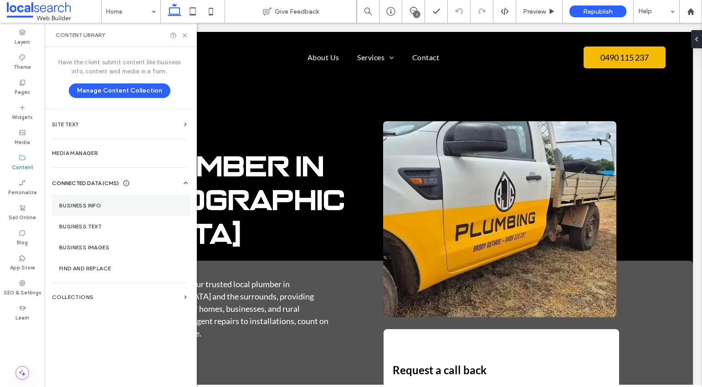
click at [94, 209] on section "Business Info" at bounding box center [121, 205] width 139 height 21
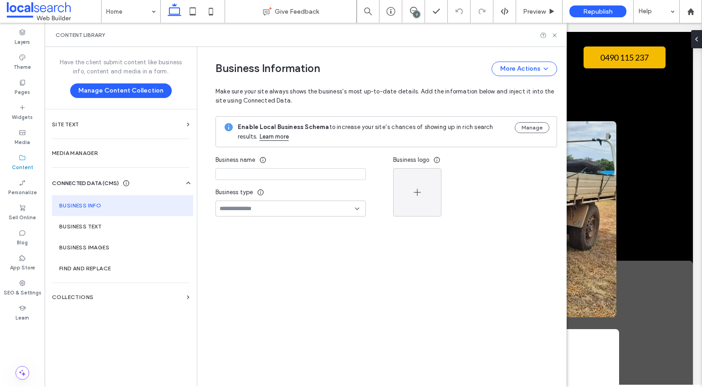
type input "**********"
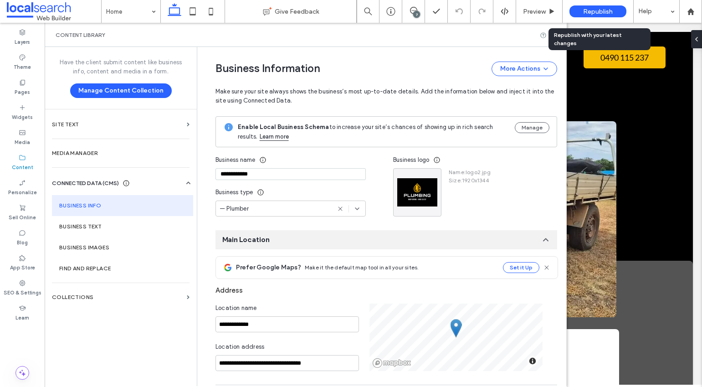
click at [602, 14] on span "Republish" at bounding box center [598, 12] width 30 height 8
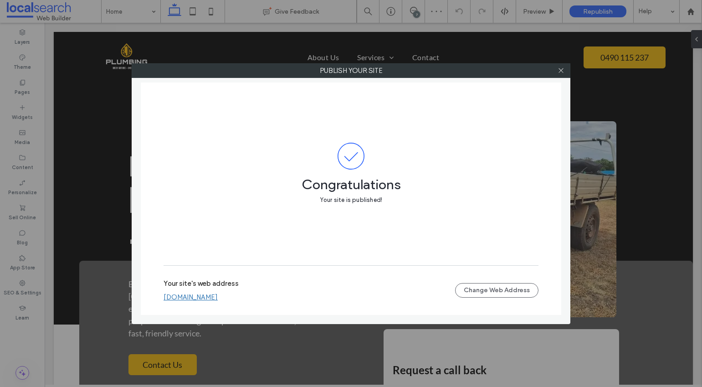
click at [218, 297] on link "bjgplumbing.webbuilder.localsearch.com.au" at bounding box center [191, 297] width 54 height 8
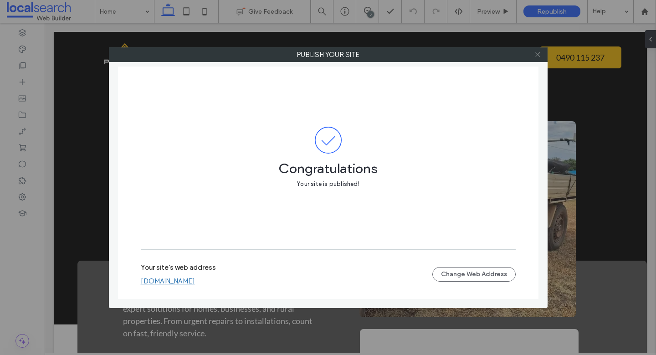
click at [540, 54] on icon at bounding box center [538, 54] width 7 height 7
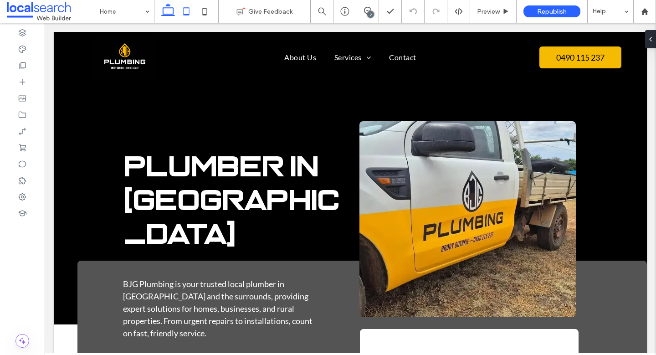
click at [186, 6] on icon at bounding box center [186, 11] width 18 height 18
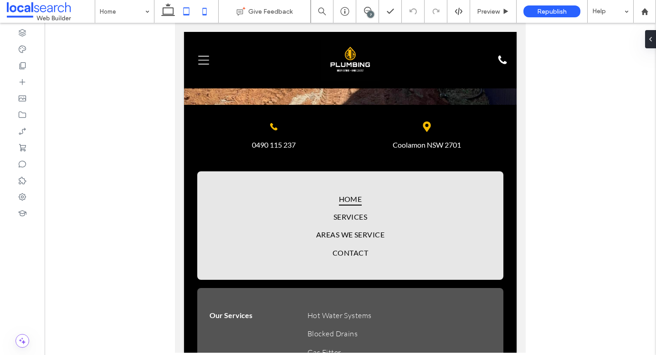
click at [206, 13] on use at bounding box center [204, 11] width 4 height 7
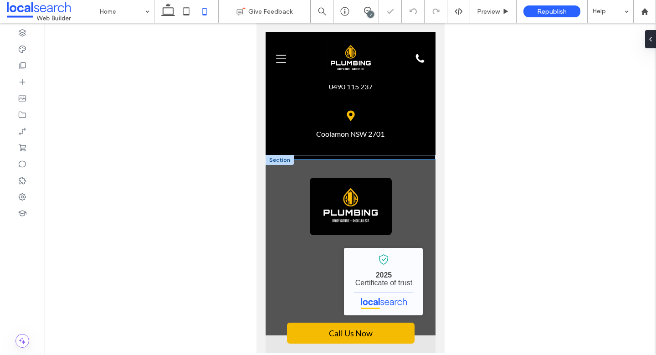
scroll to position [2850, 0]
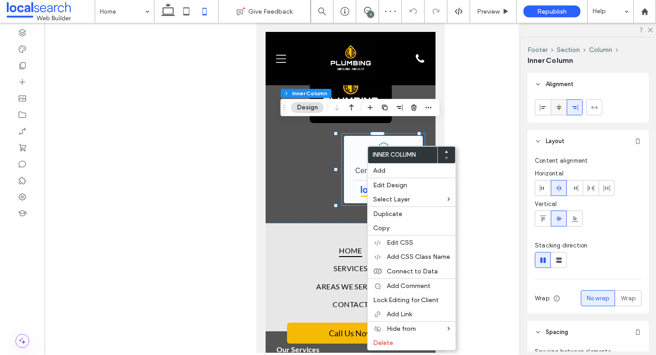
click at [558, 108] on use at bounding box center [558, 107] width 5 height 6
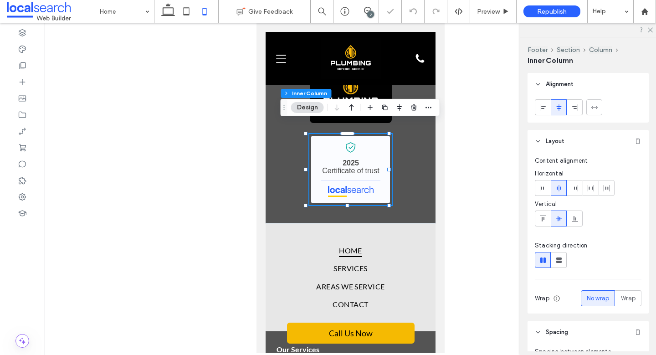
click at [401, 153] on div "BJG Plumbing - Localsearch verified business 2025 Certificate of trust" at bounding box center [350, 135] width 177 height 176
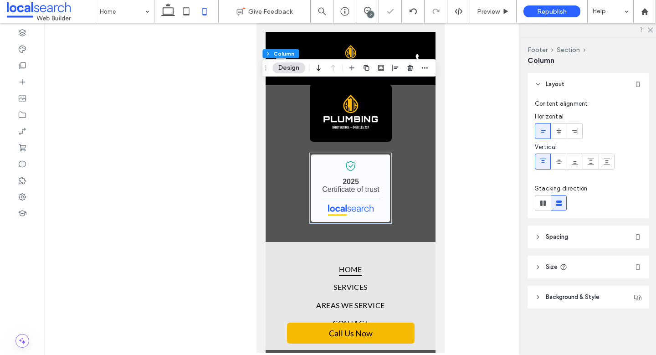
scroll to position [2828, 0]
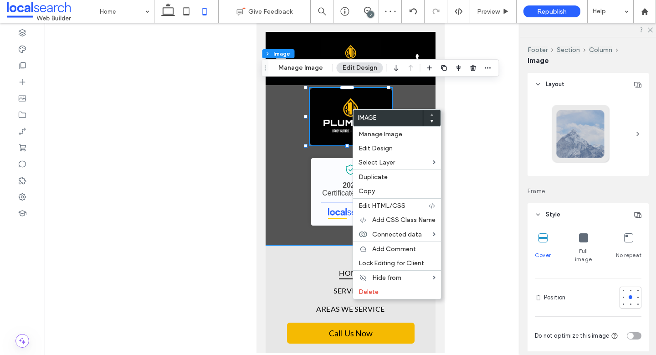
click at [422, 98] on div "BJG Plumbing - Localsearch verified business 2025 Certificate of trust" at bounding box center [350, 158] width 177 height 176
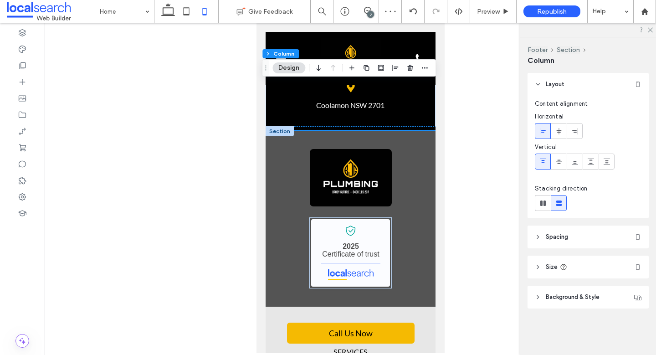
scroll to position [2726, 0]
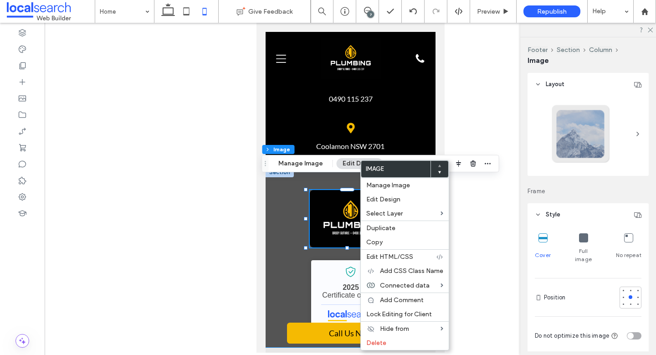
click at [291, 193] on div "BJG Plumbing - Localsearch verified business 2025 Certificate of trust" at bounding box center [350, 260] width 177 height 176
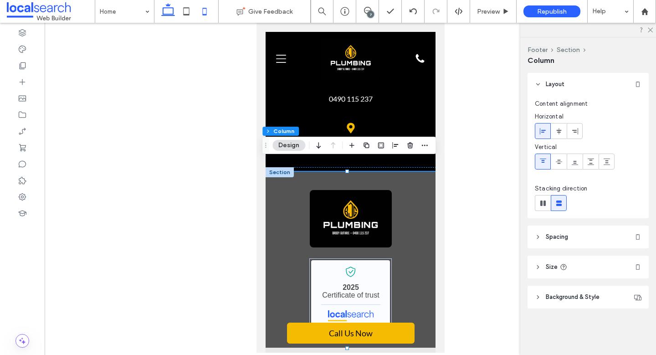
click at [170, 10] on icon at bounding box center [168, 11] width 18 height 18
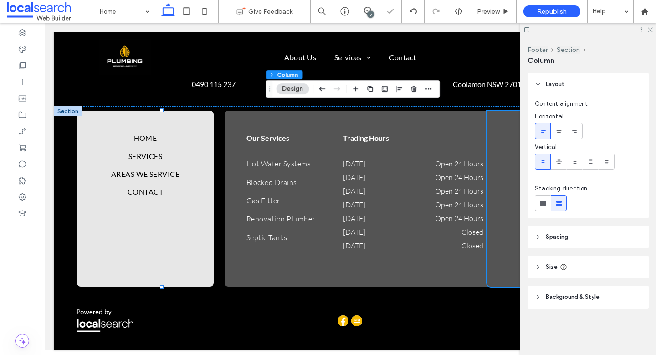
type input "**"
type input "***"
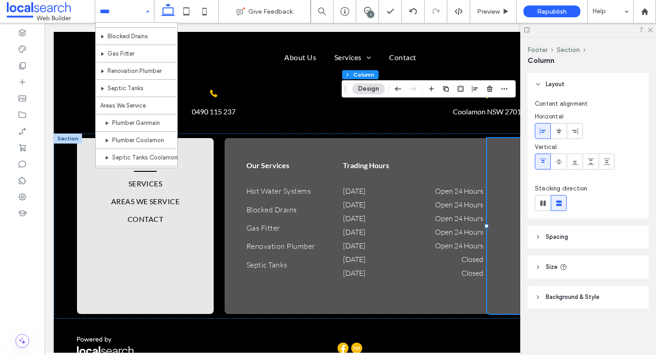
scroll to position [62, 0]
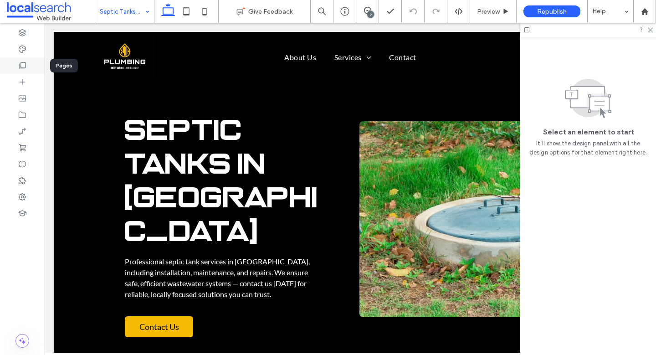
click at [25, 64] on icon at bounding box center [22, 65] width 9 height 9
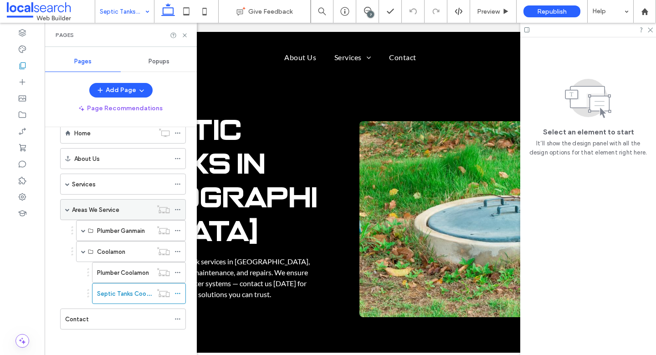
scroll to position [22, 0]
click at [179, 205] on icon at bounding box center [178, 208] width 6 height 6
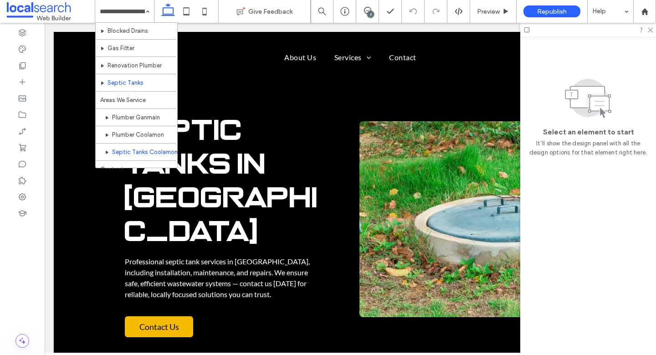
scroll to position [62, 0]
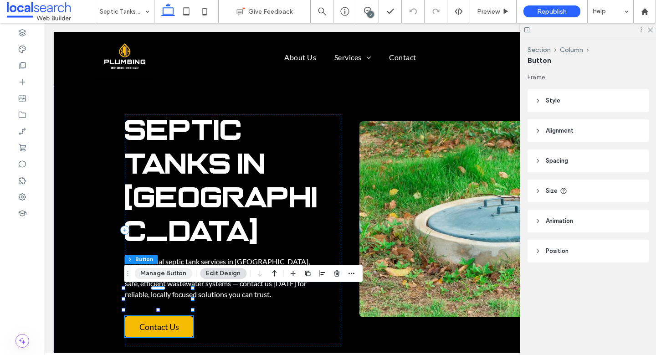
click at [168, 273] on button "Manage Button" at bounding box center [163, 273] width 58 height 11
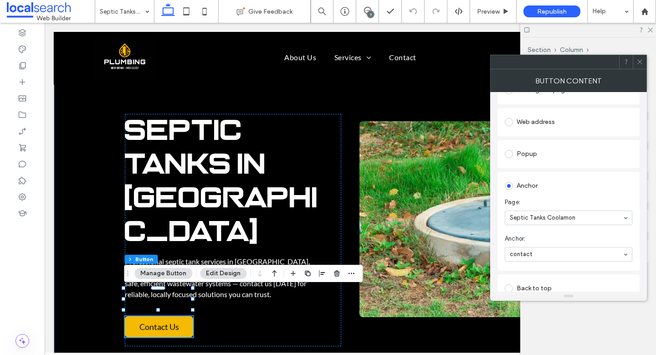
scroll to position [131, 0]
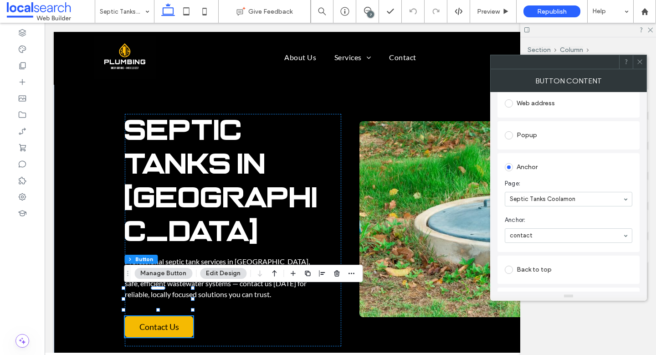
drag, startPoint x: 636, startPoint y: 61, endPoint x: 322, endPoint y: 154, distance: 327.9
click at [637, 61] on icon at bounding box center [640, 61] width 7 height 7
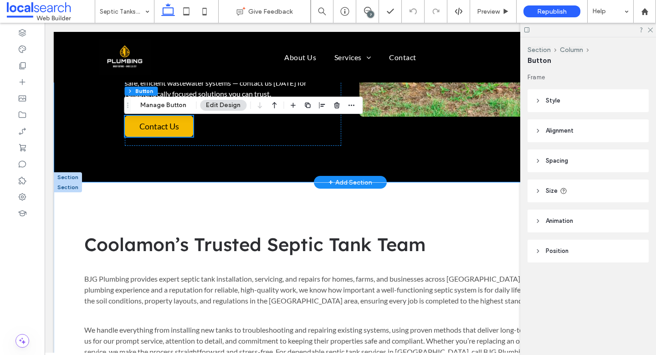
scroll to position [242, 0]
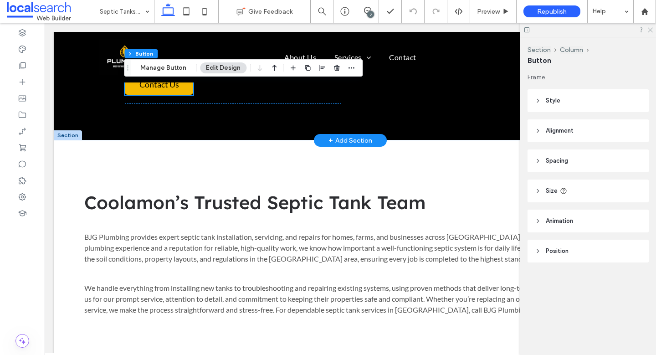
click at [649, 30] on icon at bounding box center [650, 29] width 6 height 6
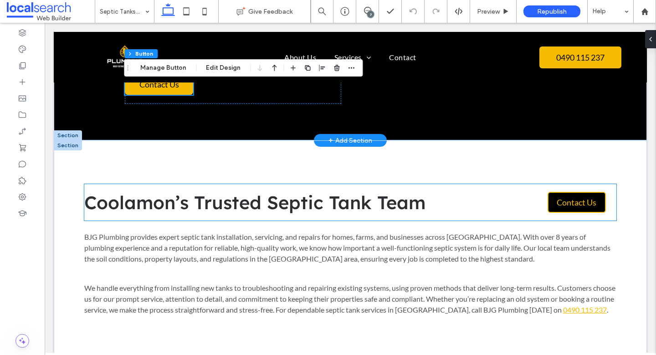
click at [559, 197] on span "Contact Us" at bounding box center [577, 202] width 40 height 10
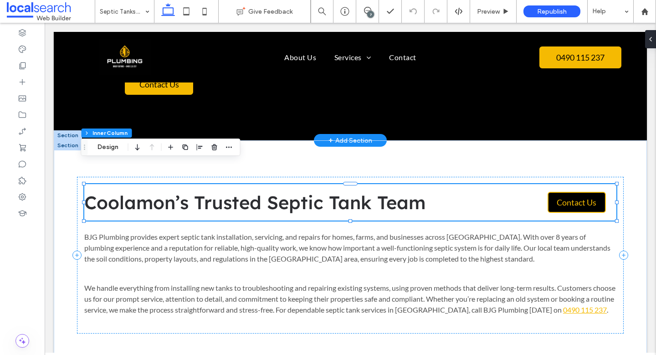
click at [558, 197] on span "Contact Us" at bounding box center [577, 202] width 40 height 10
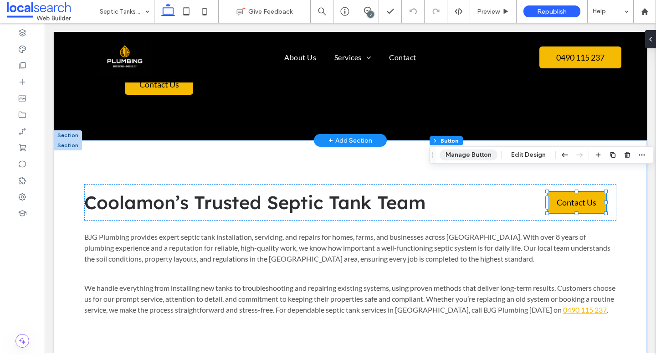
click at [470, 157] on button "Manage Button" at bounding box center [469, 154] width 58 height 11
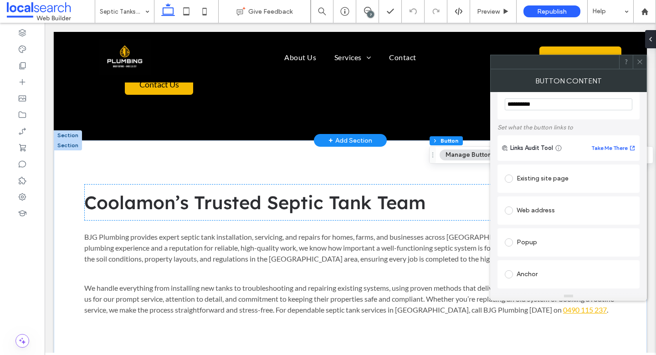
scroll to position [134, 0]
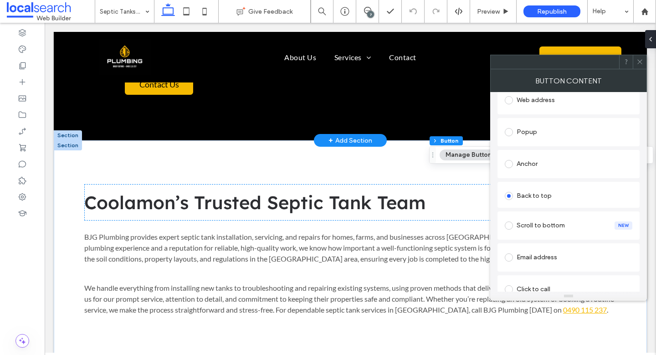
click at [527, 165] on div "Anchor" at bounding box center [569, 164] width 128 height 15
click at [637, 63] on icon at bounding box center [640, 61] width 7 height 7
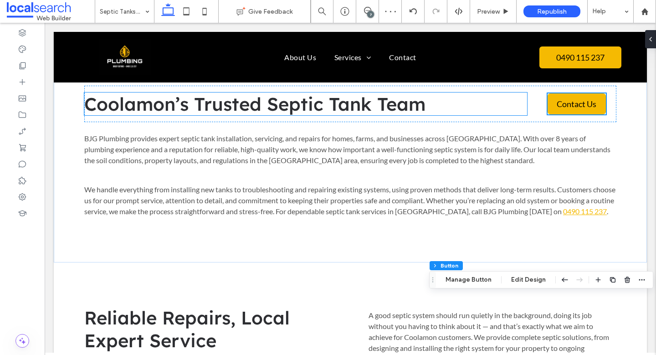
scroll to position [0, 0]
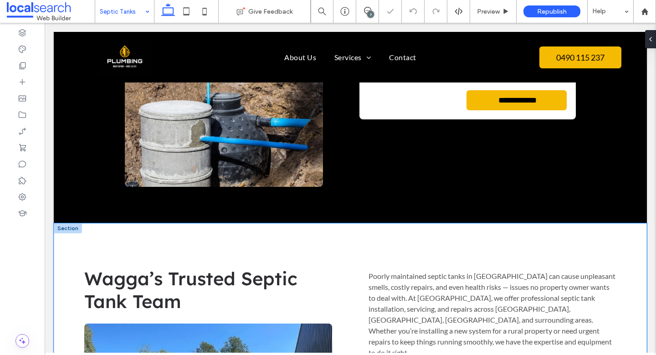
scroll to position [232, 0]
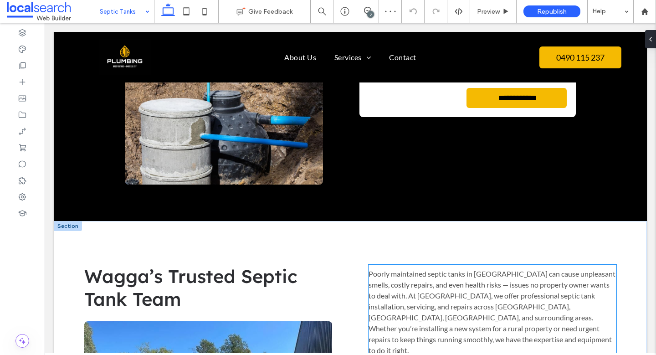
click at [453, 276] on p "P oorly maintained septic tanks in Wagga can cause unpleasant smells, costly re…" at bounding box center [493, 311] width 248 height 87
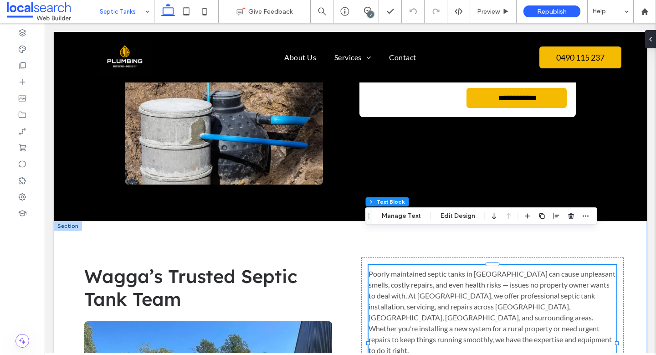
click at [444, 278] on p "P oorly maintained septic tanks in Wagga can cause unpleasant smells, costly re…" at bounding box center [493, 311] width 248 height 87
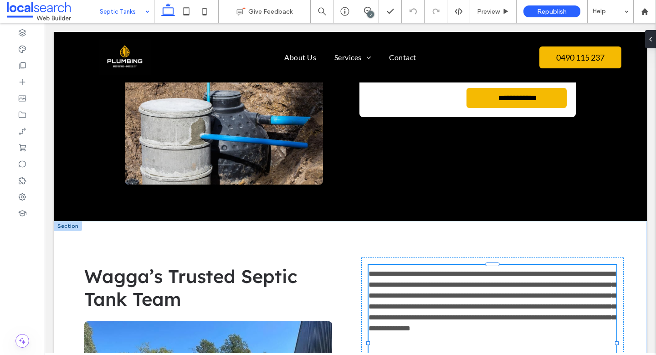
type input "****"
type input "**"
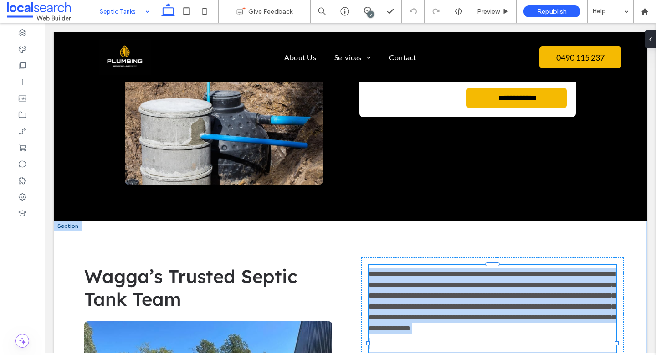
scroll to position [357, 0]
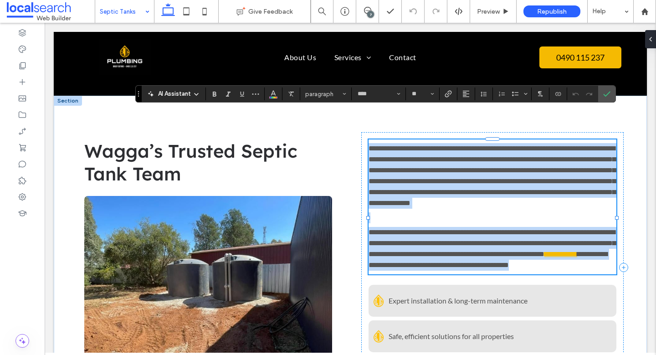
click at [446, 148] on span "**********" at bounding box center [492, 176] width 247 height 62
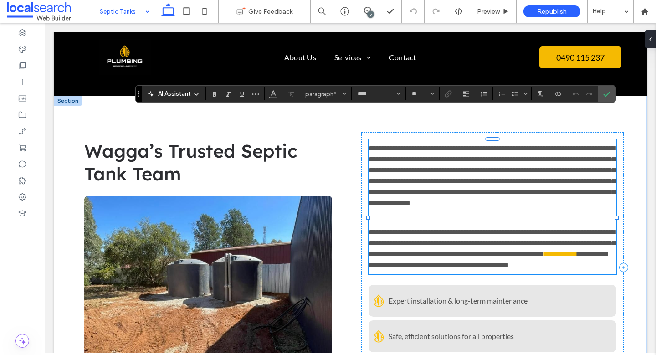
click at [449, 146] on span "**********" at bounding box center [492, 176] width 247 height 62
click at [449, 89] on span "Link" at bounding box center [448, 94] width 7 height 12
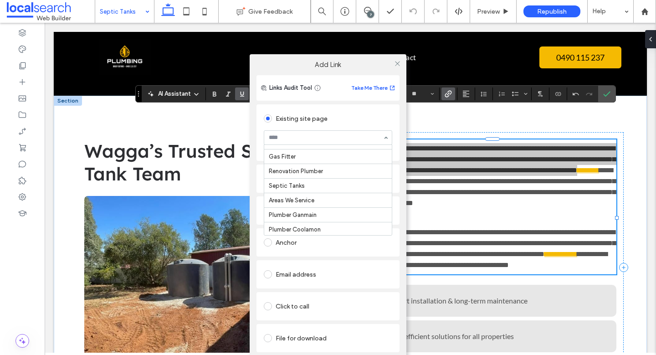
scroll to position [84, 0]
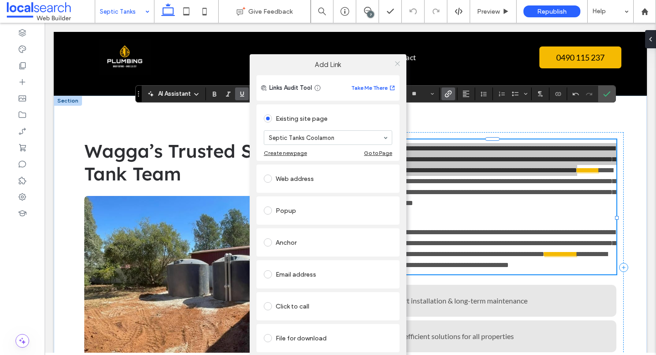
click at [395, 64] on icon at bounding box center [397, 63] width 7 height 7
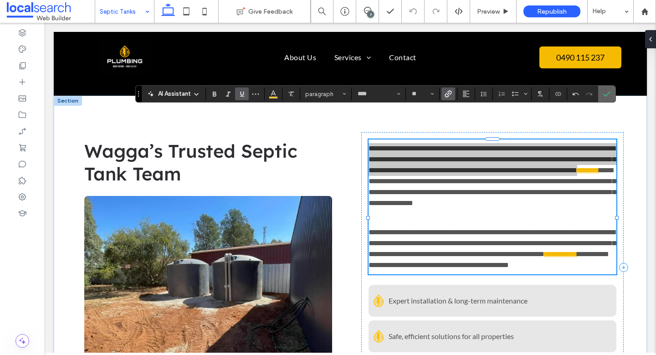
click at [603, 94] on icon "Confirm" at bounding box center [606, 93] width 7 height 7
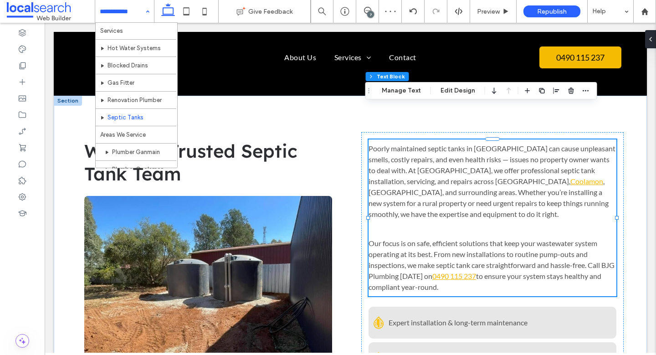
scroll to position [62, 0]
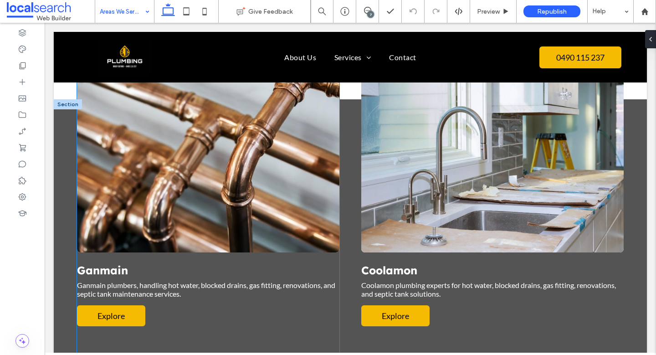
scroll to position [581, 0]
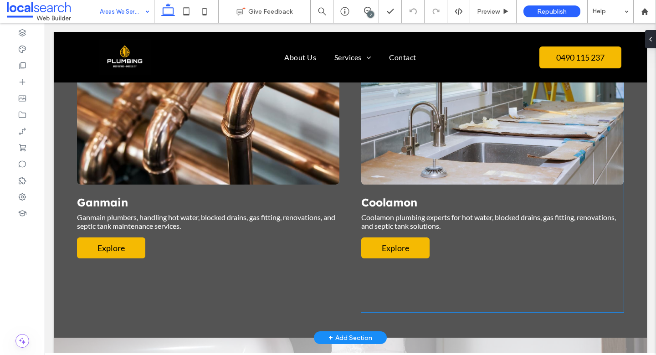
click at [386, 222] on p "Coolamon plumbing experts for hot water, blocked drains, gas fitting, renovatio…" at bounding box center [492, 221] width 262 height 17
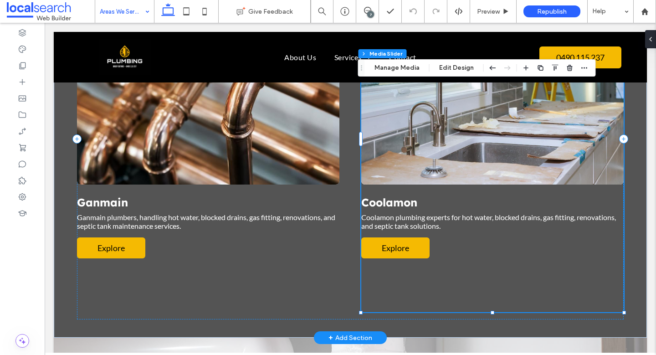
click at [384, 222] on p "Coolamon plumbing experts for hot water, blocked drains, gas fitting, renovatio…" at bounding box center [492, 221] width 262 height 17
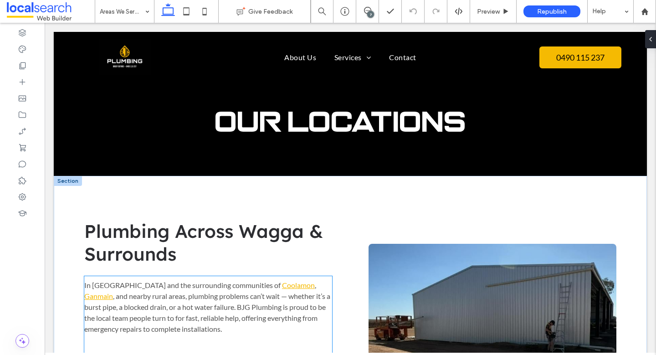
scroll to position [28, 0]
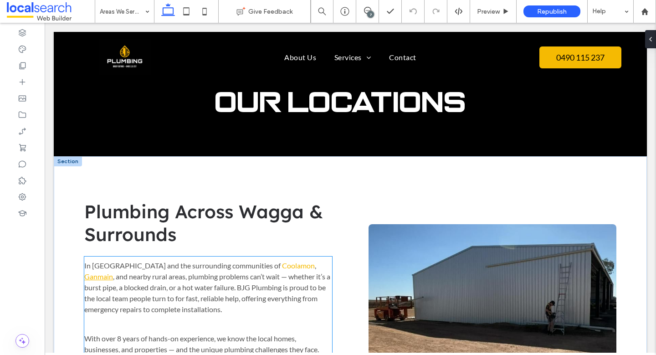
click at [282, 265] on link "Coolamon" at bounding box center [298, 265] width 33 height 9
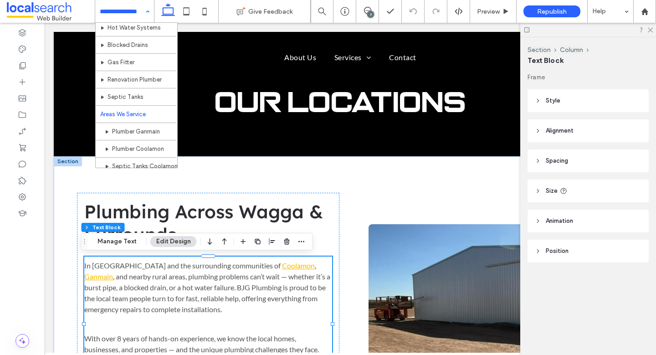
scroll to position [41, 0]
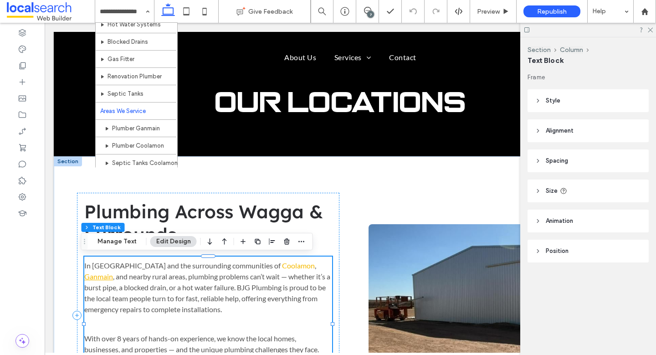
click at [282, 262] on link "Coolamon" at bounding box center [298, 265] width 33 height 9
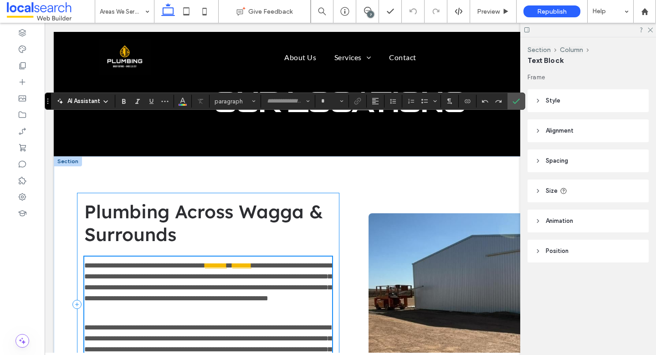
type input "****"
type input "**"
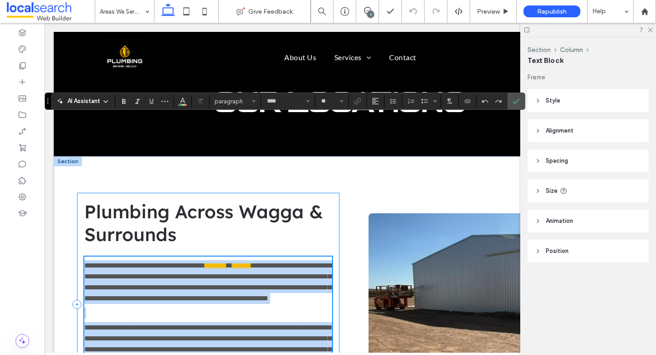
scroll to position [171, 0]
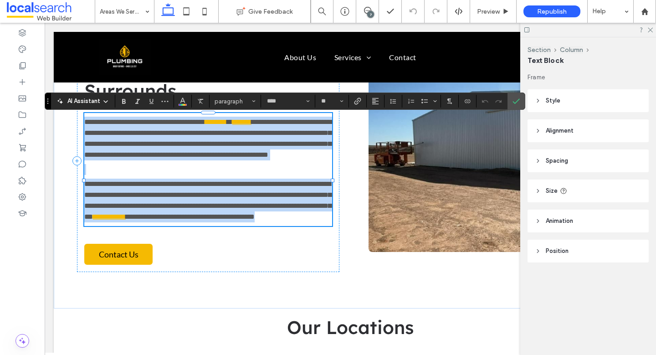
click at [227, 120] on link "********" at bounding box center [216, 121] width 22 height 7
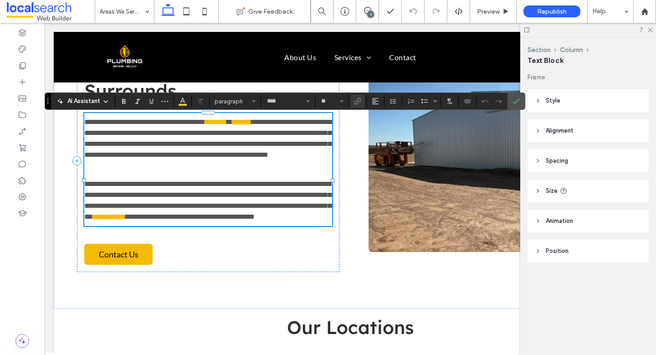
click at [227, 121] on link "********" at bounding box center [216, 121] width 22 height 7
click at [260, 122] on span "**********" at bounding box center [208, 138] width 249 height 40
click at [519, 103] on icon "Confirm" at bounding box center [516, 101] width 7 height 7
click at [519, 98] on icon "Confirm" at bounding box center [516, 101] width 7 height 7
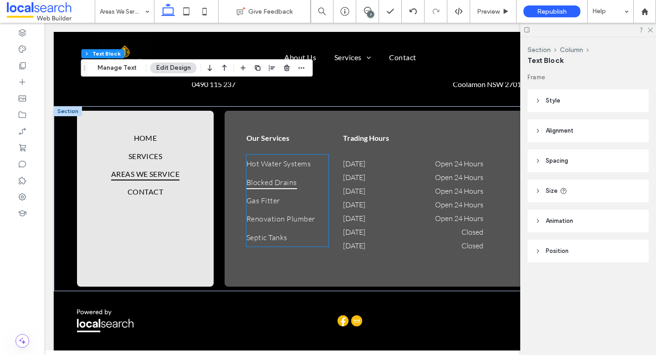
scroll to position [1027, 0]
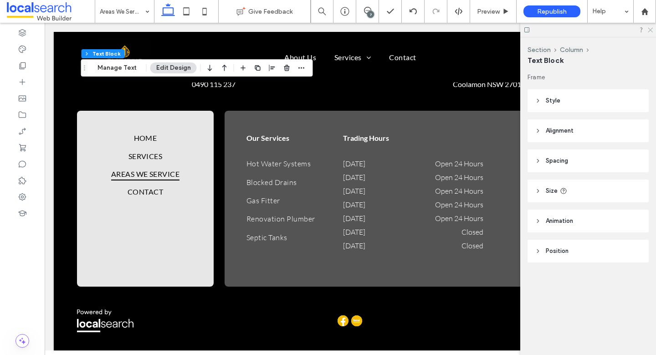
click at [652, 27] on icon at bounding box center [650, 29] width 6 height 6
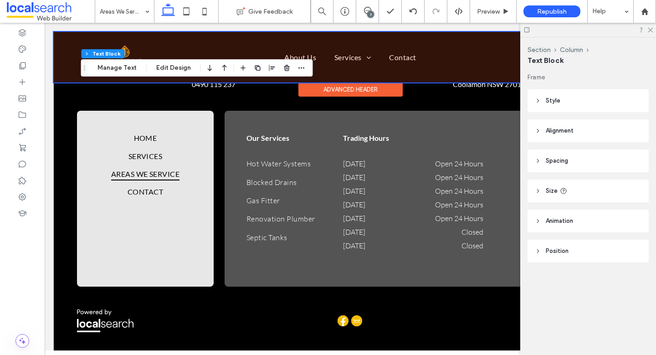
scroll to position [1020, 0]
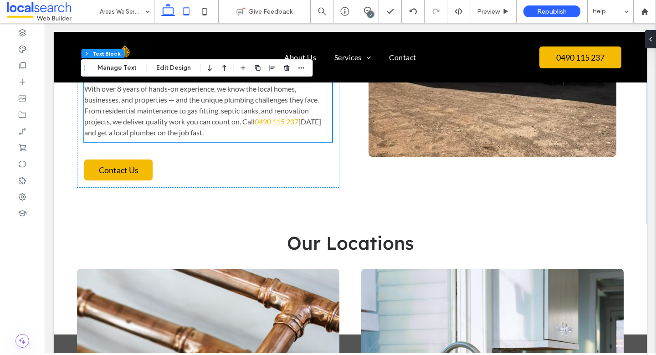
click at [186, 14] on icon at bounding box center [186, 11] width 18 height 18
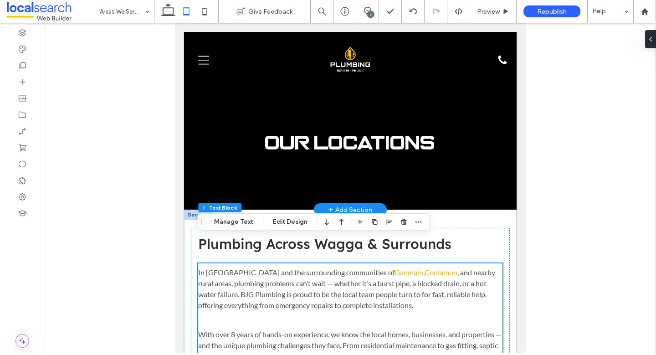
scroll to position [0, 0]
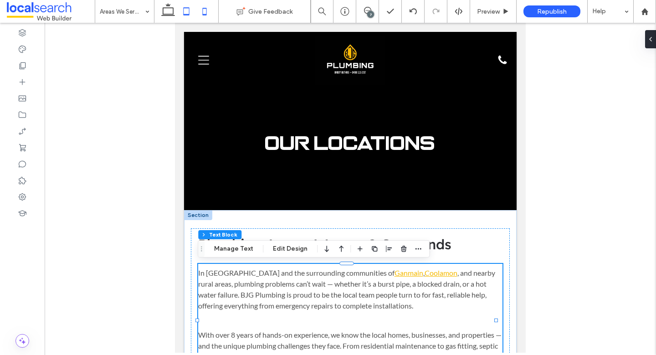
click at [205, 12] on icon at bounding box center [204, 11] width 18 height 18
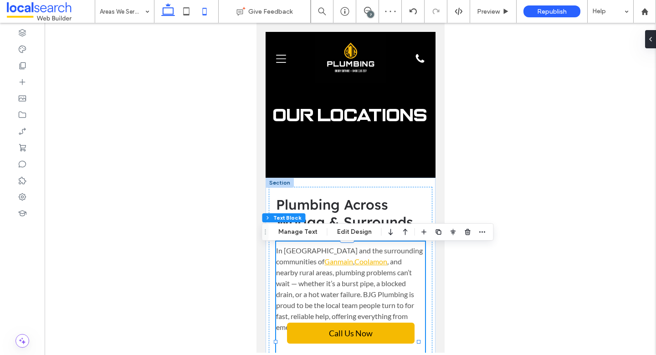
click at [171, 11] on icon at bounding box center [168, 11] width 18 height 18
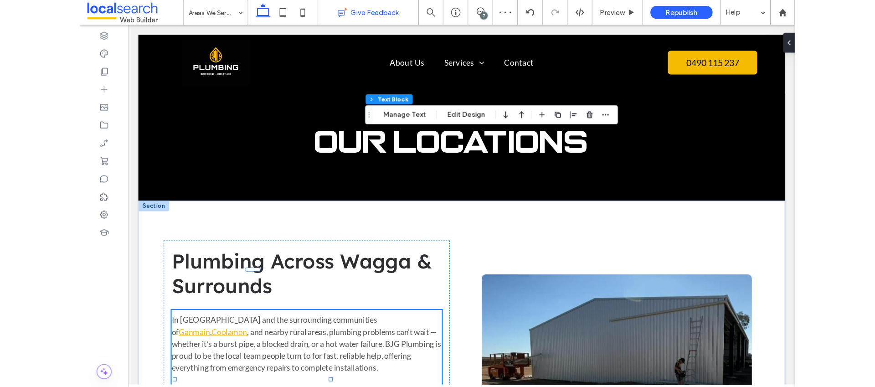
scroll to position [164, 0]
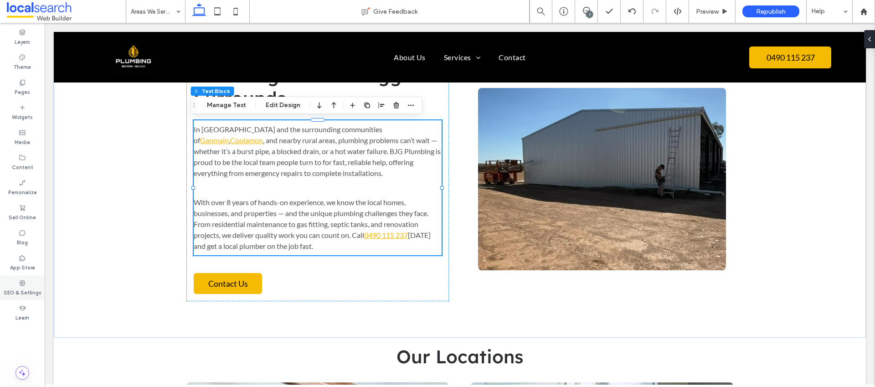
click at [37, 289] on label "SEO & Settings" at bounding box center [23, 292] width 38 height 10
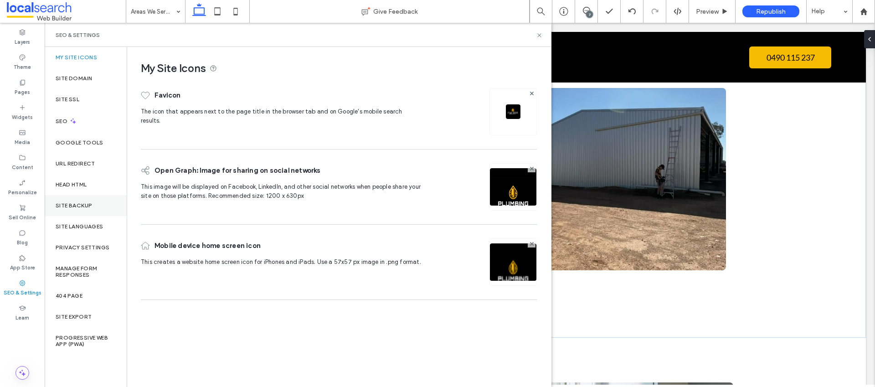
click at [85, 206] on label "Site Backup" at bounding box center [74, 205] width 36 height 6
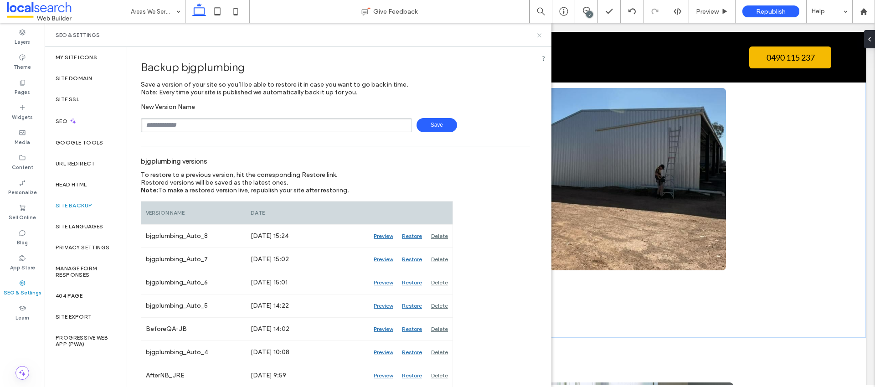
click at [537, 32] on icon at bounding box center [539, 35] width 7 height 7
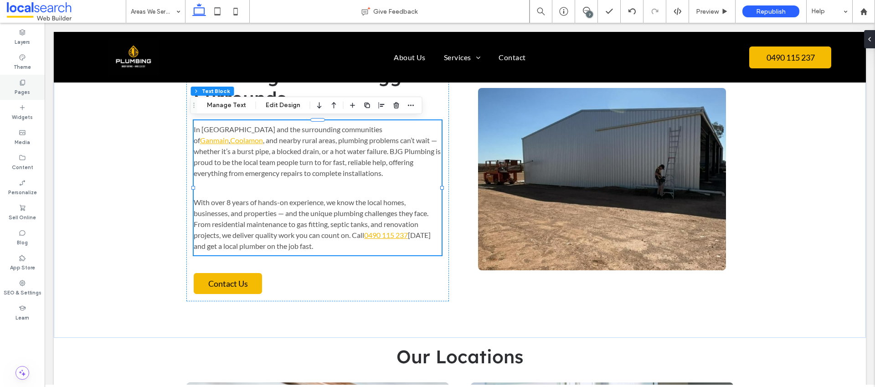
click at [32, 82] on div "Pages" at bounding box center [22, 87] width 45 height 25
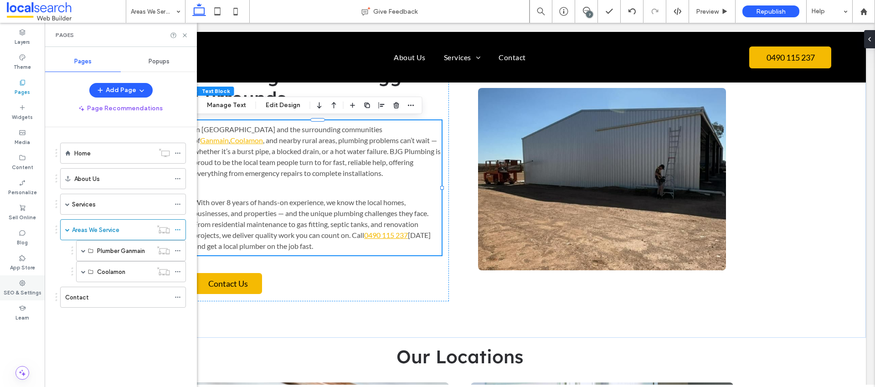
click at [21, 282] on icon at bounding box center [22, 282] width 7 height 7
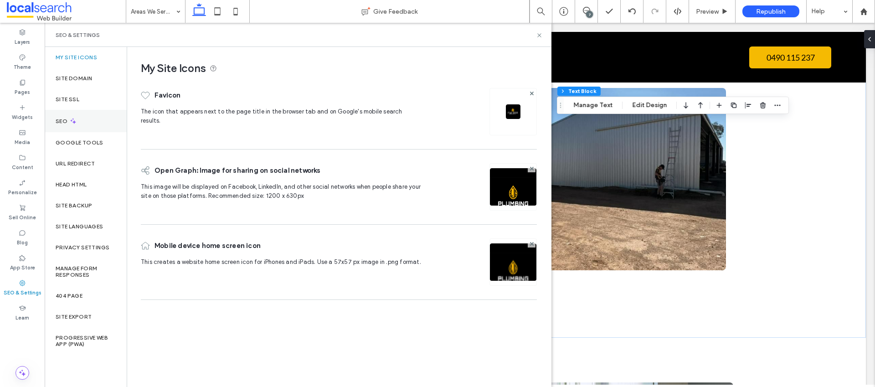
click at [87, 122] on div "SEO" at bounding box center [86, 121] width 82 height 22
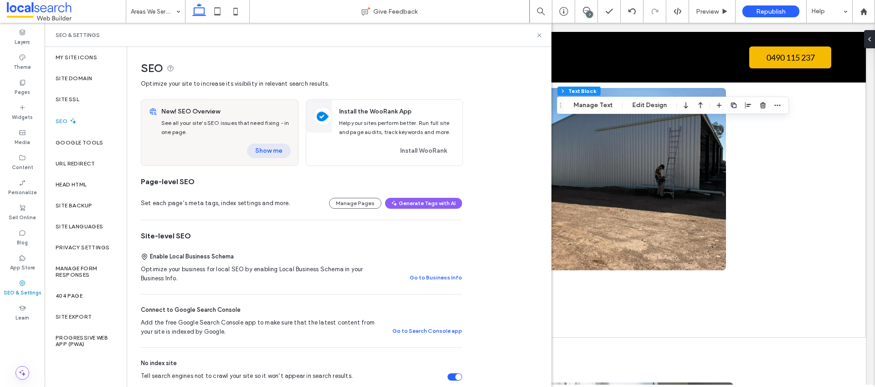
click at [270, 146] on button "Show me" at bounding box center [269, 151] width 44 height 15
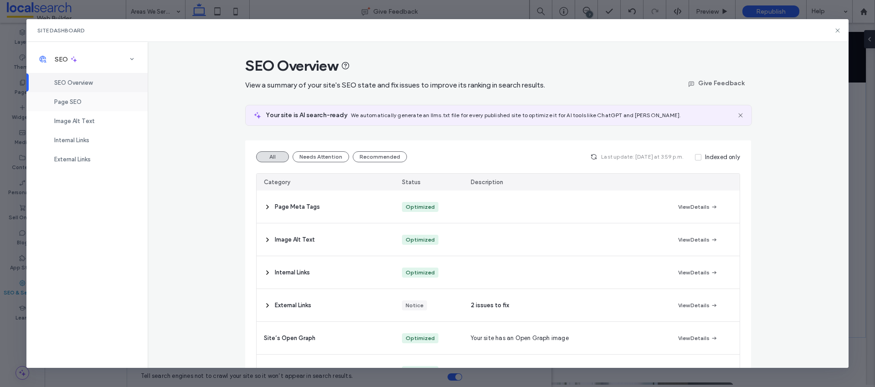
click at [108, 98] on div "Page SEO" at bounding box center [86, 101] width 121 height 19
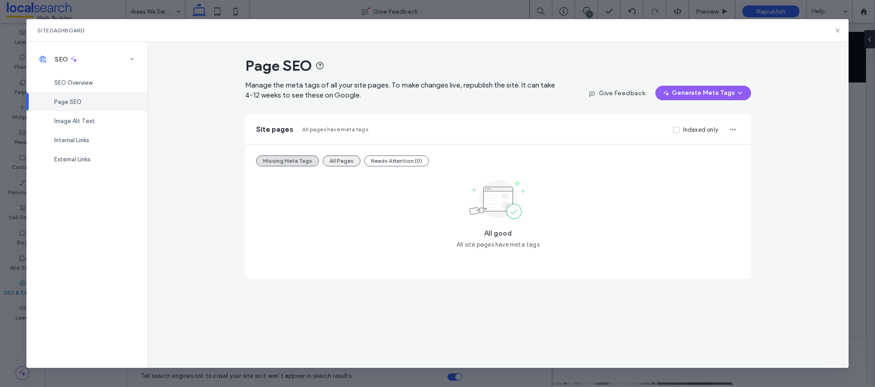
click at [345, 160] on button "All Pages" at bounding box center [342, 160] width 38 height 11
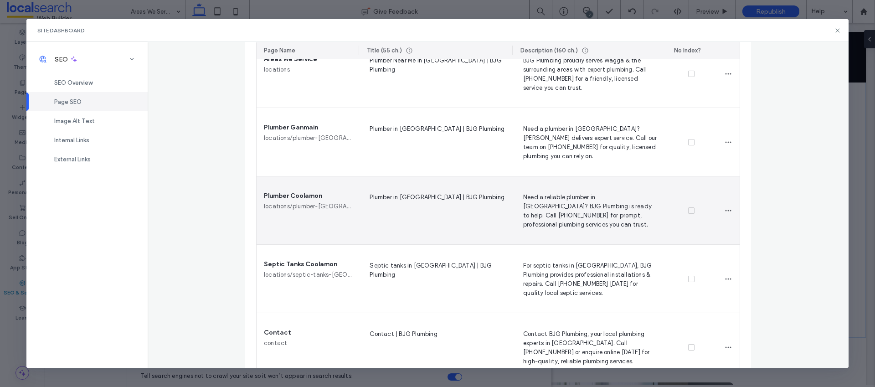
scroll to position [638, 0]
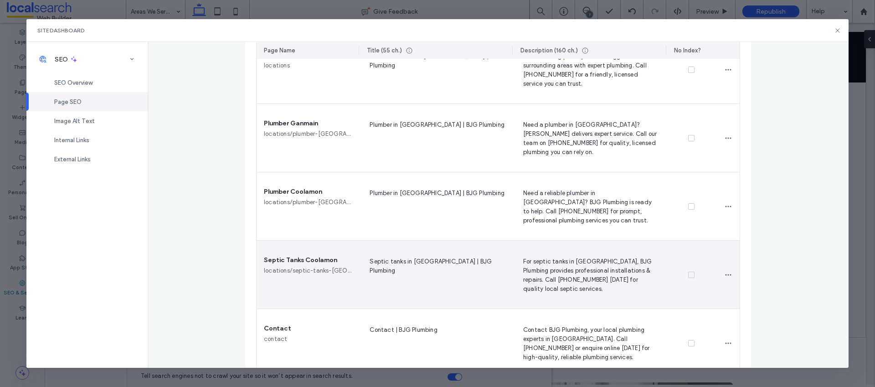
click at [395, 260] on span "Septic tanks in [GEOGRAPHIC_DATA] | BJG Plumbing" at bounding box center [435, 274] width 139 height 37
click at [388, 264] on textarea "**********" at bounding box center [435, 277] width 139 height 46
type textarea "**********"
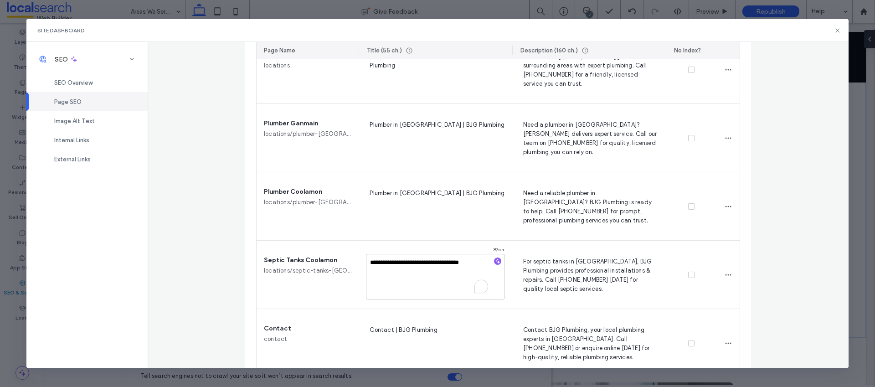
drag, startPoint x: 197, startPoint y: 247, endPoint x: 201, endPoint y: 240, distance: 7.8
click at [197, 246] on div "Page SEO Manage the meta tags of all your site pages. To make changes live, rep…" at bounding box center [498, 204] width 701 height 325
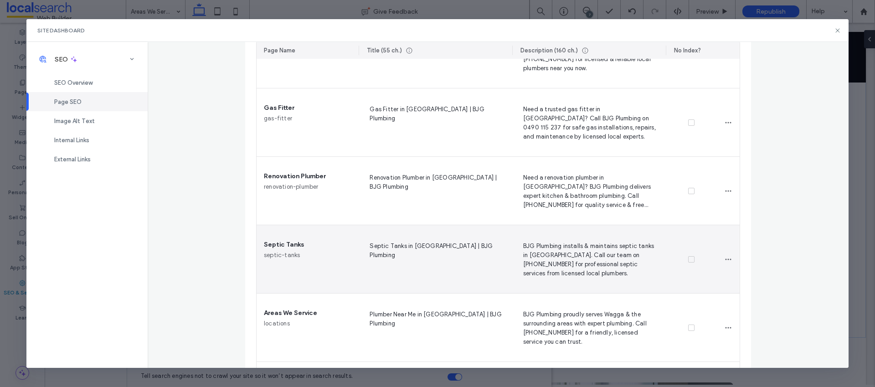
scroll to position [399, 0]
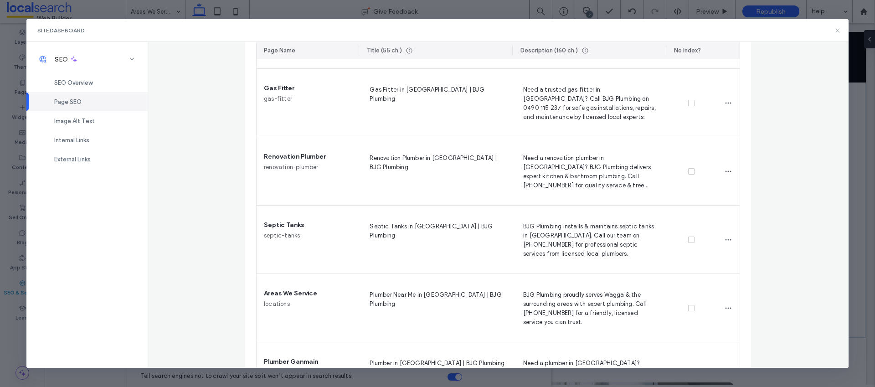
click at [656, 30] on icon at bounding box center [837, 30] width 7 height 7
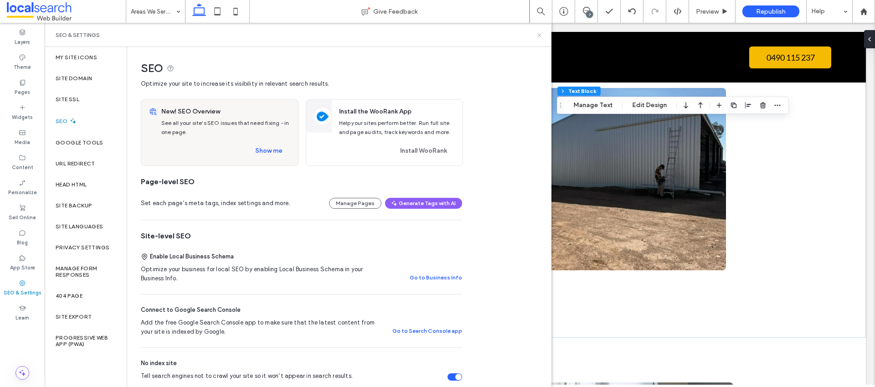
click at [537, 34] on icon at bounding box center [539, 35] width 7 height 7
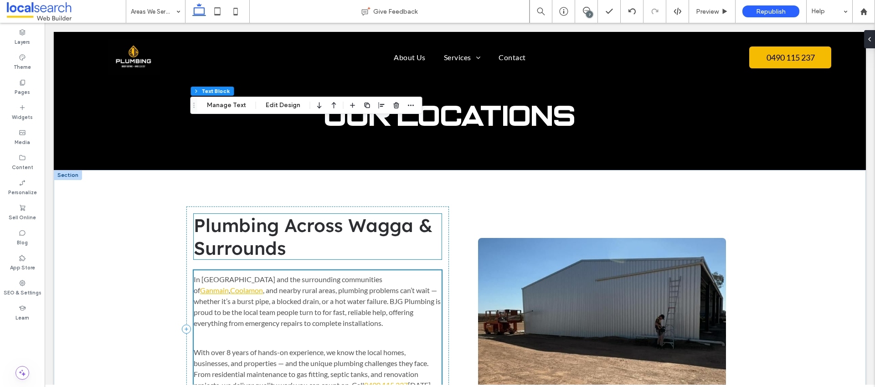
scroll to position [0, 0]
